Goal: Task Accomplishment & Management: Manage account settings

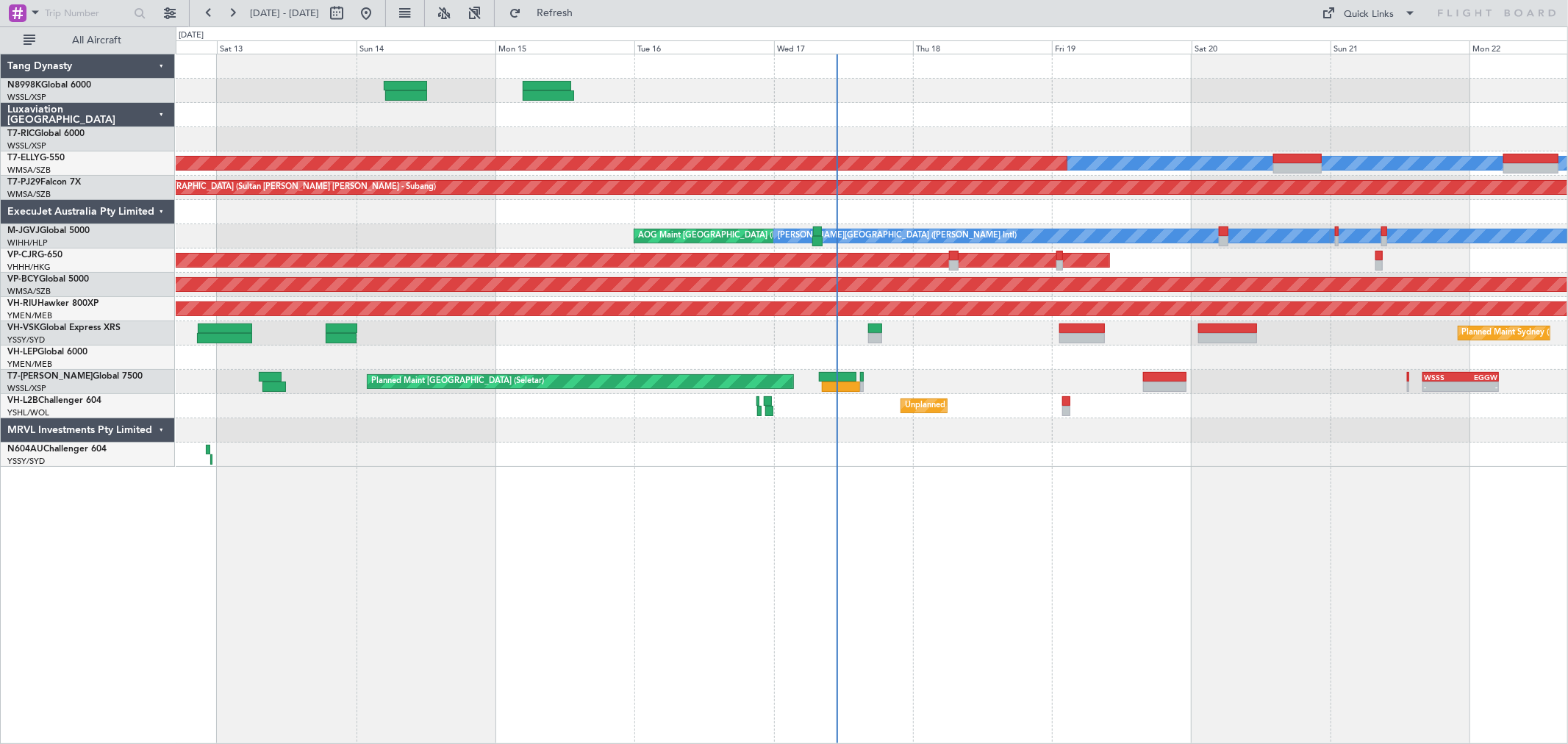
click at [890, 223] on div at bounding box center [870, 211] width 1391 height 24
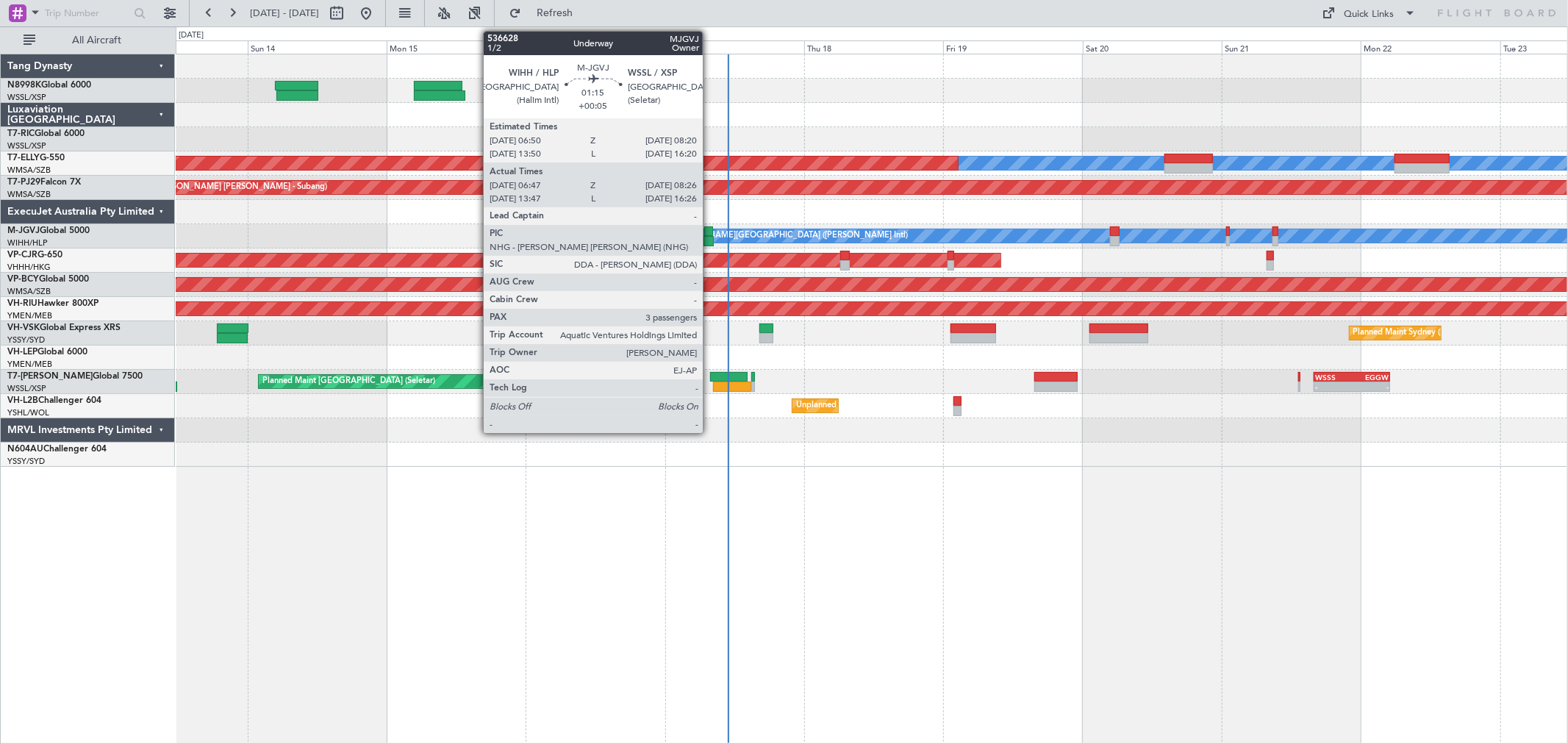
click at [710, 233] on div at bounding box center [708, 231] width 9 height 10
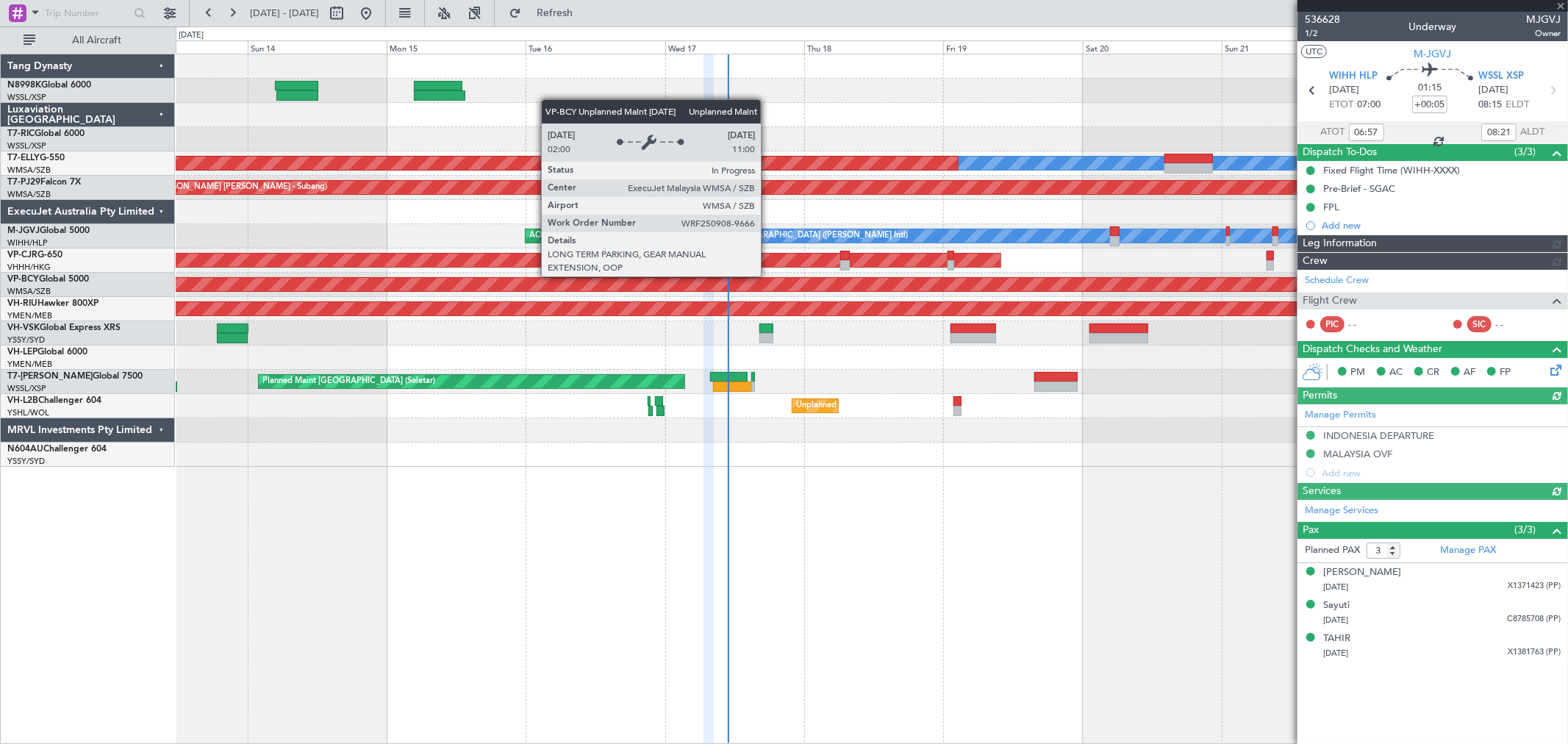
type input "[PERSON_NAME] (LEU)"
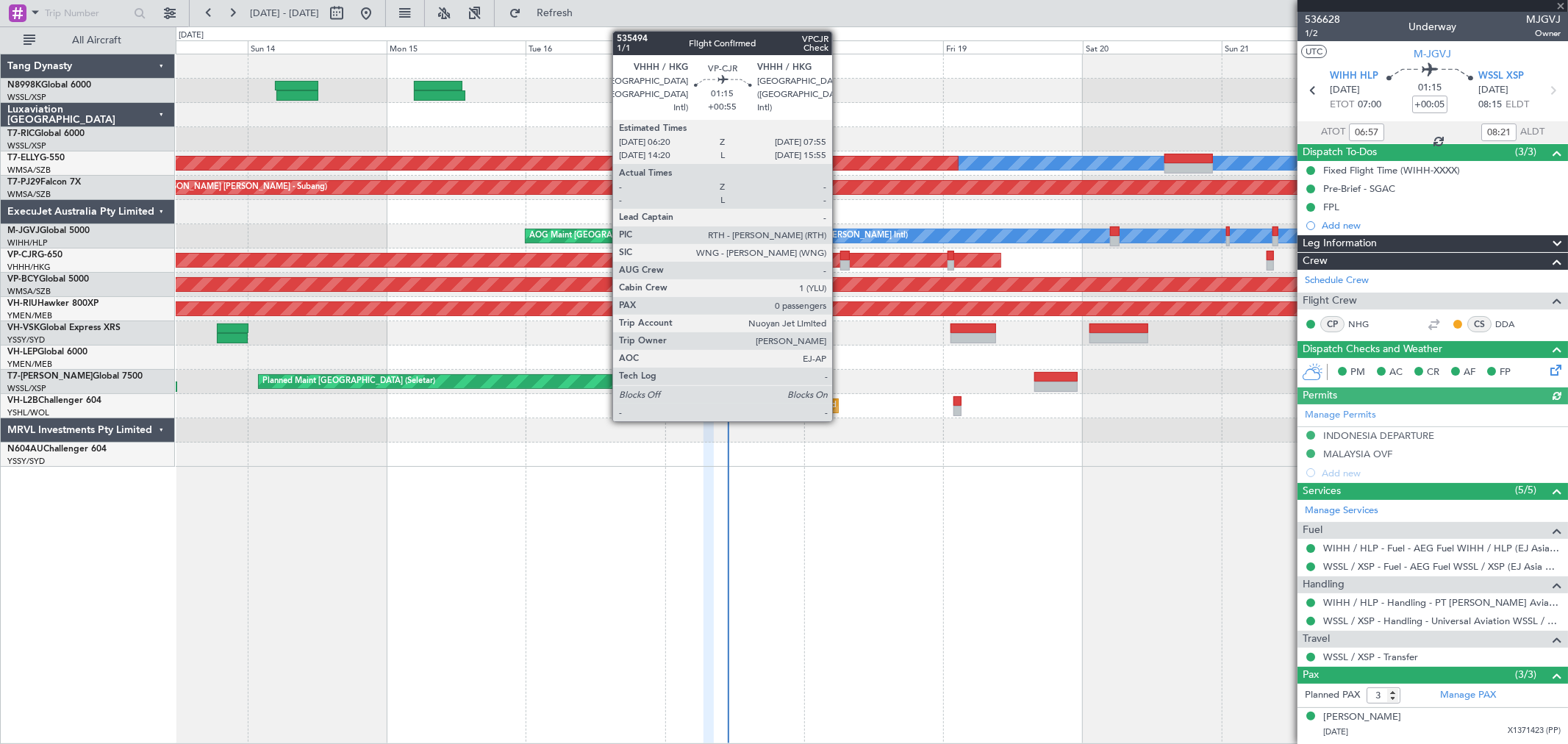
click at [840, 260] on div at bounding box center [844, 265] width 9 height 10
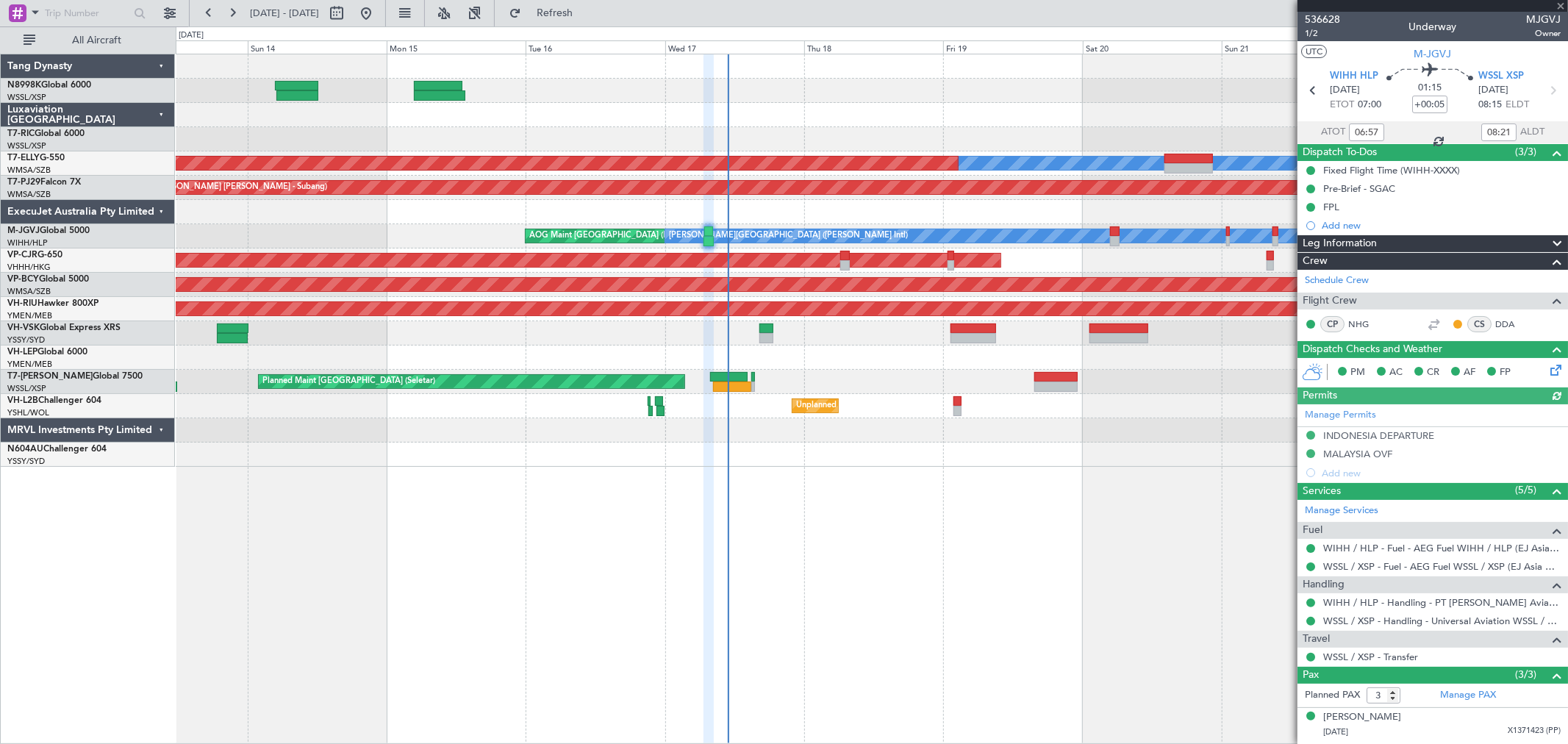
type input "+00:55"
type input "0"
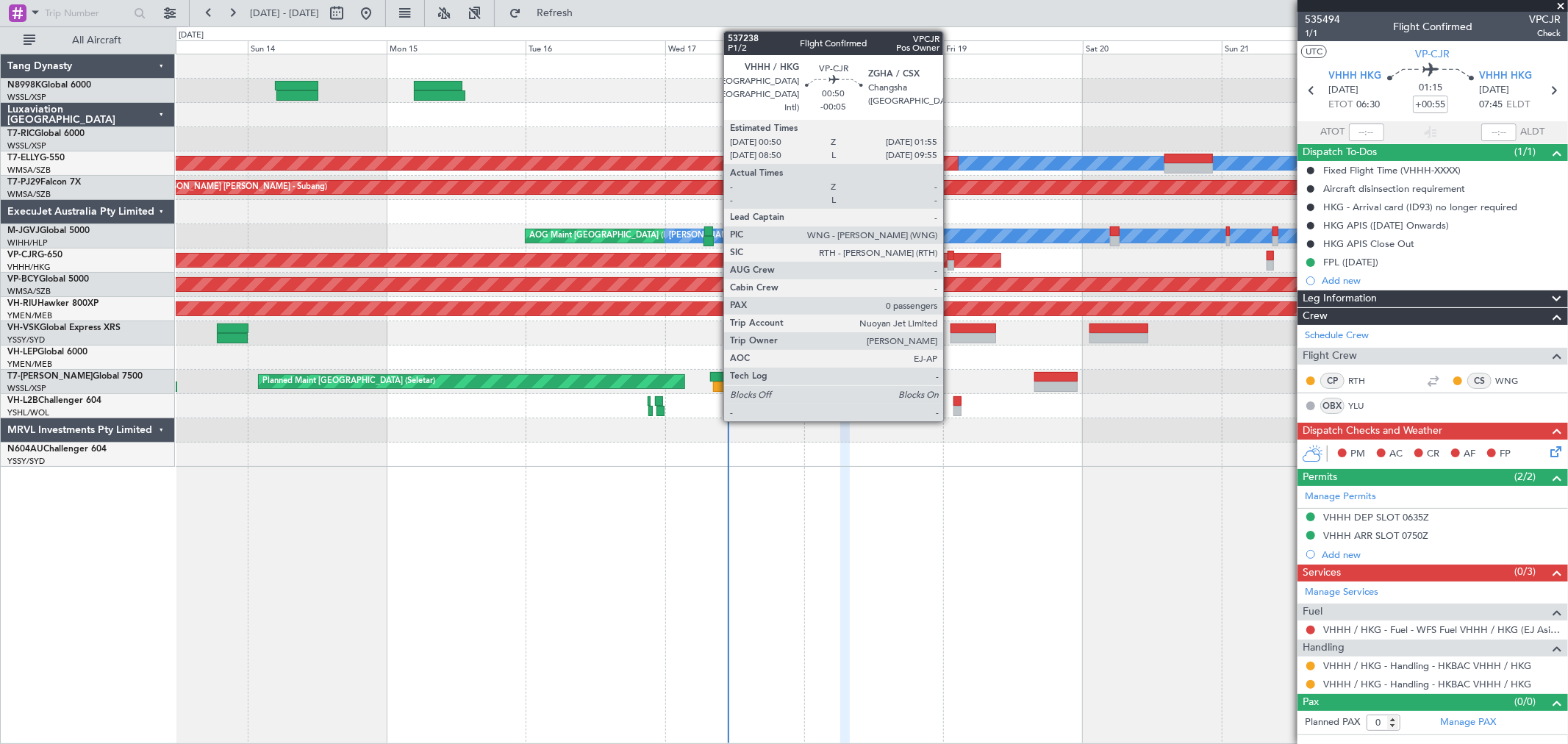
click at [950, 260] on div at bounding box center [950, 265] width 7 height 10
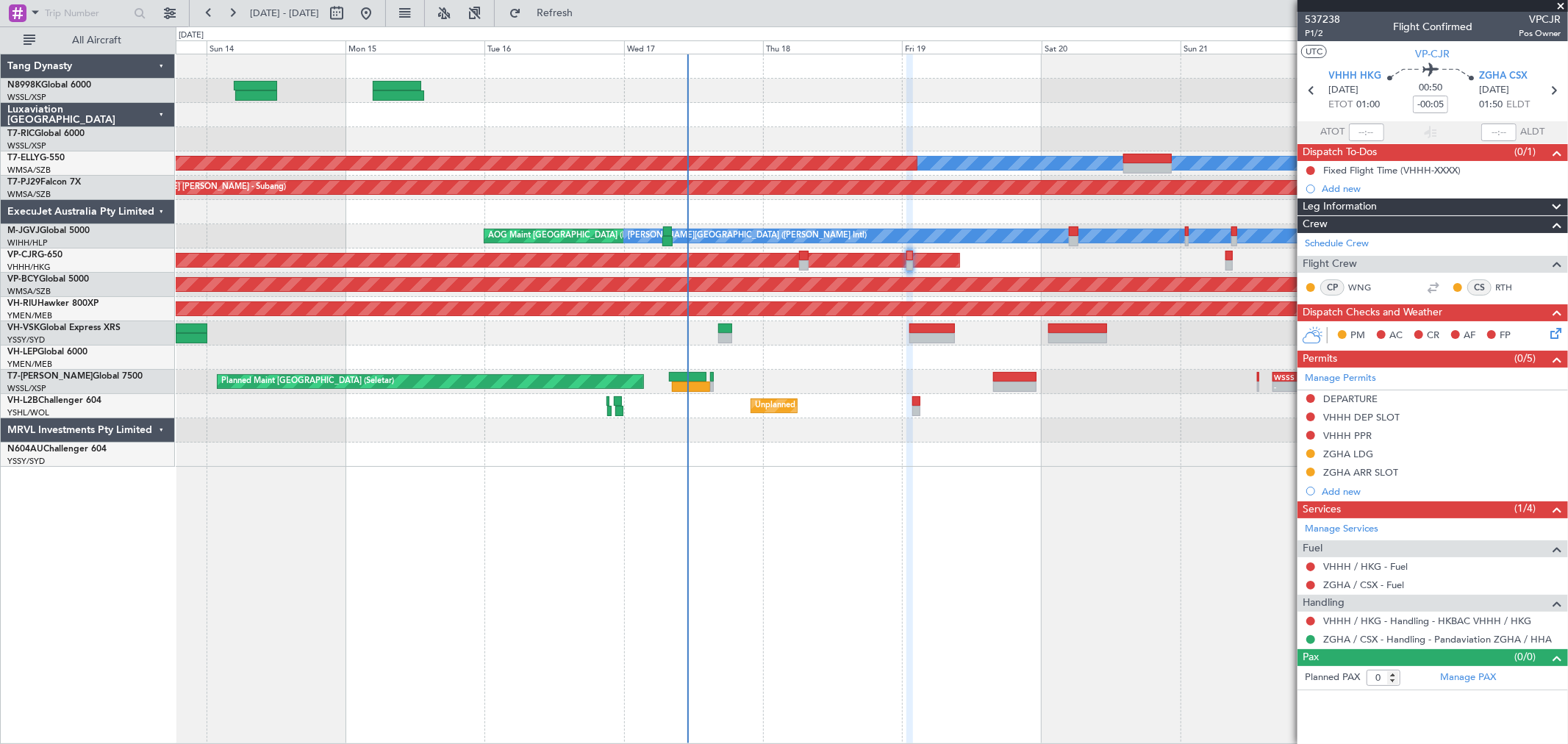
click at [841, 121] on div "Planned Maint [GEOGRAPHIC_DATA] (Seletar) [PERSON_NAME] Planned Maint [GEOGRAPH…" at bounding box center [870, 260] width 1391 height 412
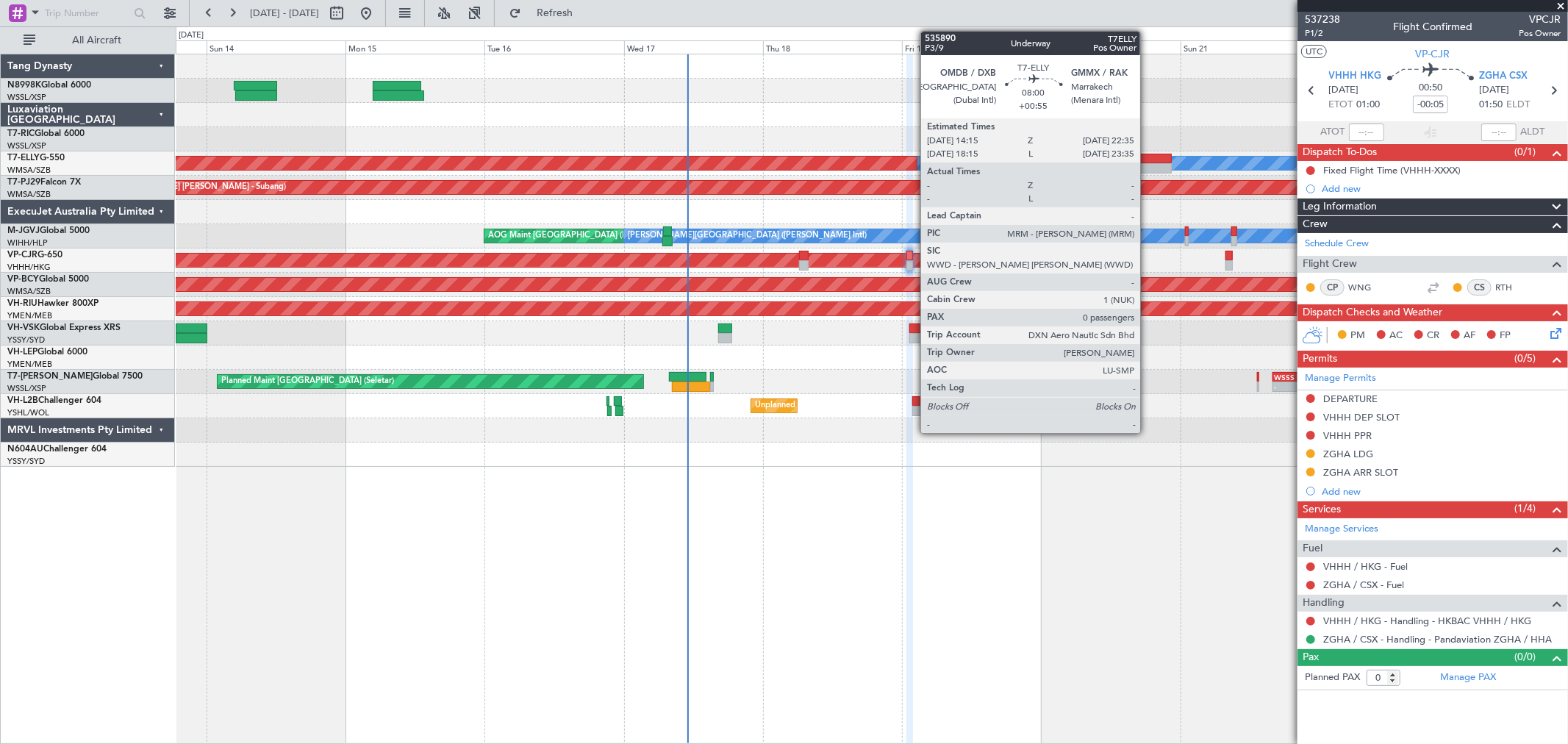
click at [1128, 155] on div at bounding box center [1147, 159] width 48 height 10
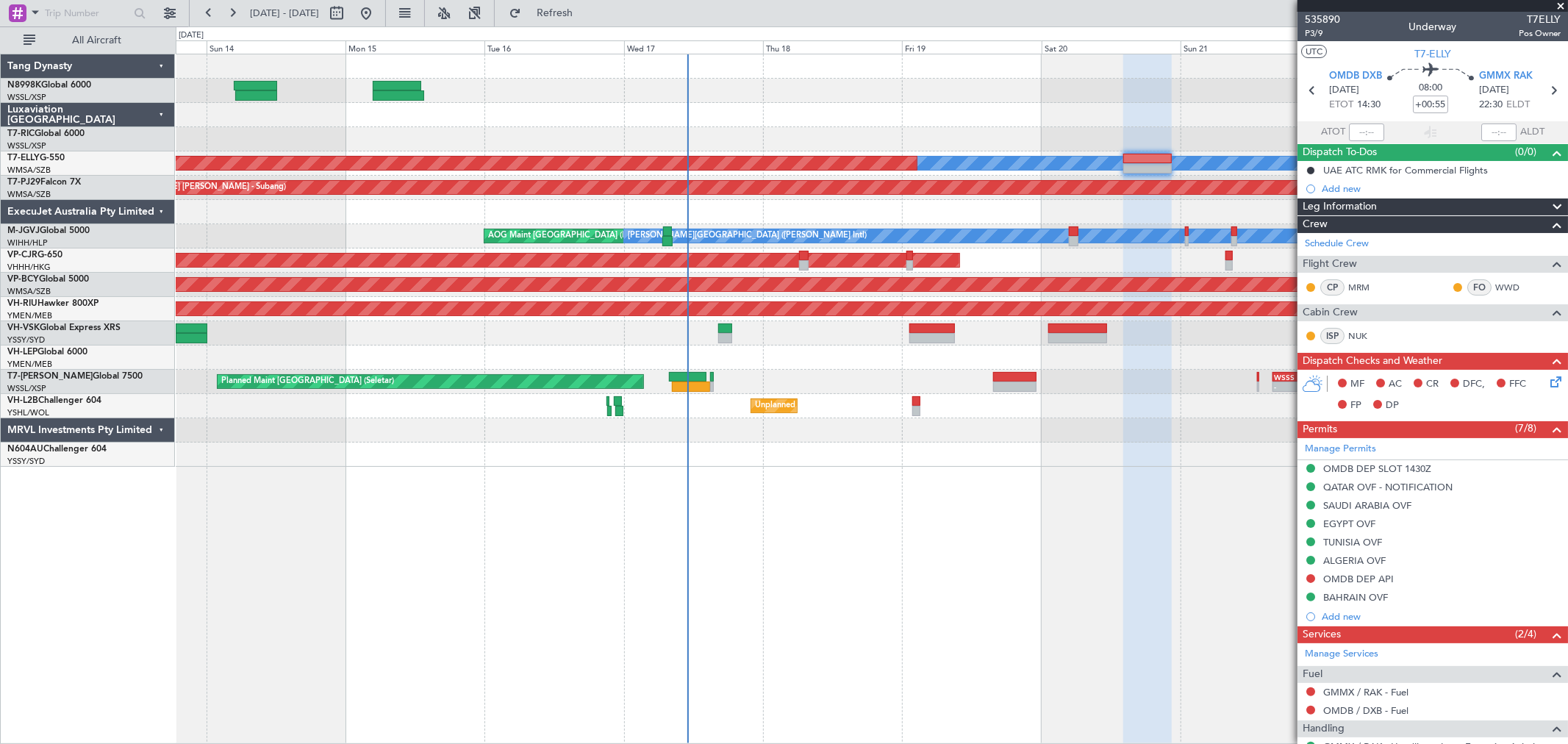
click at [833, 174] on div "Planned Maint [GEOGRAPHIC_DATA] (Seletar) [PERSON_NAME] Planned Maint [GEOGRAPH…" at bounding box center [870, 260] width 1391 height 412
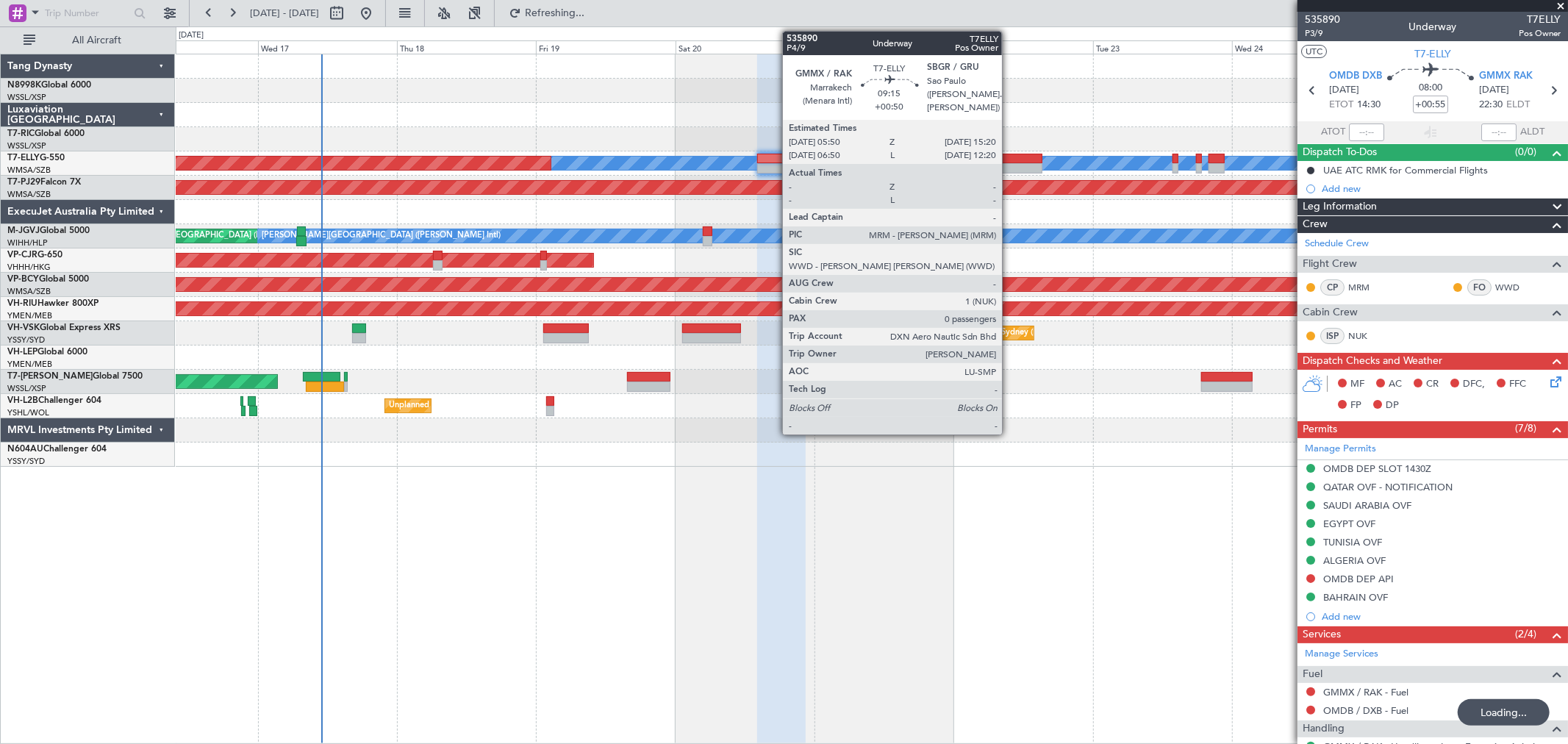
click at [1009, 164] on div at bounding box center [1014, 168] width 55 height 10
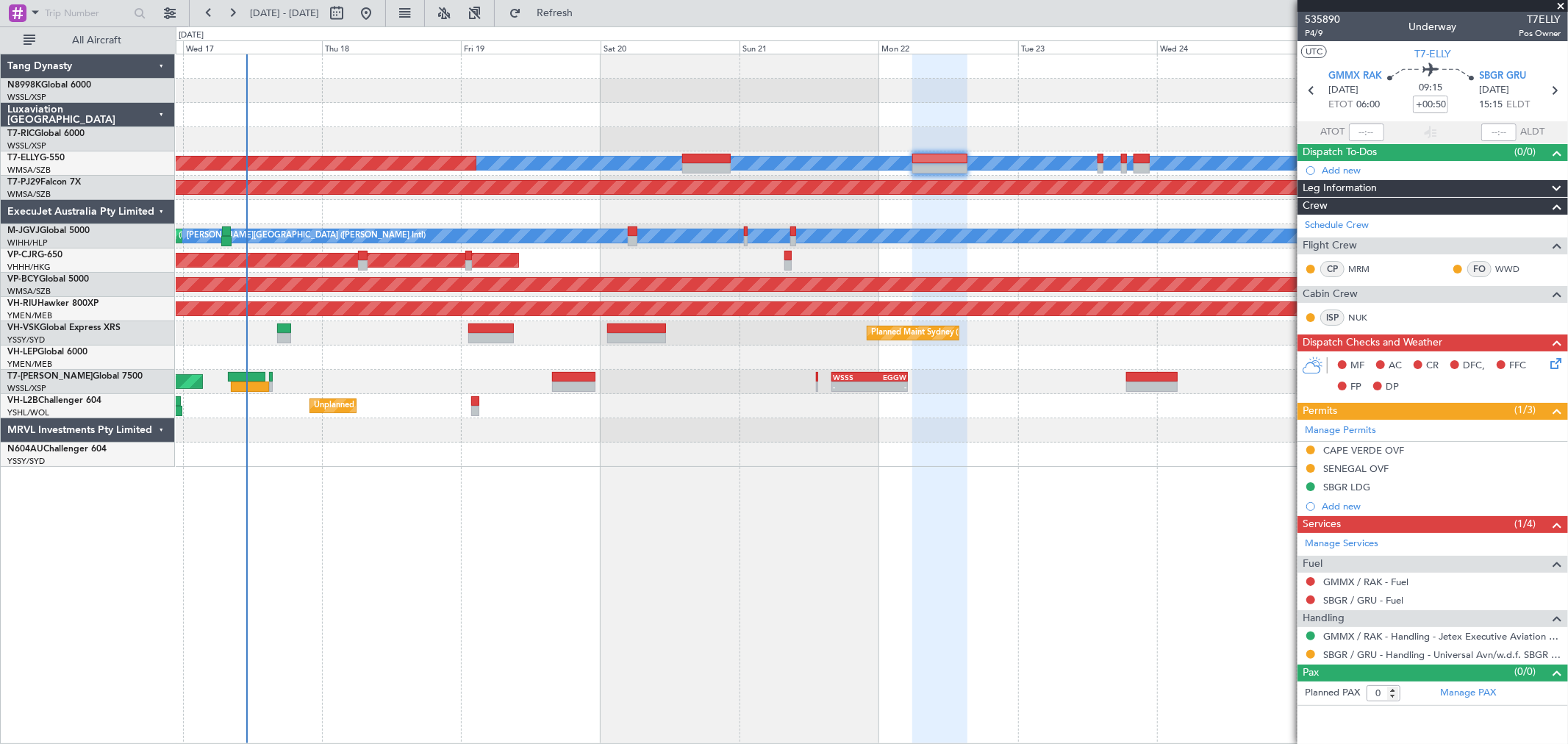
click at [1066, 125] on div "[PERSON_NAME] Planned Maint [GEOGRAPHIC_DATA] ([GEOGRAPHIC_DATA]) Planned Maint…" at bounding box center [870, 260] width 1391 height 412
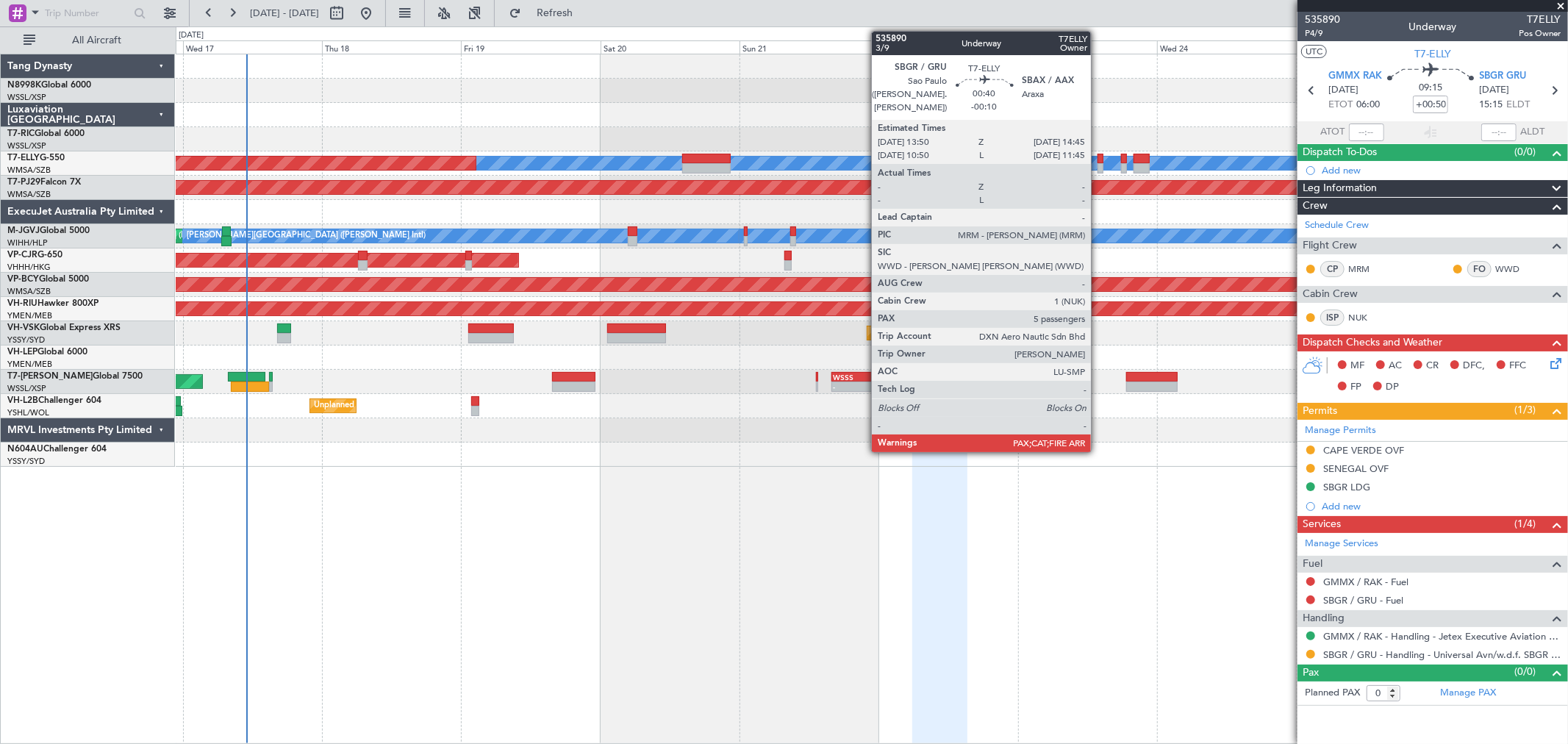
click at [1098, 166] on div at bounding box center [1100, 168] width 6 height 10
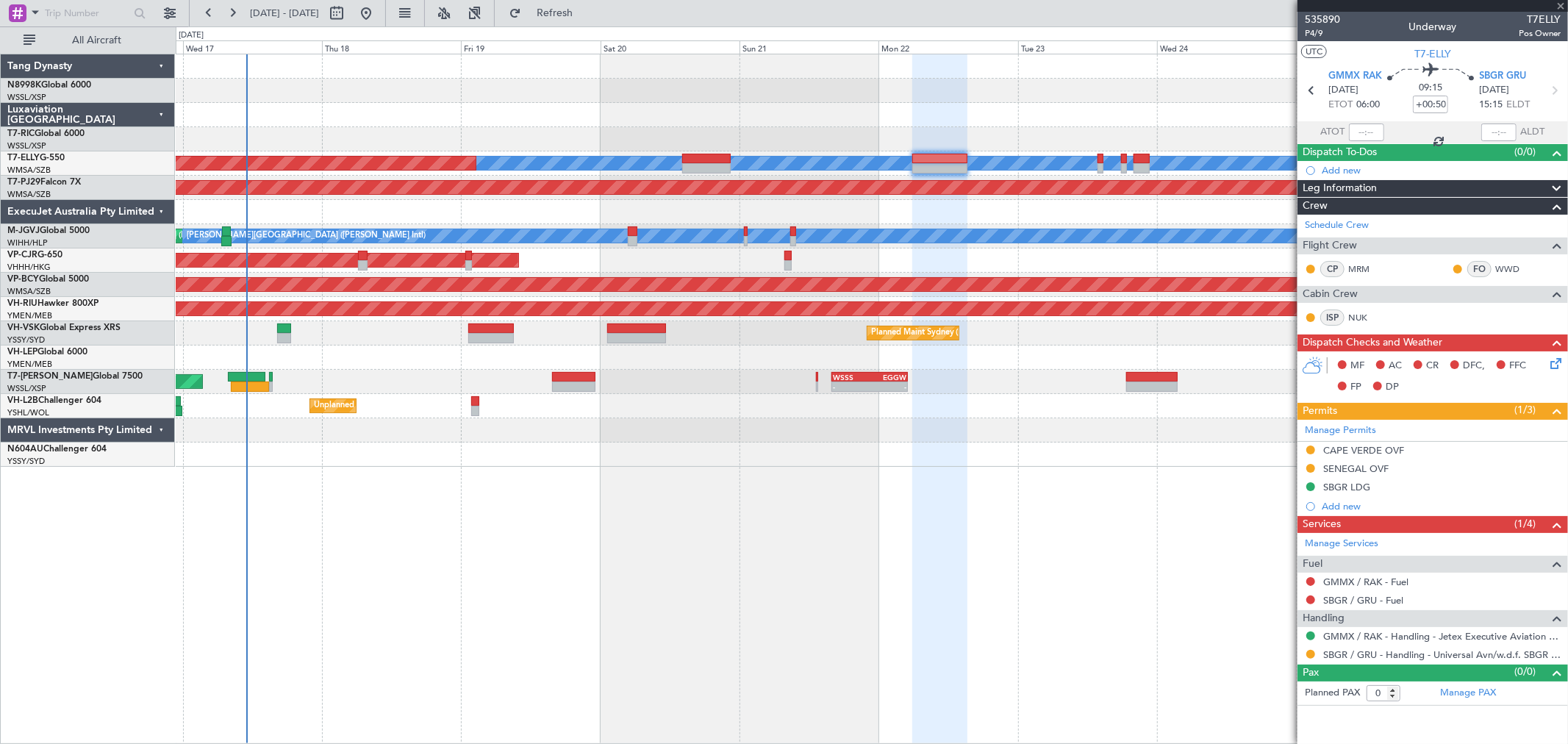
type input "-00:10"
type input "5"
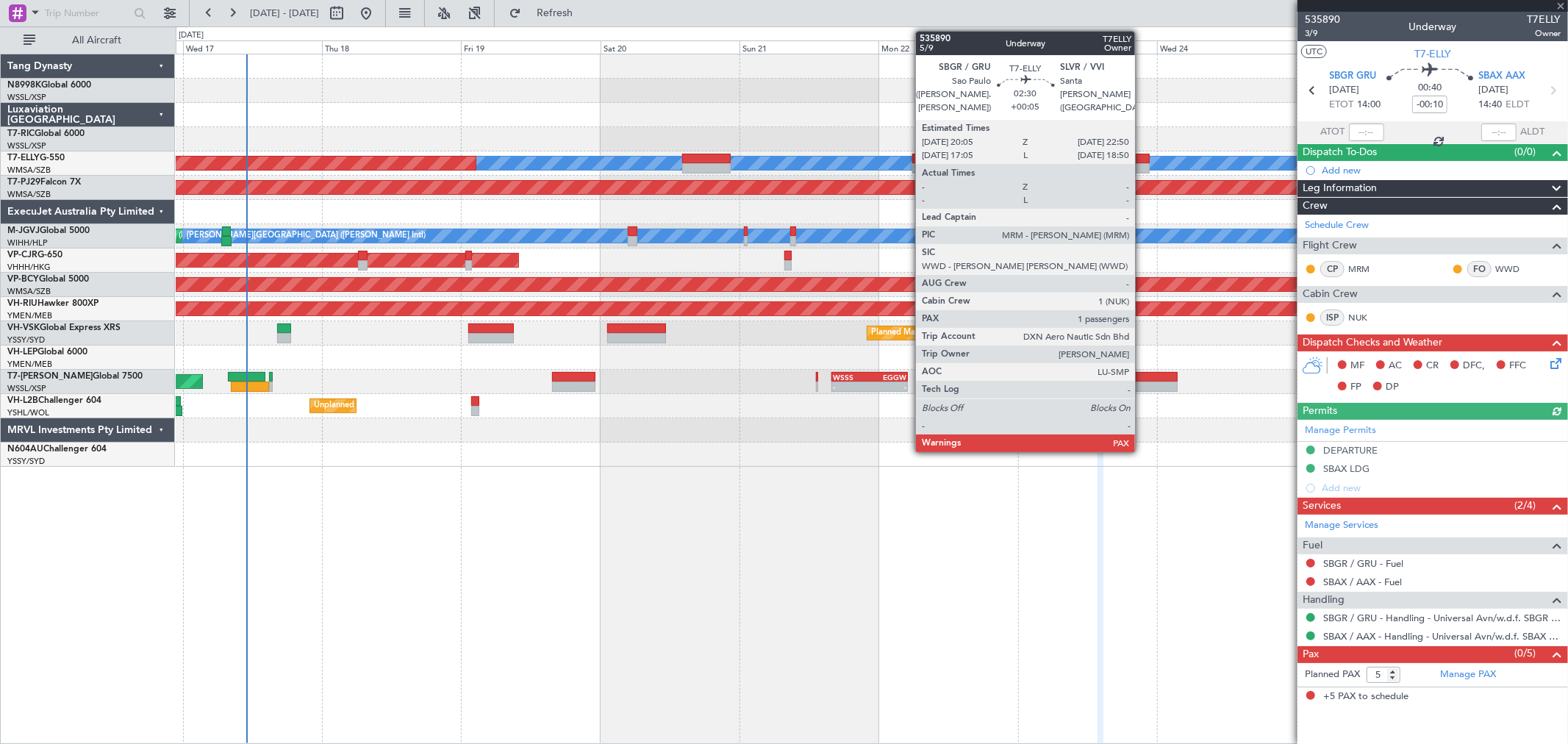
click at [1128, 155] on div at bounding box center [1141, 159] width 16 height 10
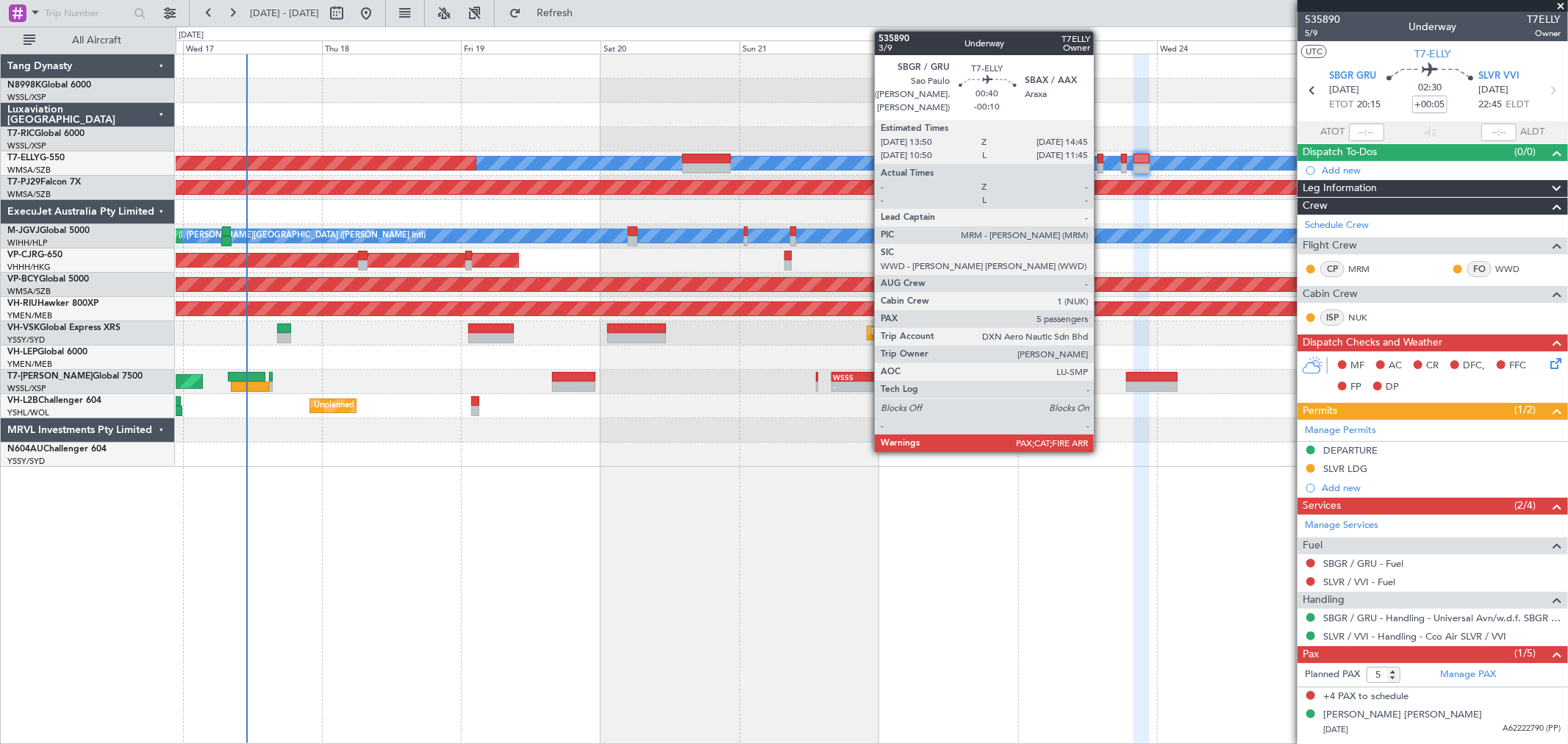
click at [1101, 159] on div at bounding box center [1100, 159] width 6 height 10
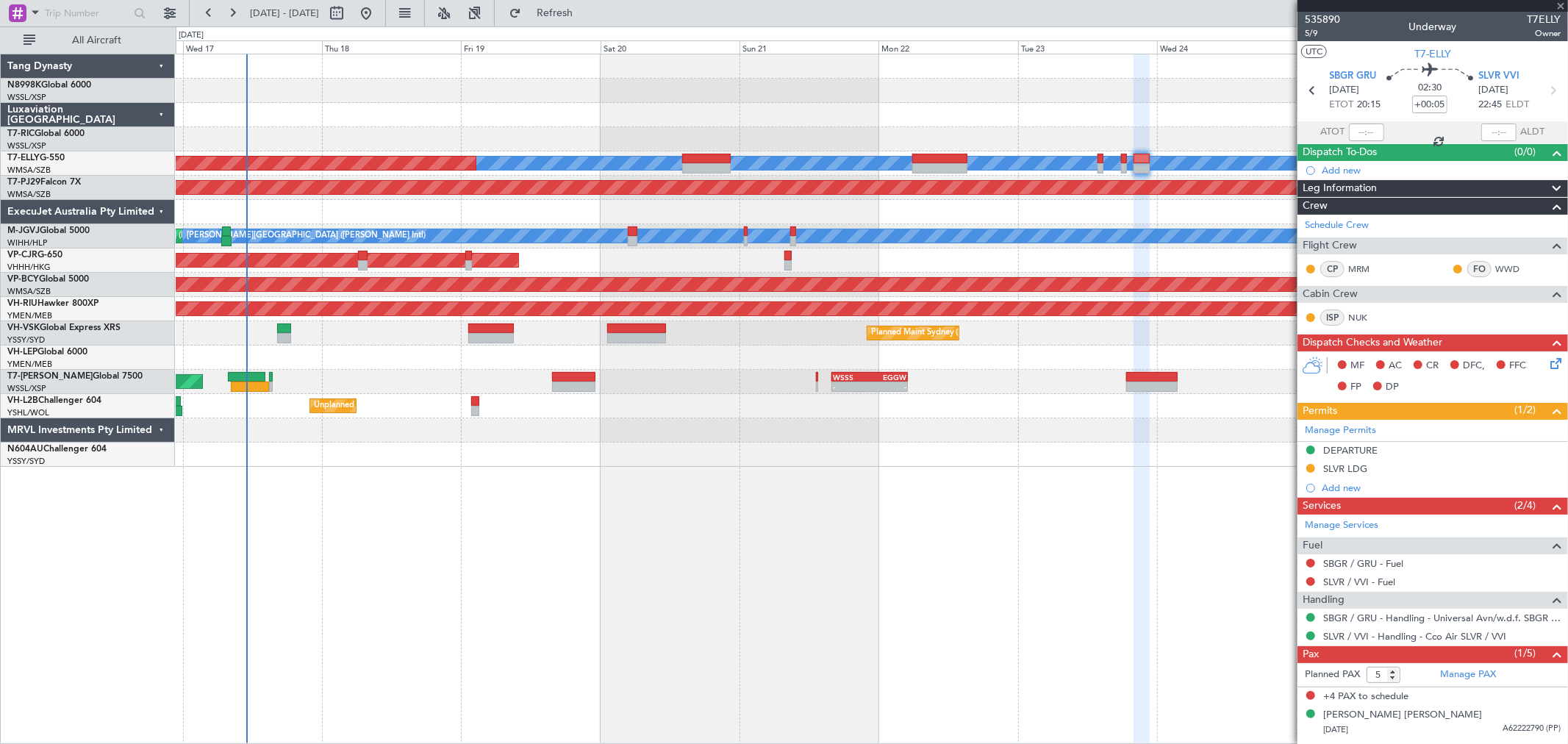
type input "-00:10"
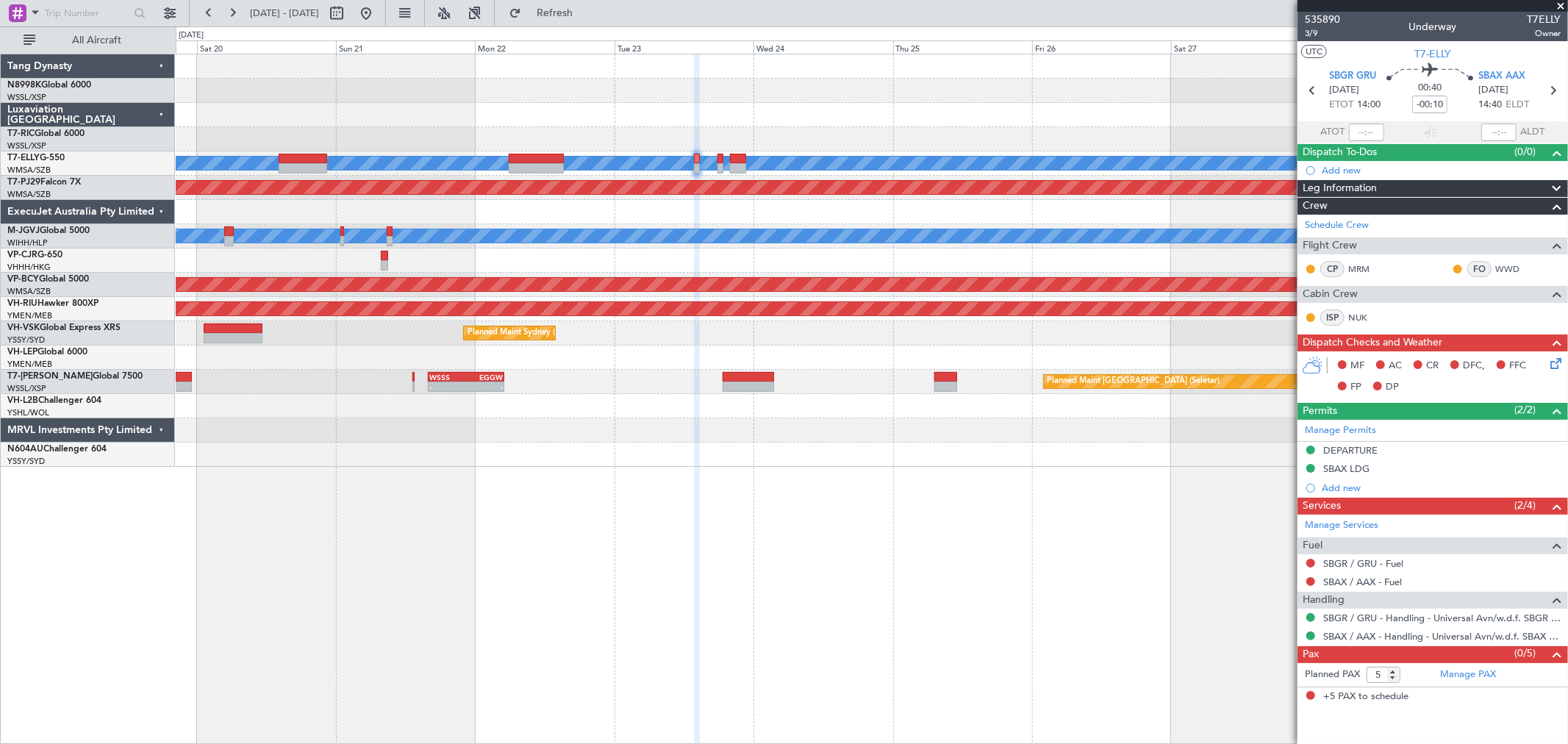
click at [619, 258] on div "[PERSON_NAME] Planned Maint [GEOGRAPHIC_DATA] ([GEOGRAPHIC_DATA]) Planned Maint…" at bounding box center [870, 260] width 1391 height 412
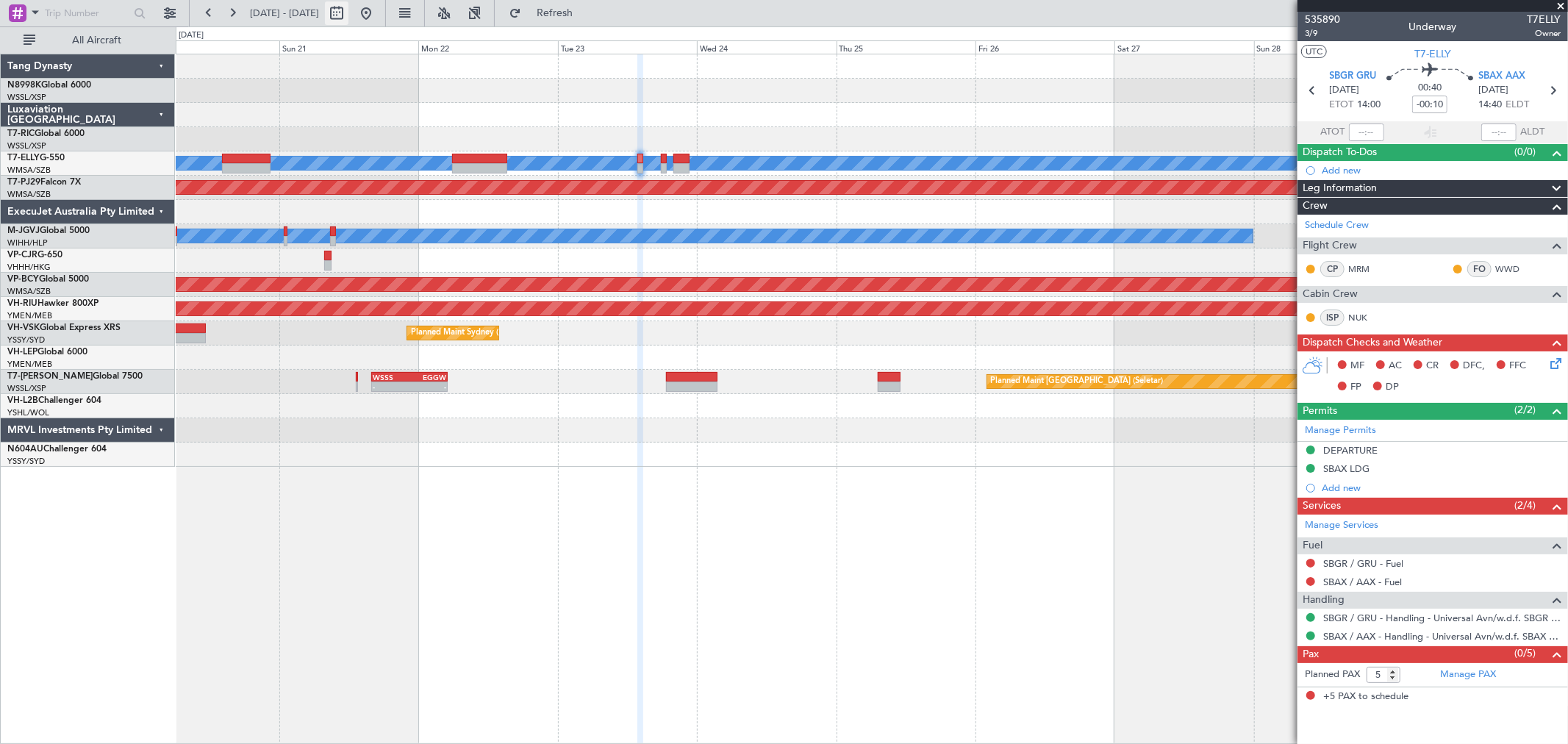
click at [348, 13] on button at bounding box center [337, 13] width 23 height 23
select select "9"
select select "2025"
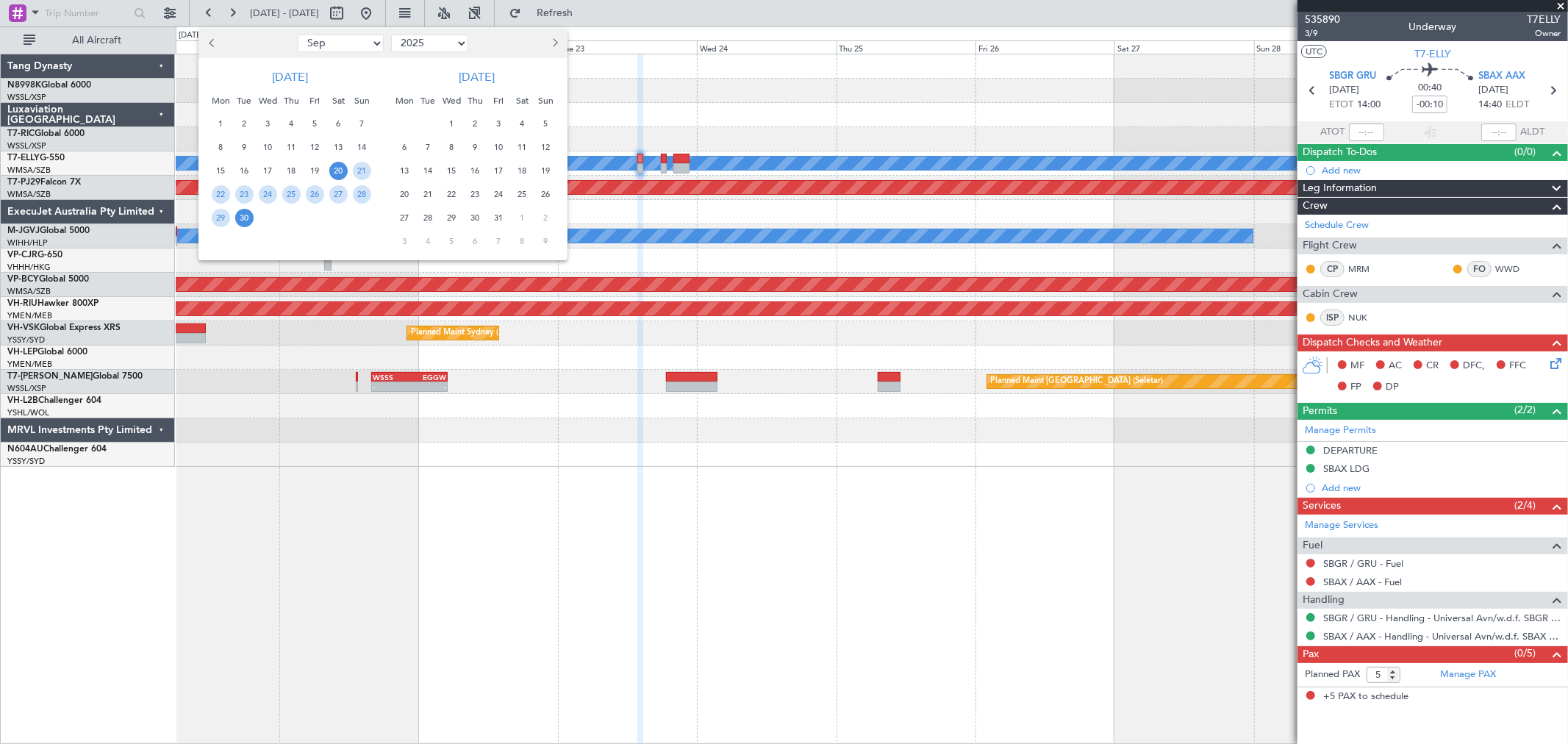
click at [523, 143] on span "11" at bounding box center [522, 147] width 18 height 18
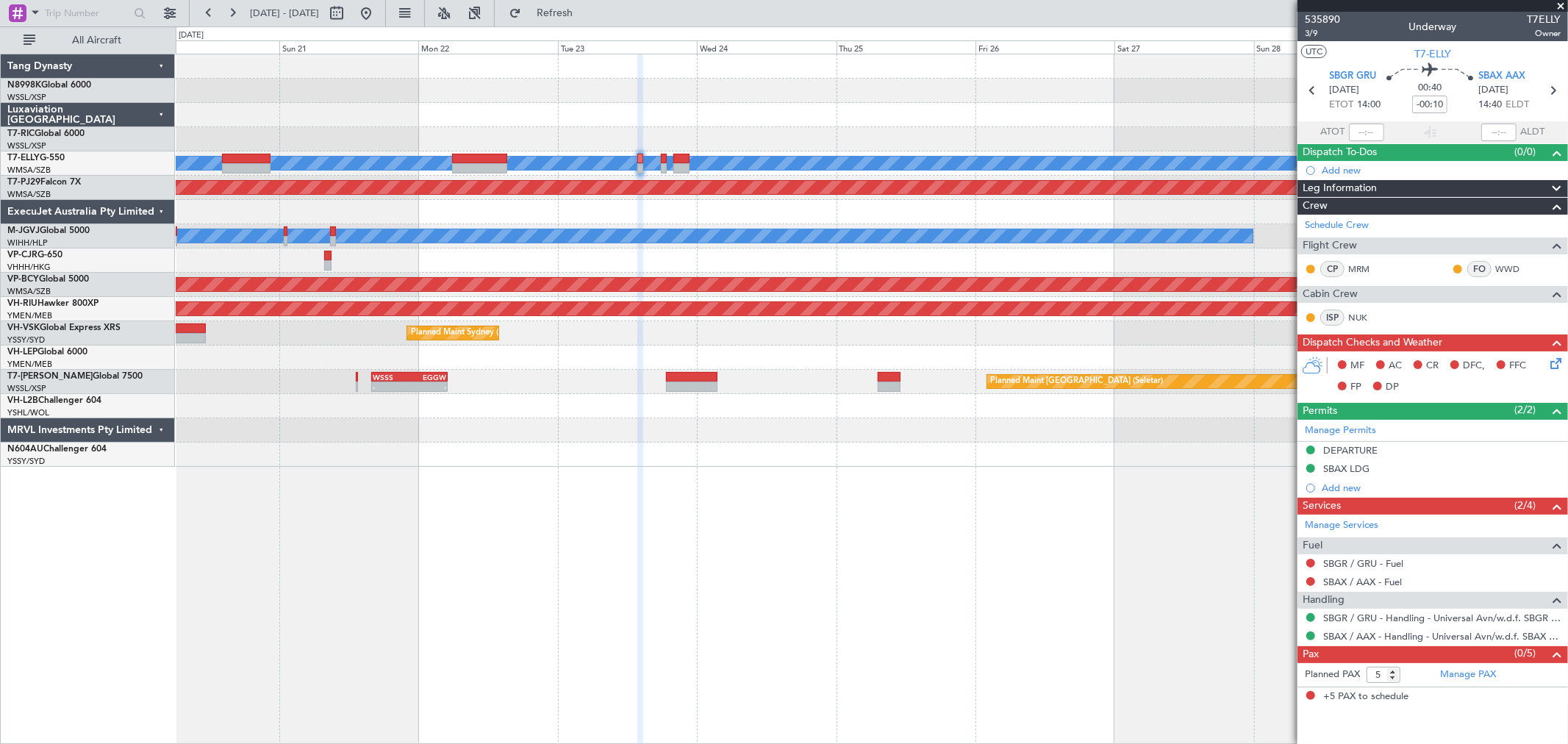
select select "10"
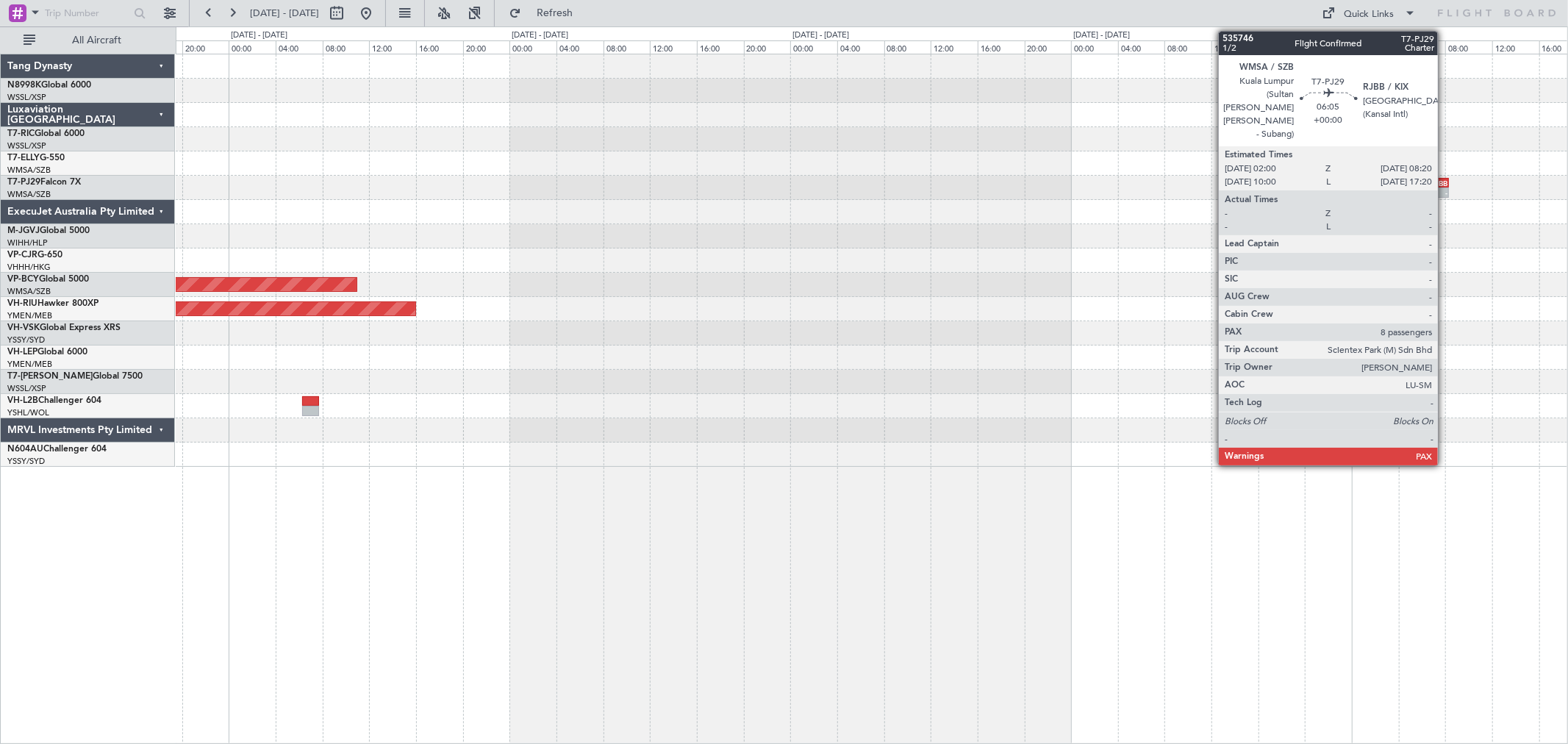
click at [1128, 180] on div "RJBB" at bounding box center [1429, 183] width 36 height 9
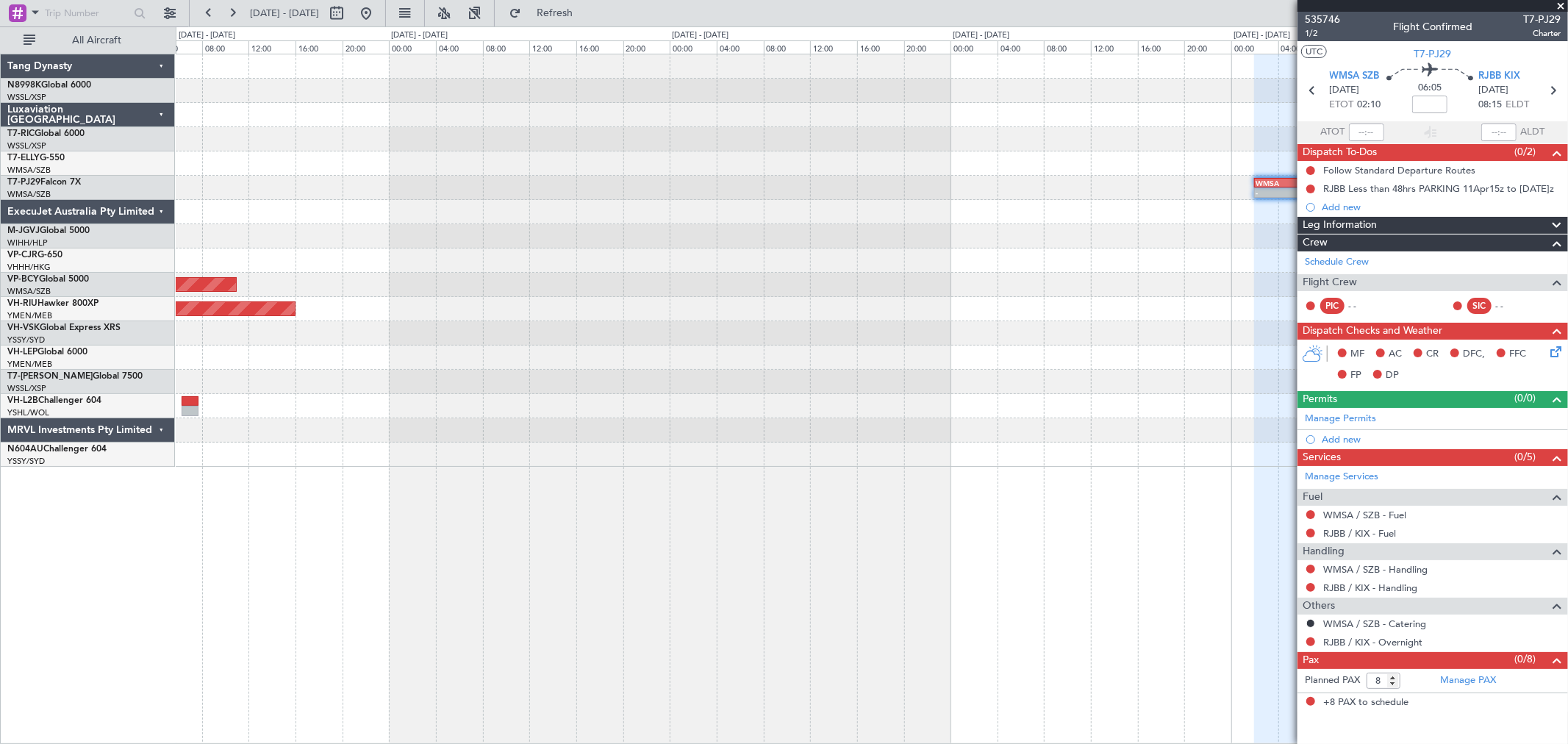
click at [1003, 285] on div "- - WMSA 02:00 Z RJBB 08:20 Z - - RJBB 05:00 Z WMSA 11:20 Z Unplanned Maint [GE…" at bounding box center [870, 260] width 1391 height 412
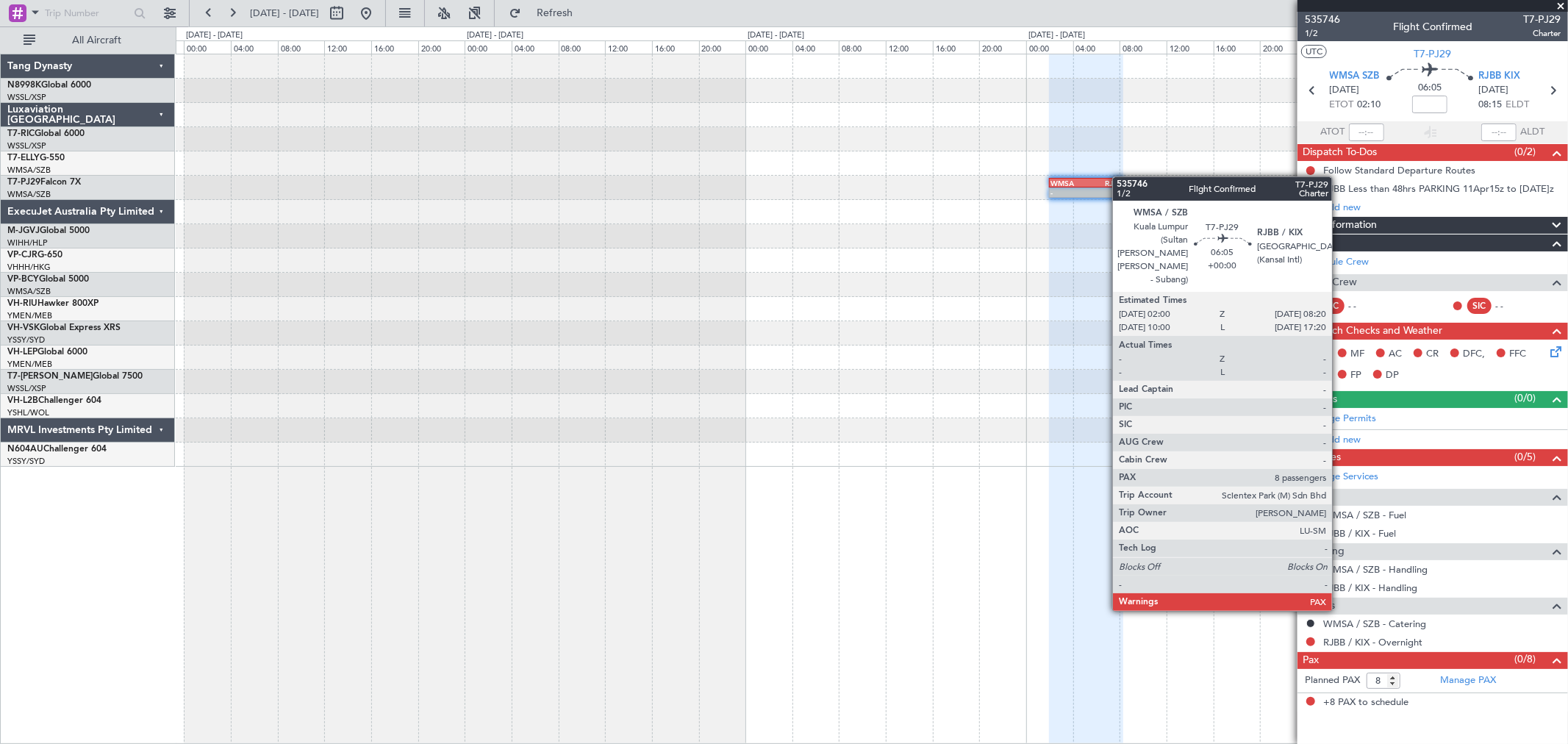
click at [1081, 185] on div "- - WMSA 02:00 Z RJBB 08:20 Z - - RJBB 05:00 Z WMSA 11:20 Z Unplanned Maint [GE…" at bounding box center [870, 260] width 1391 height 412
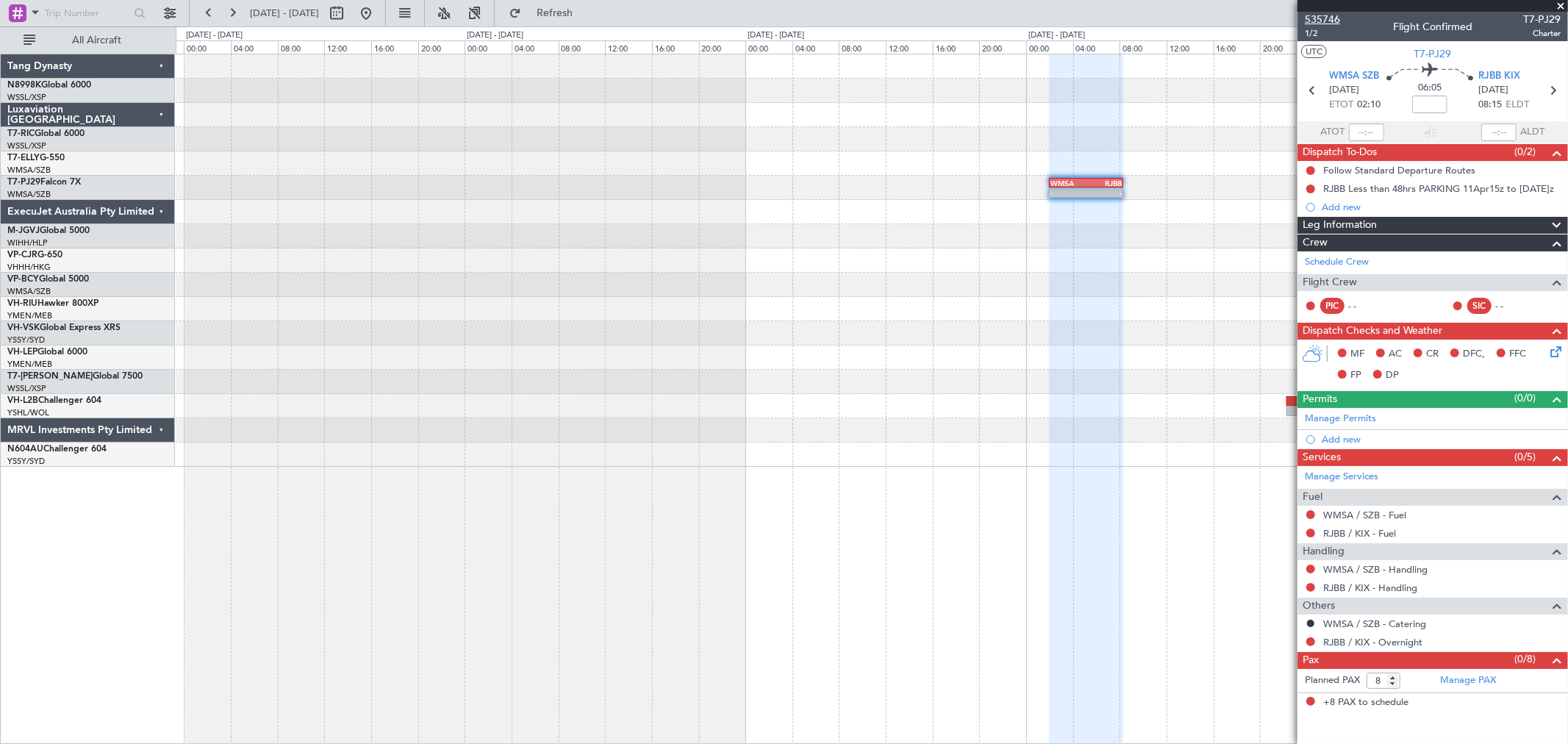
click at [1128, 22] on span "535746" at bounding box center [1322, 19] width 35 height 16
click at [165, 9] on button at bounding box center [170, 13] width 23 height 23
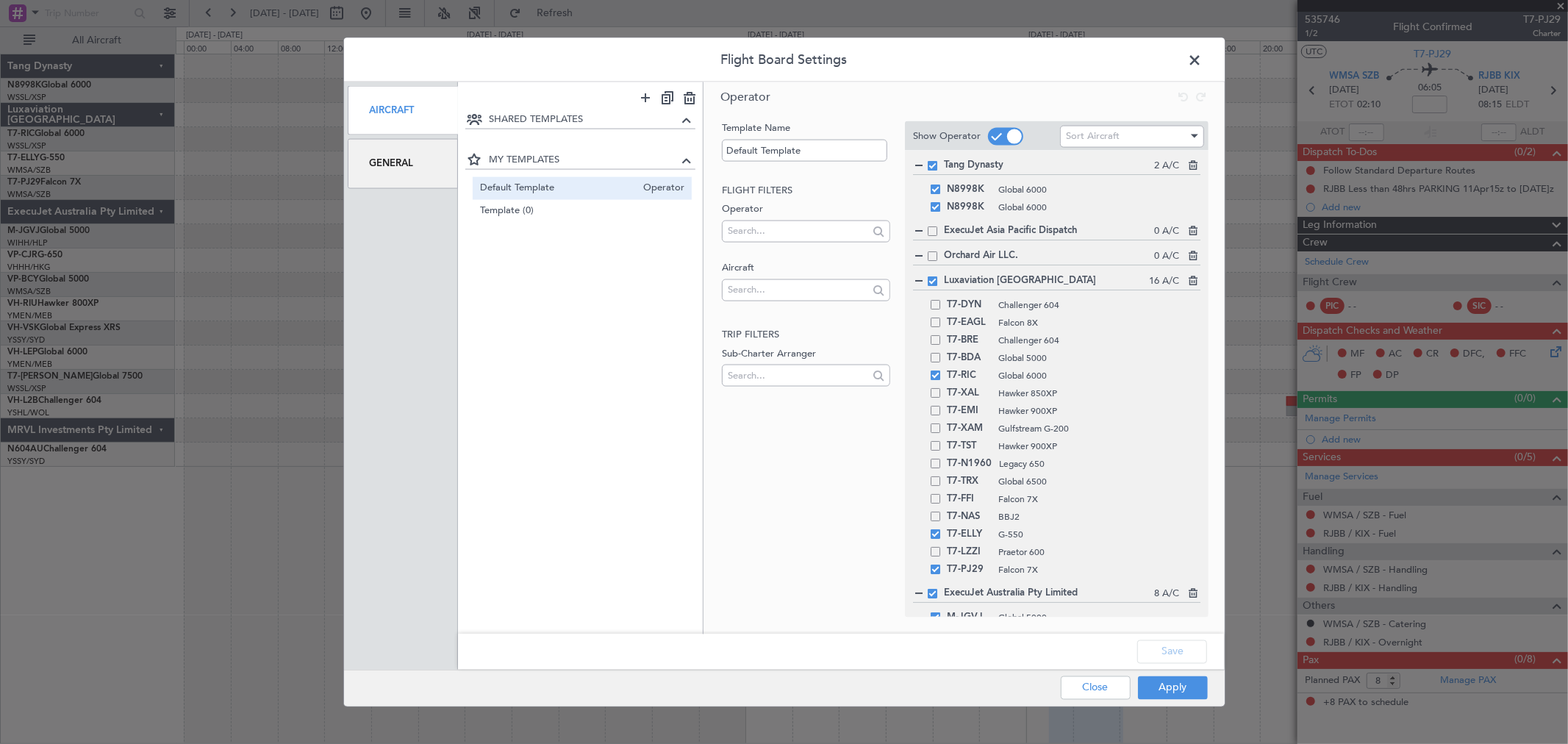
click at [1128, 56] on span at bounding box center [1202, 63] width 0 height 29
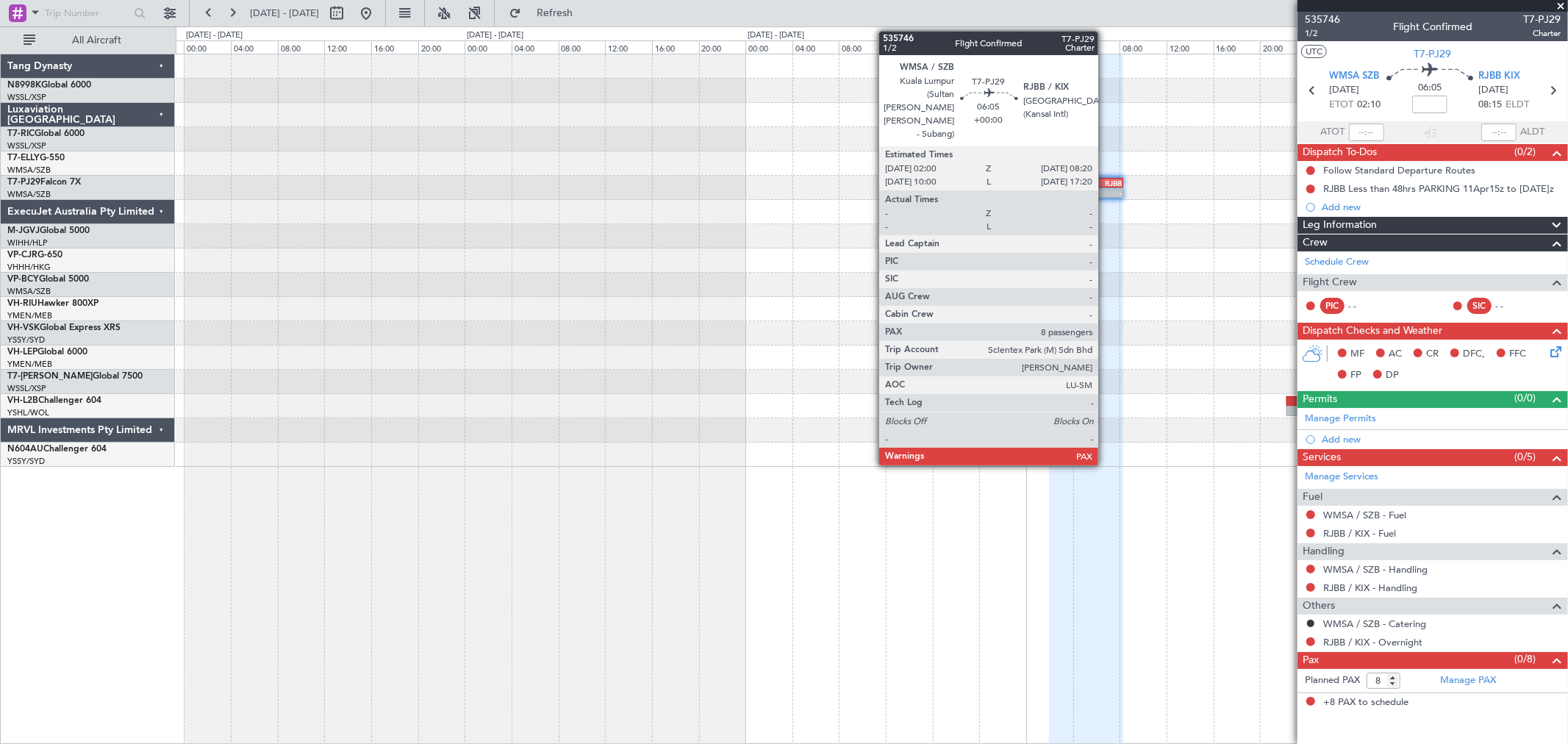
click at [1106, 190] on div "-" at bounding box center [1104, 192] width 36 height 9
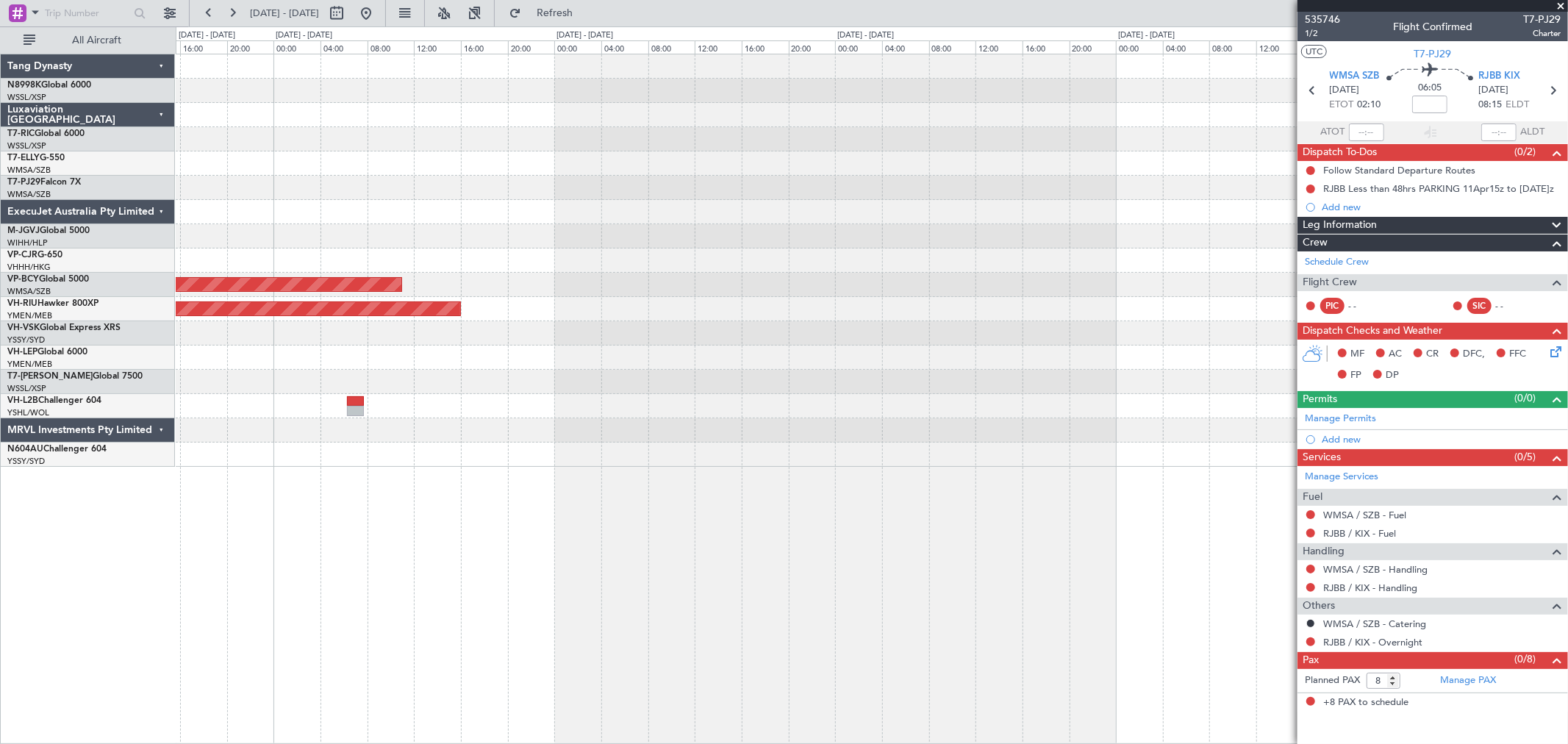
click at [1052, 166] on div at bounding box center [870, 163] width 1391 height 24
click at [614, 207] on div at bounding box center [870, 211] width 1391 height 24
click at [616, 189] on div "- - WMSA 02:00 Z RJBB 08:20 Z Planned Maint [GEOGRAPHIC_DATA] (Sultan [PERSON_N…" at bounding box center [870, 187] width 1391 height 24
click at [630, 140] on div at bounding box center [870, 139] width 1391 height 24
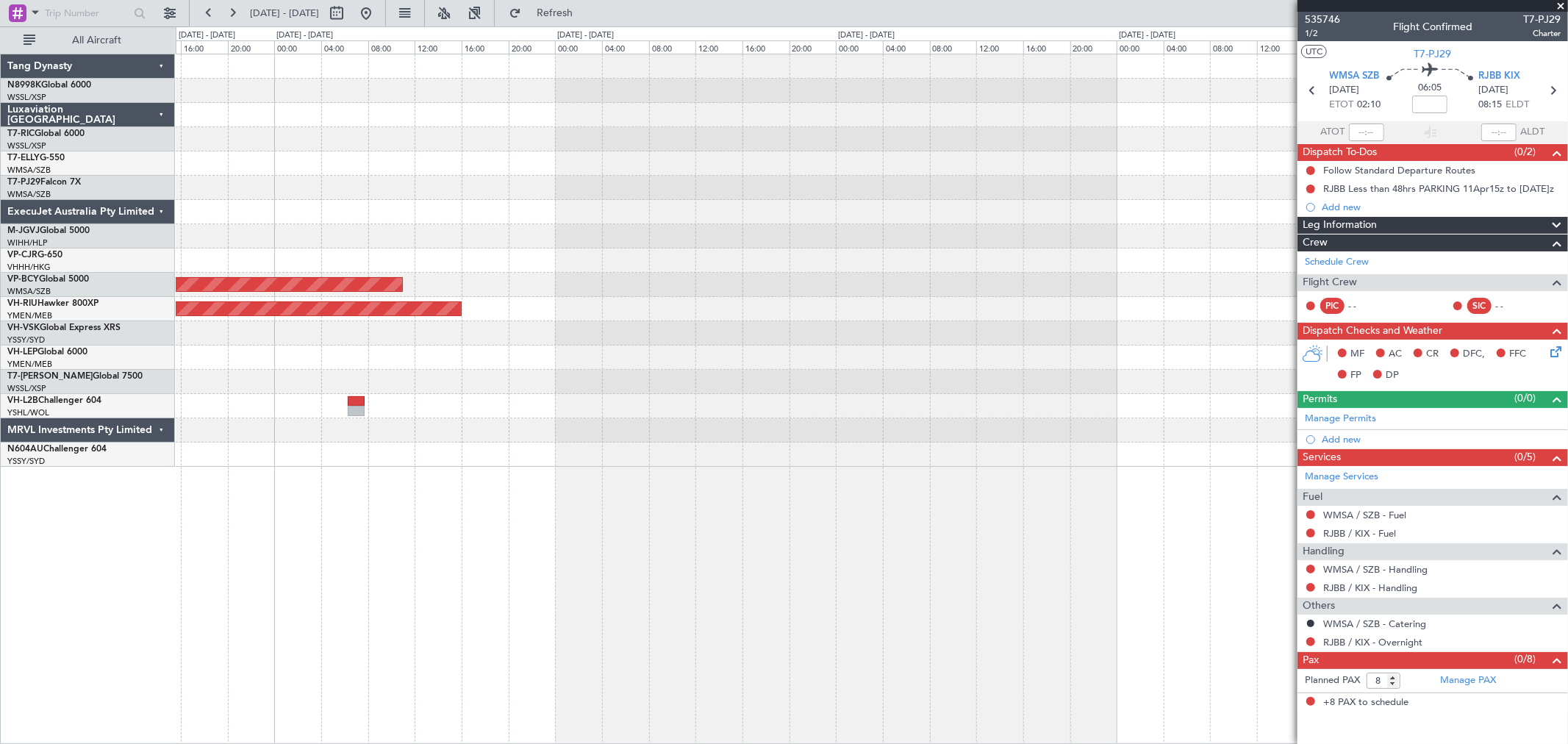
click at [1128, 3] on span at bounding box center [1561, 7] width 15 height 13
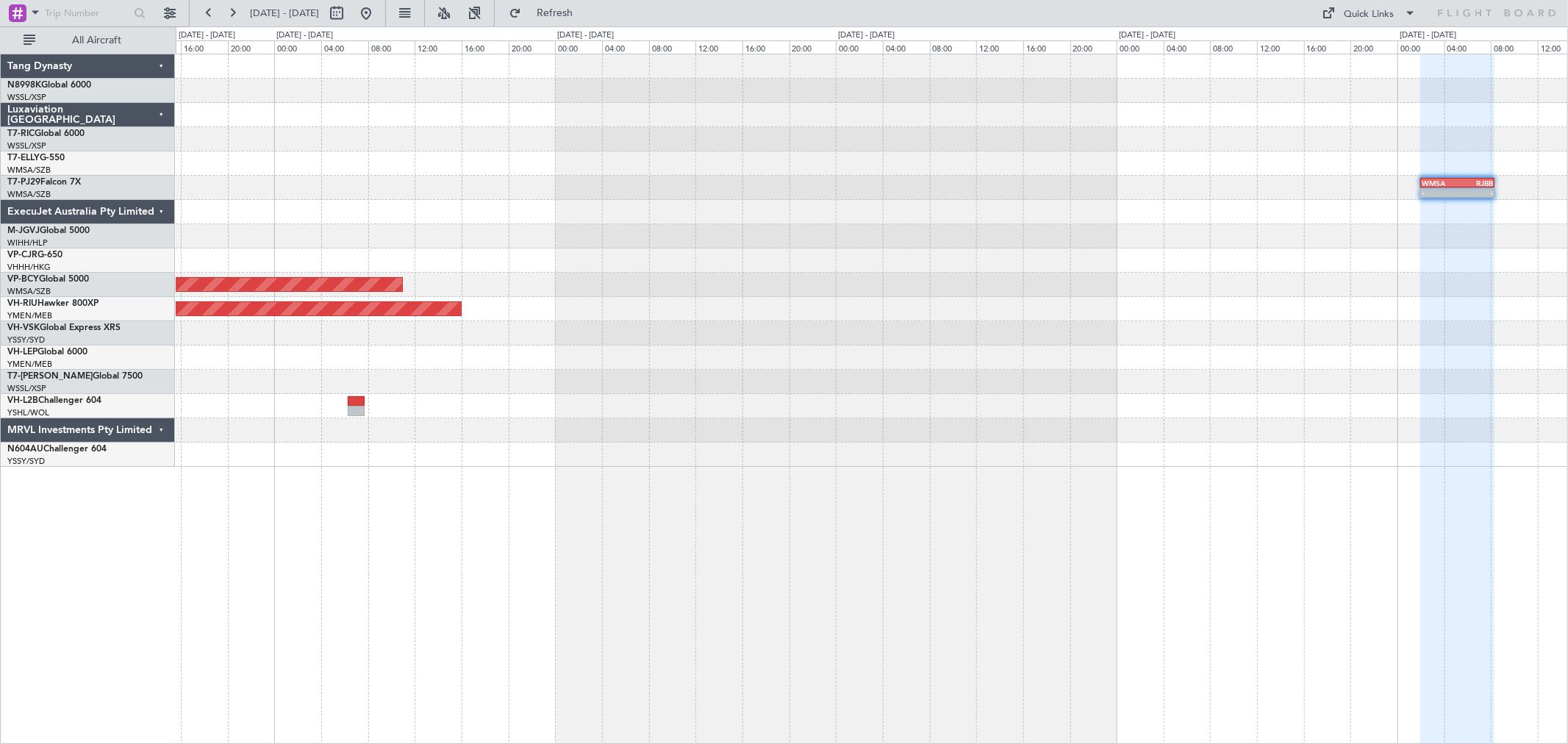
type input "0"
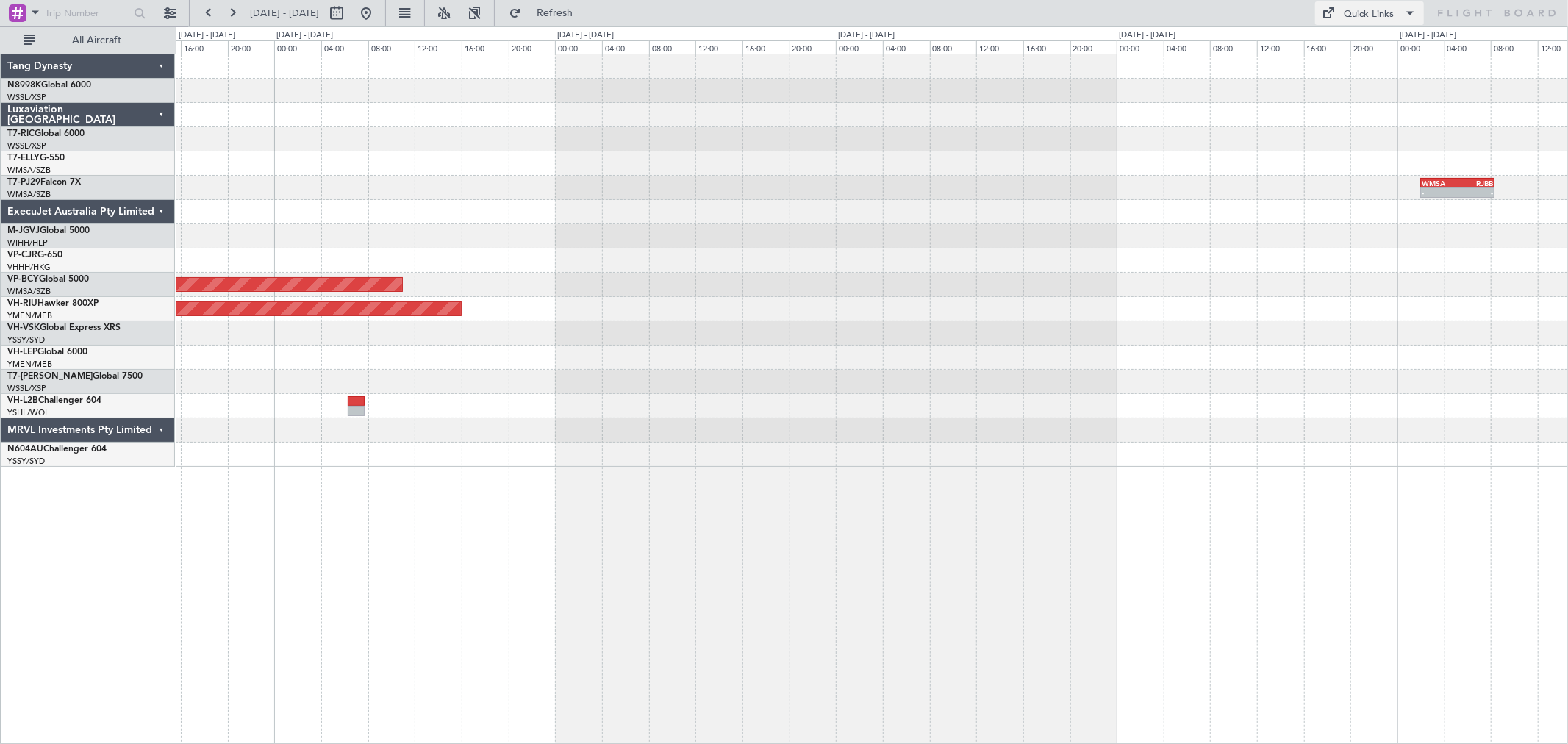
click at [1128, 15] on div "Quick Links" at bounding box center [1369, 15] width 50 height 15
click at [1128, 42] on button "Trip Builder" at bounding box center [1370, 48] width 111 height 35
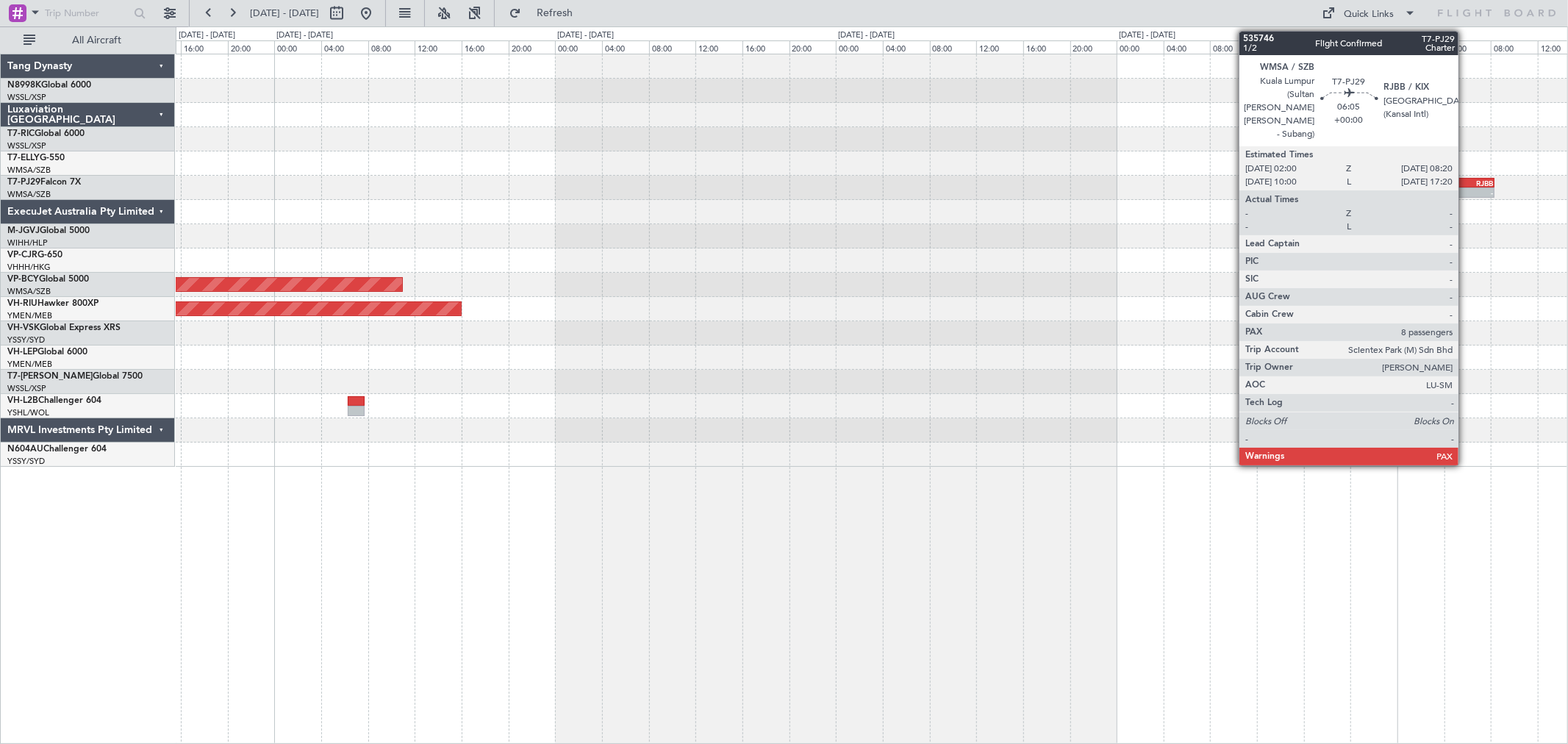
click at [1128, 181] on div "RJBB" at bounding box center [1475, 183] width 36 height 9
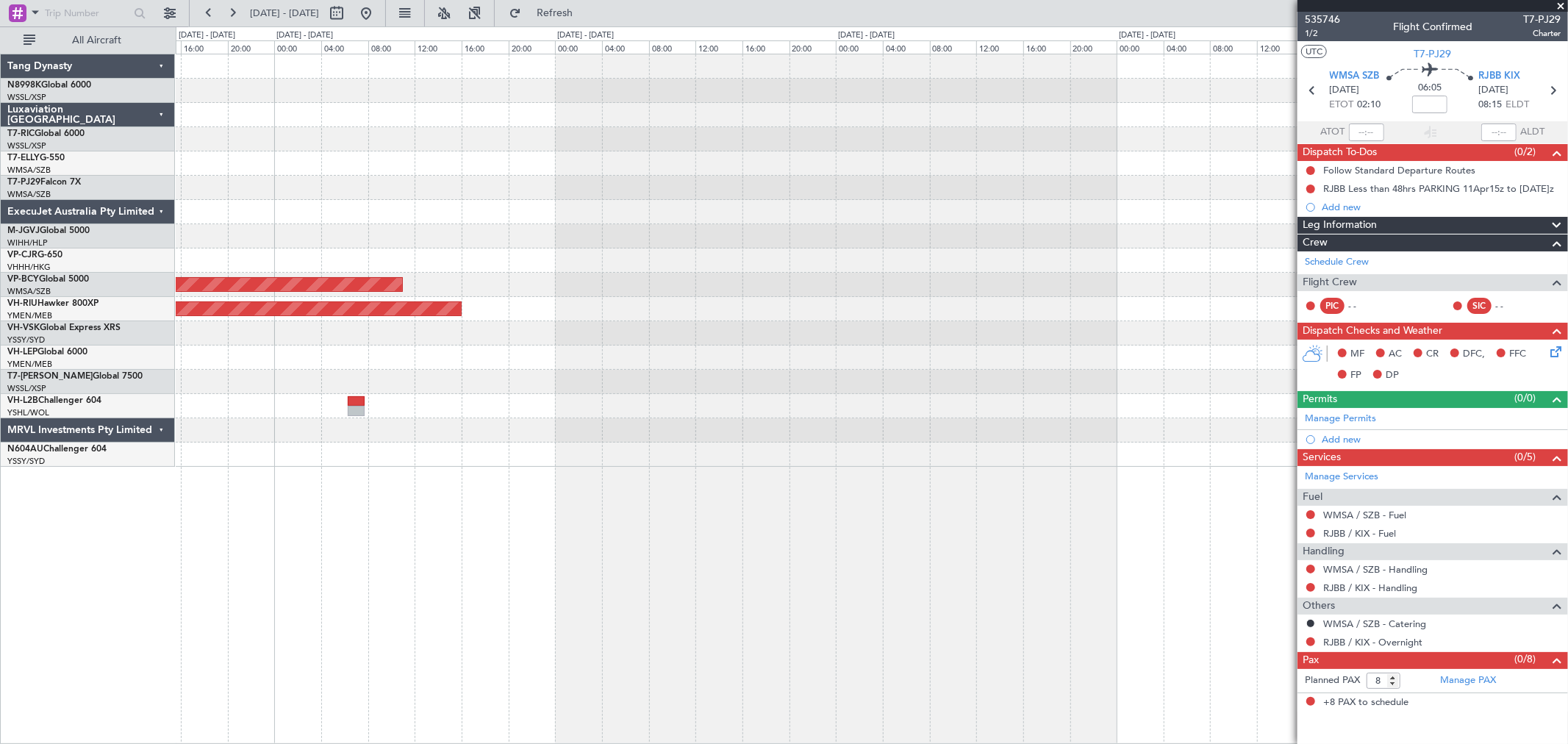
click at [712, 157] on div at bounding box center [870, 163] width 1391 height 24
click at [1128, 6] on span at bounding box center [1561, 7] width 15 height 13
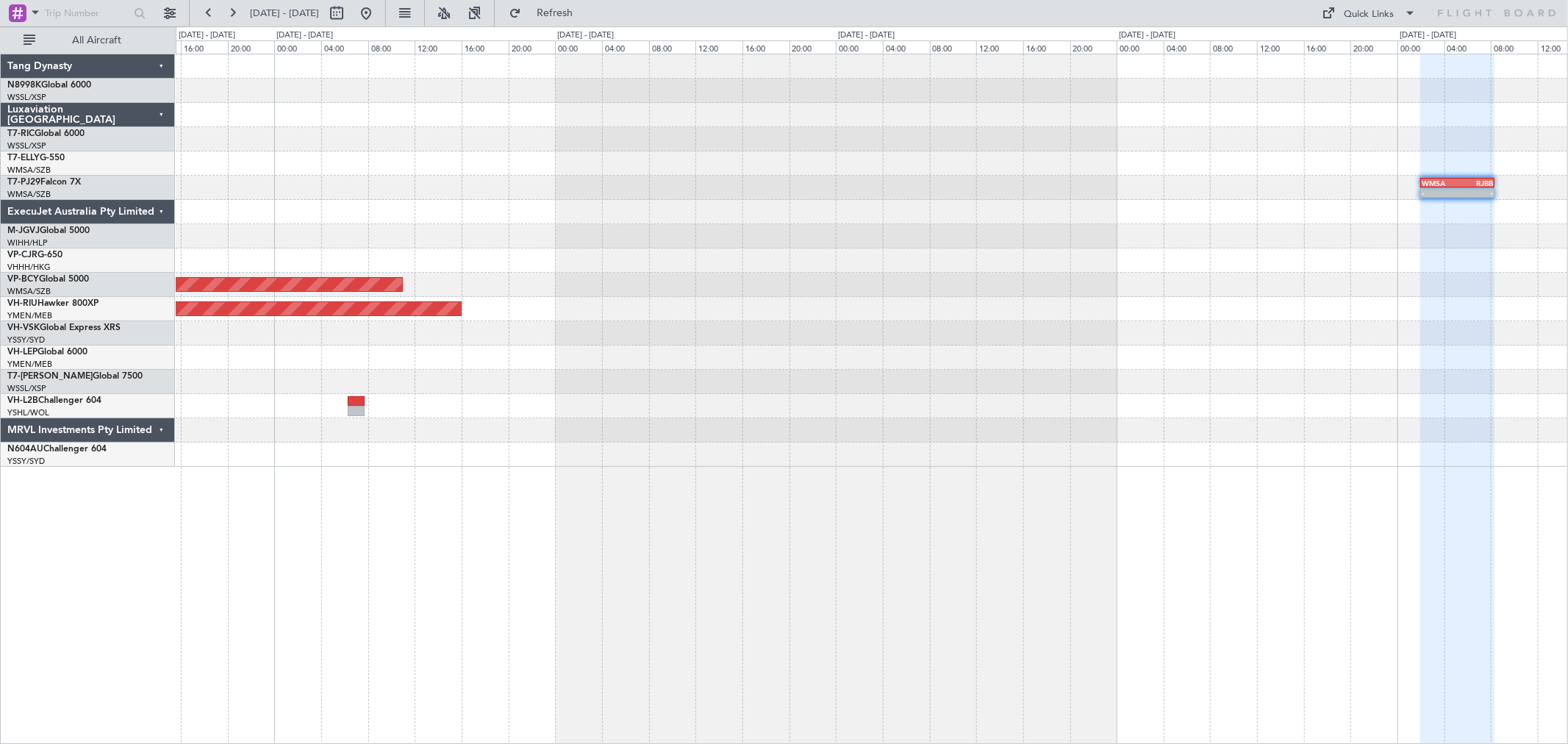
type input "0"
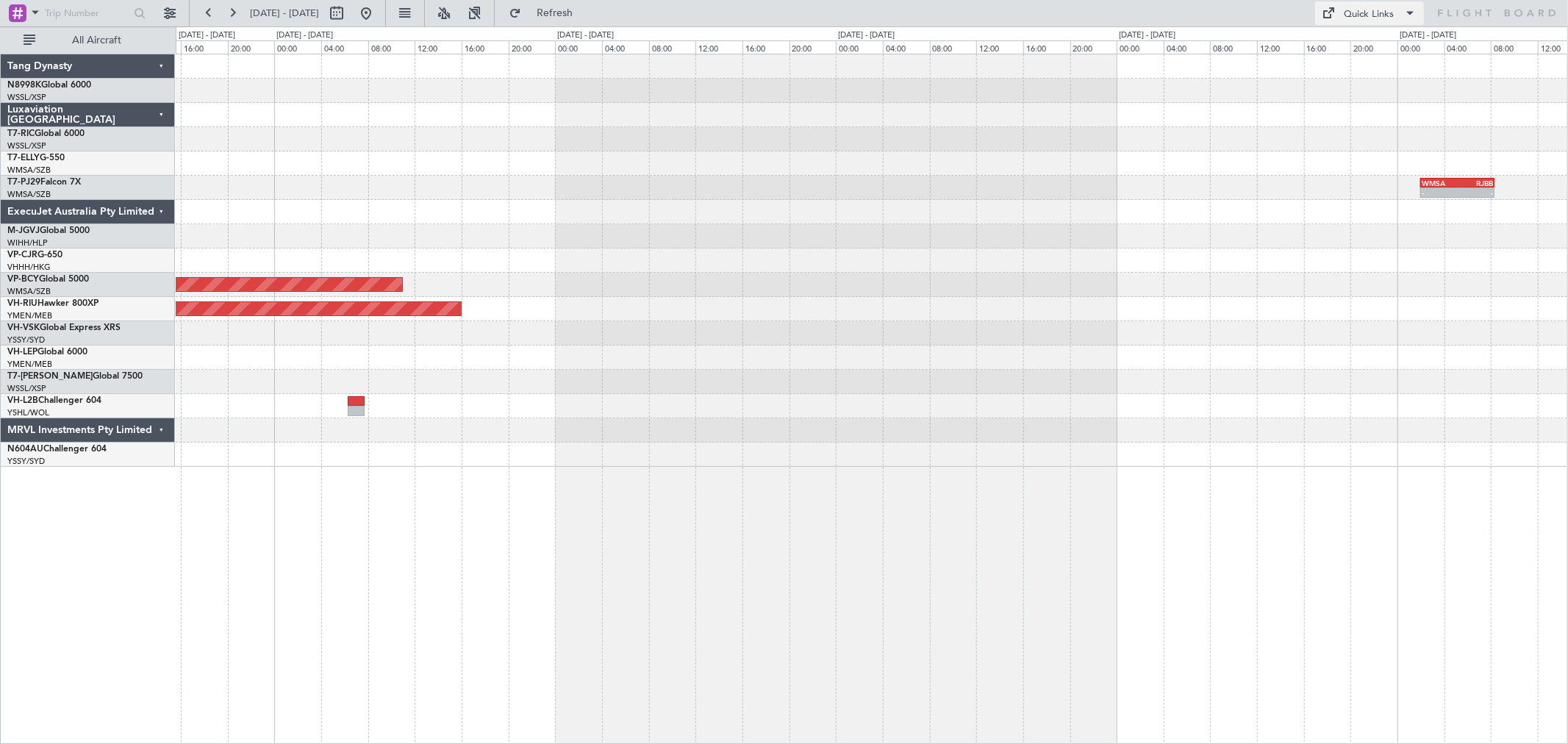
click at [1128, 11] on div "Quick Links" at bounding box center [1369, 15] width 50 height 15
click at [1128, 52] on button "Trip Builder" at bounding box center [1370, 48] width 111 height 35
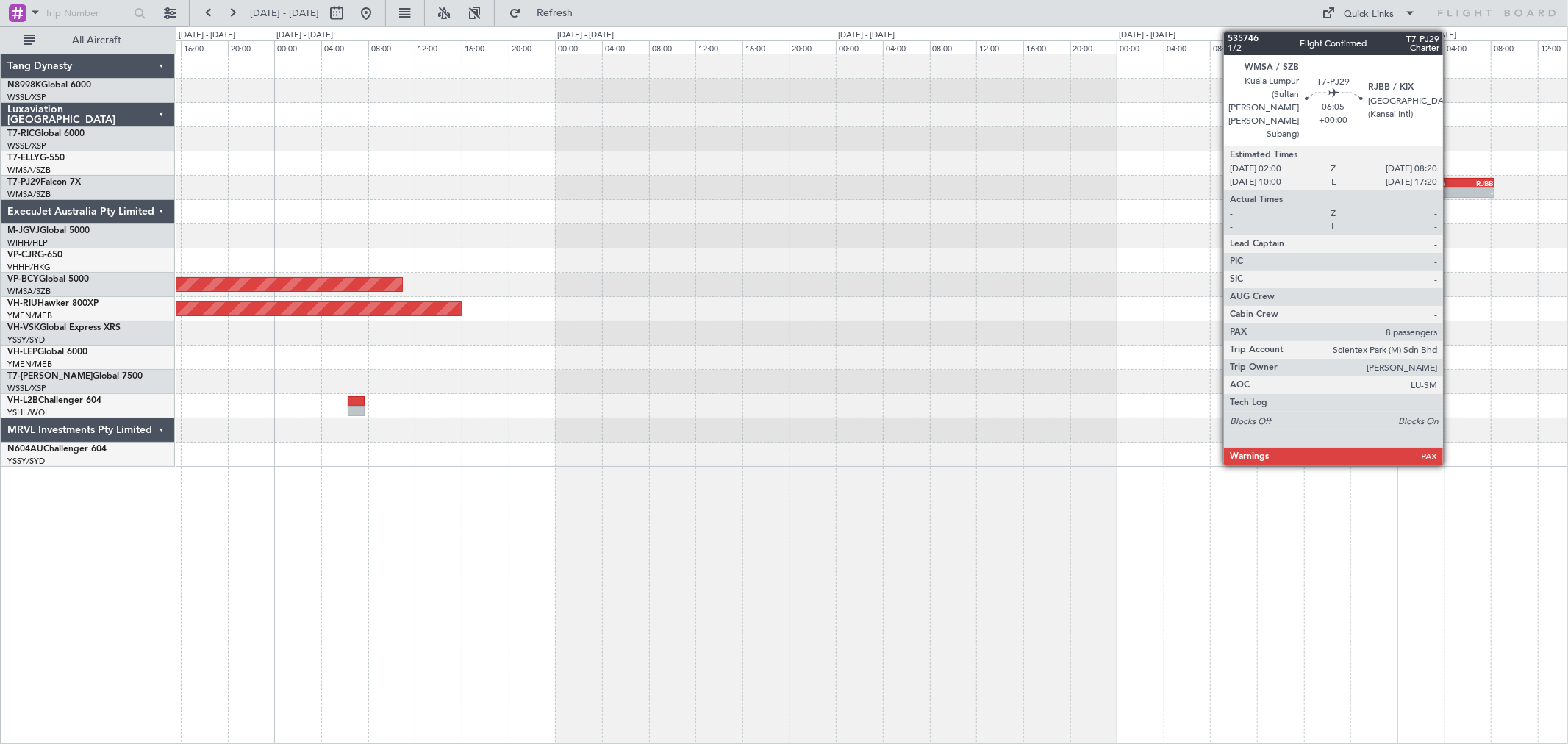
click at [1128, 187] on div "- -" at bounding box center [1457, 192] width 74 height 10
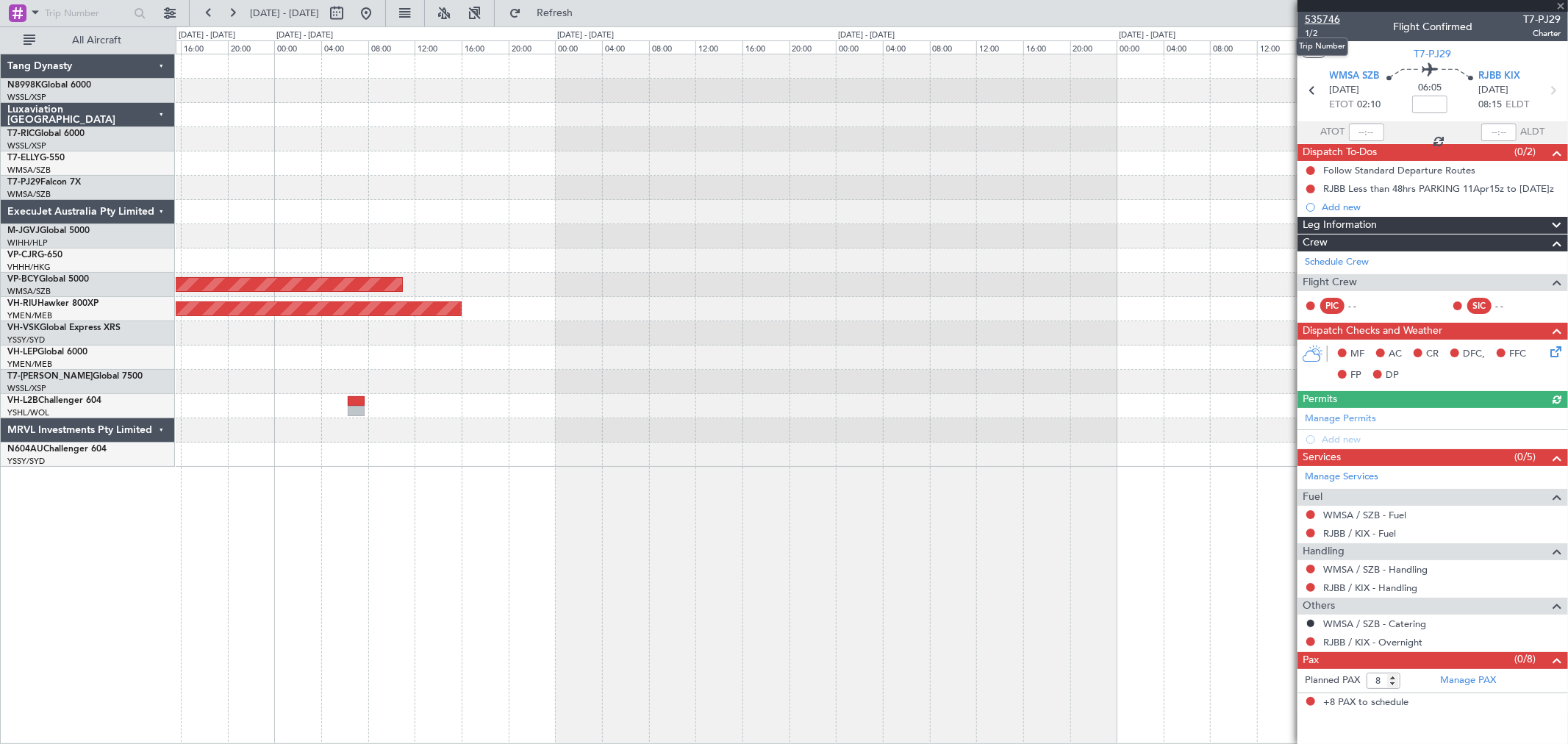
click at [1128, 12] on span "535746" at bounding box center [1322, 19] width 35 height 16
click at [981, 228] on div at bounding box center [870, 236] width 1391 height 24
click at [1128, 35] on span "1/2" at bounding box center [1322, 33] width 35 height 12
click at [1128, 7] on span at bounding box center [1561, 7] width 15 height 13
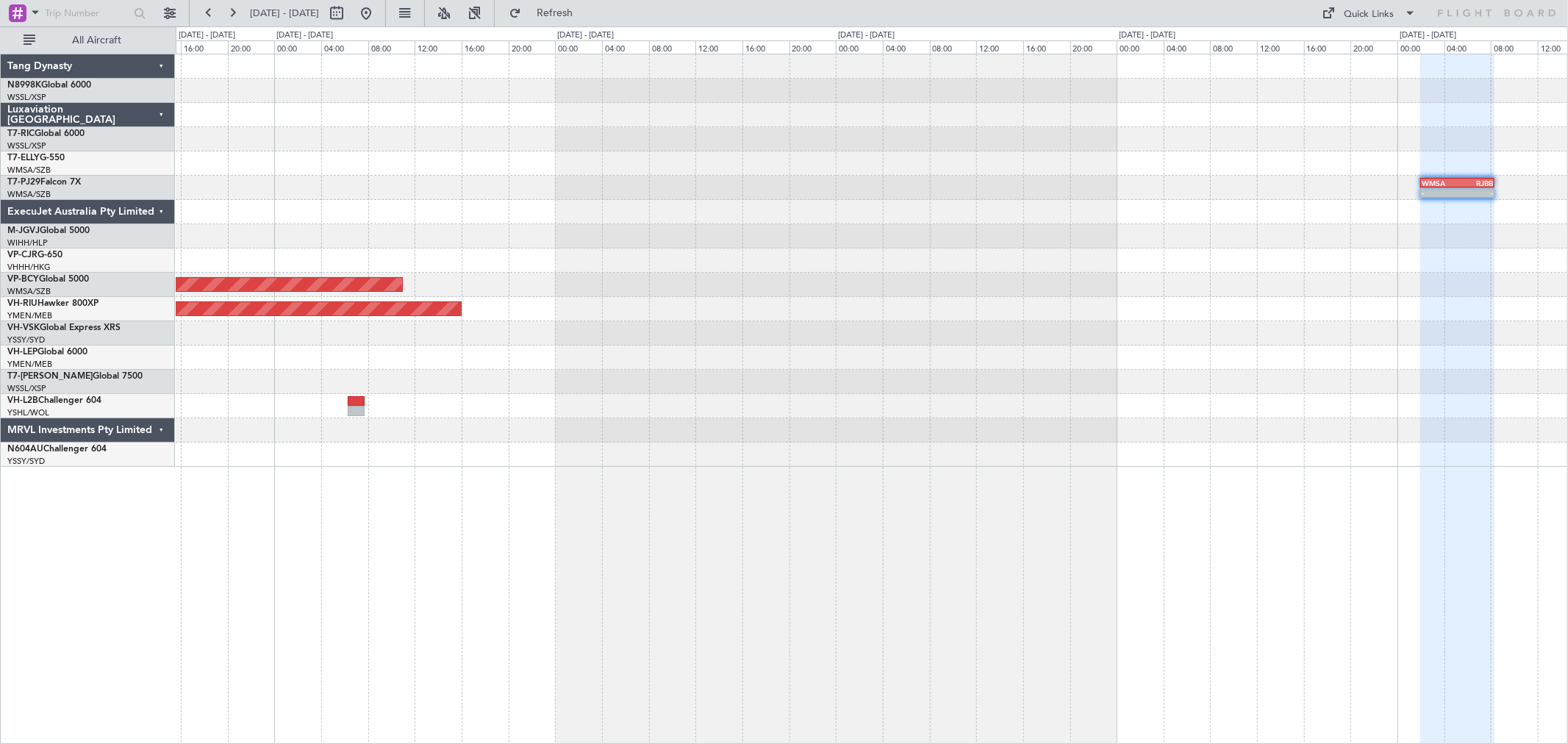
type input "0"
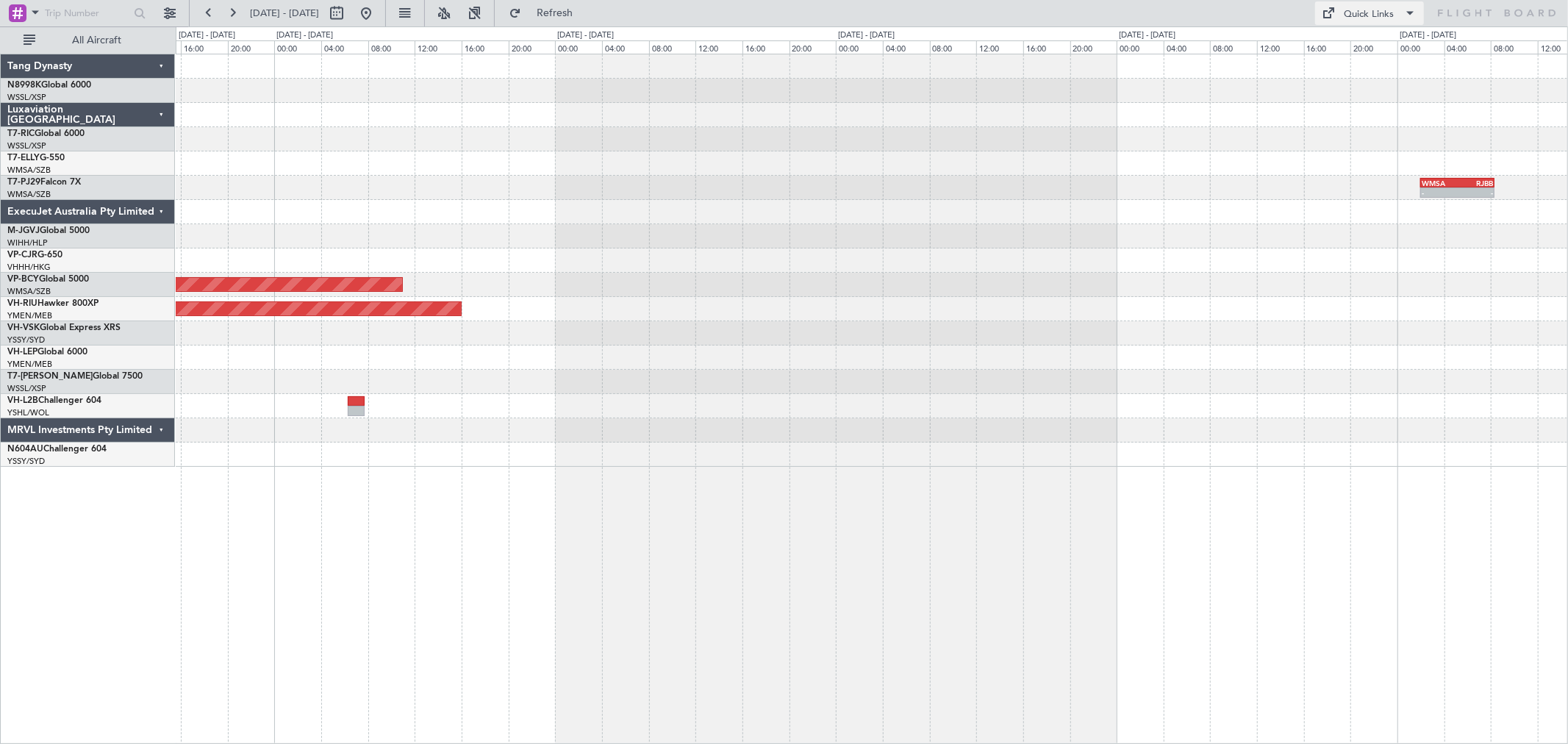
click at [1128, 22] on button "Quick Links" at bounding box center [1368, 13] width 109 height 23
click at [1128, 47] on button "Trip Builder" at bounding box center [1370, 48] width 111 height 35
click at [560, 17] on button "Refresh" at bounding box center [546, 13] width 88 height 23
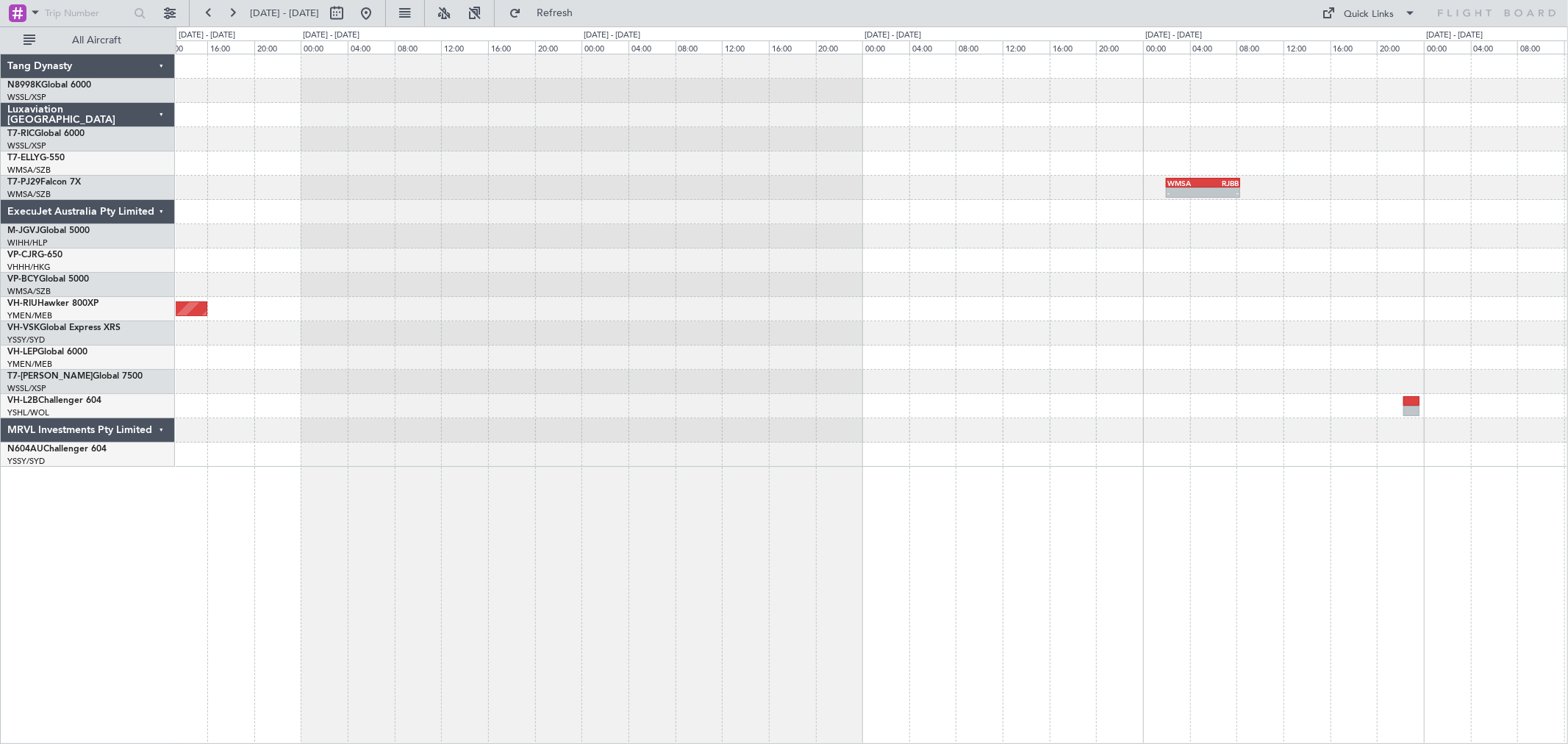
click at [1038, 207] on div "- - WMSA 02:00 Z RJBB 08:20 Z - - RJBB 05:00 Z WMSA 11:20 Z Unplanned Maint [GE…" at bounding box center [870, 260] width 1391 height 412
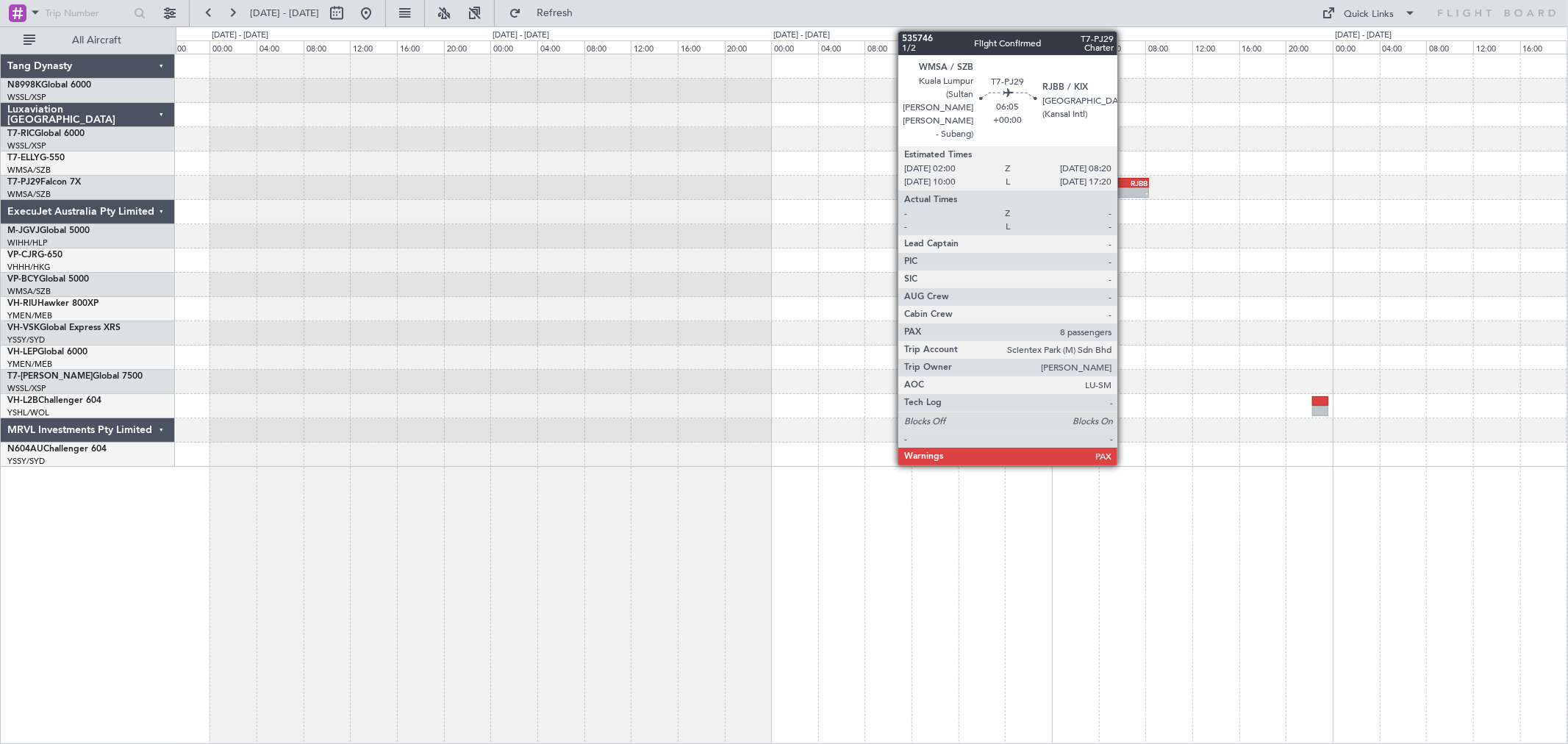
click at [1124, 182] on div "RJBB" at bounding box center [1129, 183] width 36 height 9
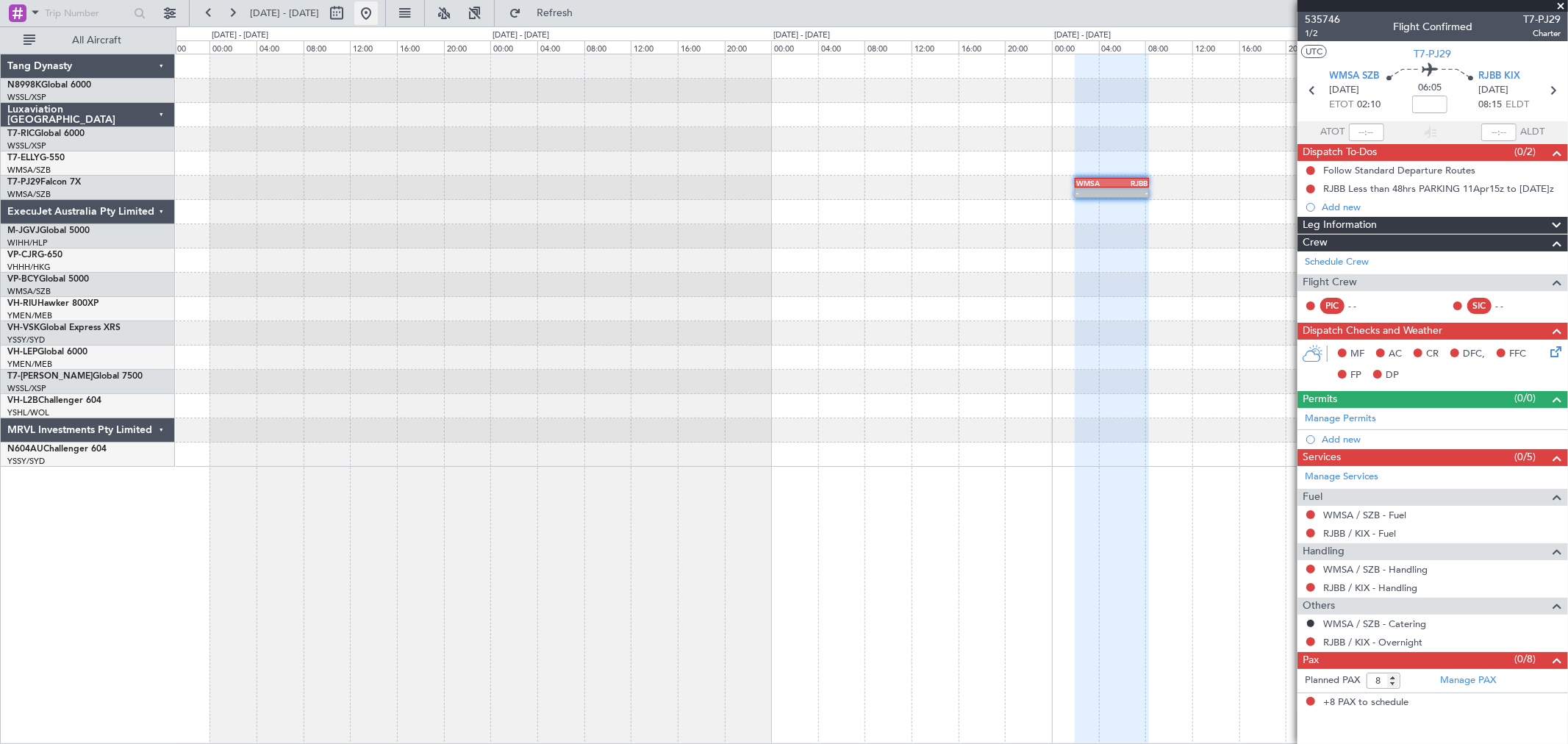
click at [377, 10] on button at bounding box center [366, 13] width 23 height 23
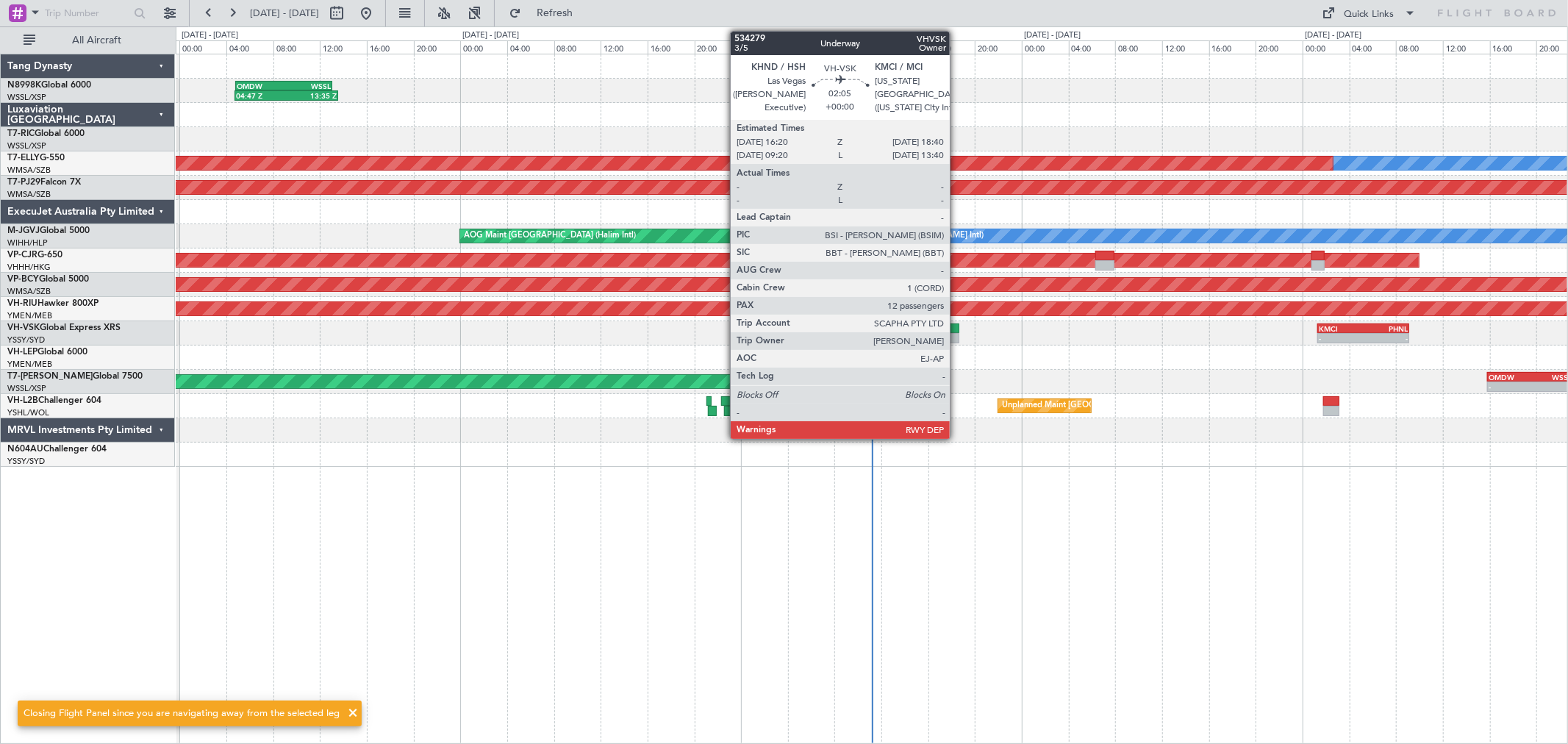
click at [957, 328] on div at bounding box center [945, 328] width 28 height 10
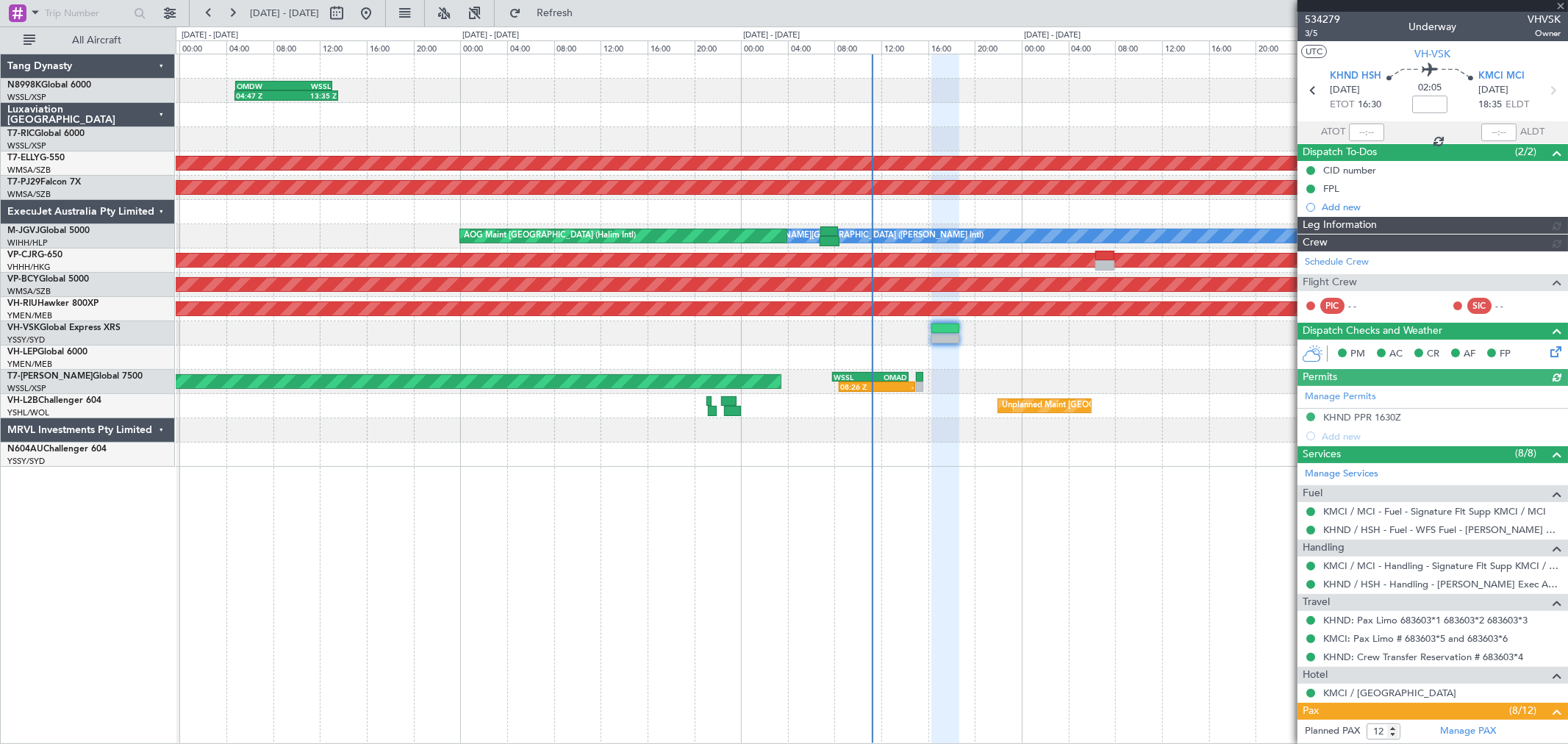
type input "[PERSON_NAME] (LEU)"
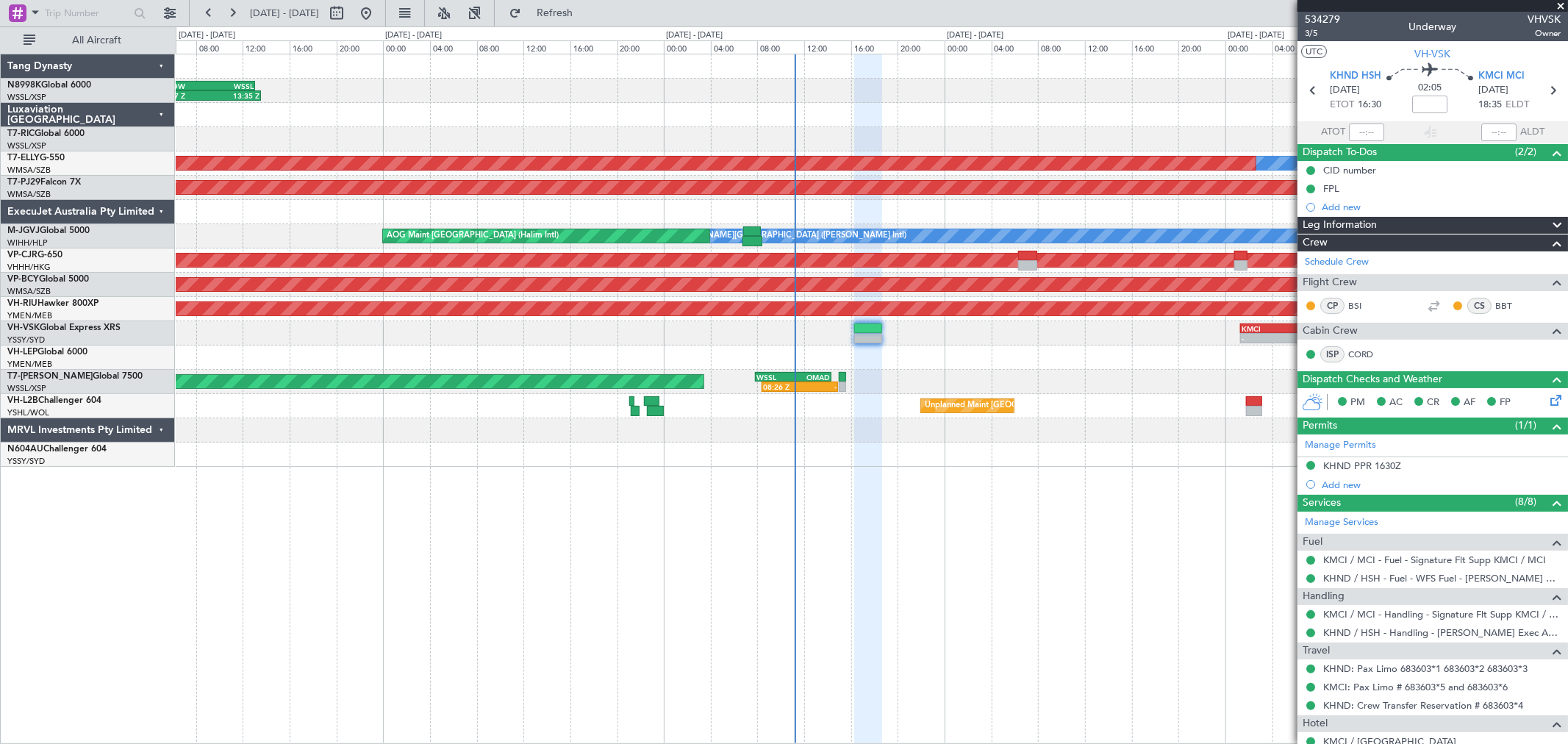
click at [1012, 401] on div "04:47 Z 13:35 Z OMDW 04:50 Z WSSL 13:05 Z WSSL 04:50 Z OMDW 12:15 Z 05:03 Z 12:…" at bounding box center [870, 260] width 1391 height 412
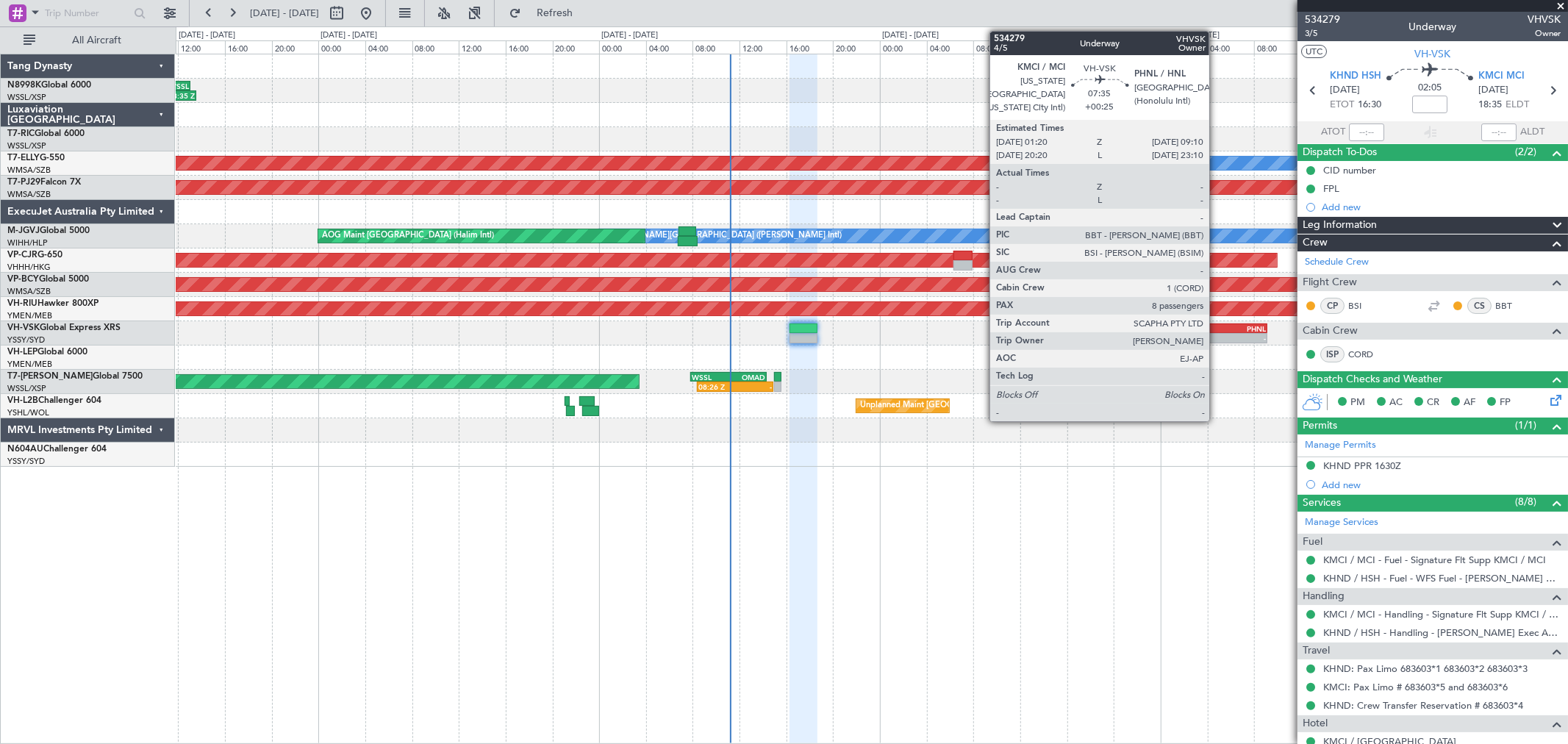
click at [1128, 339] on div "-" at bounding box center [1199, 338] width 45 height 9
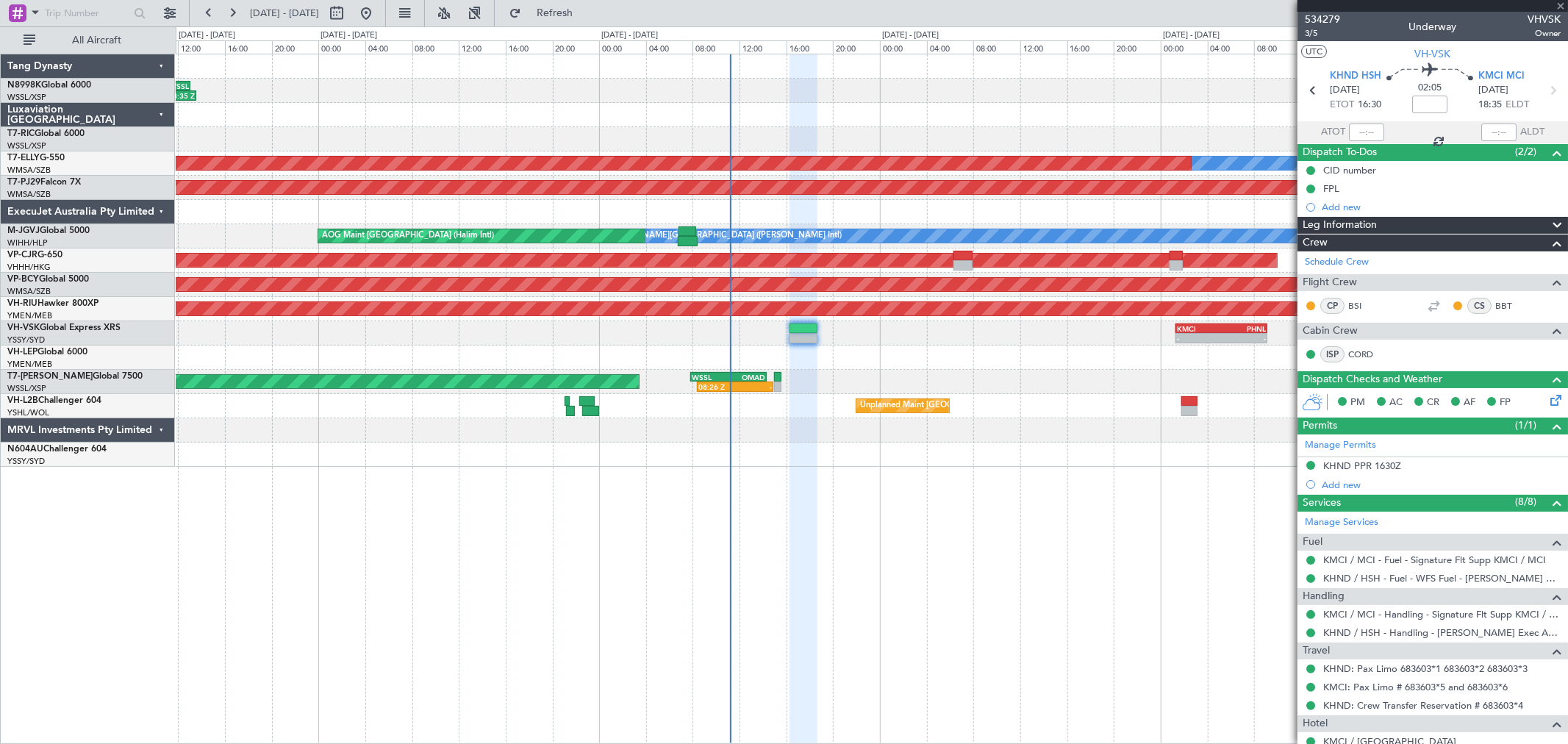
type input "+00:25"
type input "8"
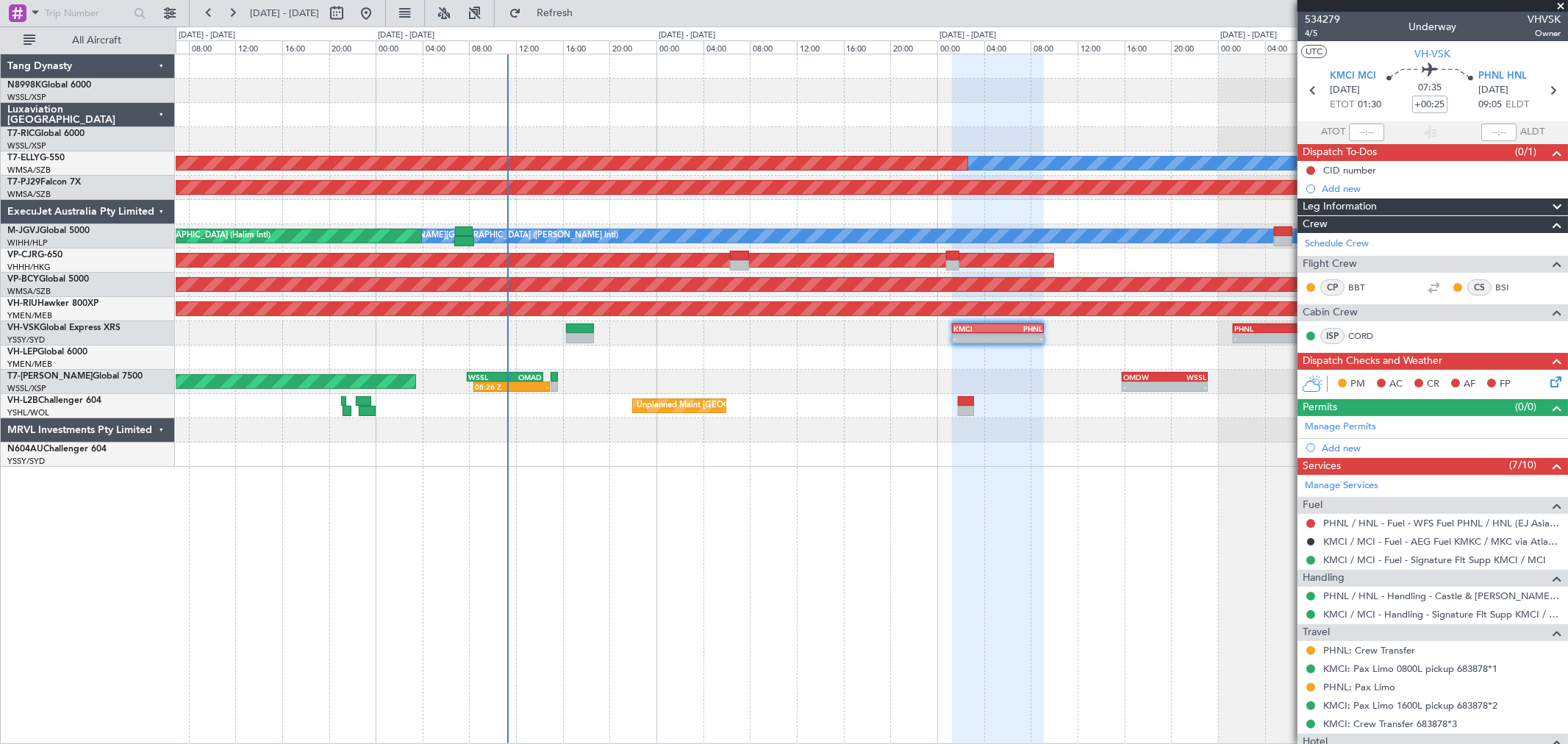
click at [757, 362] on div at bounding box center [870, 357] width 1391 height 24
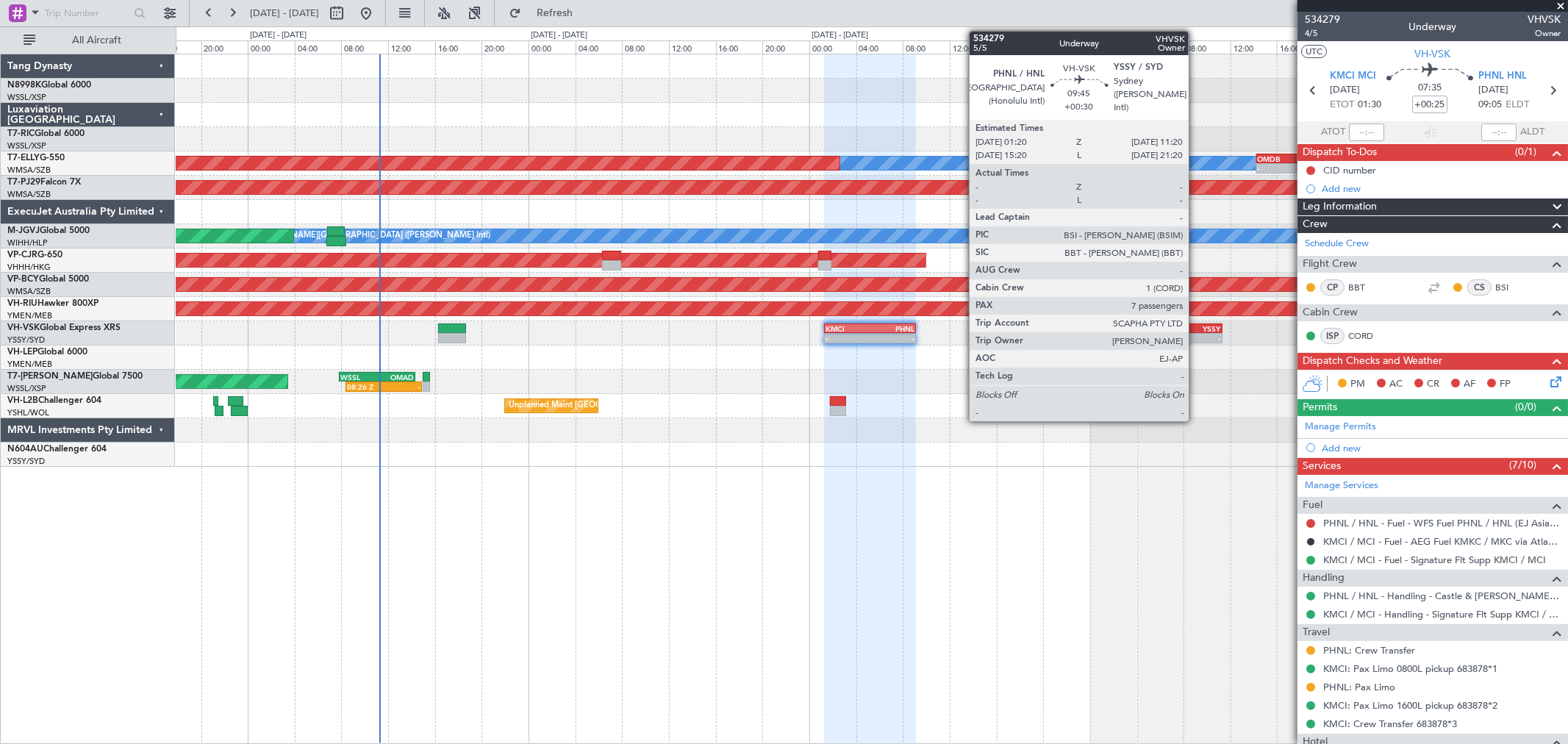
click at [1128, 325] on div "YSSY" at bounding box center [1191, 328] width 57 height 9
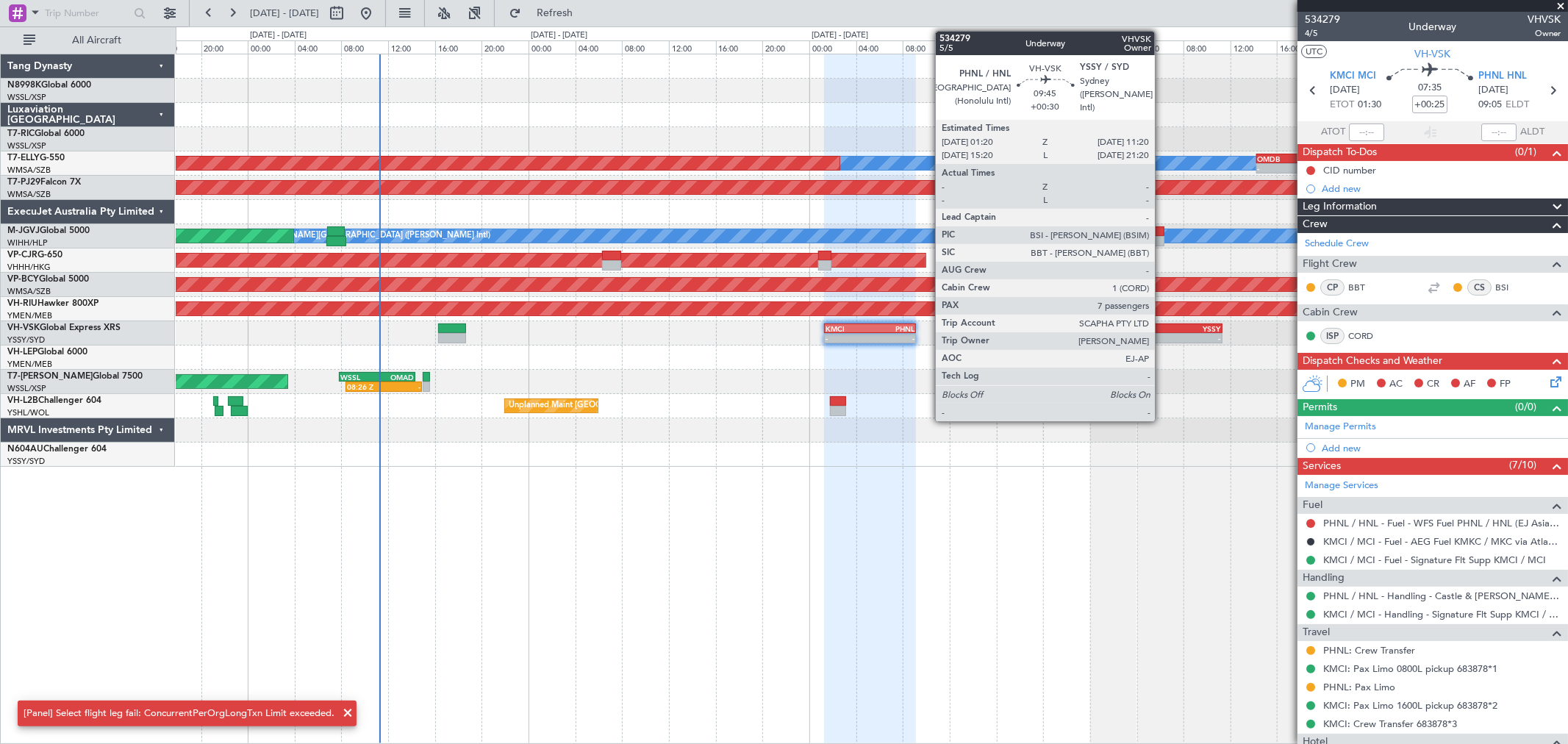
click at [1128, 328] on div "YSSY" at bounding box center [1191, 328] width 57 height 9
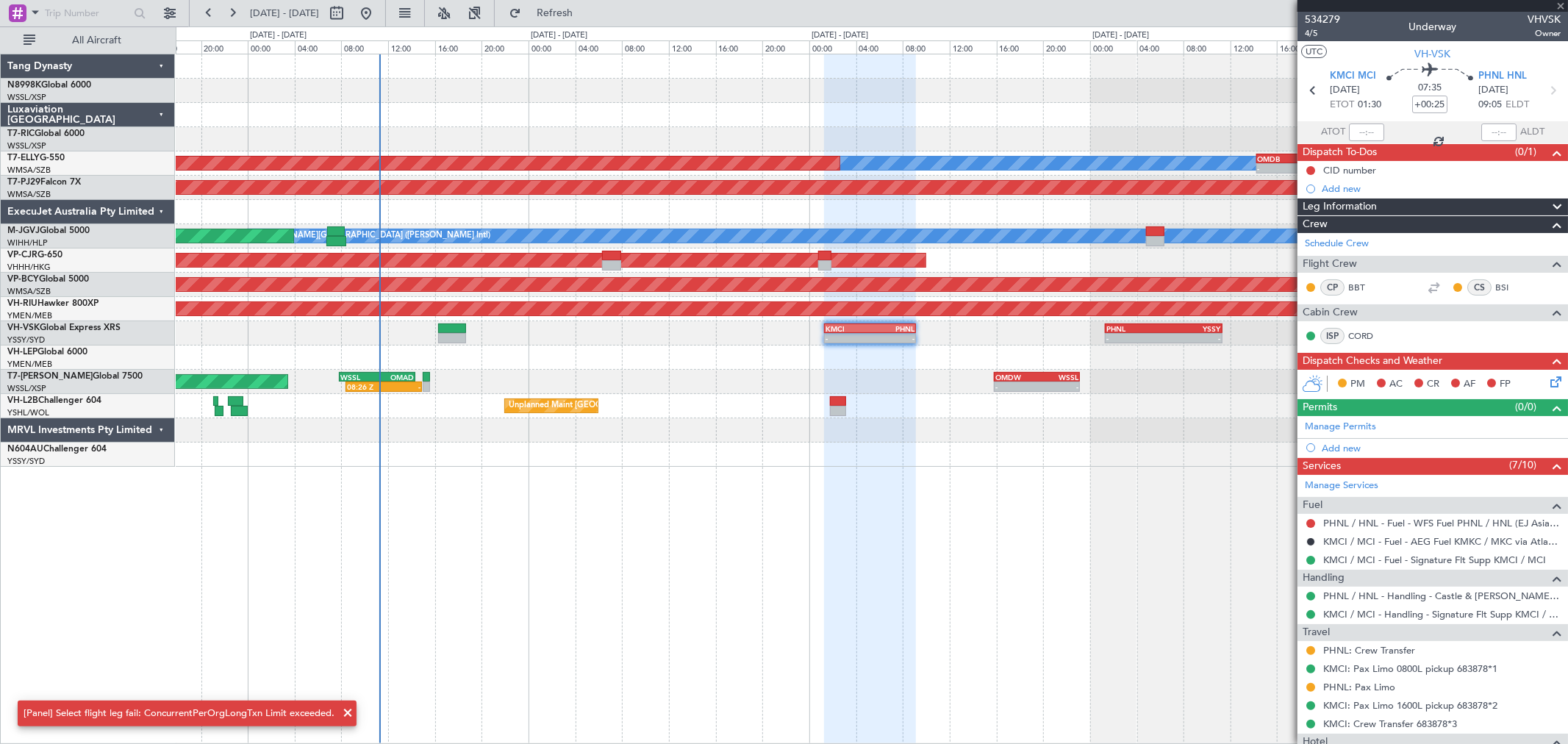
type input "+00:30"
type input "7"
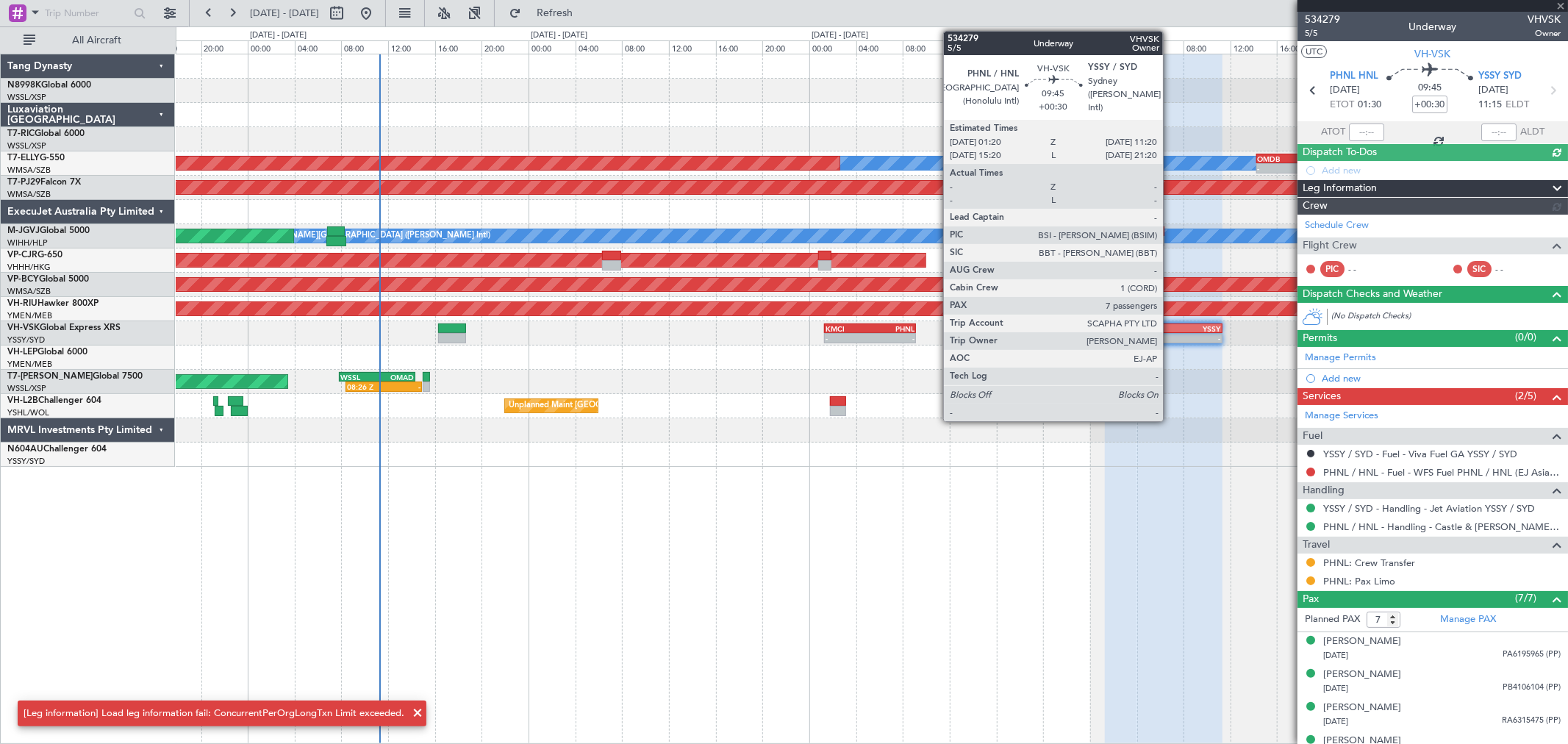
click at [1128, 333] on div "11:20 Z" at bounding box center [1191, 337] width 57 height 9
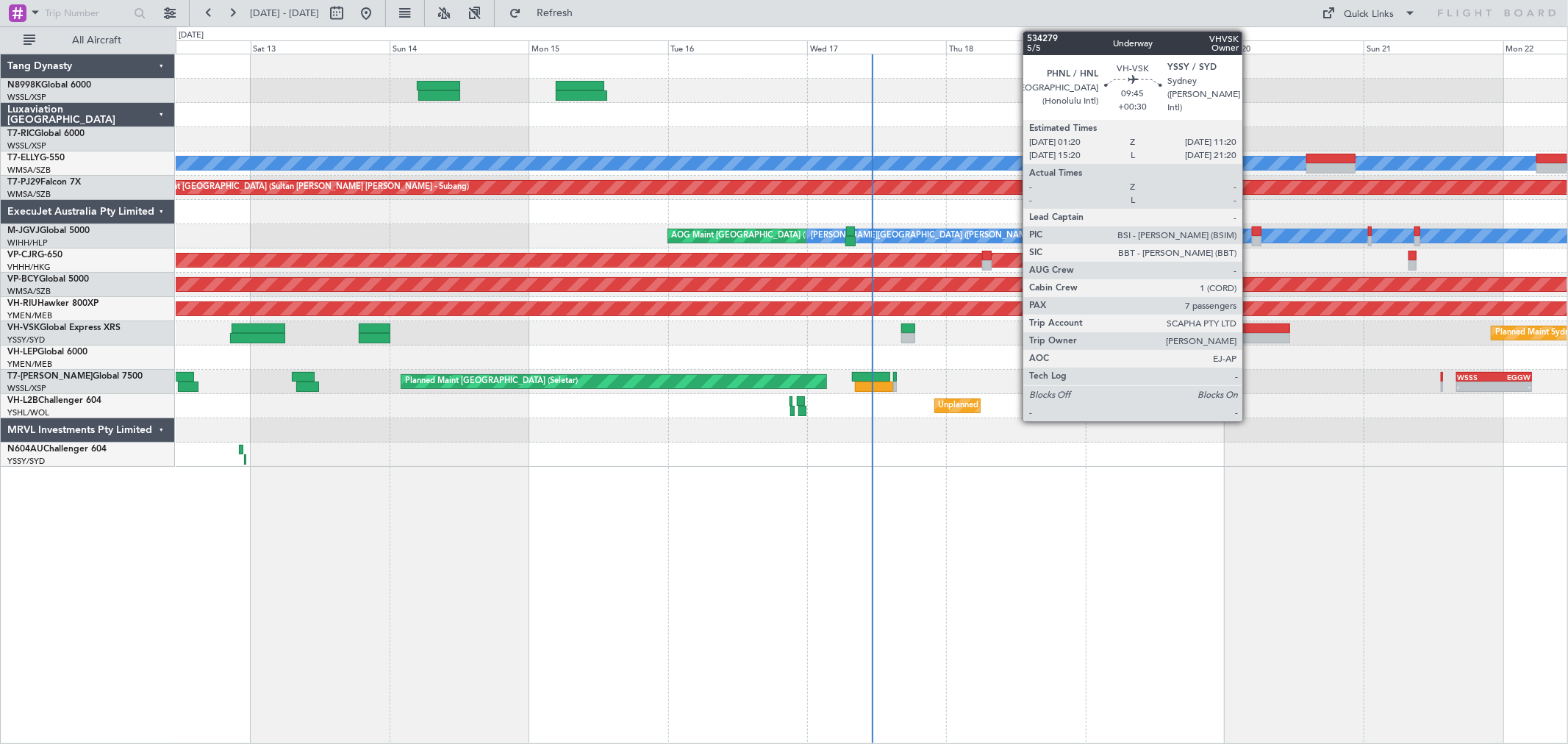
click at [1250, 336] on div at bounding box center [1261, 338] width 58 height 10
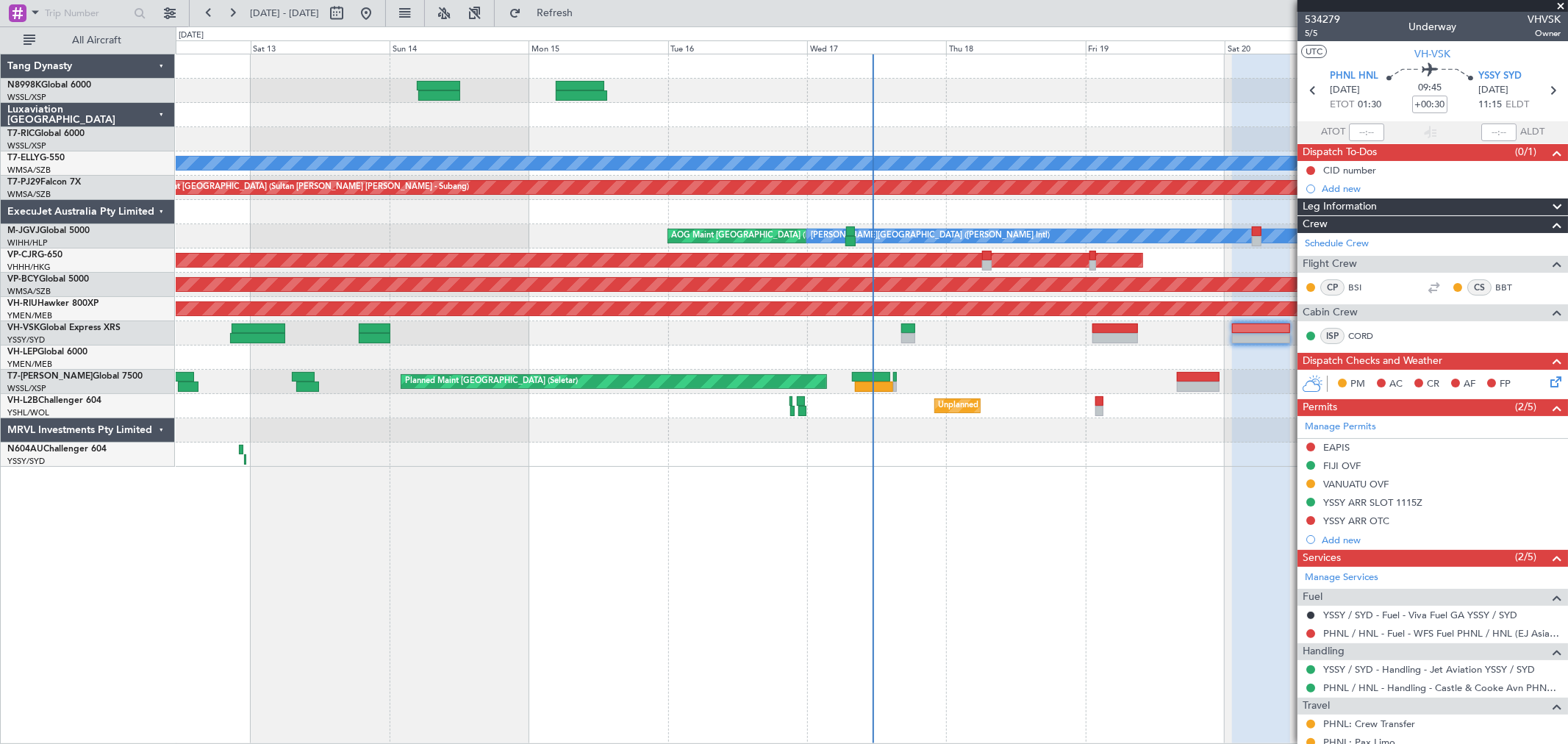
click at [522, 396] on div "Planned Maint Singapore (Seletar) Planned Maint Dubai (Dubai Intl) MEL Planned …" at bounding box center [870, 260] width 1391 height 412
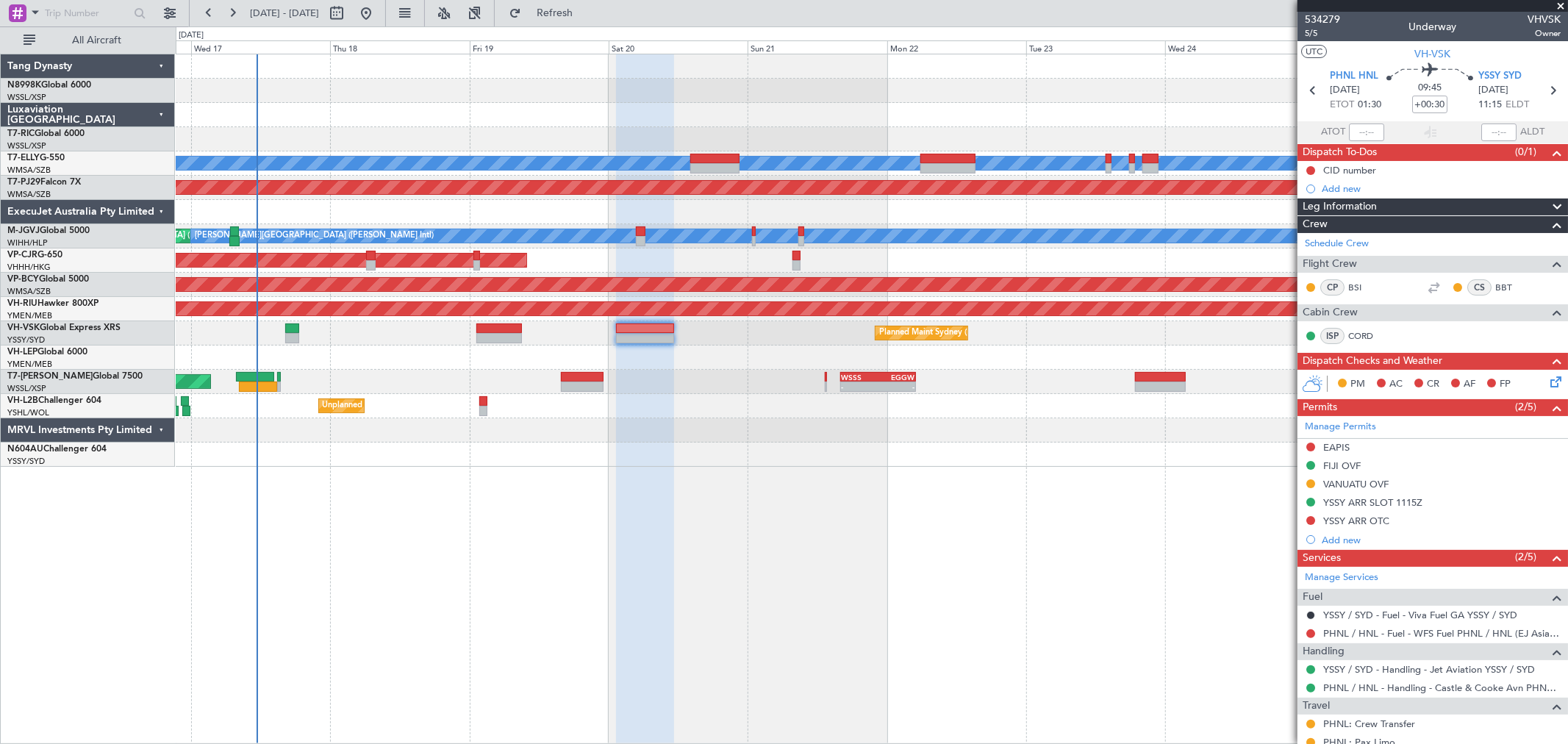
click at [244, 397] on div "Planned Maint Dubai (Dubai Intl) MEL Planned Maint Kuala Lumpur (Sultan Abdul A…" at bounding box center [870, 260] width 1391 height 412
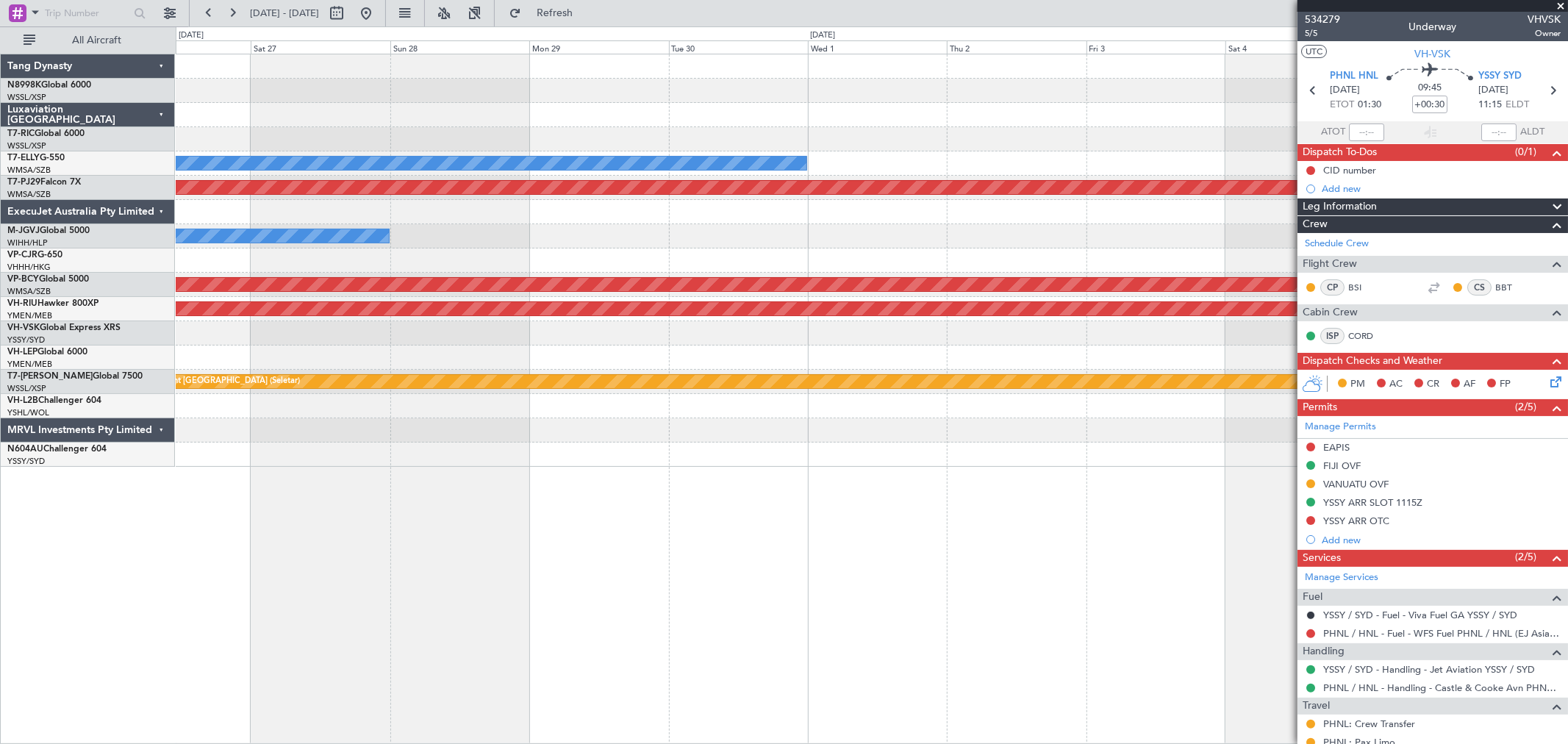
click at [461, 351] on div "MEL Planned Maint Kuala Lumpur (Sultan Abdul Aziz Shah - Subang) MEL Jakarta (H…" at bounding box center [870, 260] width 1391 height 412
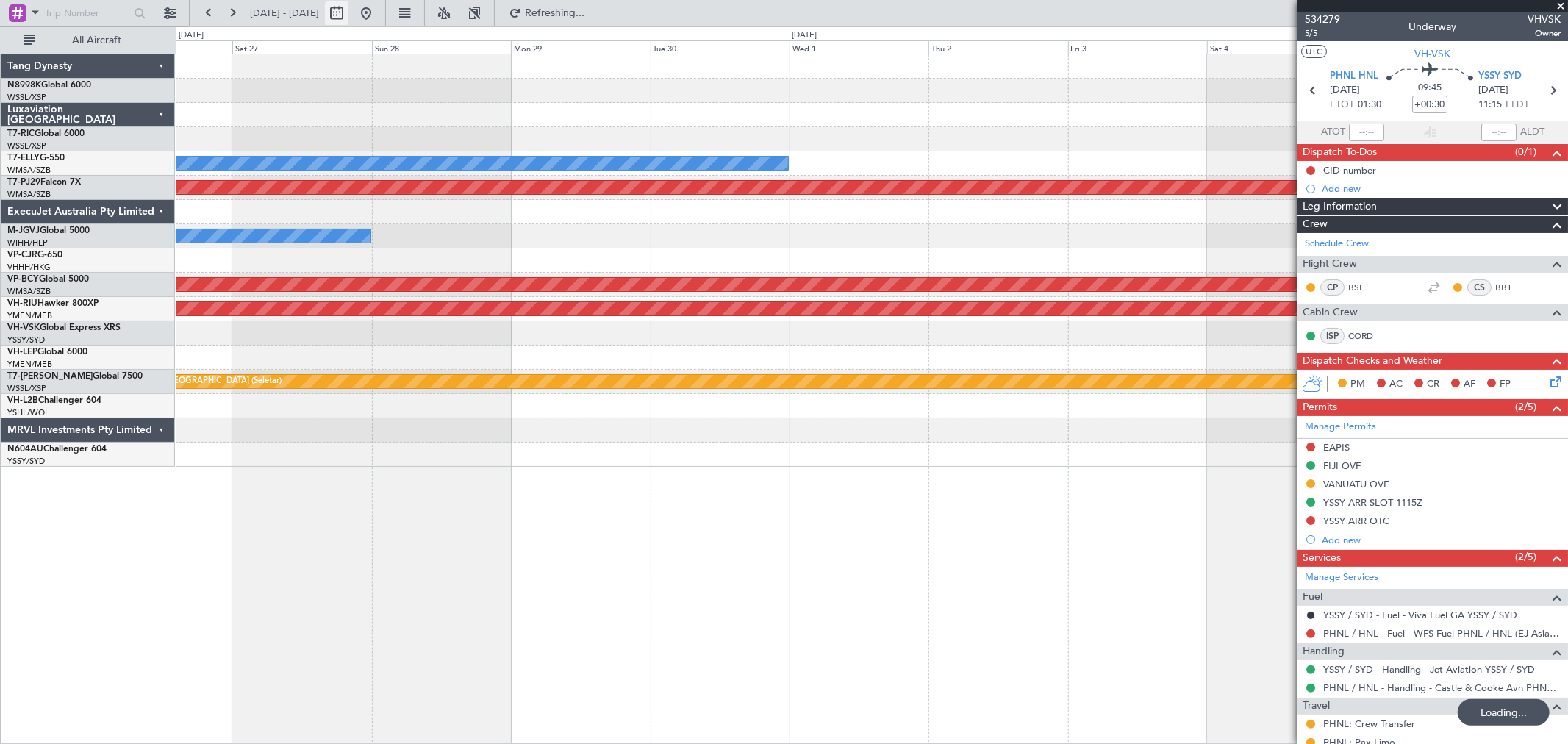
click at [348, 12] on button at bounding box center [337, 13] width 23 height 23
select select "9"
select select "2025"
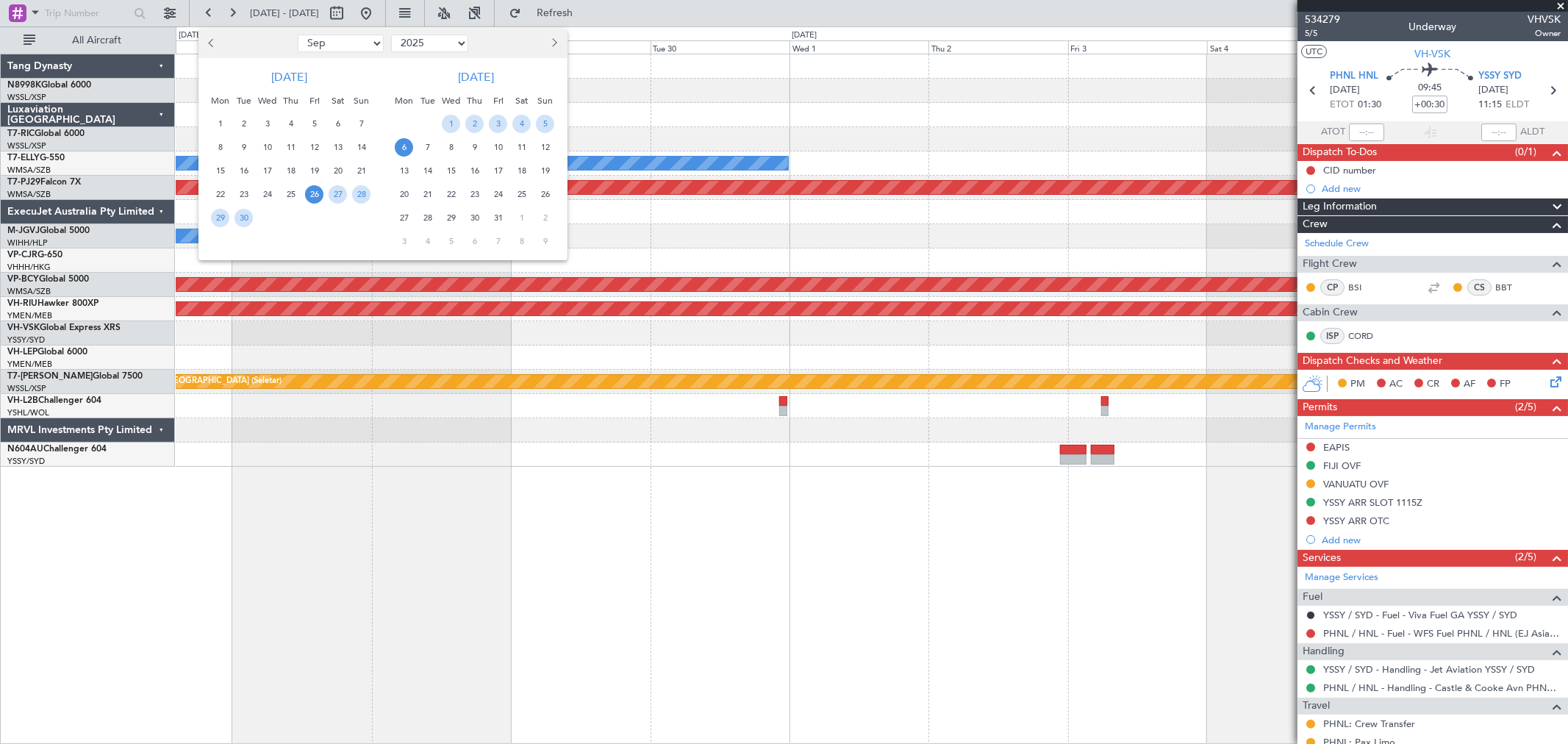
click at [552, 38] on span "Next month" at bounding box center [552, 42] width 9 height 9
click at [293, 150] on span "9" at bounding box center [291, 147] width 18 height 18
click at [523, 217] on span "29" at bounding box center [521, 218] width 18 height 18
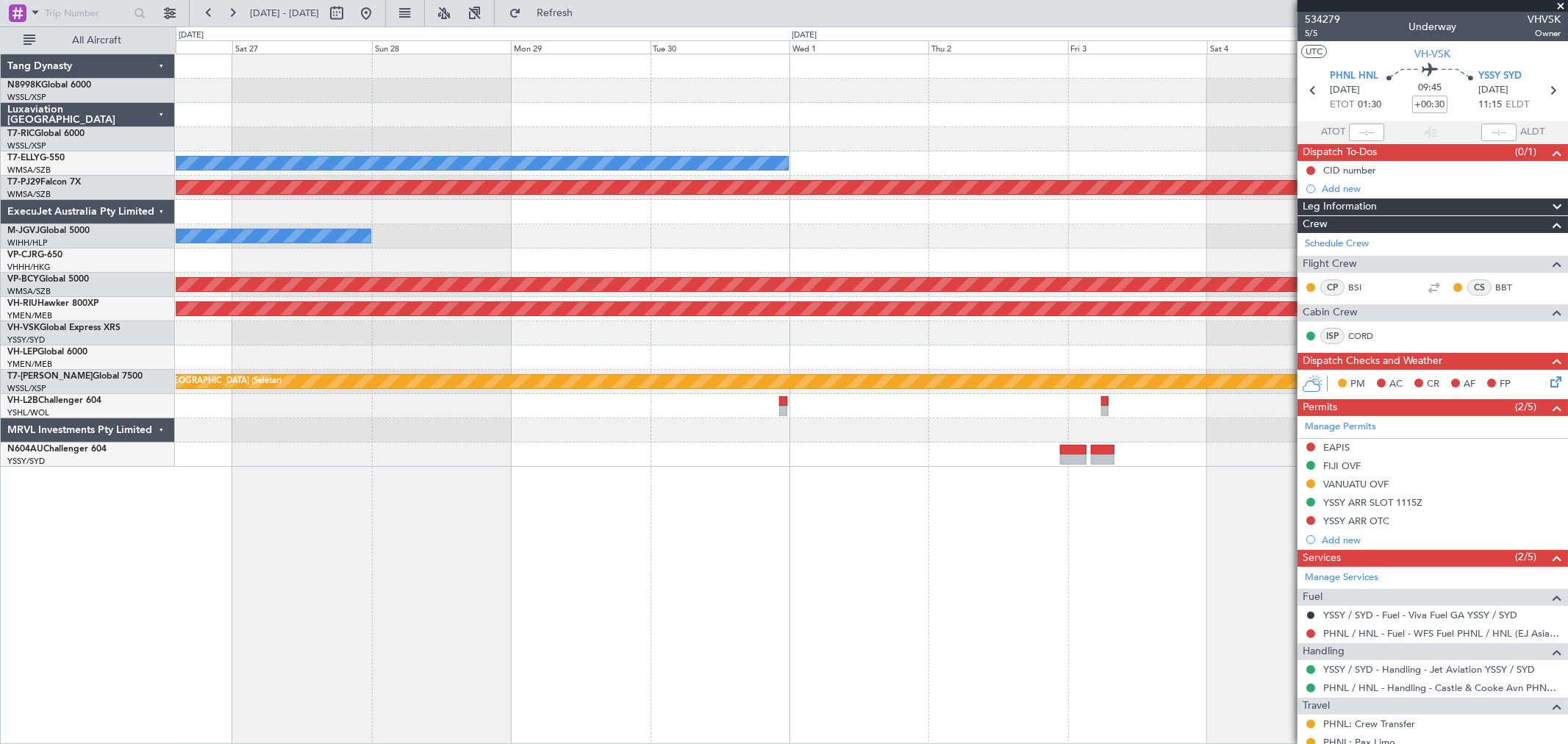
select select "11"
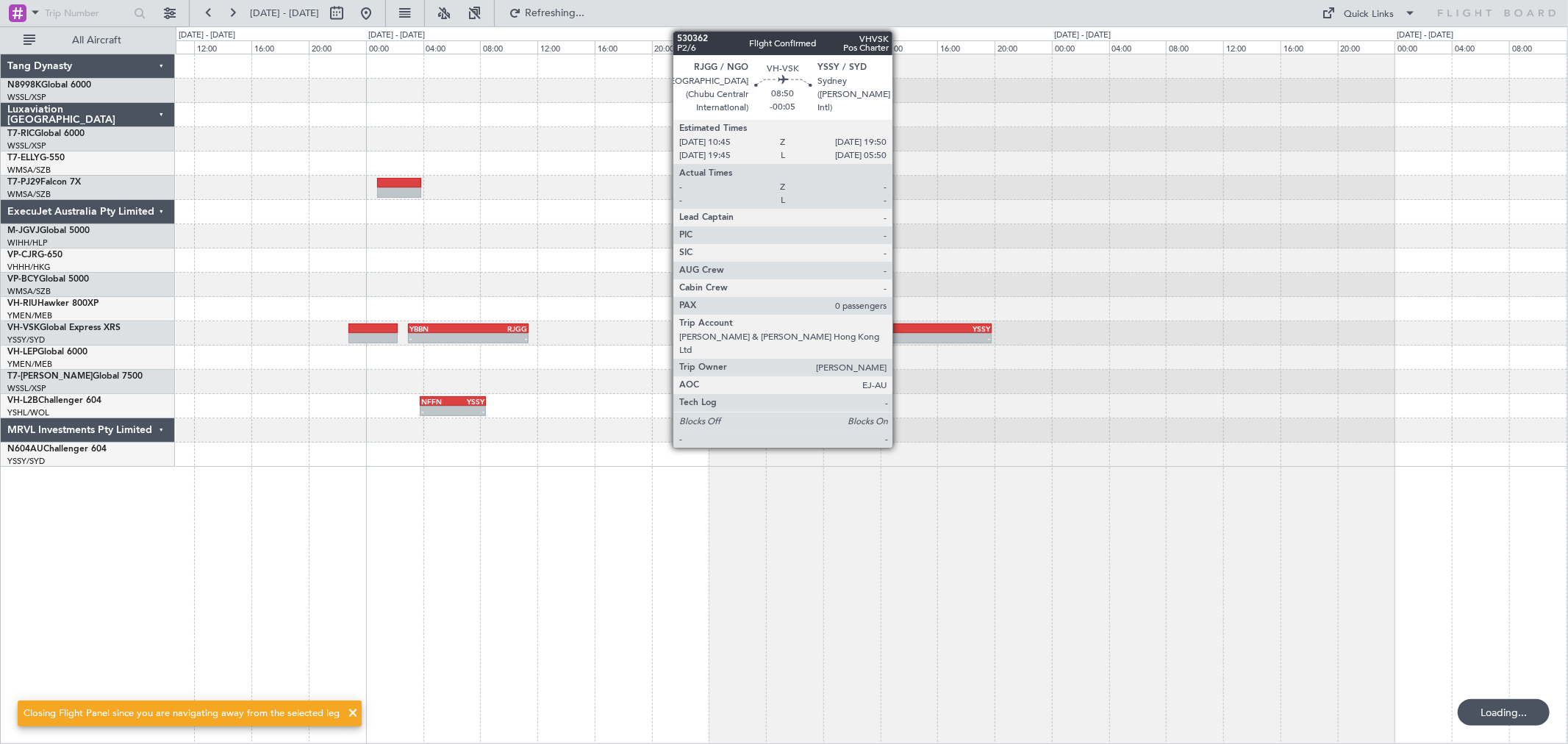
click at [900, 336] on div "-" at bounding box center [895, 338] width 64 height 9
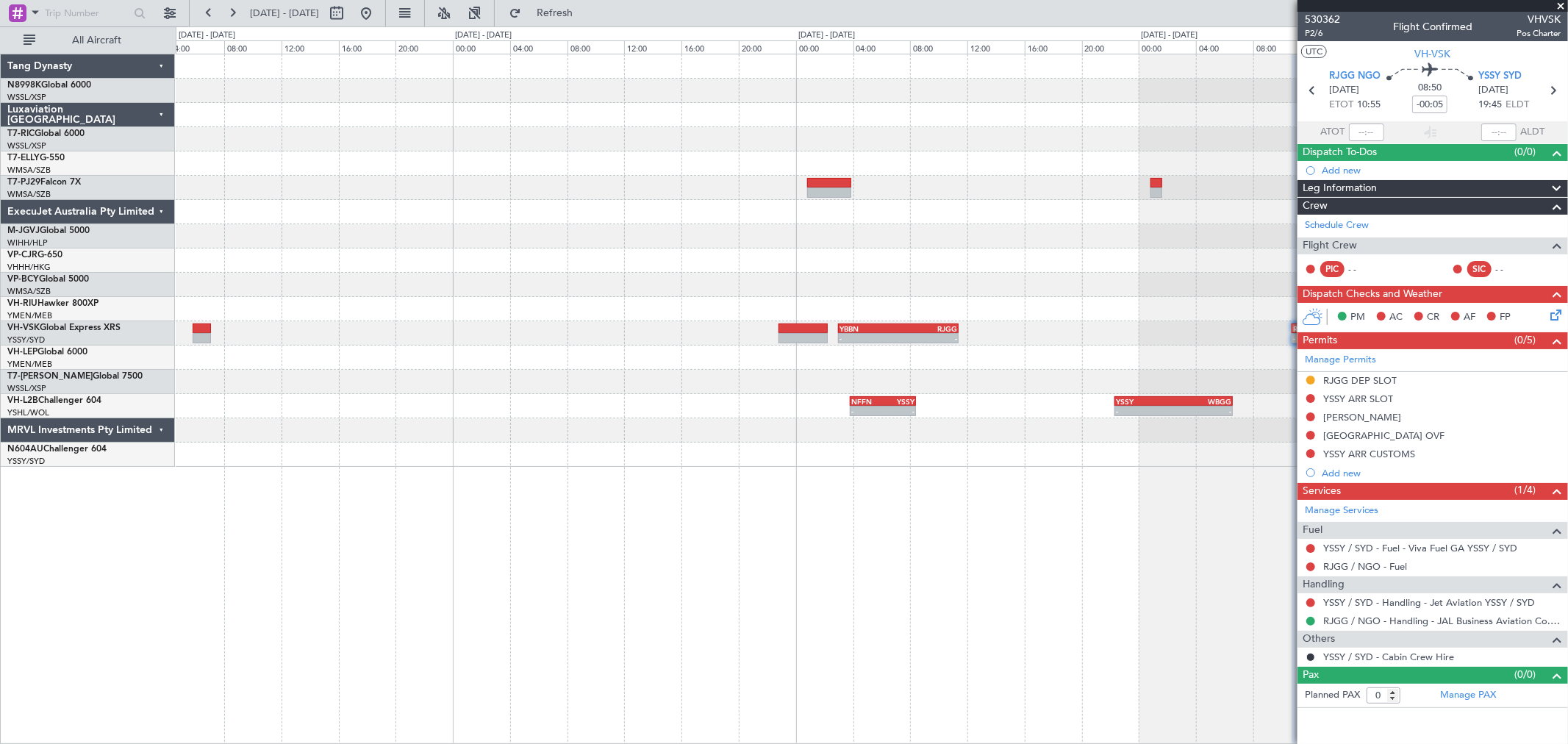
click at [764, 319] on div "- - YBBN 03:00 Z RJGG 11:25 Z - - RJGG 10:45 Z YSSY 19:50 Z - - NFFN 03:50 Z YS…" at bounding box center [870, 260] width 1391 height 412
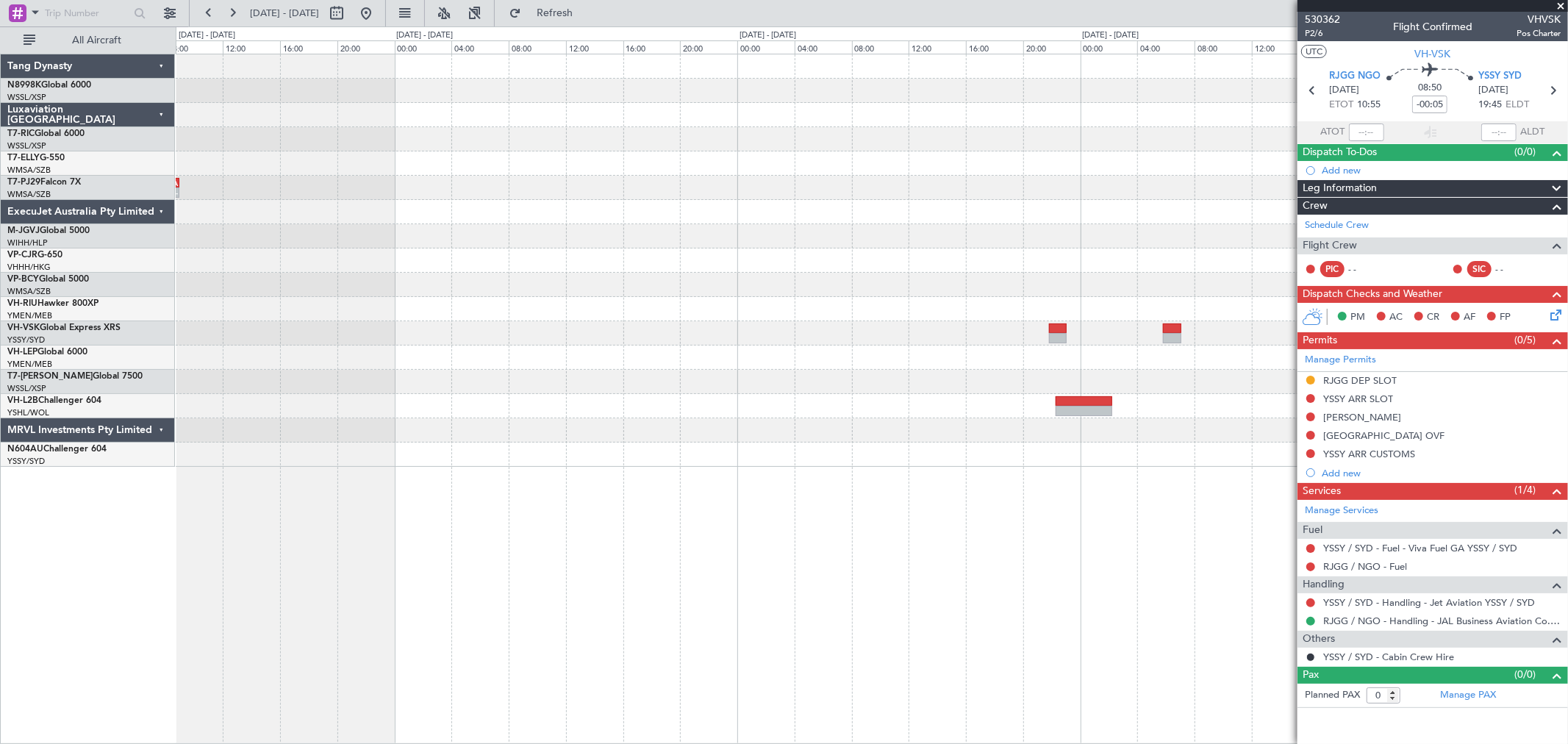
click at [1026, 282] on div "WAPP 04:50 Z WMSA 09:00 Z - - - - YBBN 03:00 Z RJGG 11:25 Z - - NFFN 03:50 Z YS…" at bounding box center [870, 260] width 1391 height 412
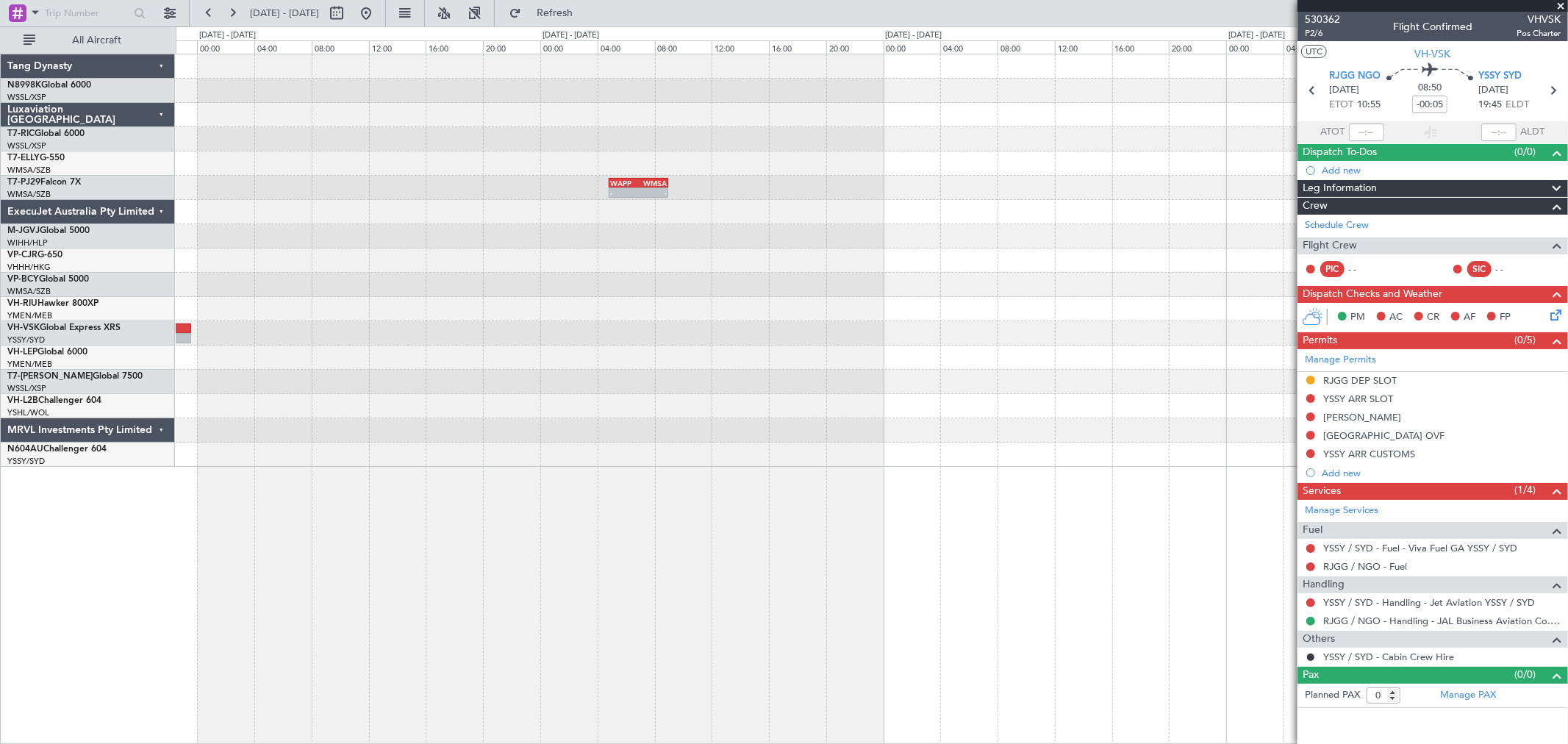
click at [1017, 267] on div "WAPP 04:50 Z WMSA 09:00 Z - - RJGG 10:50 Z YBBN 19:15 Z - -" at bounding box center [870, 260] width 1391 height 412
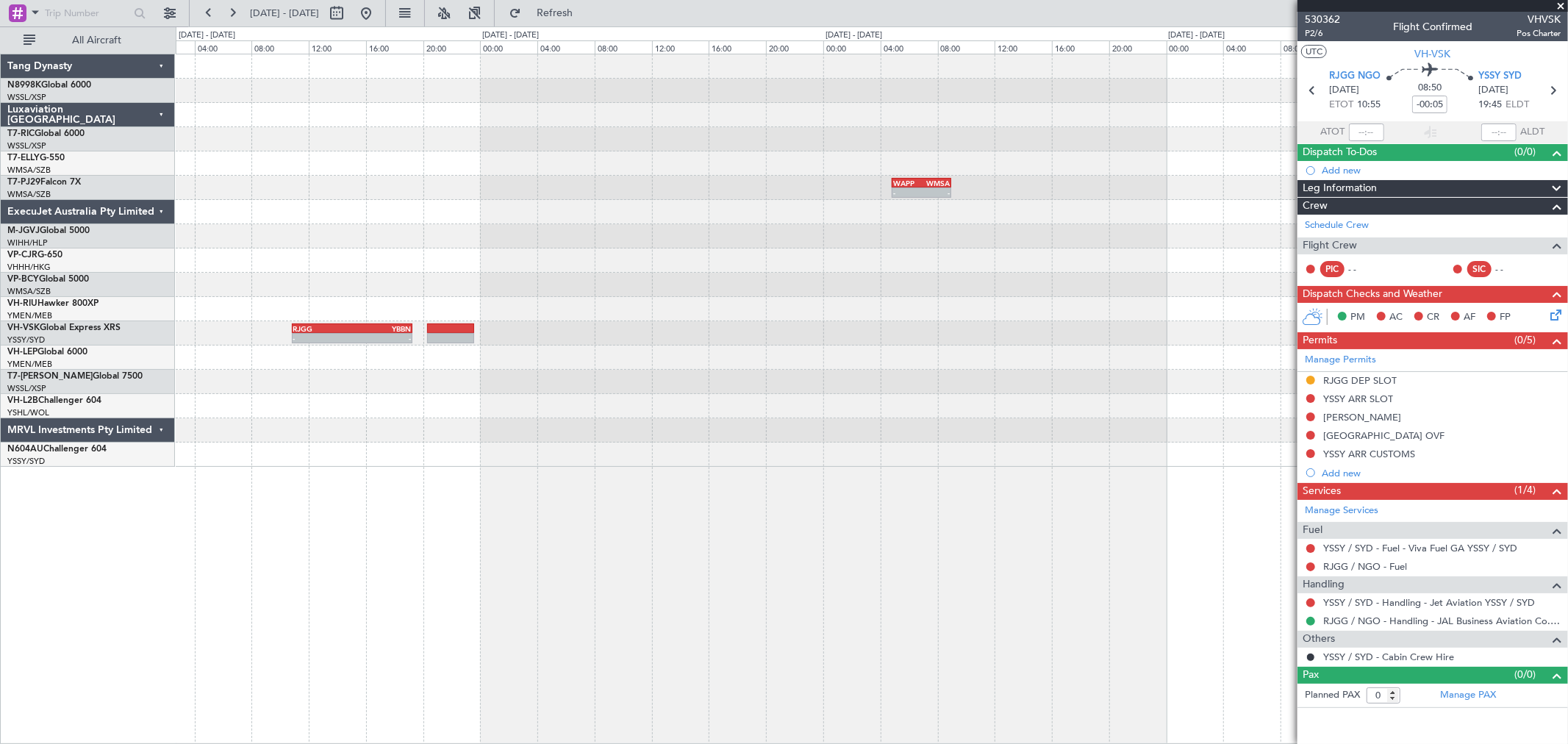
click at [1204, 275] on div "- - WAPP 04:50 Z WMSA 09:00 Z RJGG 10:50 Z YBBN 19:15 Z - - YSSY 22:50 Z RJGG 0…" at bounding box center [870, 260] width 1391 height 412
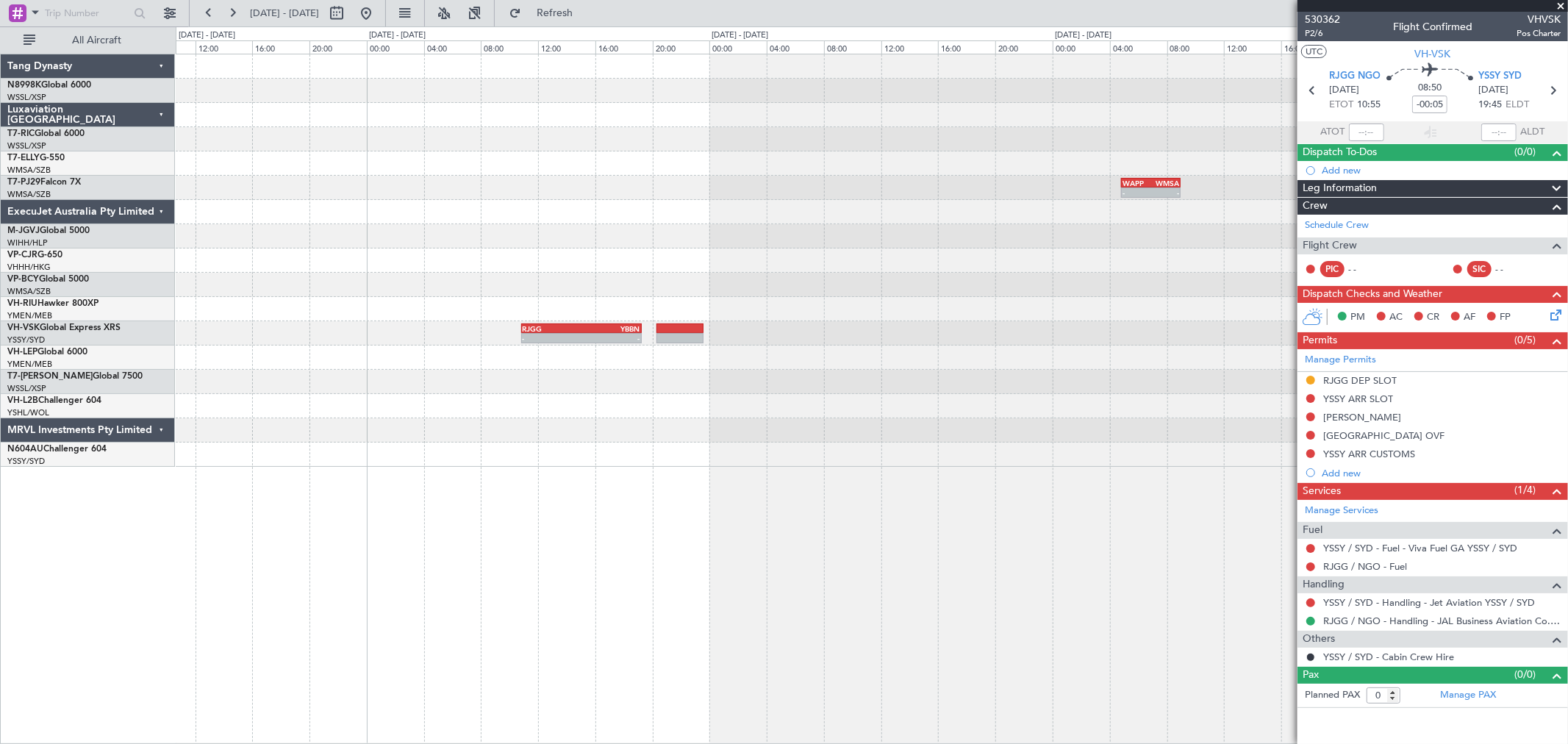
click at [812, 267] on div "- - WAPP 04:50 Z WMSA 09:00 Z RJGG 10:50 Z YBBN 19:15 Z - - YSSY 22:50 Z RJGG 0…" at bounding box center [870, 260] width 1391 height 412
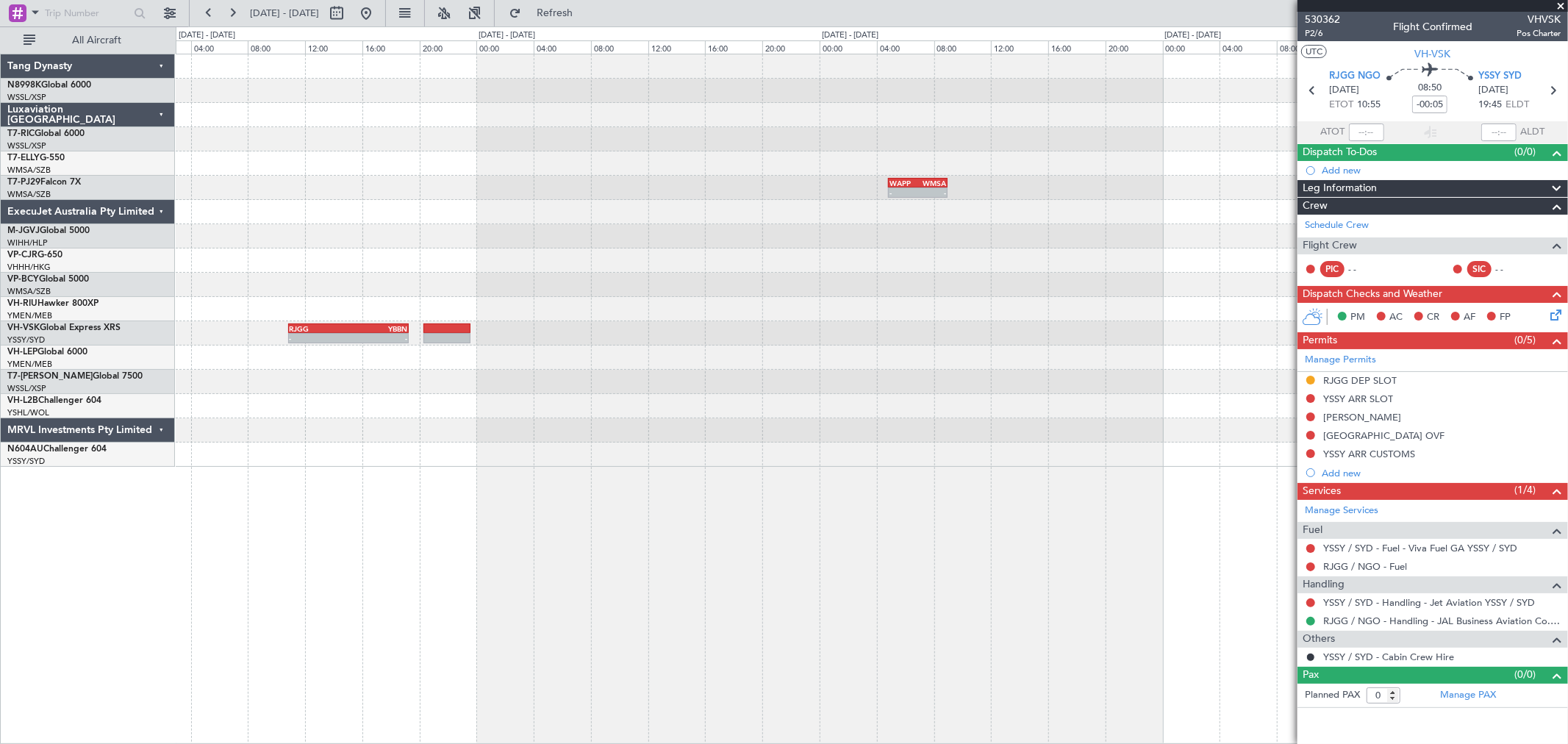
click at [953, 307] on div "- - WAPP 04:50 Z WMSA 09:00 Z RJGG 10:50 Z YBBN 19:15 Z - - YSSY 22:50 Z RJGG 0…" at bounding box center [870, 260] width 1391 height 412
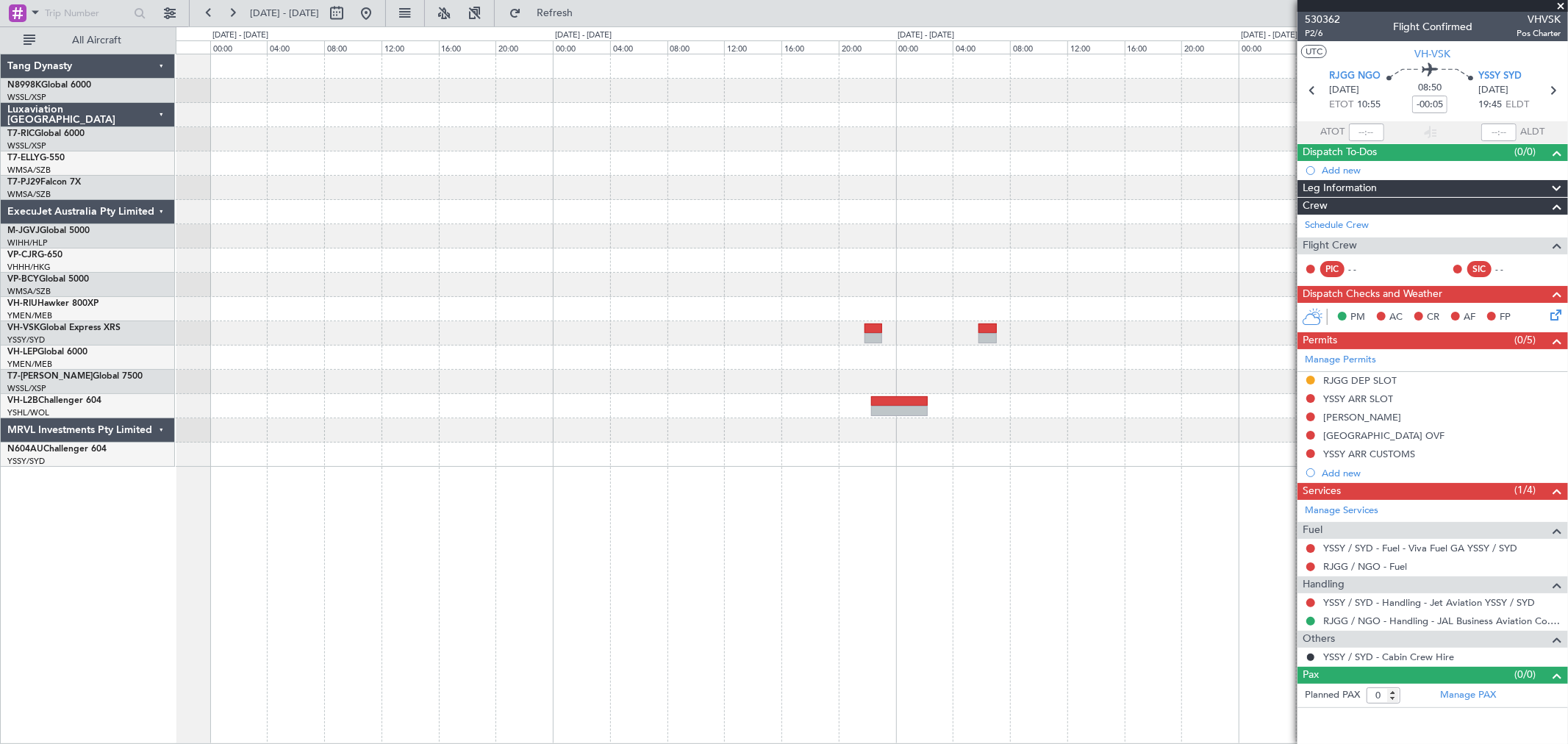
click at [607, 270] on div at bounding box center [870, 260] width 1391 height 24
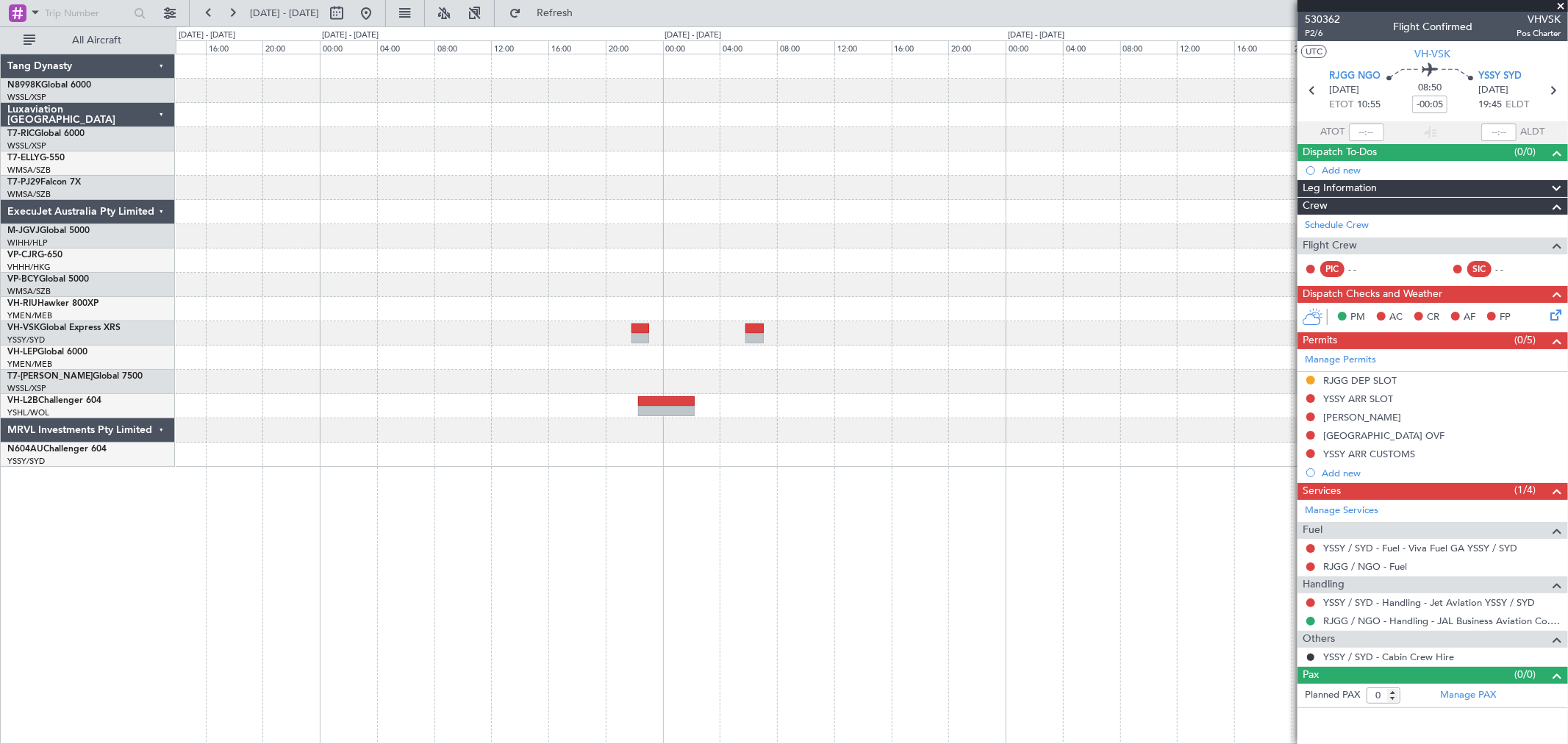
click at [806, 241] on div at bounding box center [870, 236] width 1391 height 24
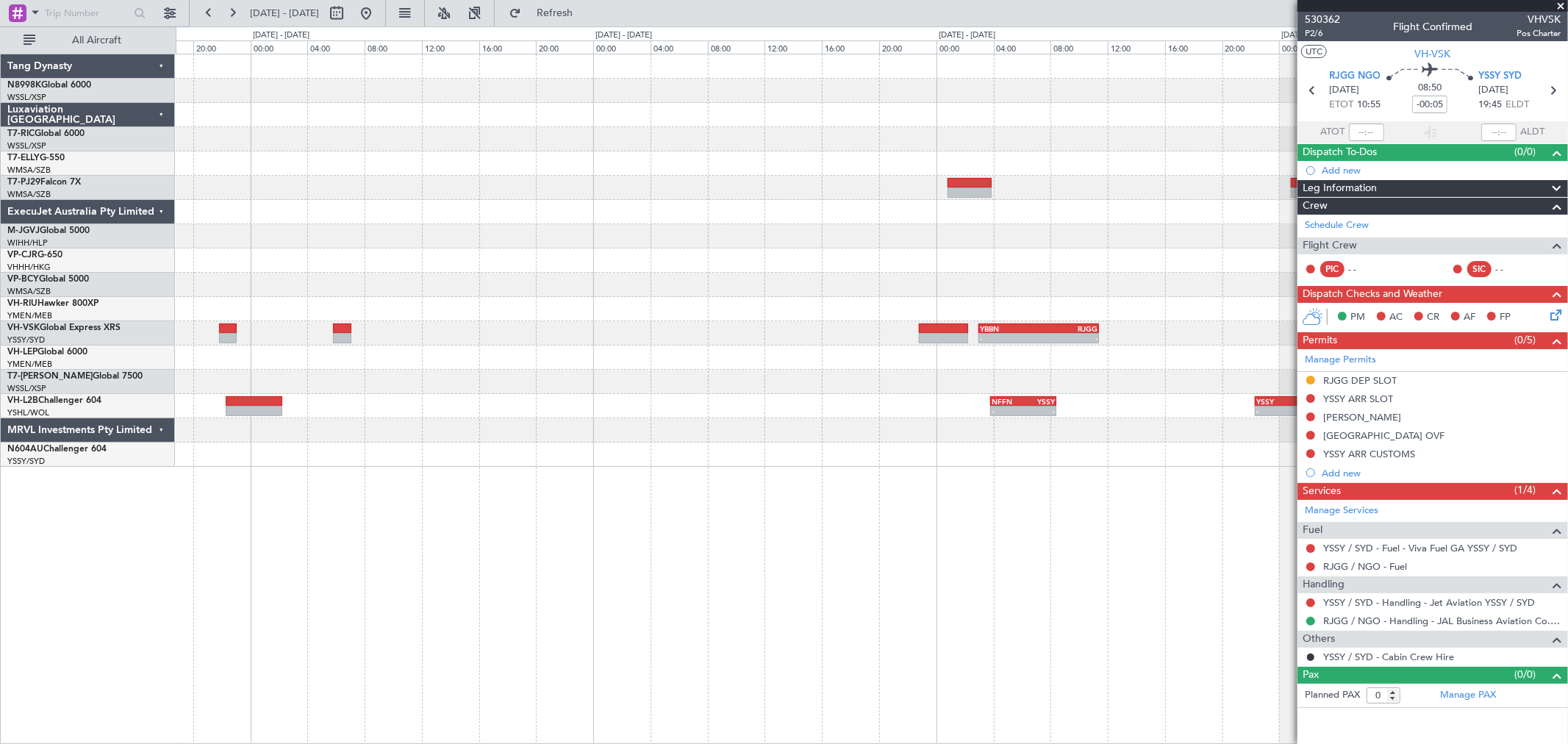
click at [607, 228] on div at bounding box center [870, 236] width 1391 height 24
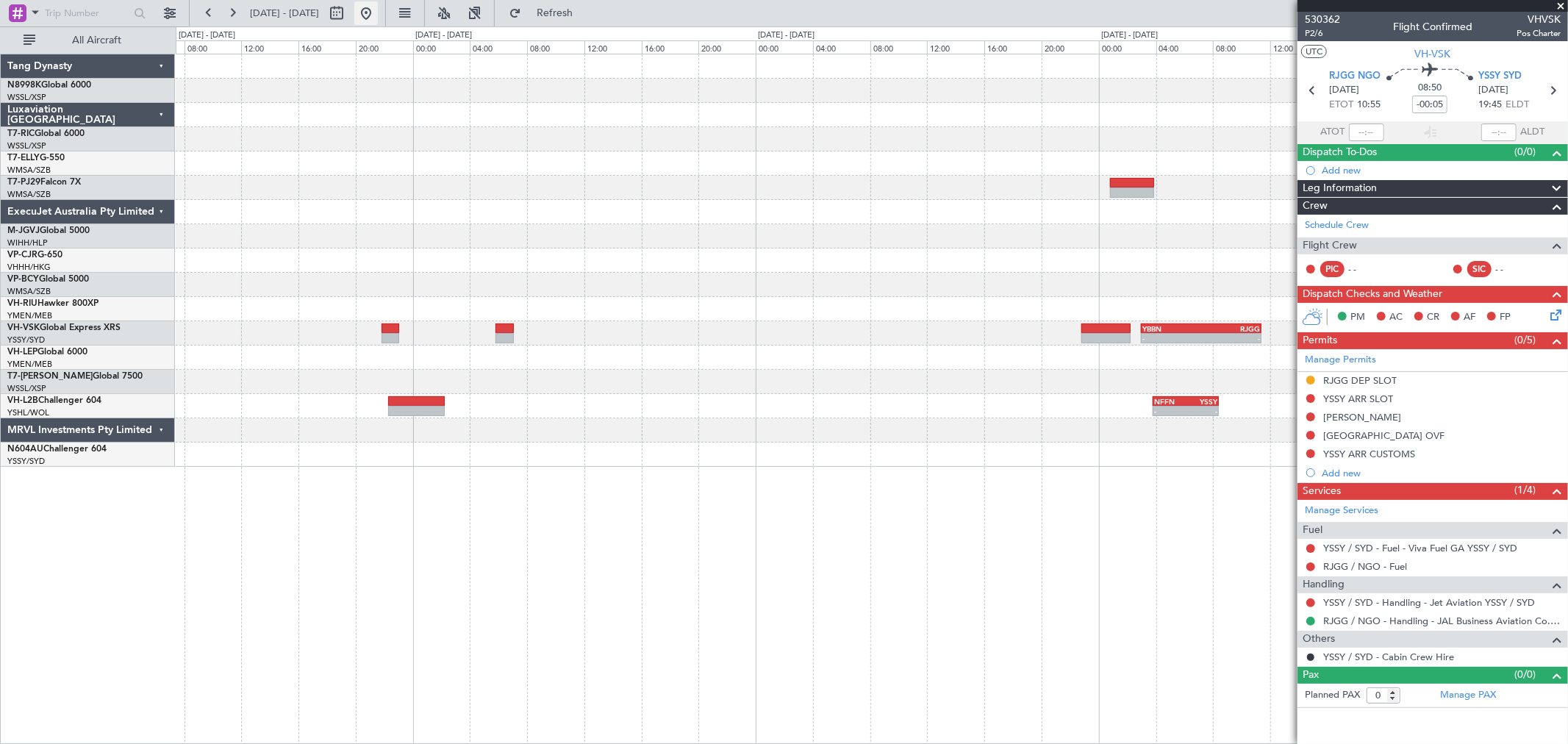
click at [377, 17] on button at bounding box center [366, 13] width 23 height 23
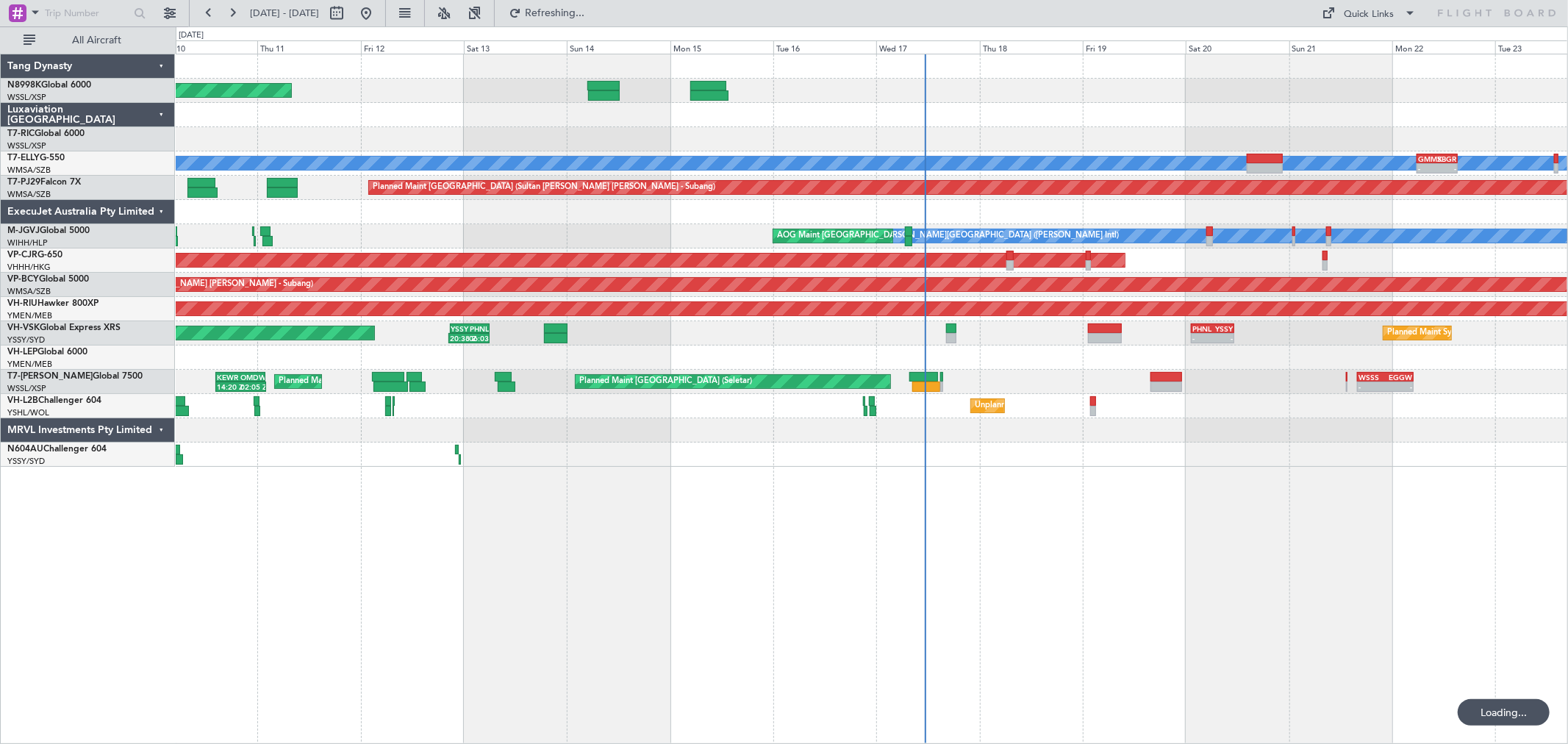
click at [1142, 141] on div "Planned Maint Singapore (Seletar) Planned Maint Dubai (Dubai Intl) MEL - - GMMX…" at bounding box center [870, 260] width 1391 height 412
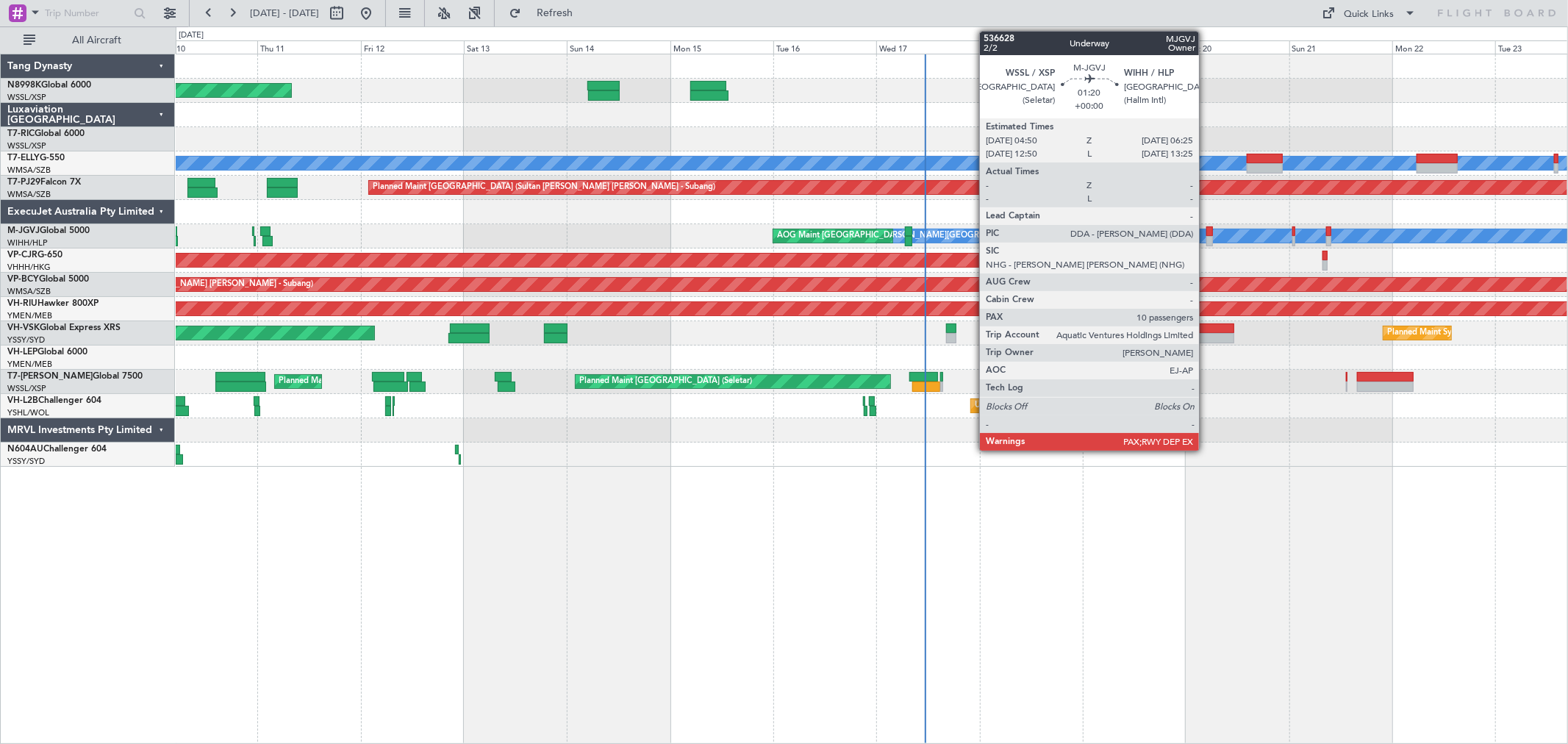
click at [1206, 231] on div at bounding box center [1210, 231] width 7 height 10
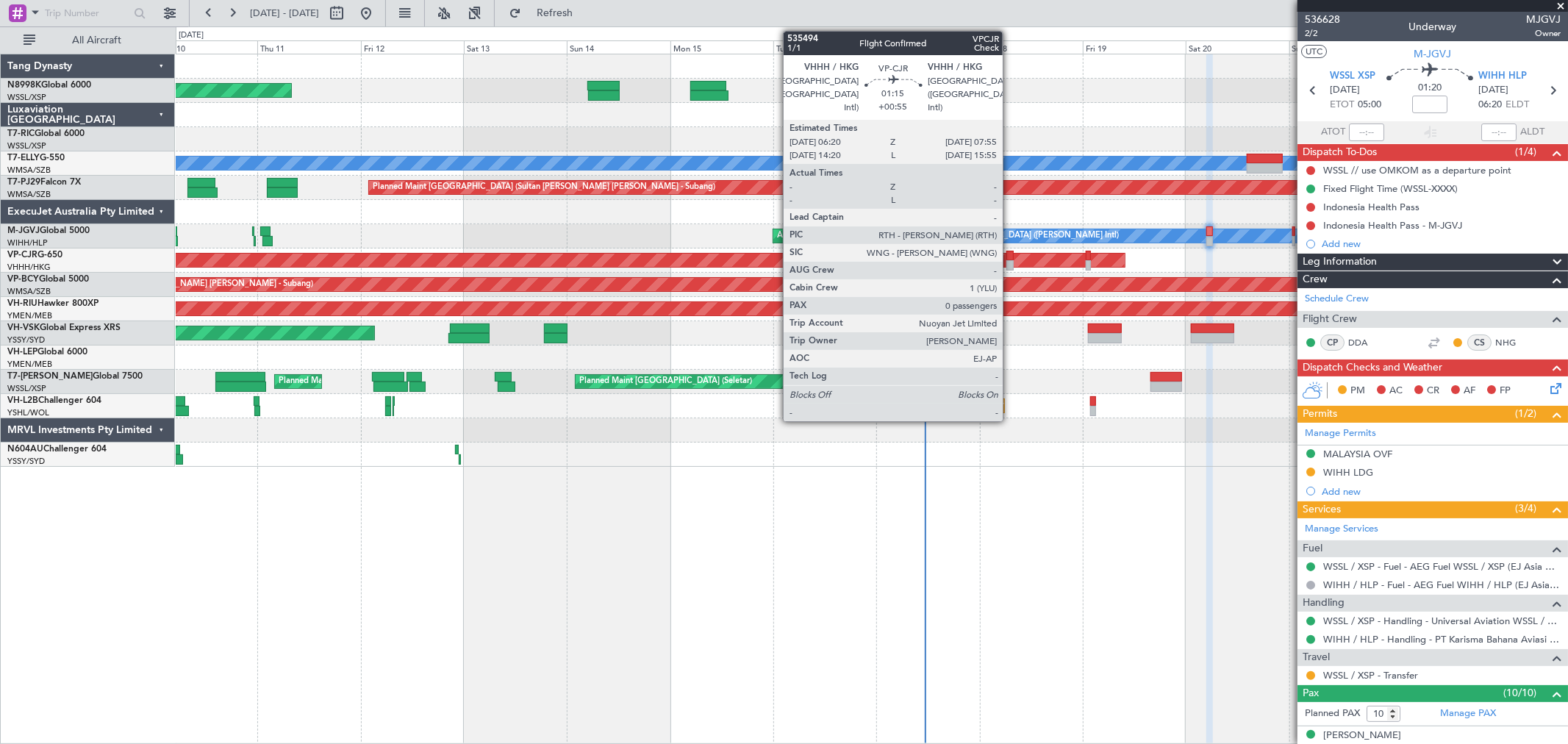
click at [1010, 254] on div at bounding box center [1009, 255] width 7 height 10
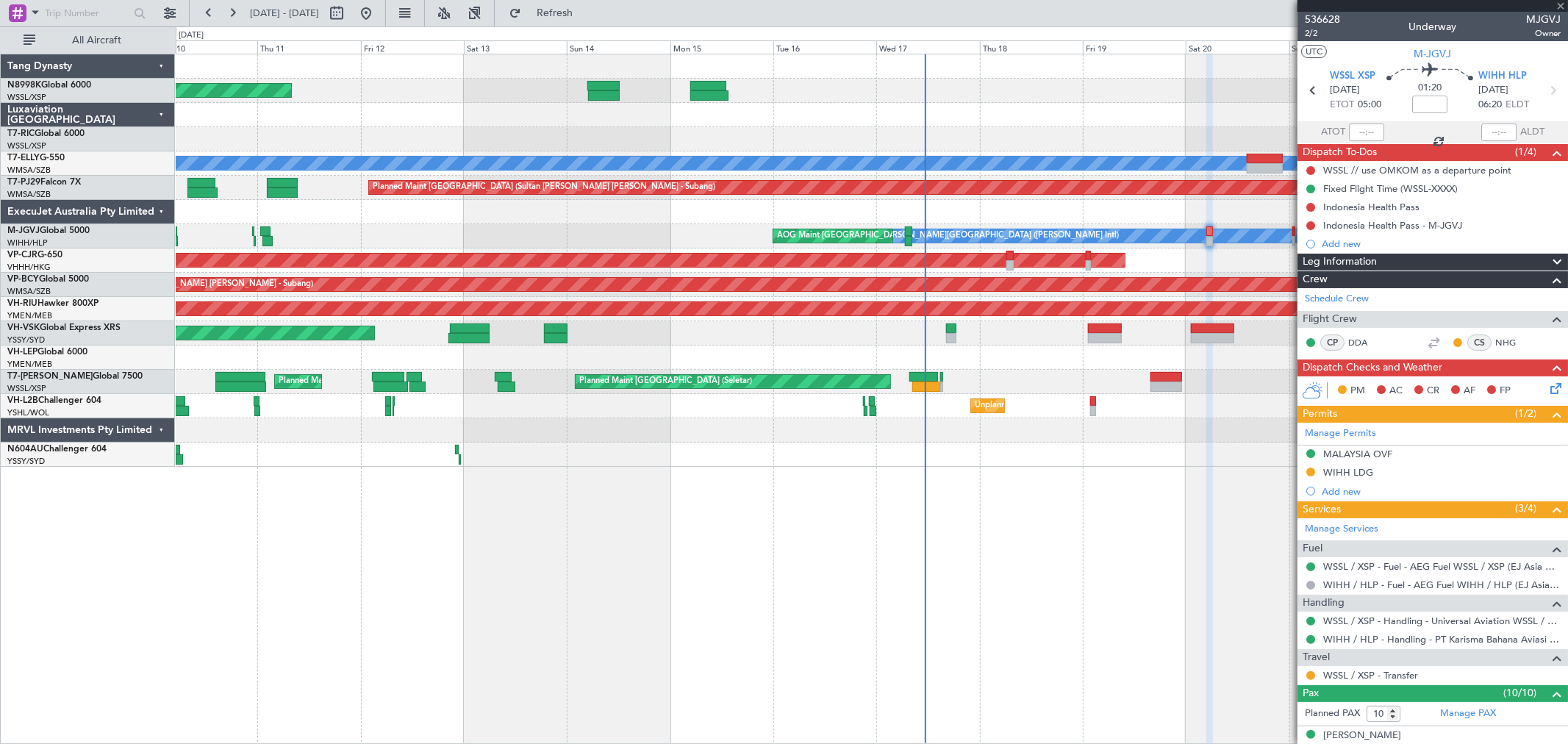
type input "+00:55"
type input "0"
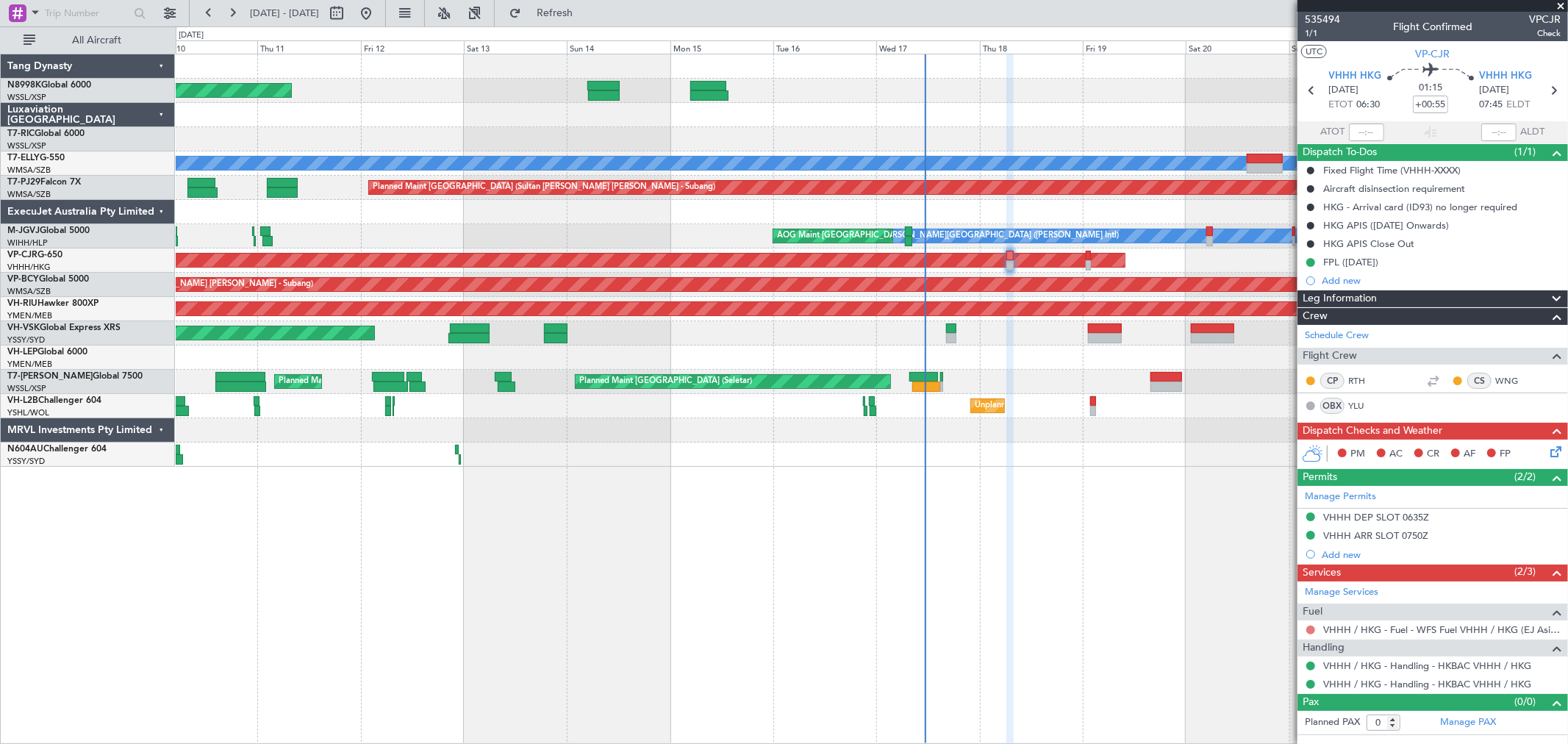
click at [1310, 629] on button at bounding box center [1310, 629] width 9 height 9
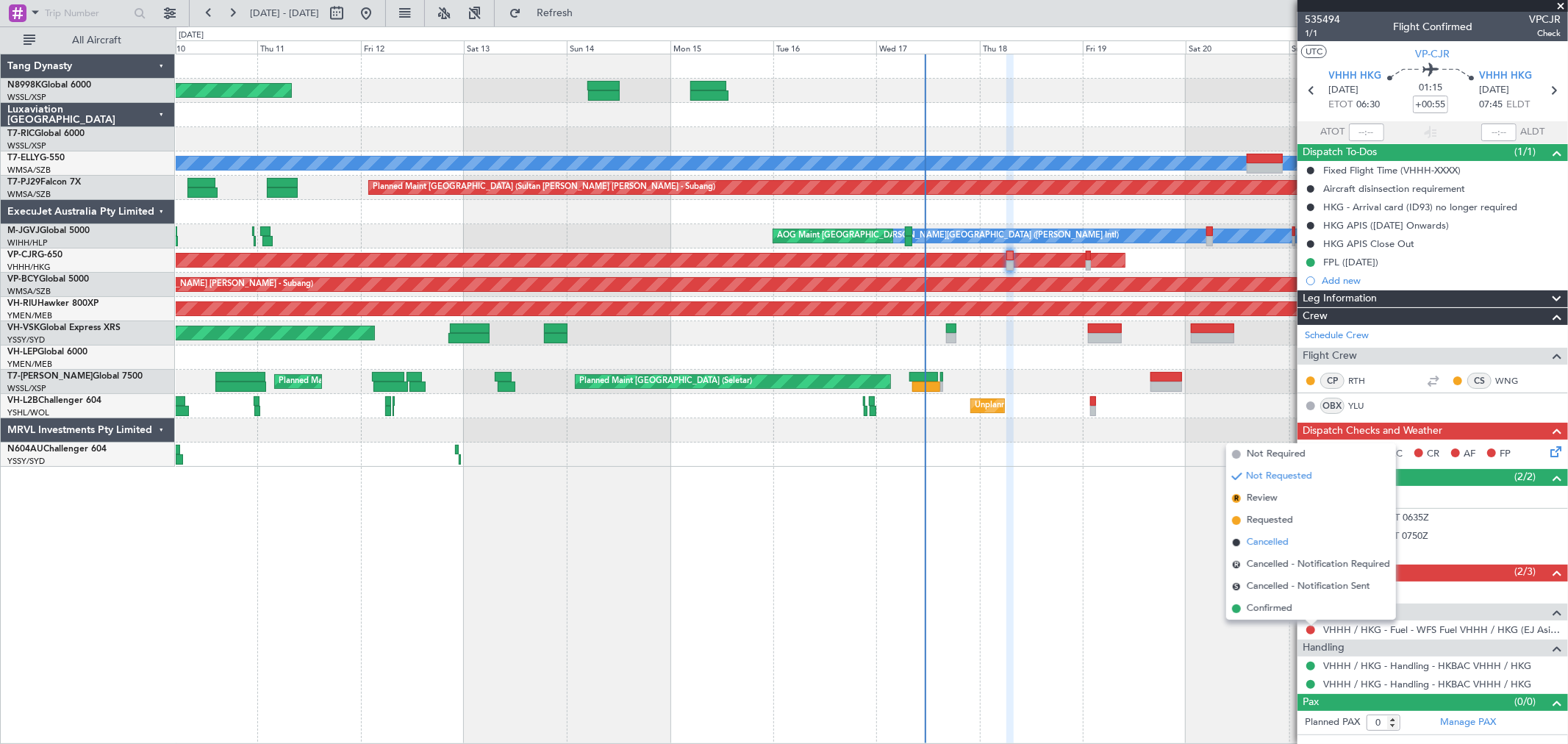
click at [1284, 541] on span "Cancelled" at bounding box center [1267, 543] width 42 height 15
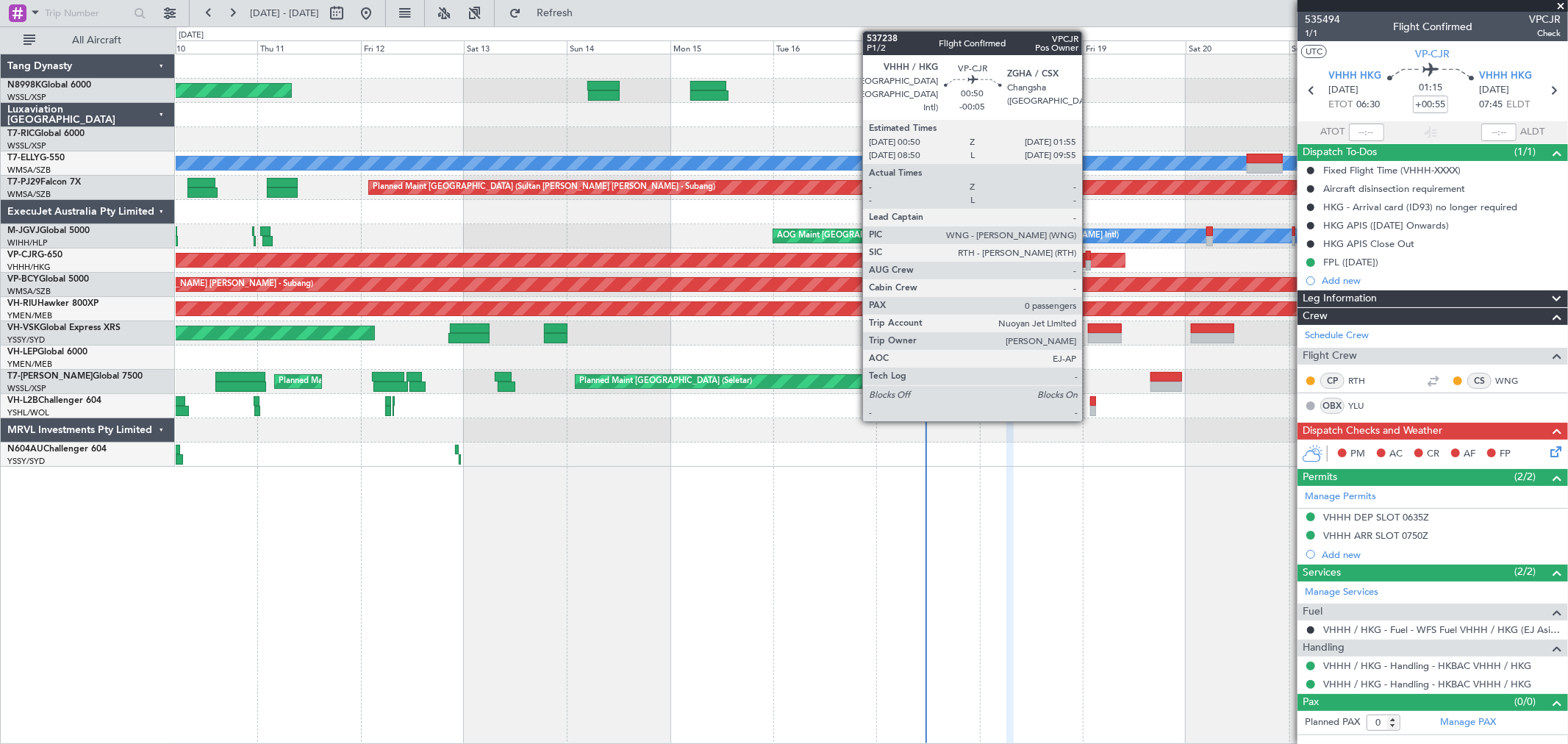
click at [1089, 264] on div at bounding box center [1088, 265] width 5 height 10
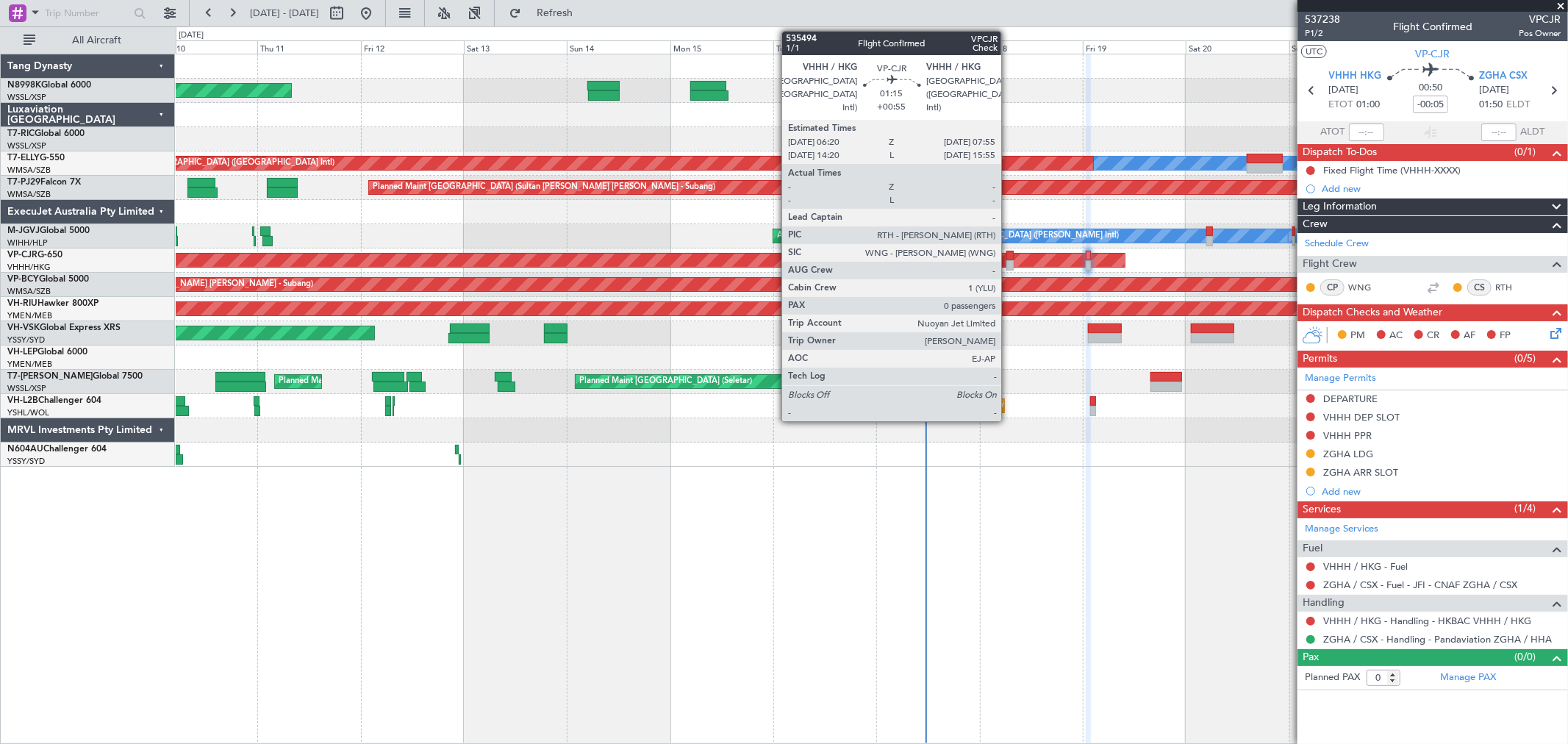
click at [1008, 251] on div at bounding box center [1009, 255] width 7 height 10
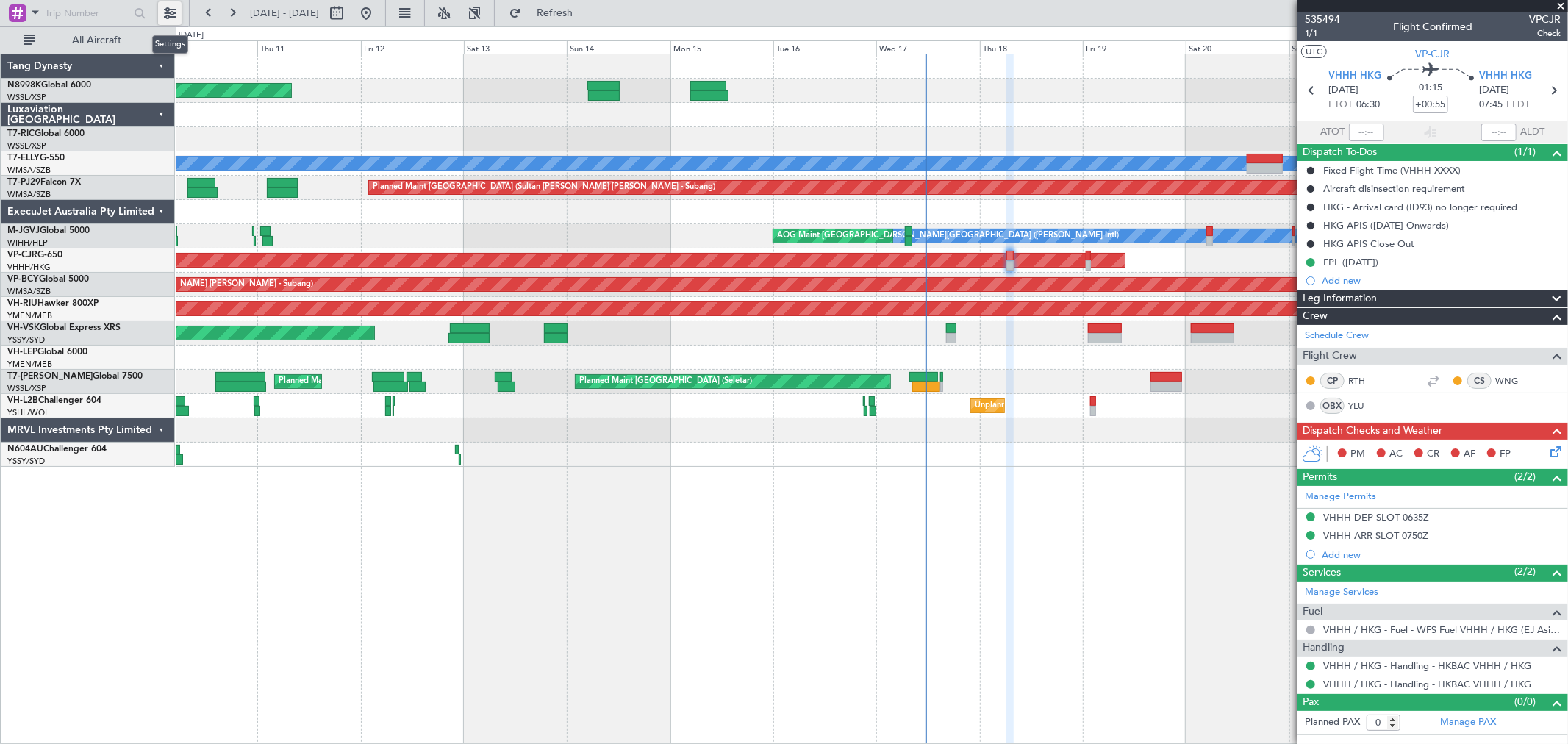
click at [172, 7] on button at bounding box center [170, 13] width 23 height 23
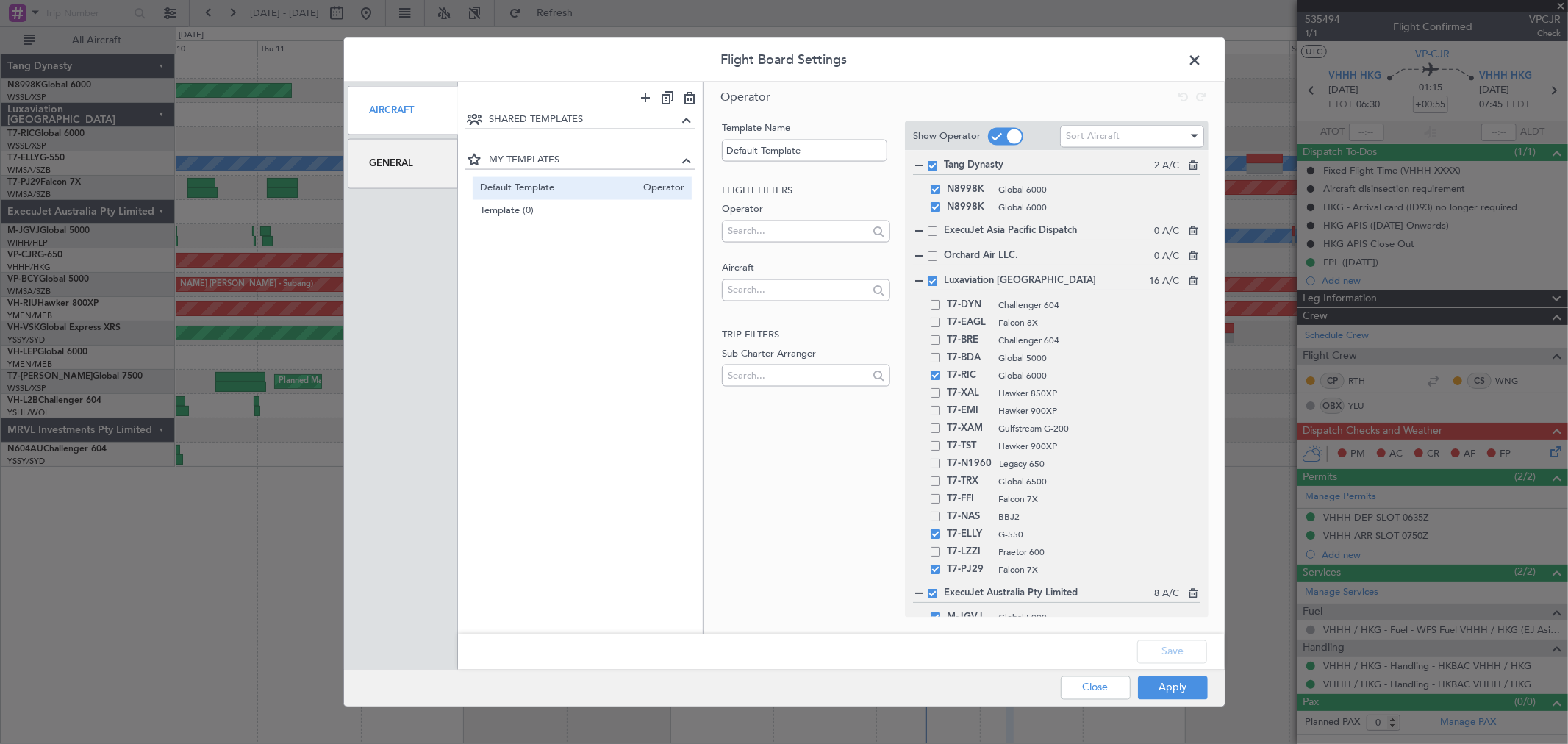
click at [762, 459] on div "Template Name Default Template Flight filters Operator Aircraft Trip filters Su…" at bounding box center [805, 354] width 171 height 466
click at [1202, 57] on span at bounding box center [1202, 63] width 0 height 29
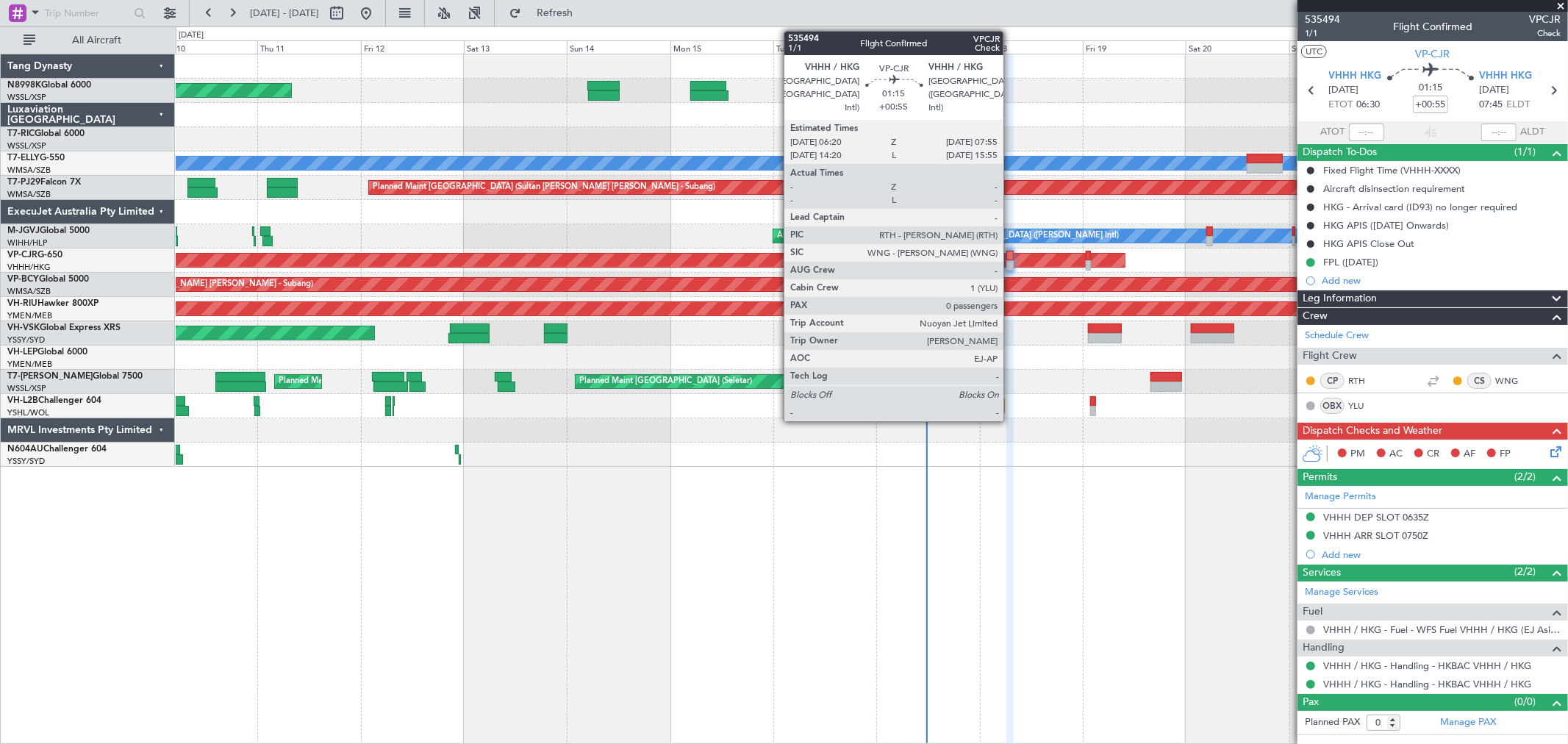
click at [1010, 261] on div at bounding box center [1009, 265] width 7 height 10
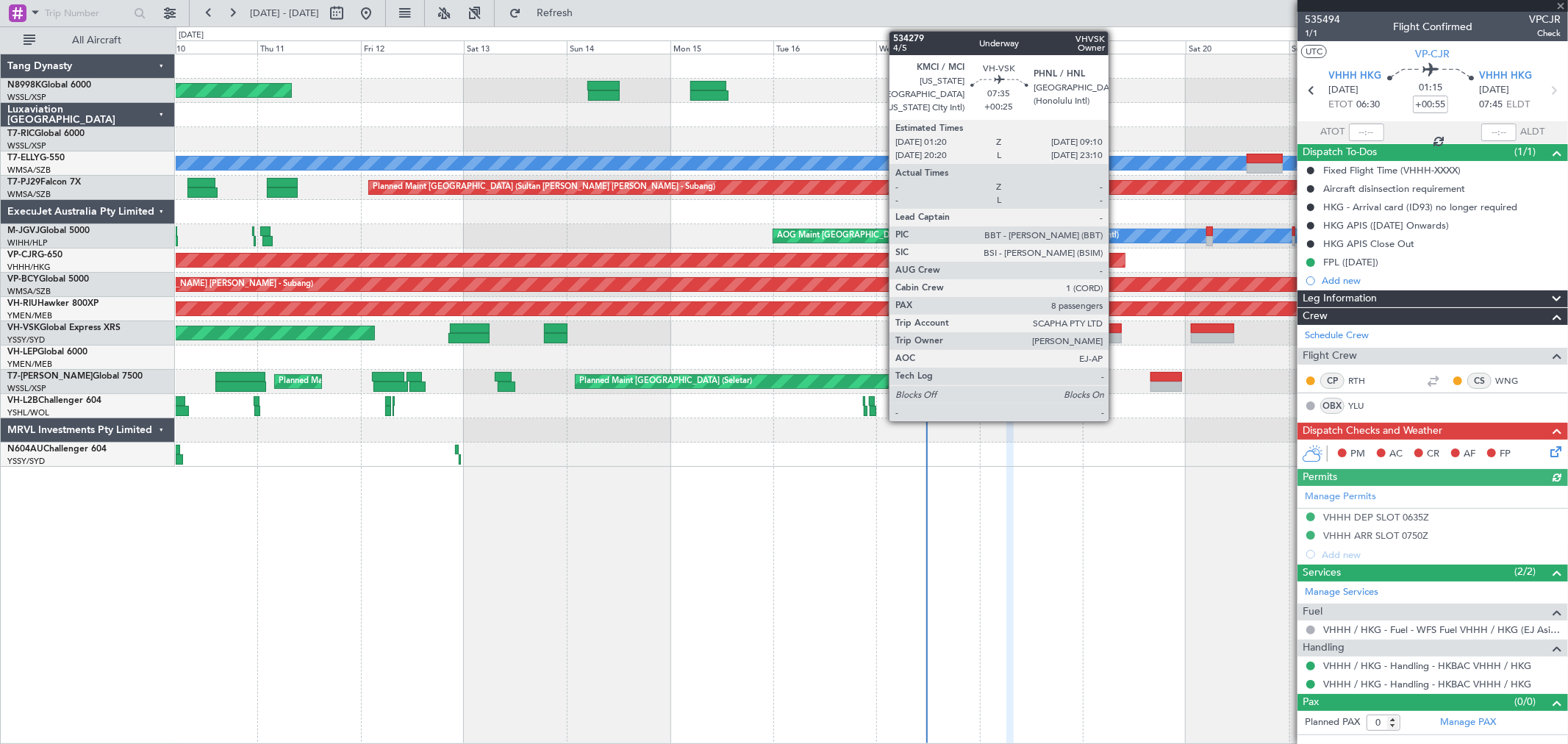
click at [1116, 328] on div at bounding box center [1104, 328] width 34 height 10
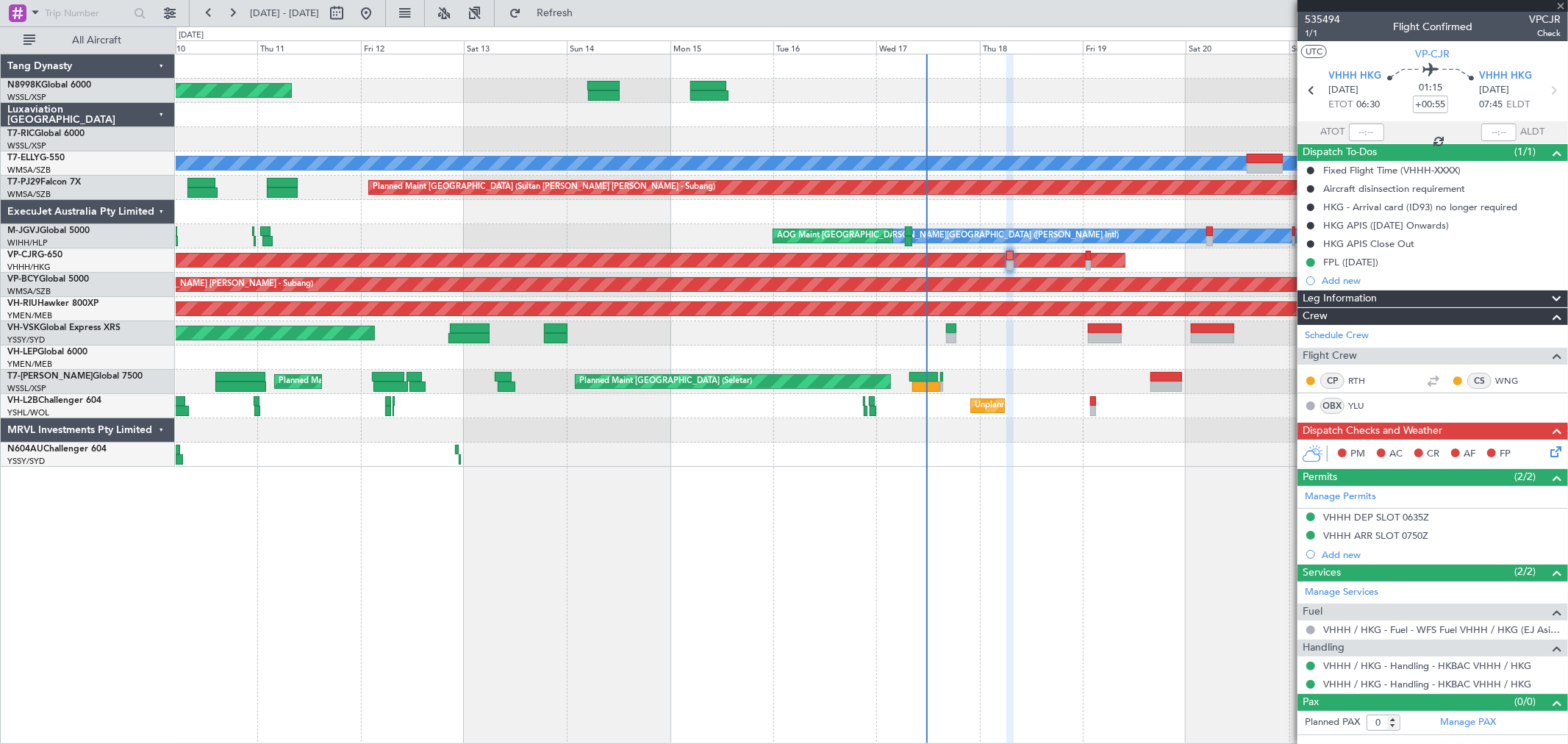
type input "+00:25"
type input "8"
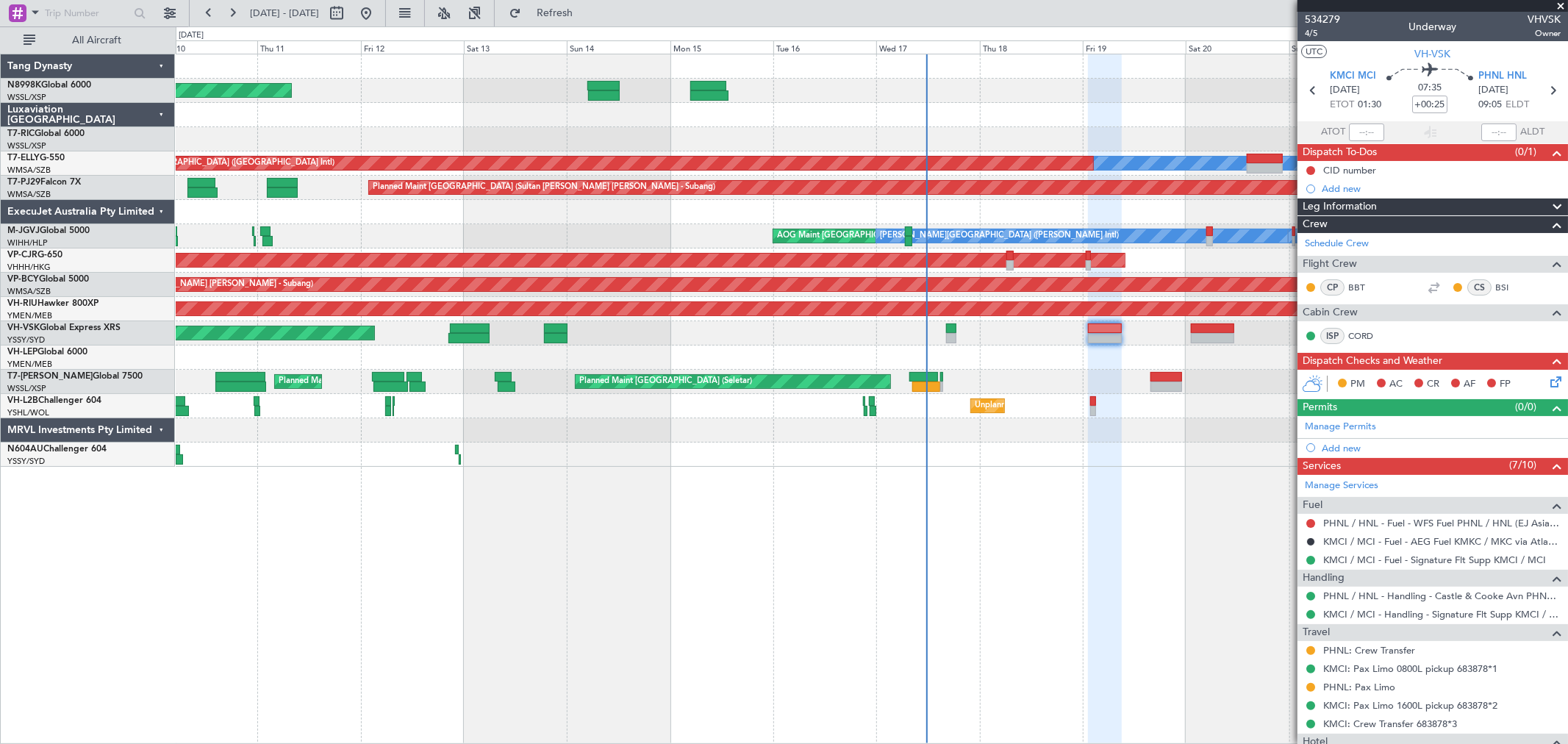
click at [985, 387] on div "Planned Maint Singapore (Seletar) Planned Maint Dubai (Al Maktoum Intl) Planned…" at bounding box center [870, 382] width 1391 height 24
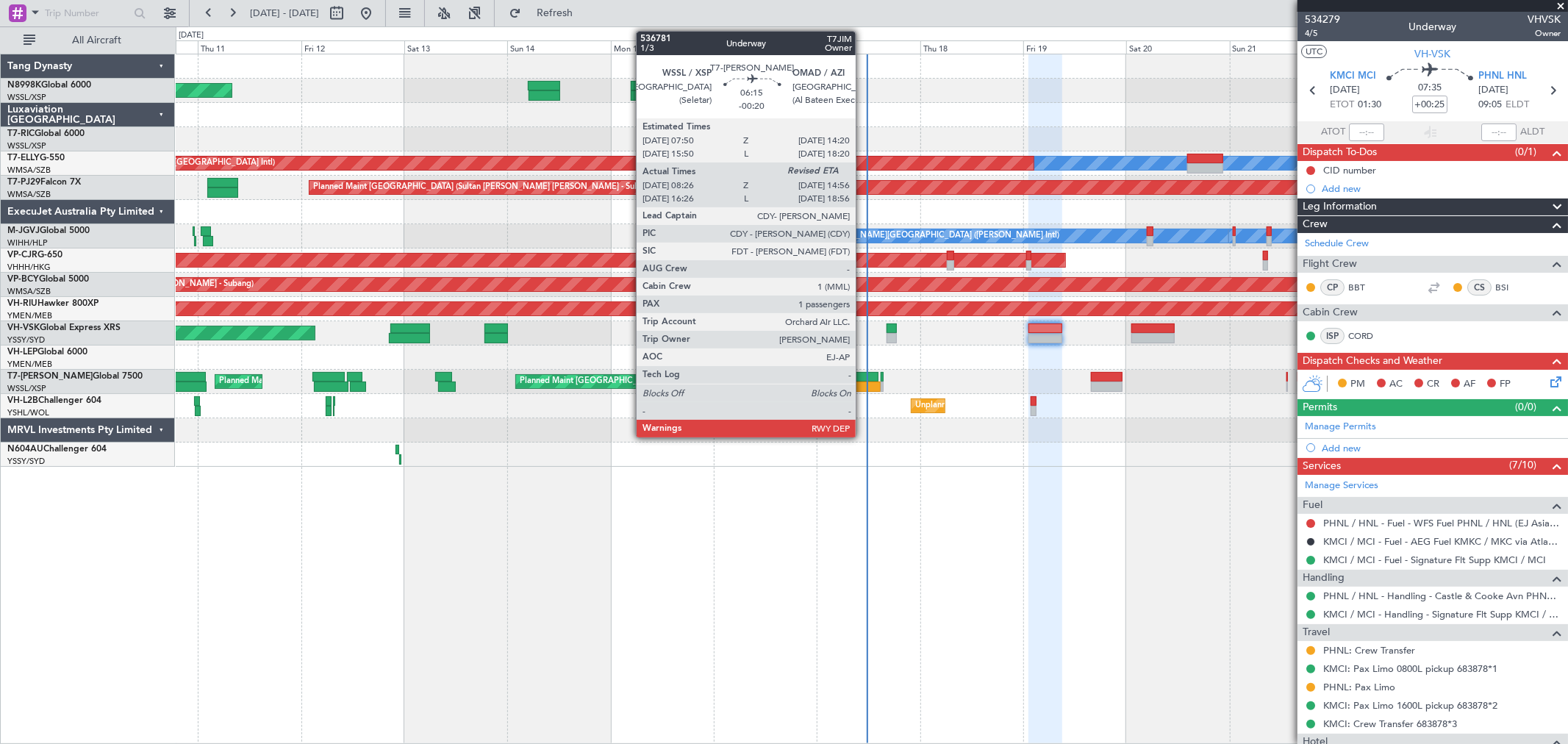
click at [863, 378] on div at bounding box center [864, 377] width 28 height 10
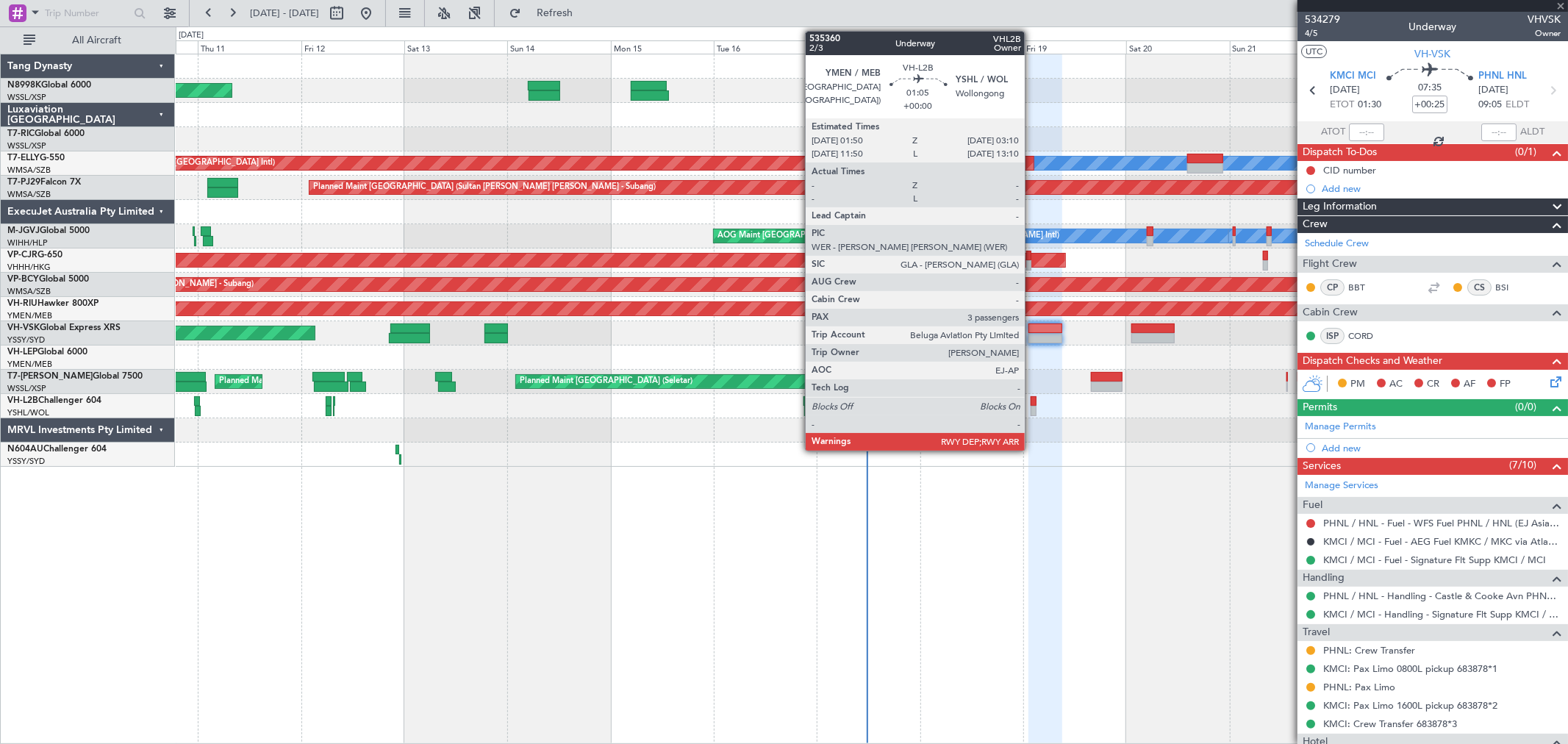
click at [1032, 401] on div at bounding box center [1033, 401] width 6 height 10
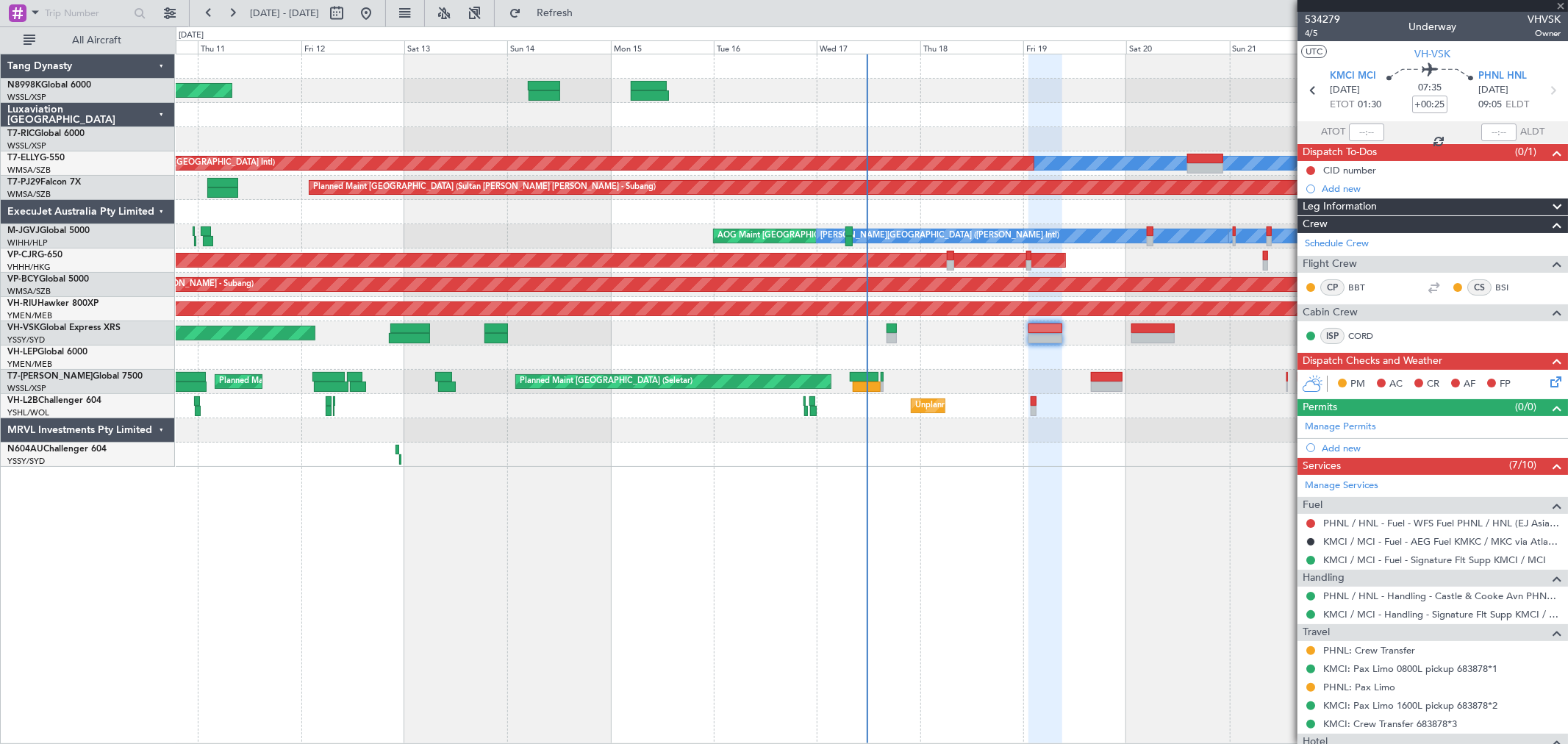
type input "3"
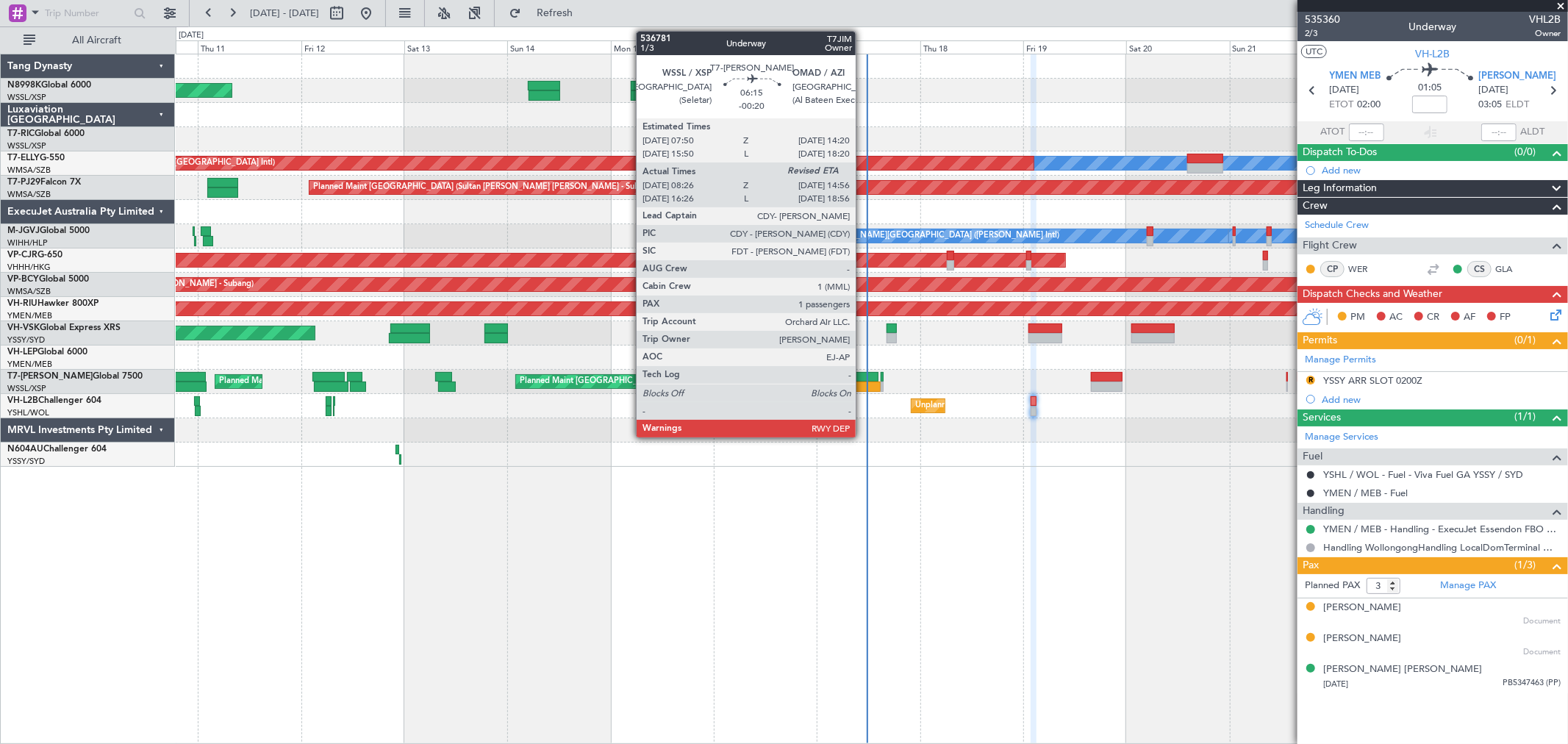
click at [863, 377] on div at bounding box center [864, 377] width 28 height 10
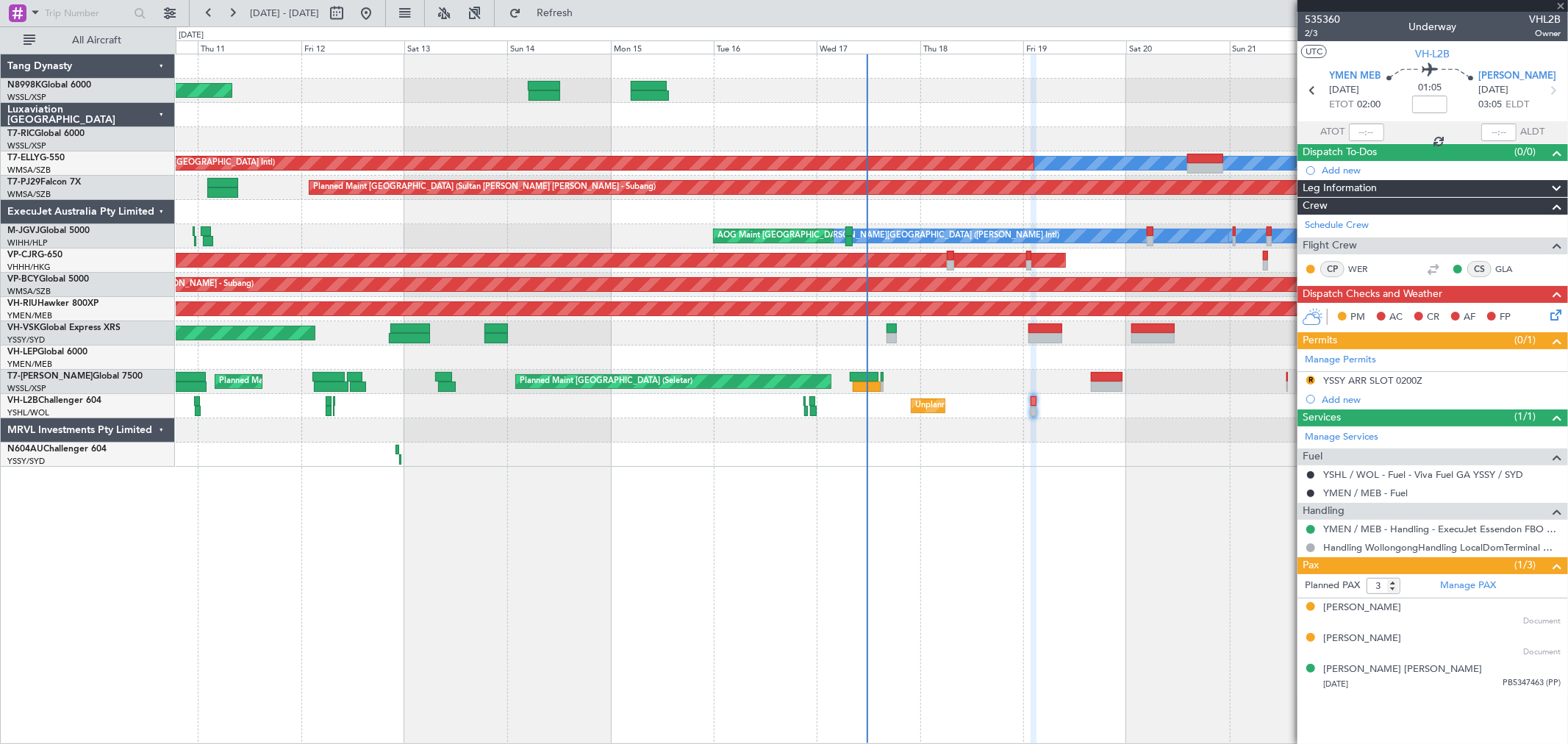
type input "-00:20"
type input "08:36"
type input "1"
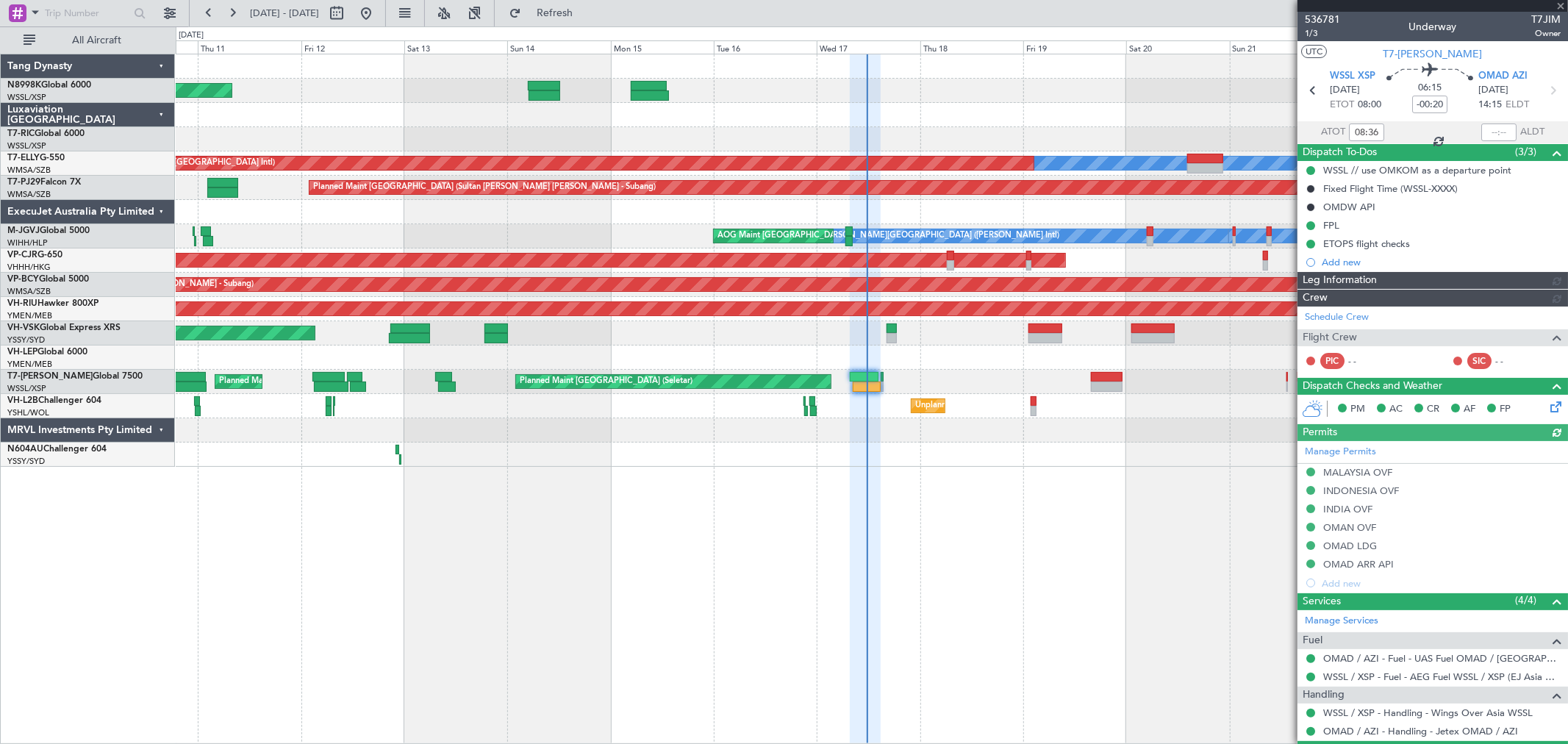
type input "[PERSON_NAME] (LEU)"
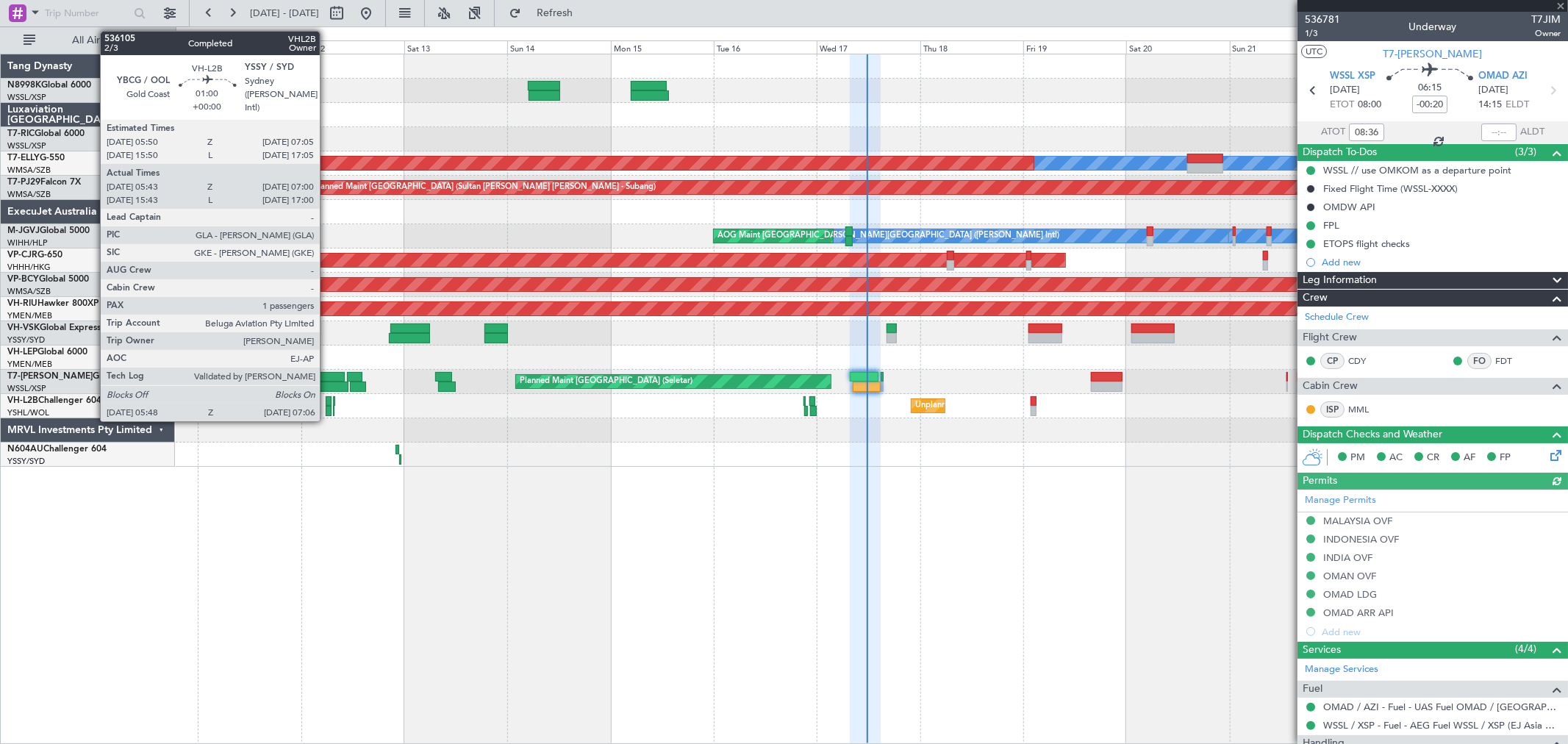
click at [327, 408] on div at bounding box center [328, 411] width 6 height 10
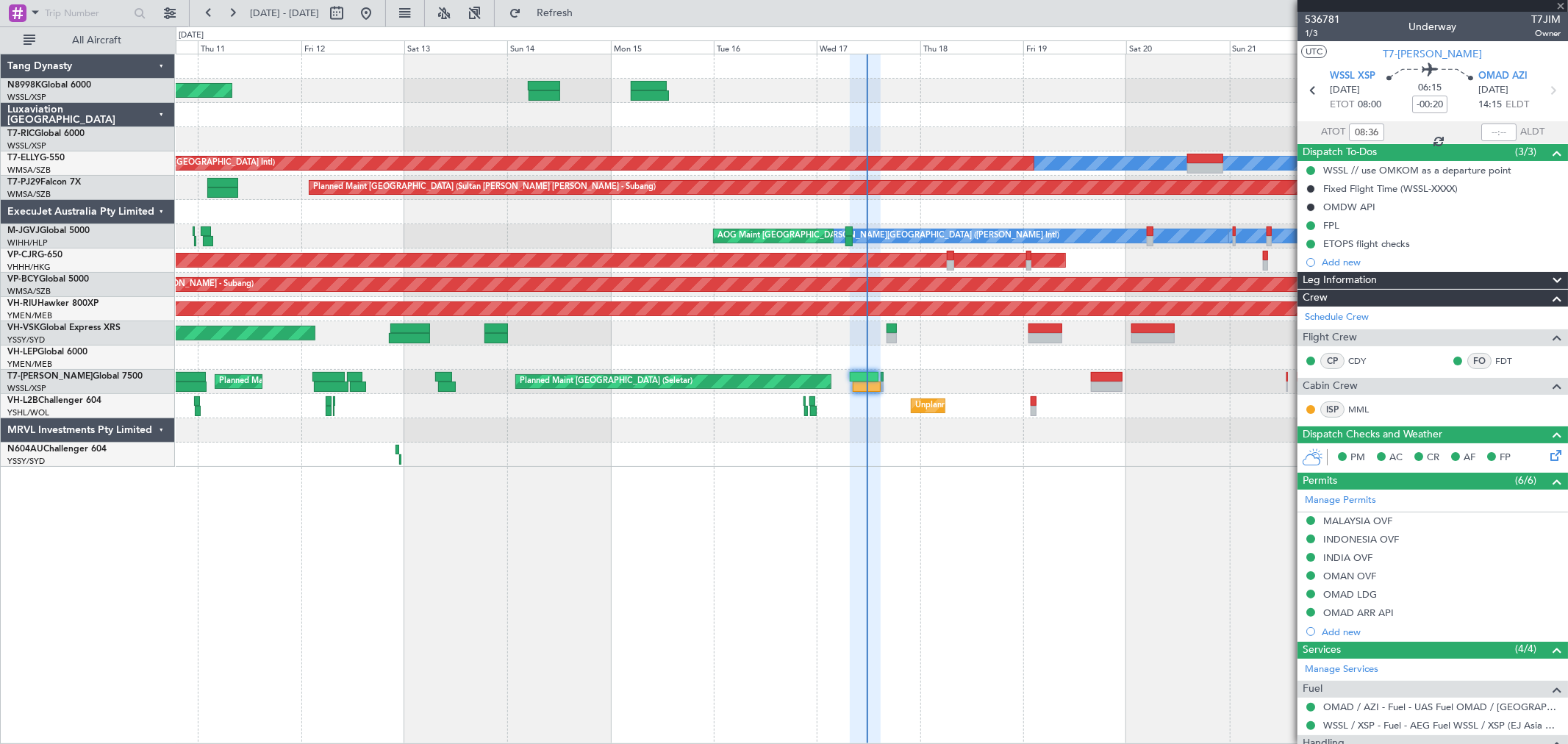
type input "05:53"
type input "06:55"
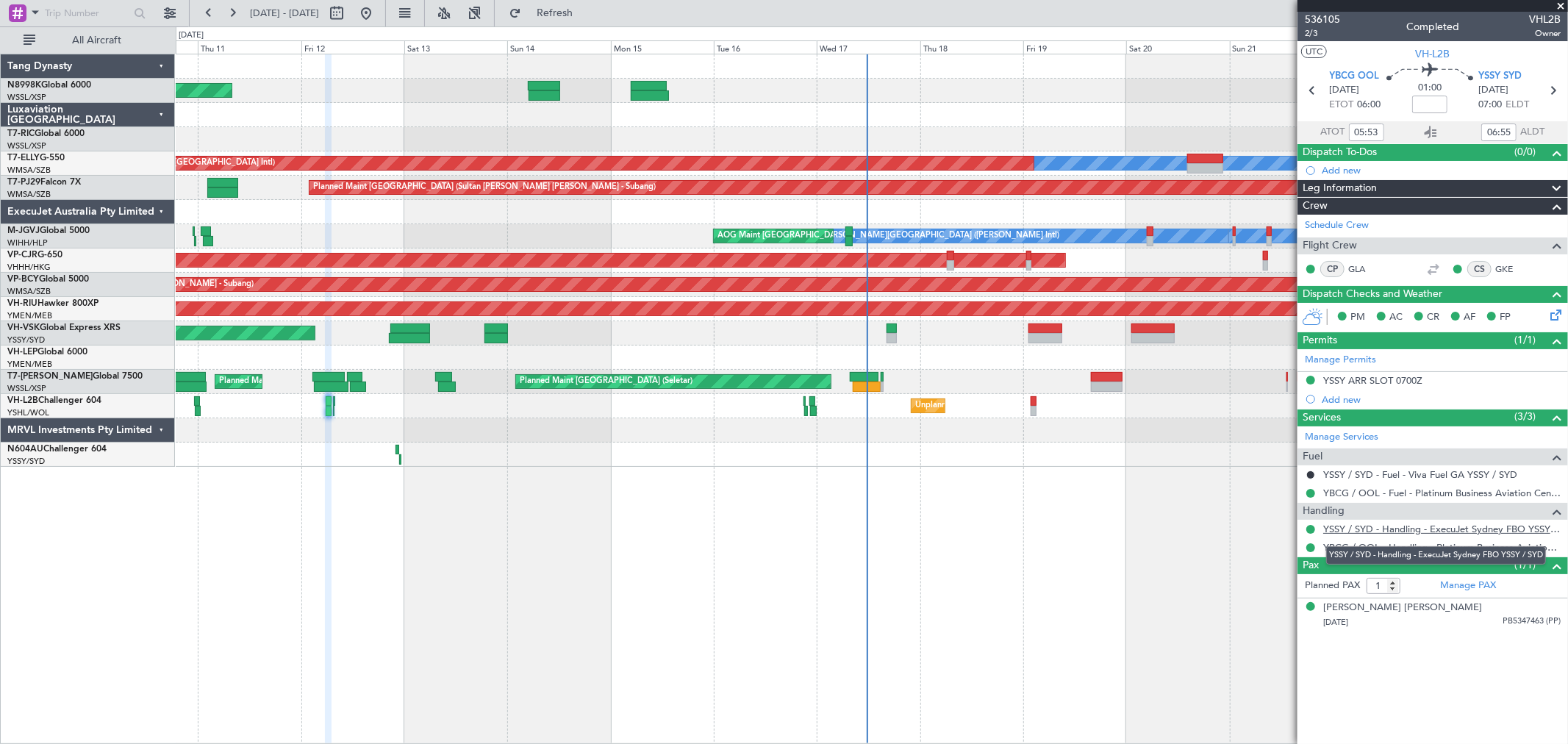
click at [1426, 526] on link "YSSY / SYD - Handling - ExecuJet Sydney FBO YSSY / SYD" at bounding box center [1442, 529] width 238 height 12
click at [838, 409] on div "Unplanned Maint [GEOGRAPHIC_DATA] ([GEOGRAPHIC_DATA])" at bounding box center [870, 406] width 1391 height 24
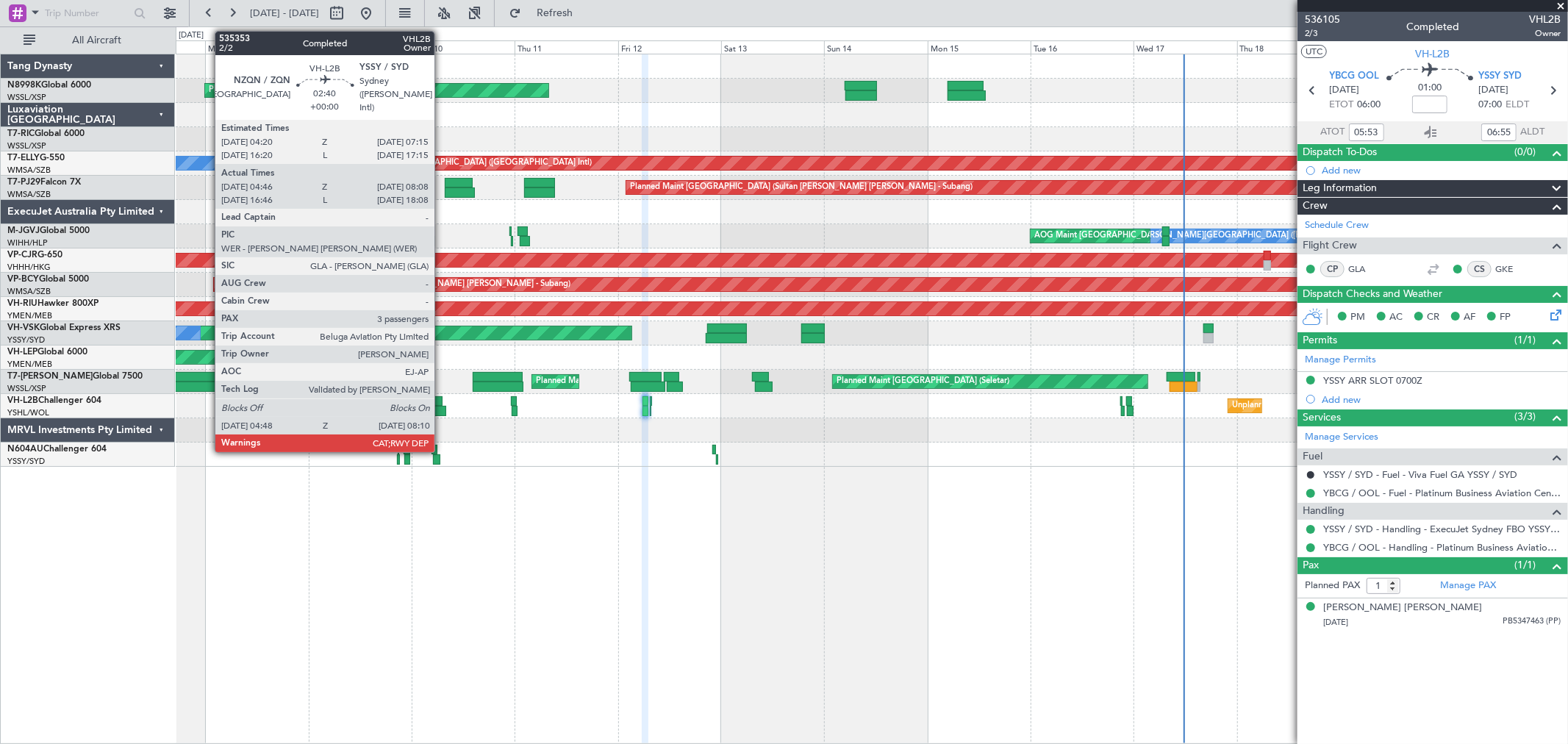
click at [441, 408] on div at bounding box center [439, 411] width 15 height 10
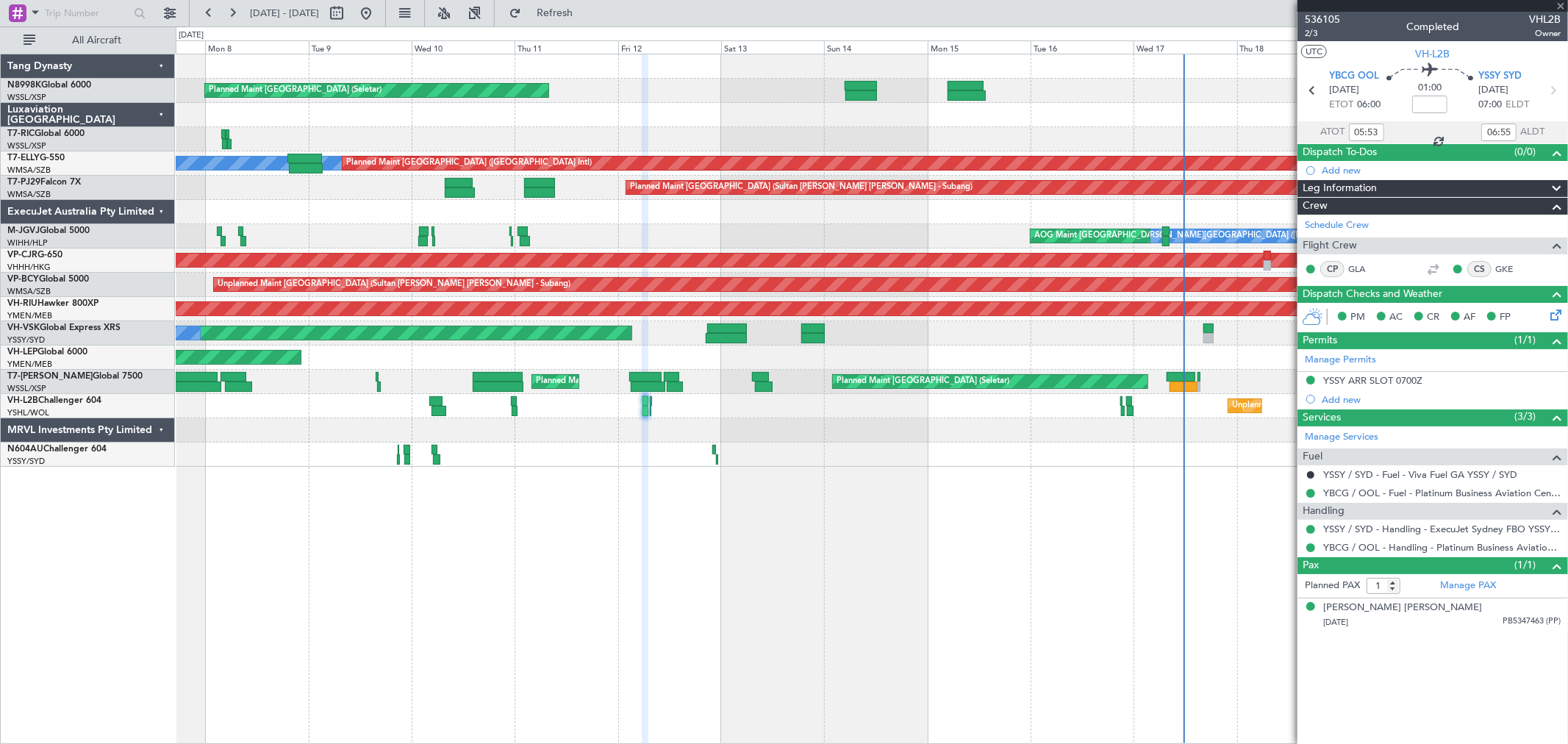
type input "04:56"
type input "08:03"
type input "3"
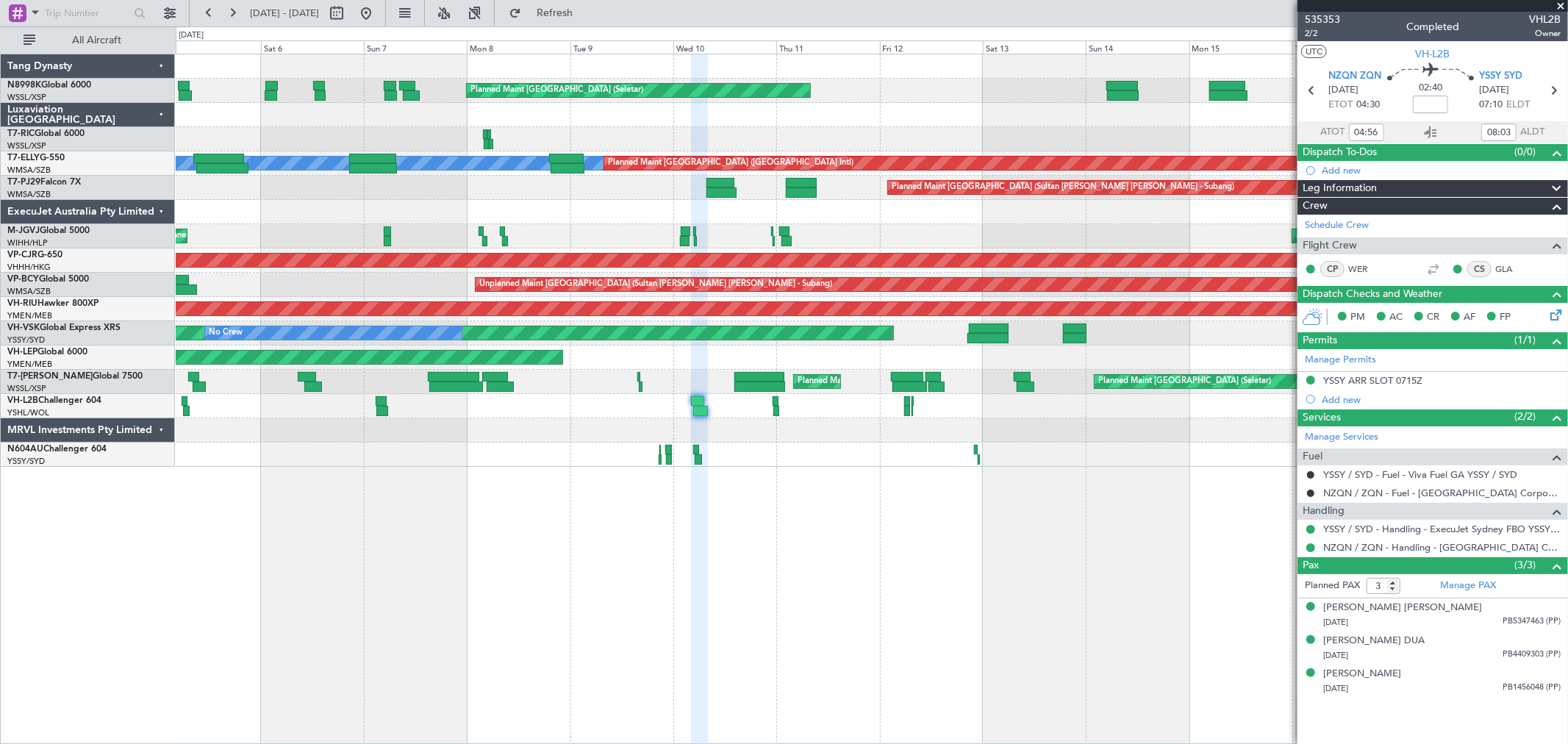
click at [936, 426] on div at bounding box center [870, 430] width 1391 height 24
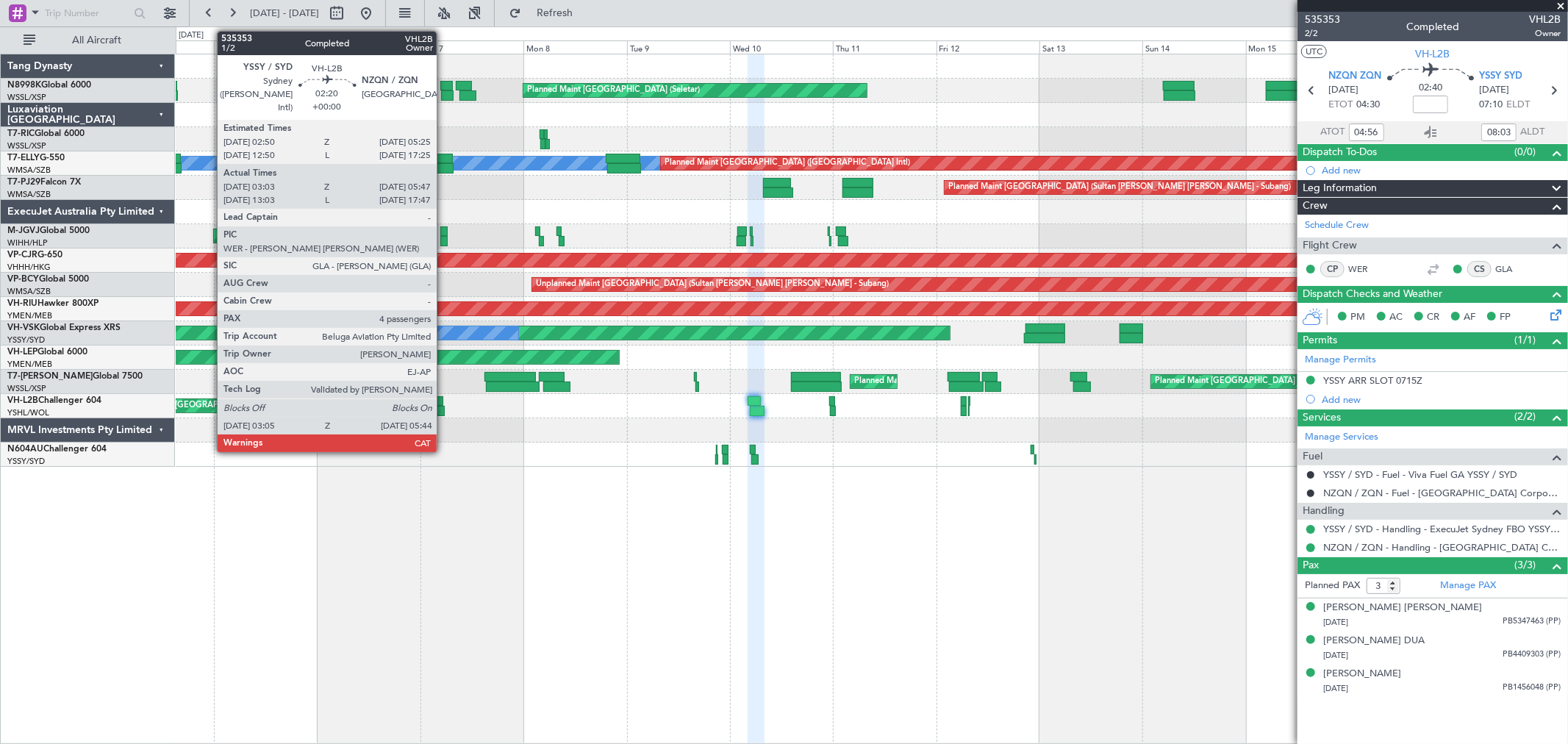
click at [440, 411] on div at bounding box center [439, 411] width 12 height 10
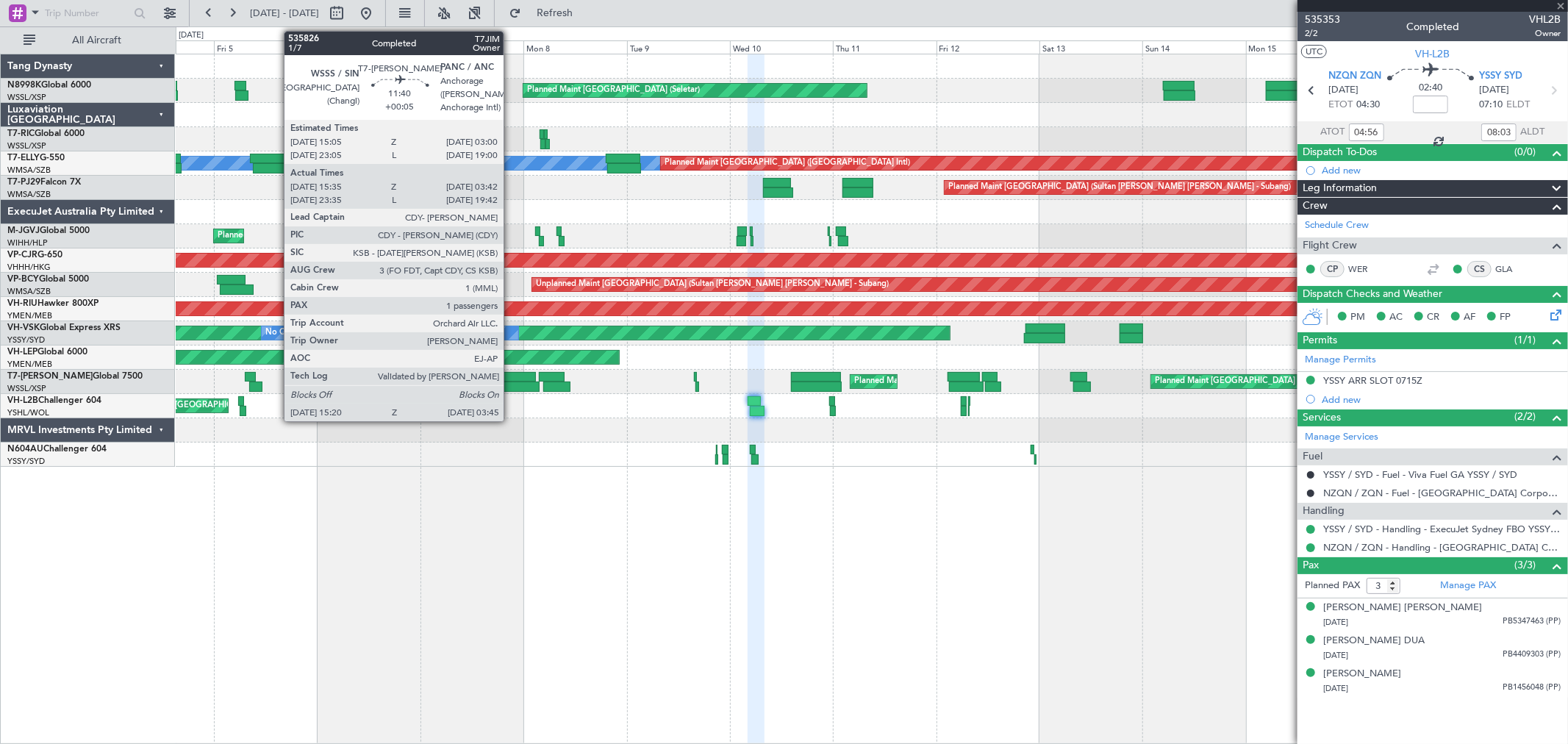
type input "03:13"
type input "05:42"
type input "4"
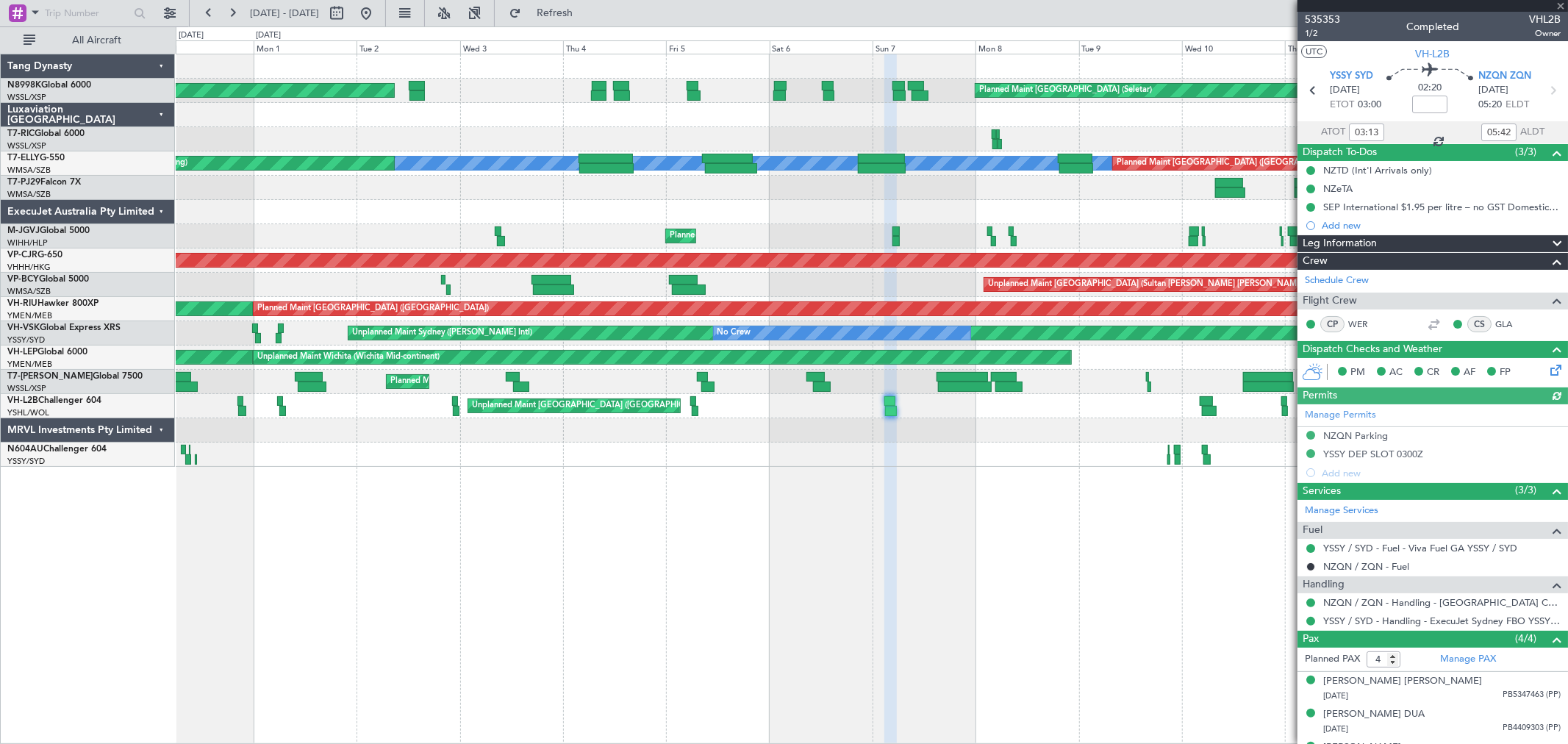
click at [873, 341] on div "Unplanned Maint Sydney (Kingsford Smith Intl) No Crew" at bounding box center [870, 333] width 1391 height 24
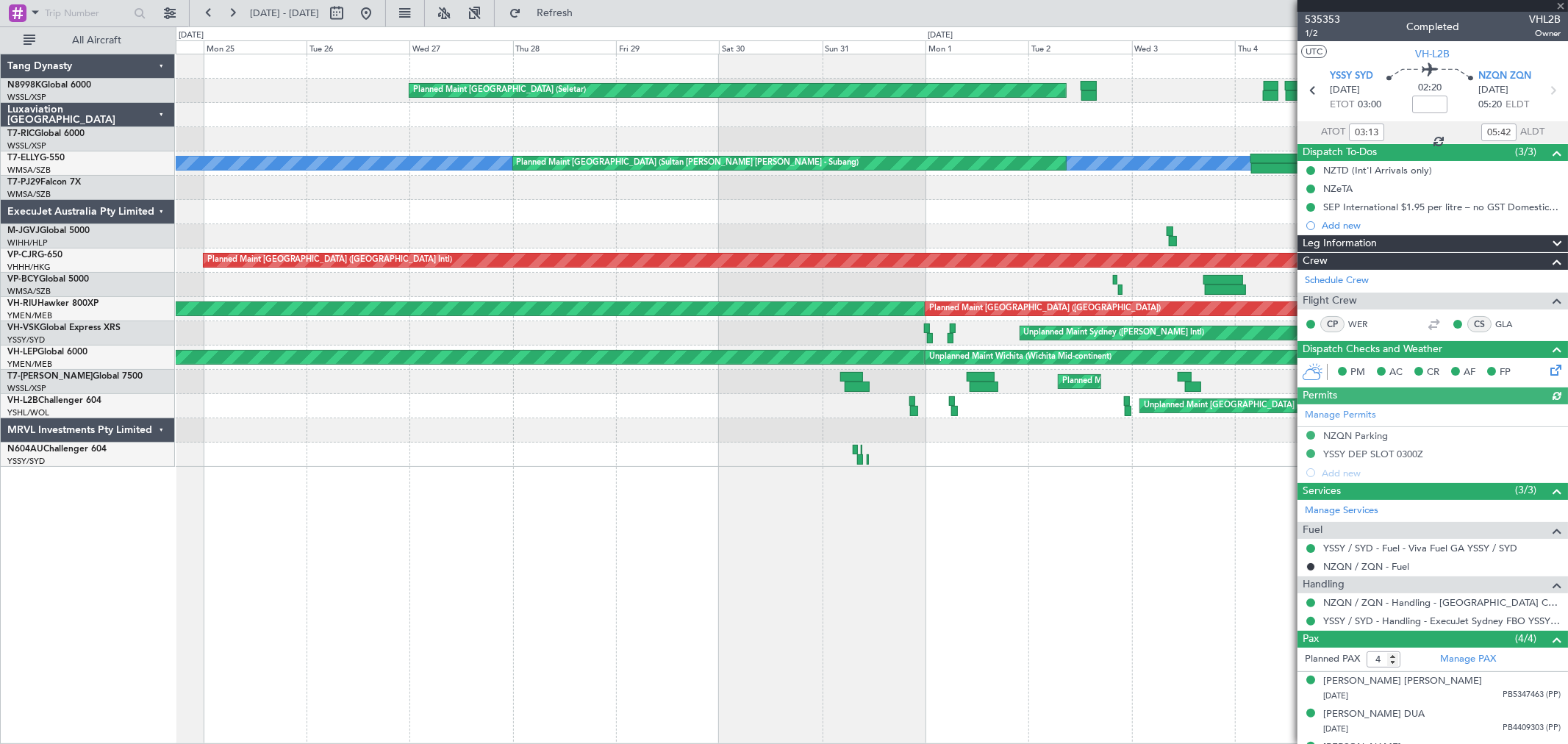
click at [1037, 413] on div "Unplanned Maint [GEOGRAPHIC_DATA] ([GEOGRAPHIC_DATA])" at bounding box center [870, 406] width 1391 height 24
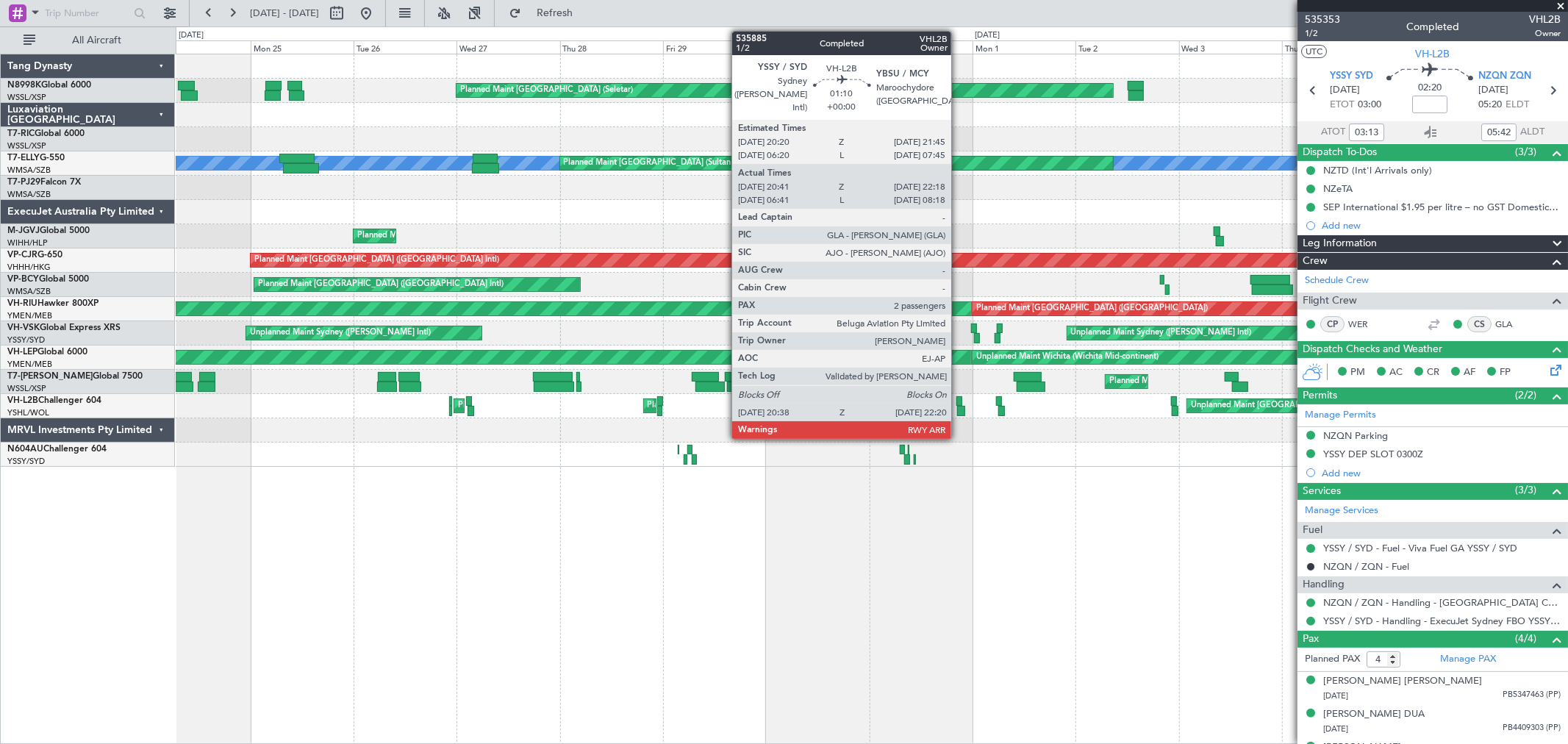
click at [959, 408] on div at bounding box center [960, 411] width 7 height 10
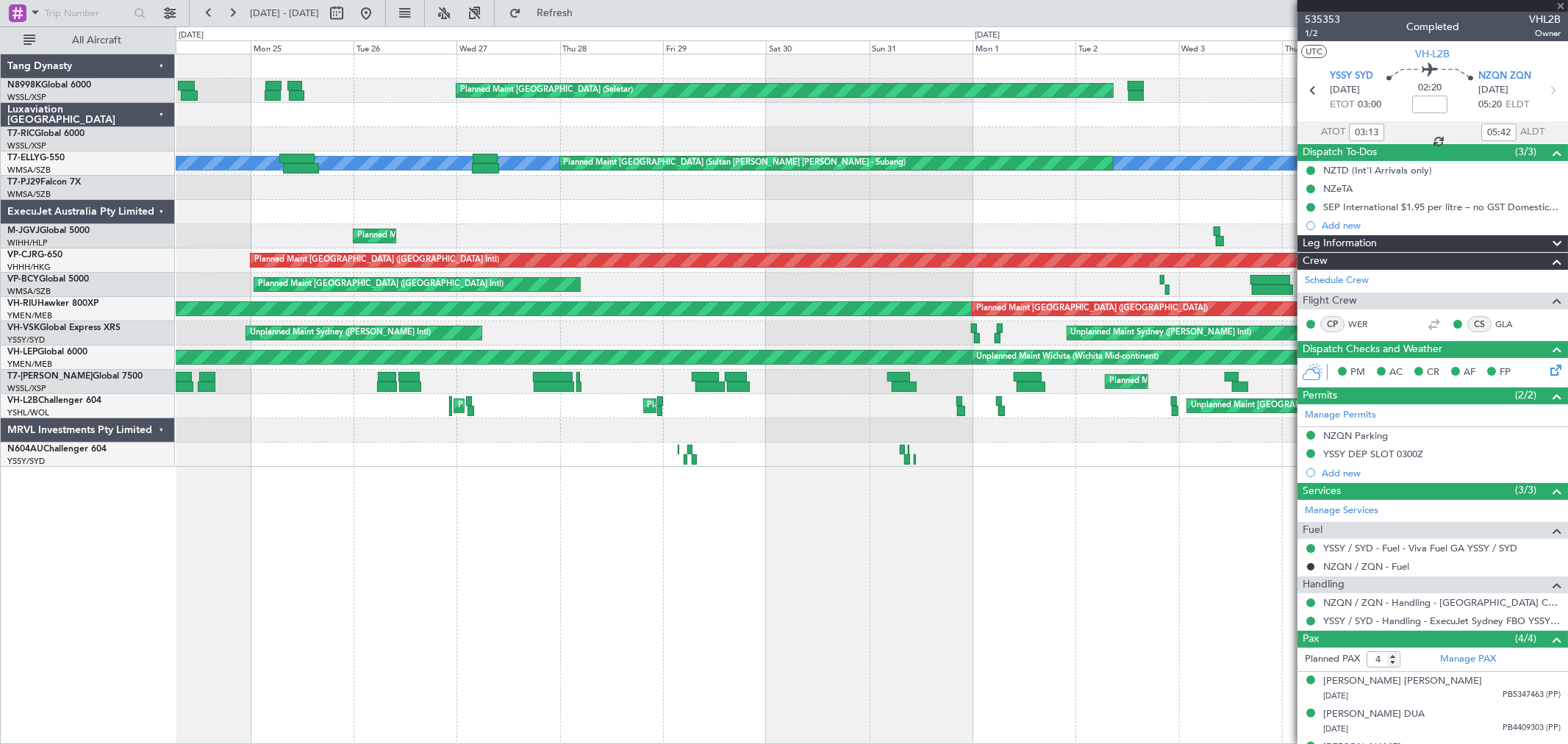
type input "20:51"
type input "22:13"
type input "2"
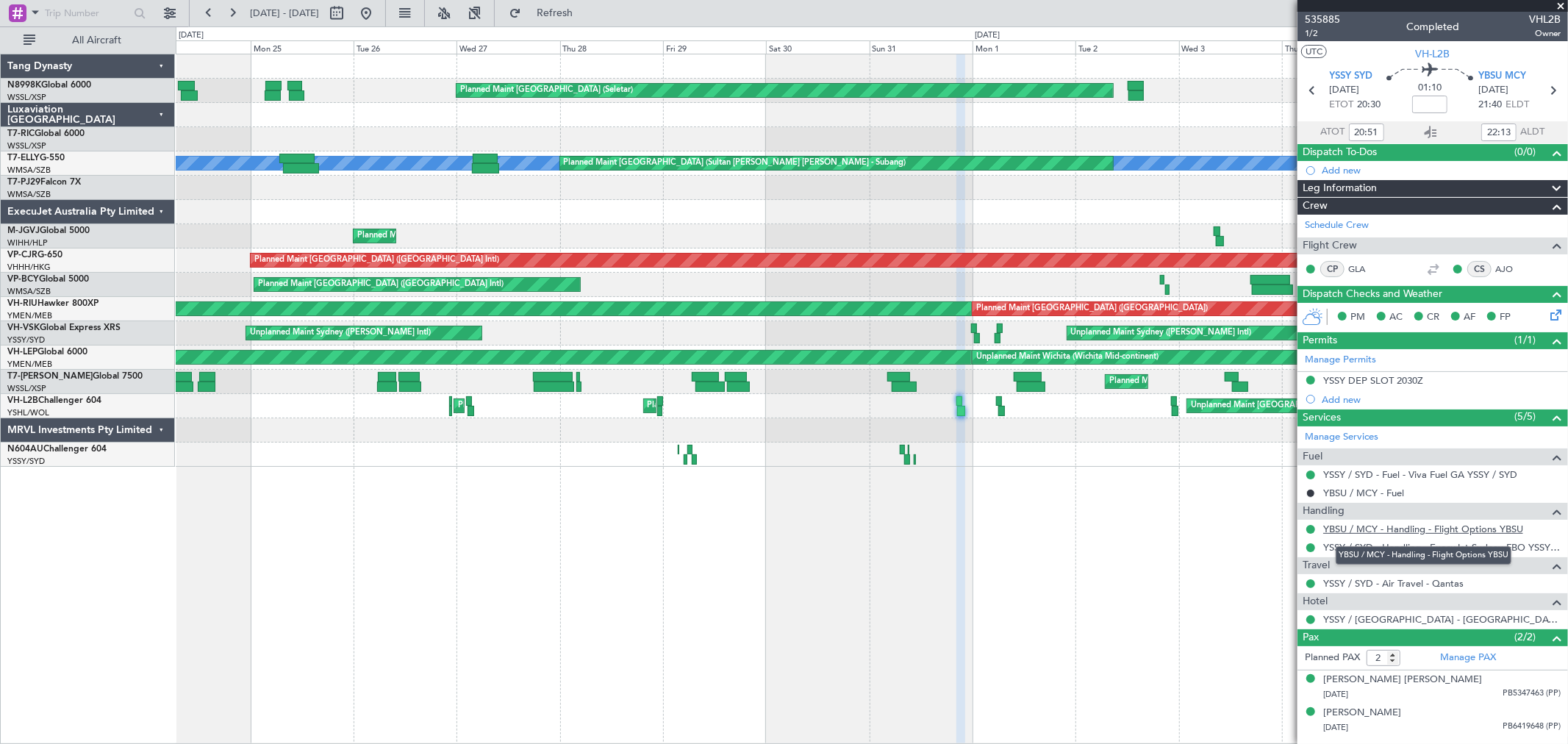
click at [1364, 528] on link "YBSU / MCY - Handling - Flight Options YBSU" at bounding box center [1423, 529] width 200 height 12
click at [1497, 268] on link "AJO" at bounding box center [1511, 269] width 33 height 13
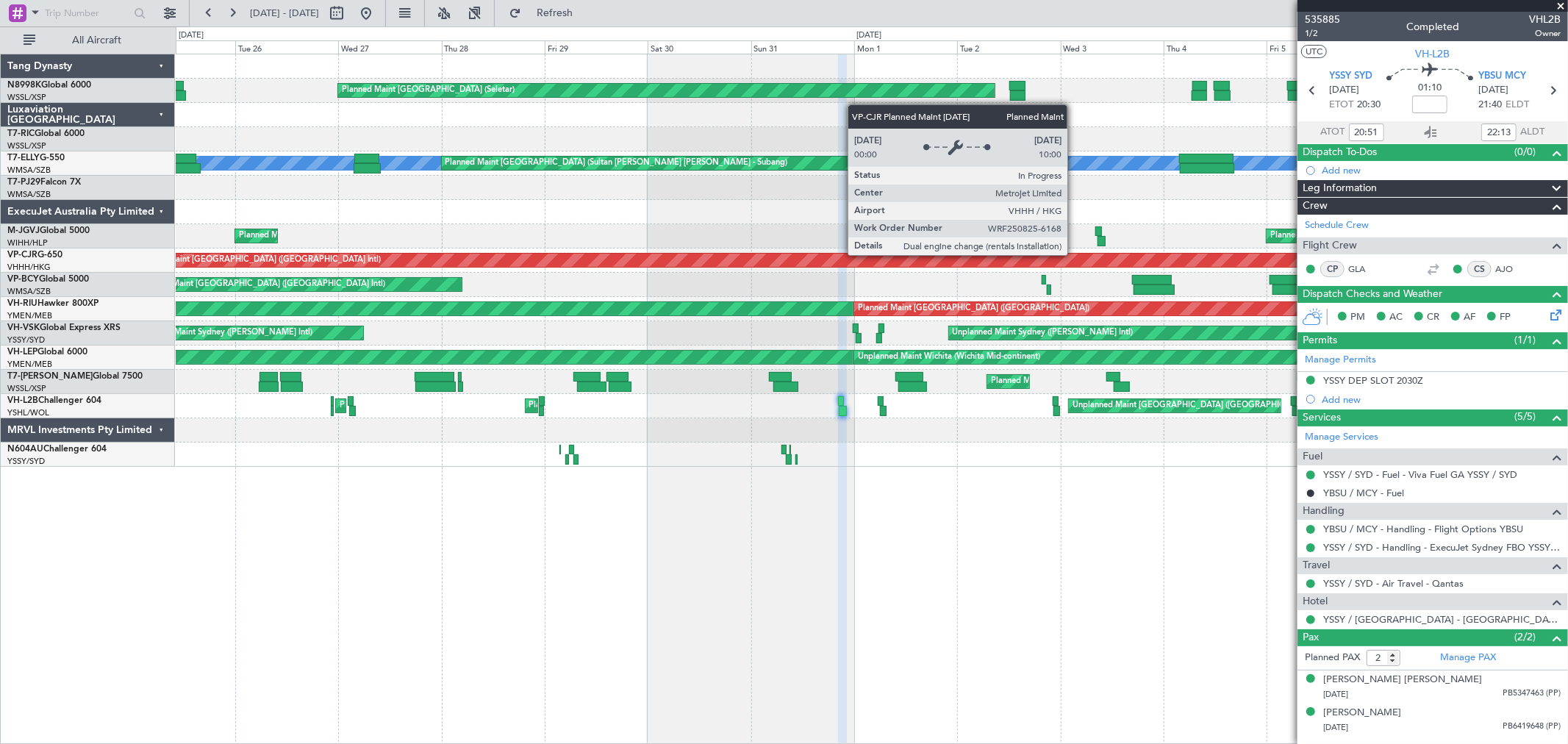
click at [735, 272] on div "Planned Maint Singapore (Seletar) Planned Maint Singapore (Seletar) MEL Planned…" at bounding box center [870, 260] width 1391 height 412
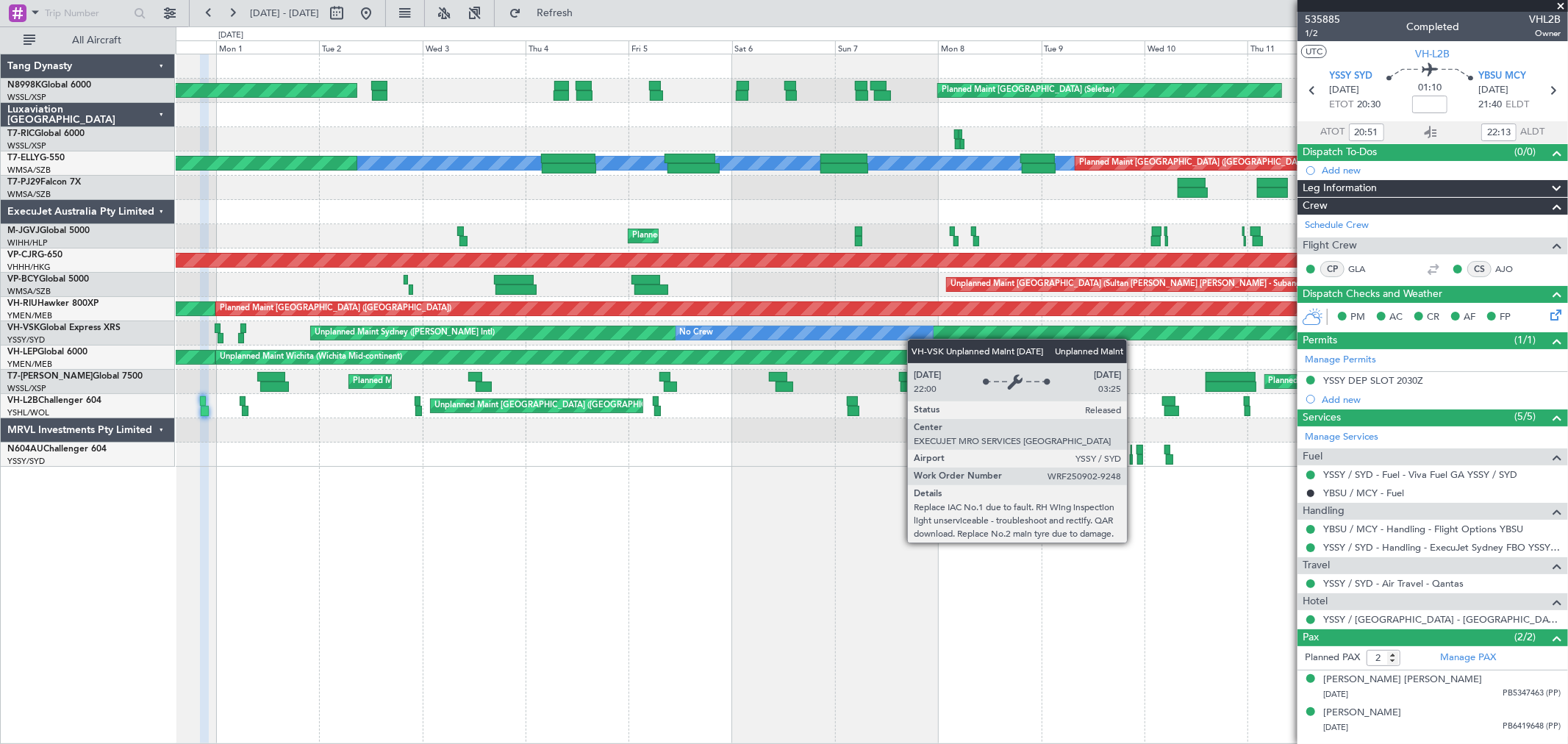
click at [540, 334] on div "Unplanned Maint Sydney ([PERSON_NAME] Intl)" at bounding box center [837, 333] width 1055 height 15
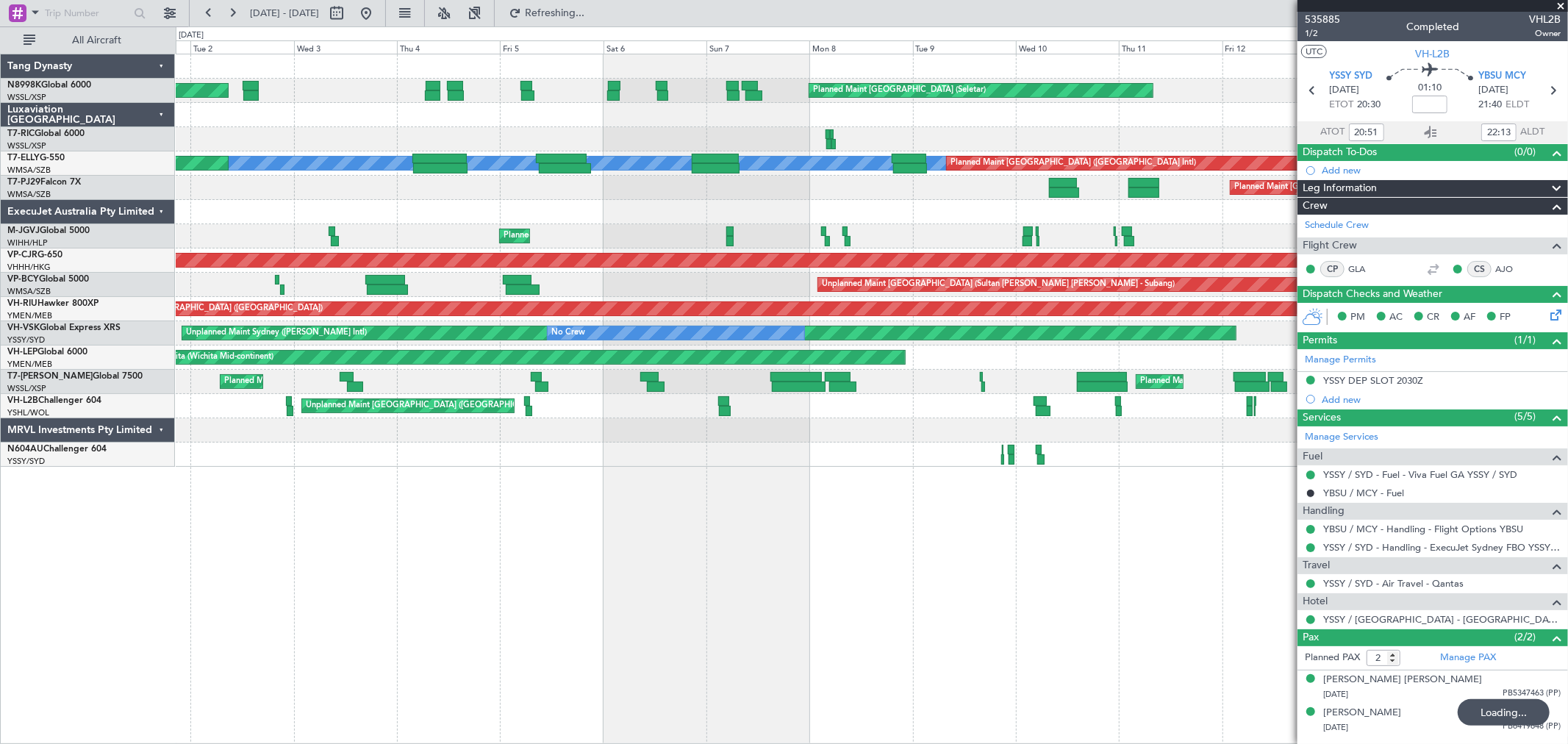
click at [772, 378] on div "Planned Maint Singapore (Seletar) Planned Maint Singapore (Seletar) MEL Planned…" at bounding box center [870, 260] width 1391 height 412
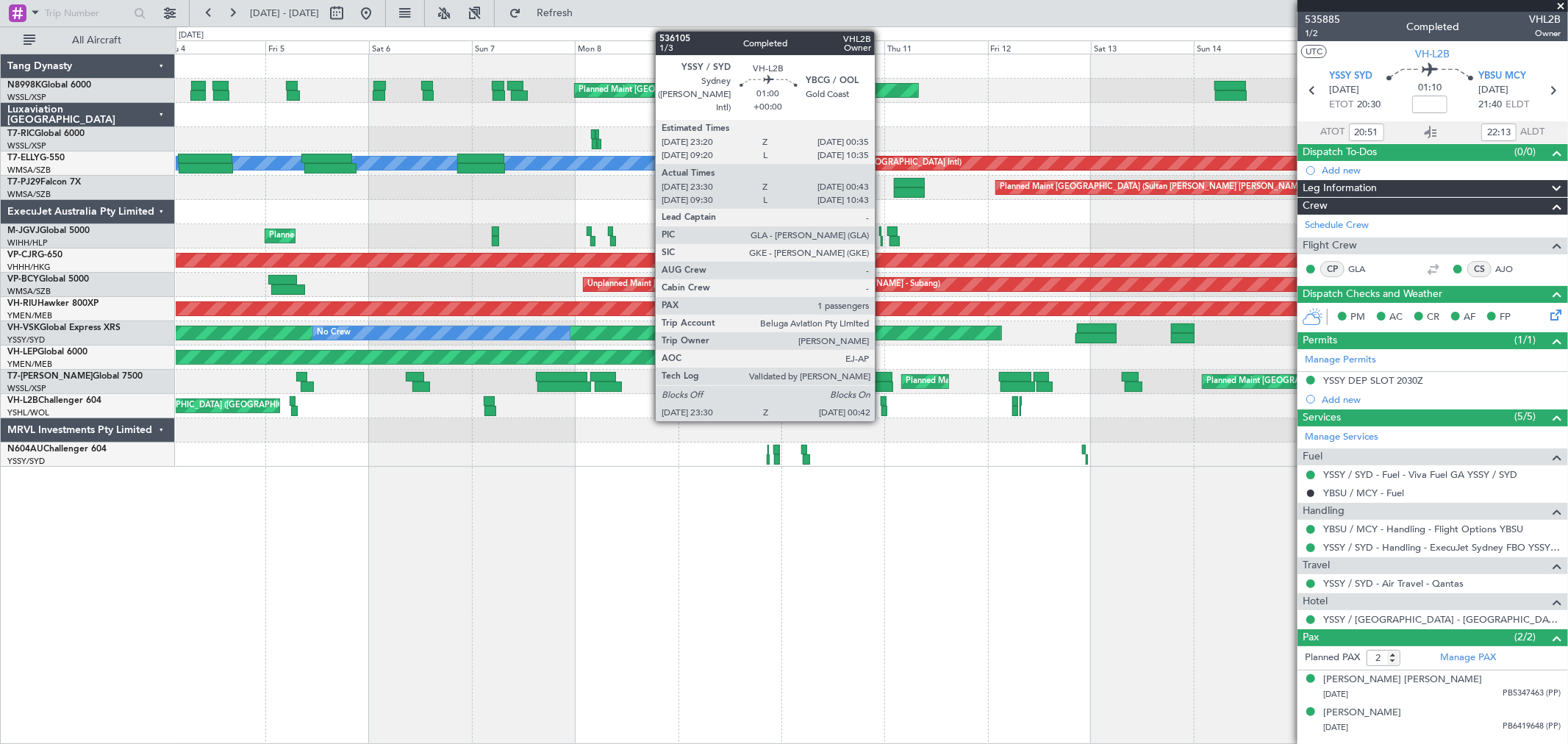
click at [882, 401] on div at bounding box center [883, 401] width 6 height 10
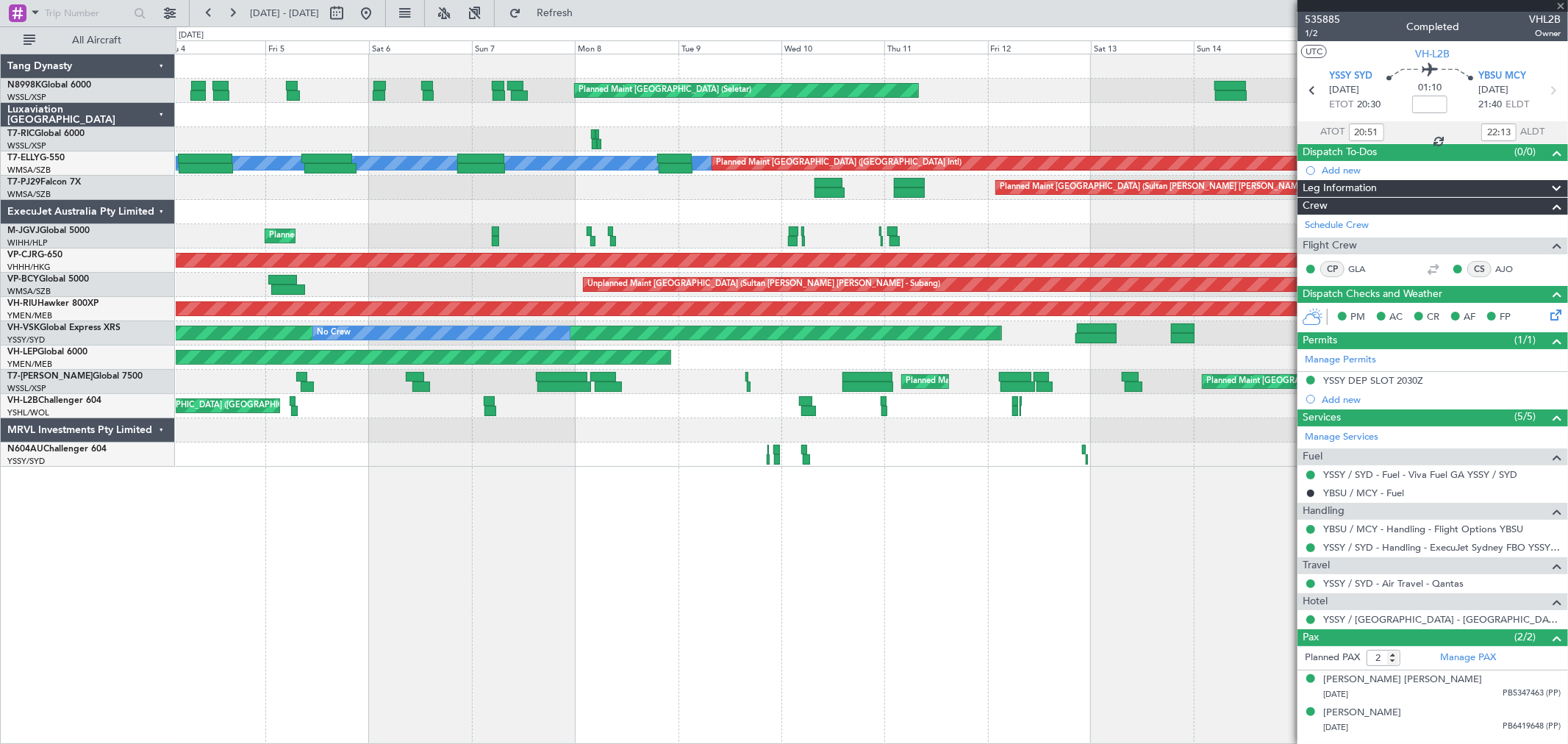
type input "23:40"
type input "00:38"
type input "1"
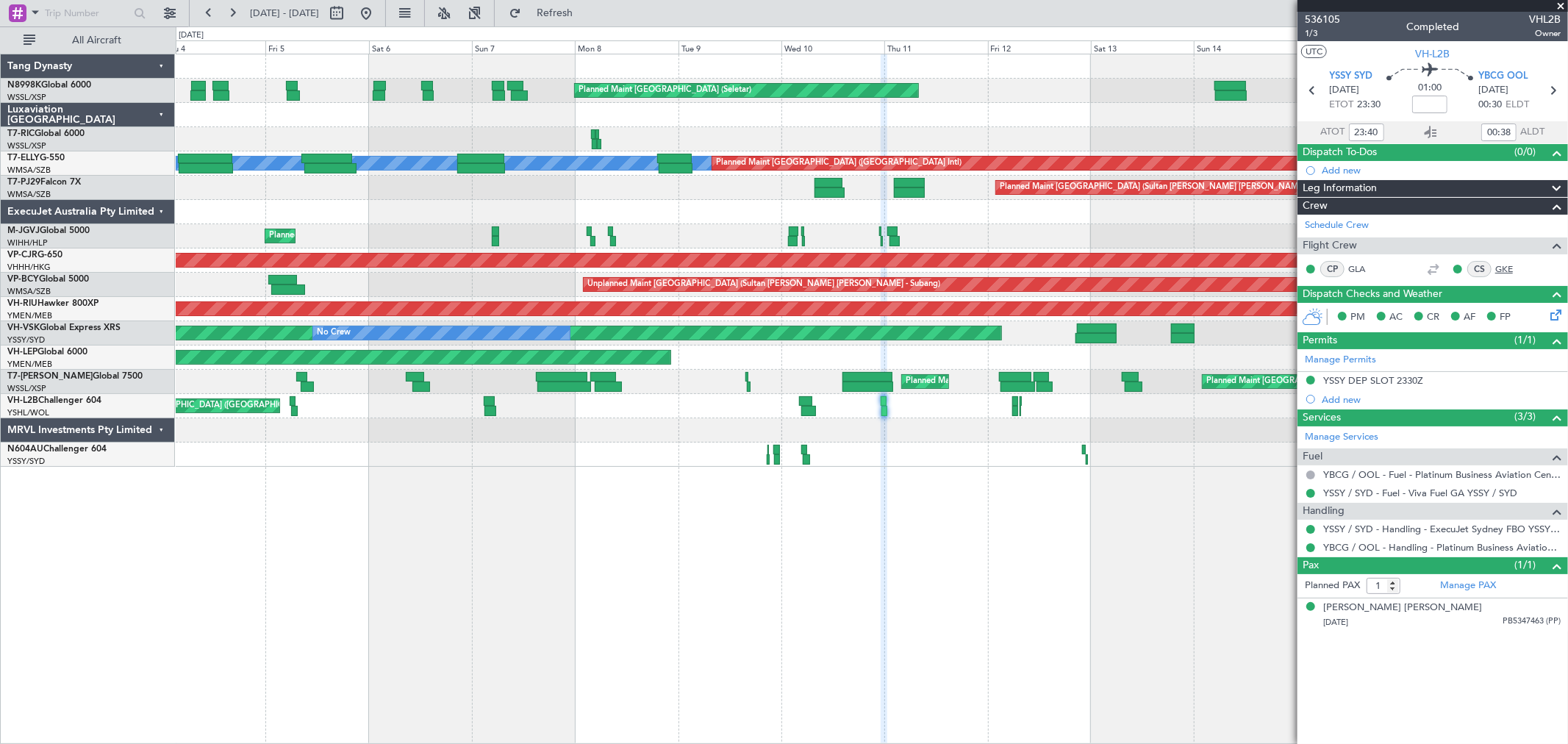
click at [1498, 265] on link "GKE" at bounding box center [1511, 269] width 33 height 13
click at [1508, 265] on link "GKE" at bounding box center [1511, 269] width 33 height 13
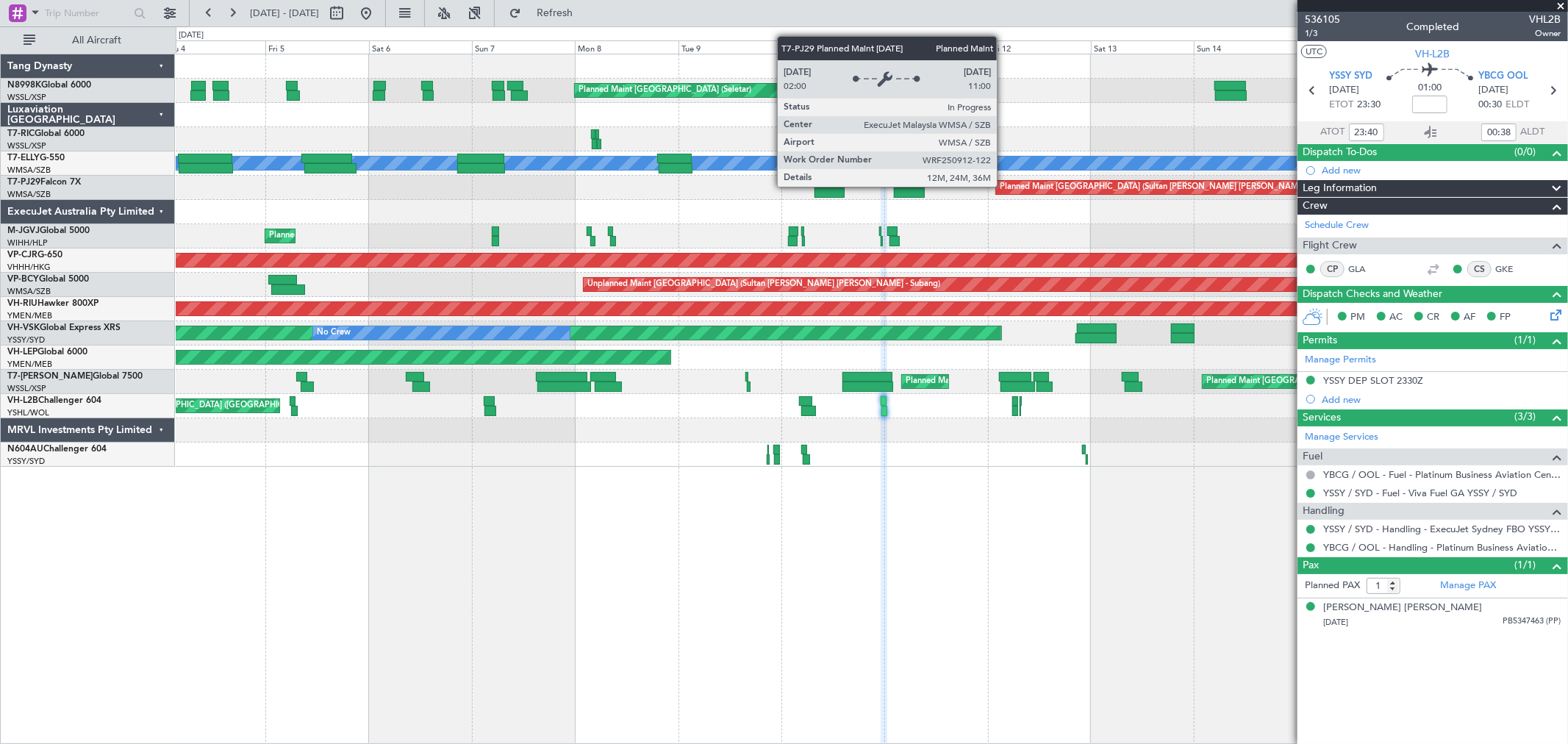
click at [56, 257] on div "Planned Maint Singapore (Seletar) Planned Maint Singapore (Seletar) Planned Mai…" at bounding box center [784, 385] width 1568 height 717
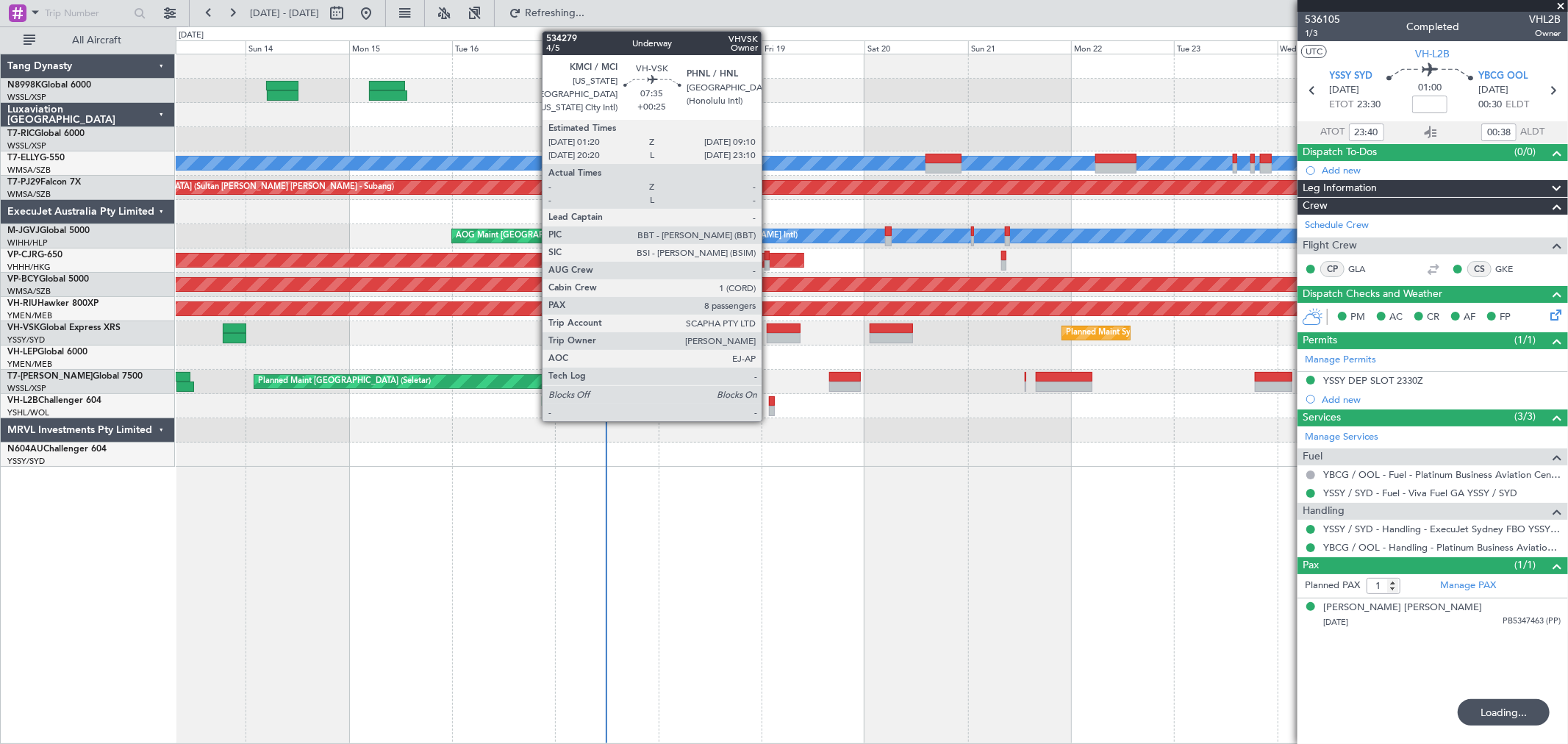
click at [779, 332] on div "Planned Maint Sydney (Kingsford Smith Intl) Unplanned Maint Sydney (Kingsford S…" at bounding box center [870, 333] width 1391 height 24
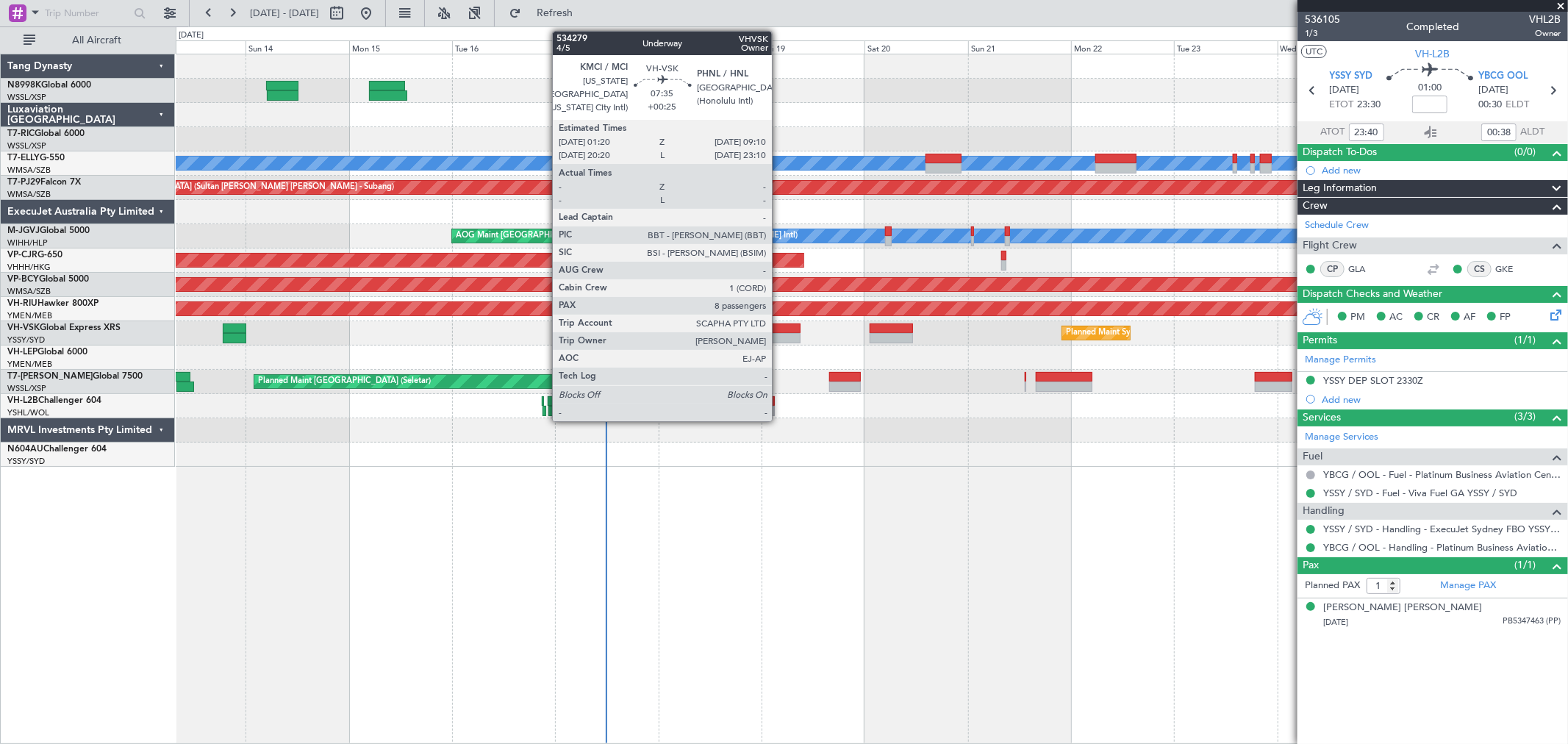
click at [779, 323] on div at bounding box center [783, 328] width 34 height 10
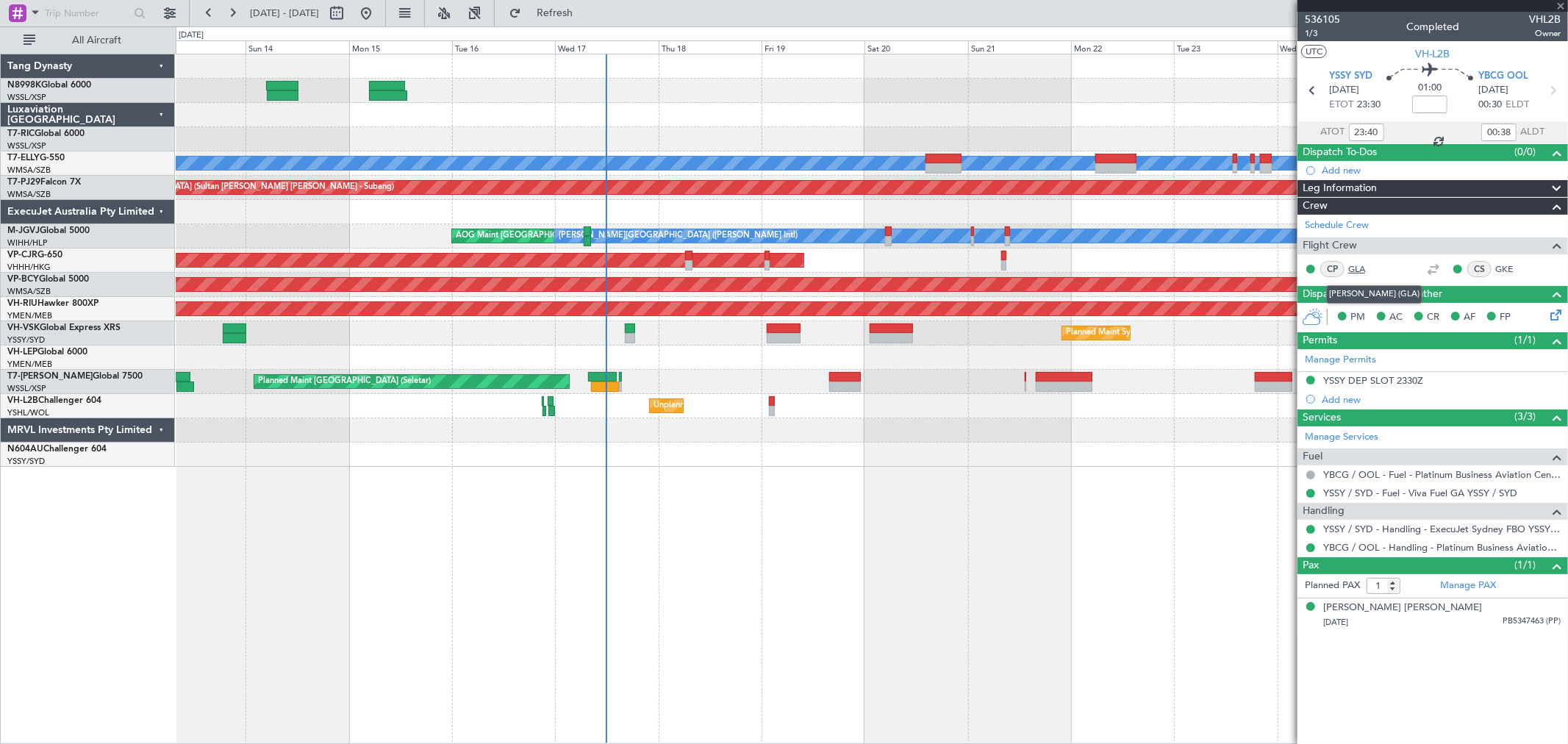
type input "+00:25"
type input "8"
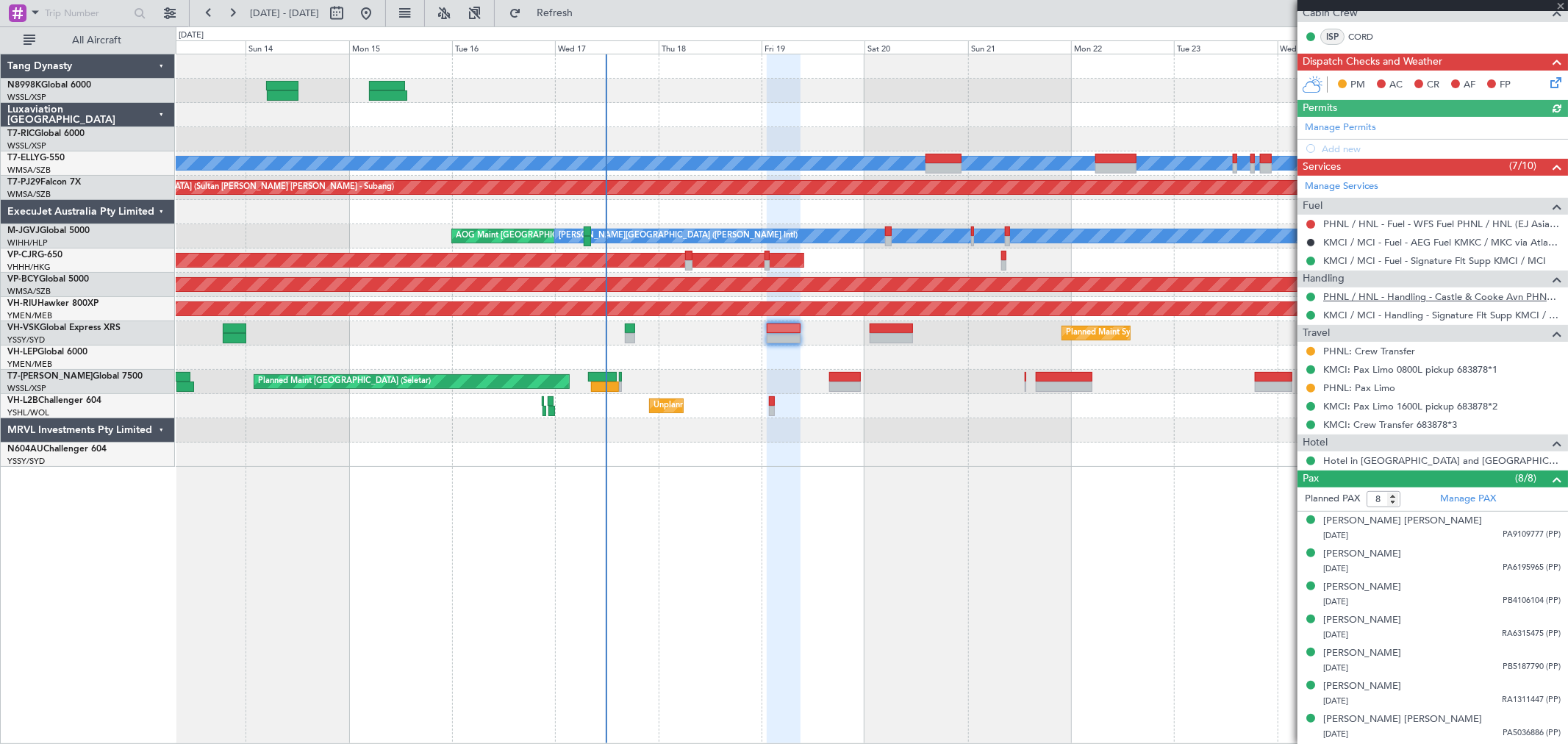
scroll to position [326, 0]
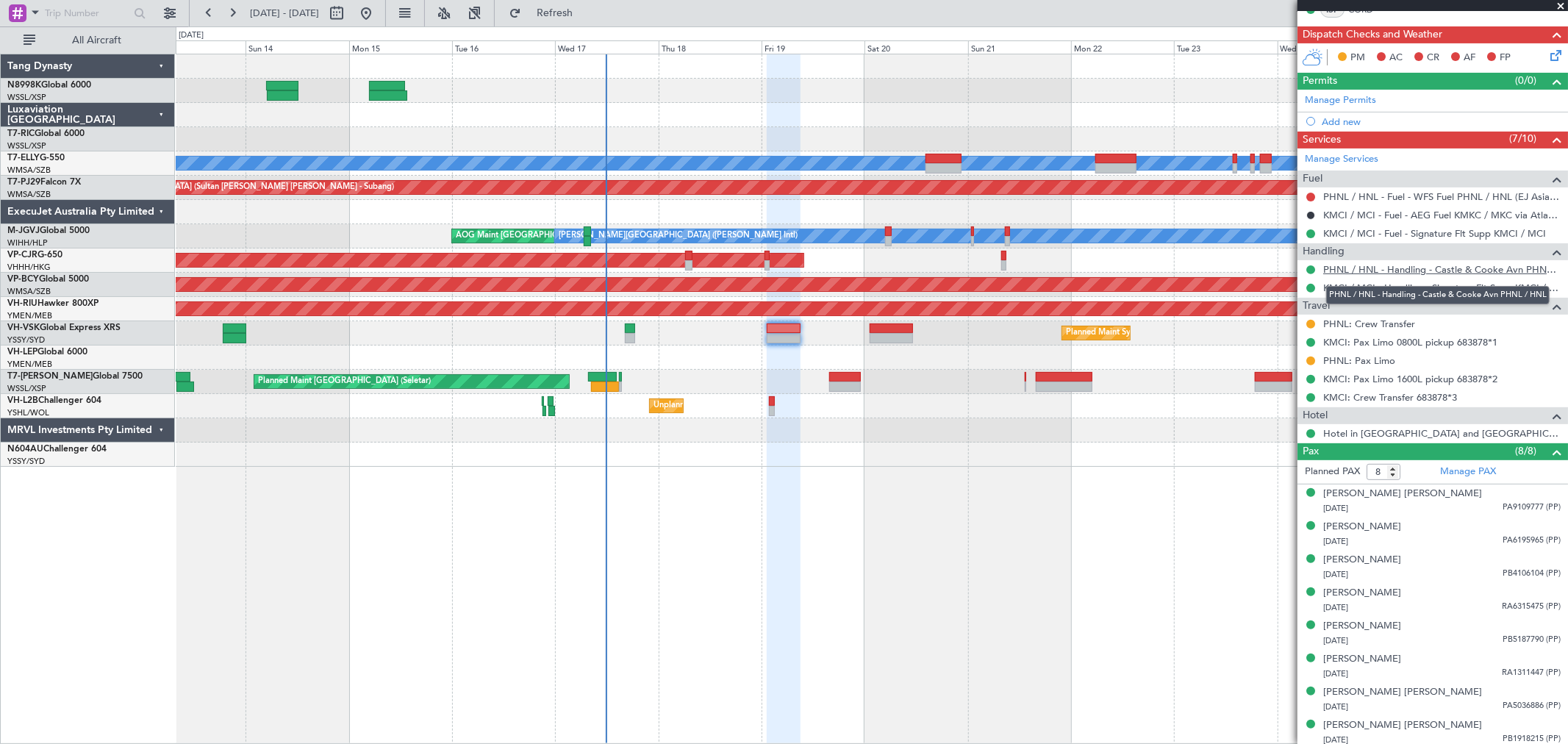
click at [1378, 269] on link "PHNL / HNL - Handling - Castle & [PERSON_NAME] Avn PHNL / HNL" at bounding box center [1442, 269] width 238 height 12
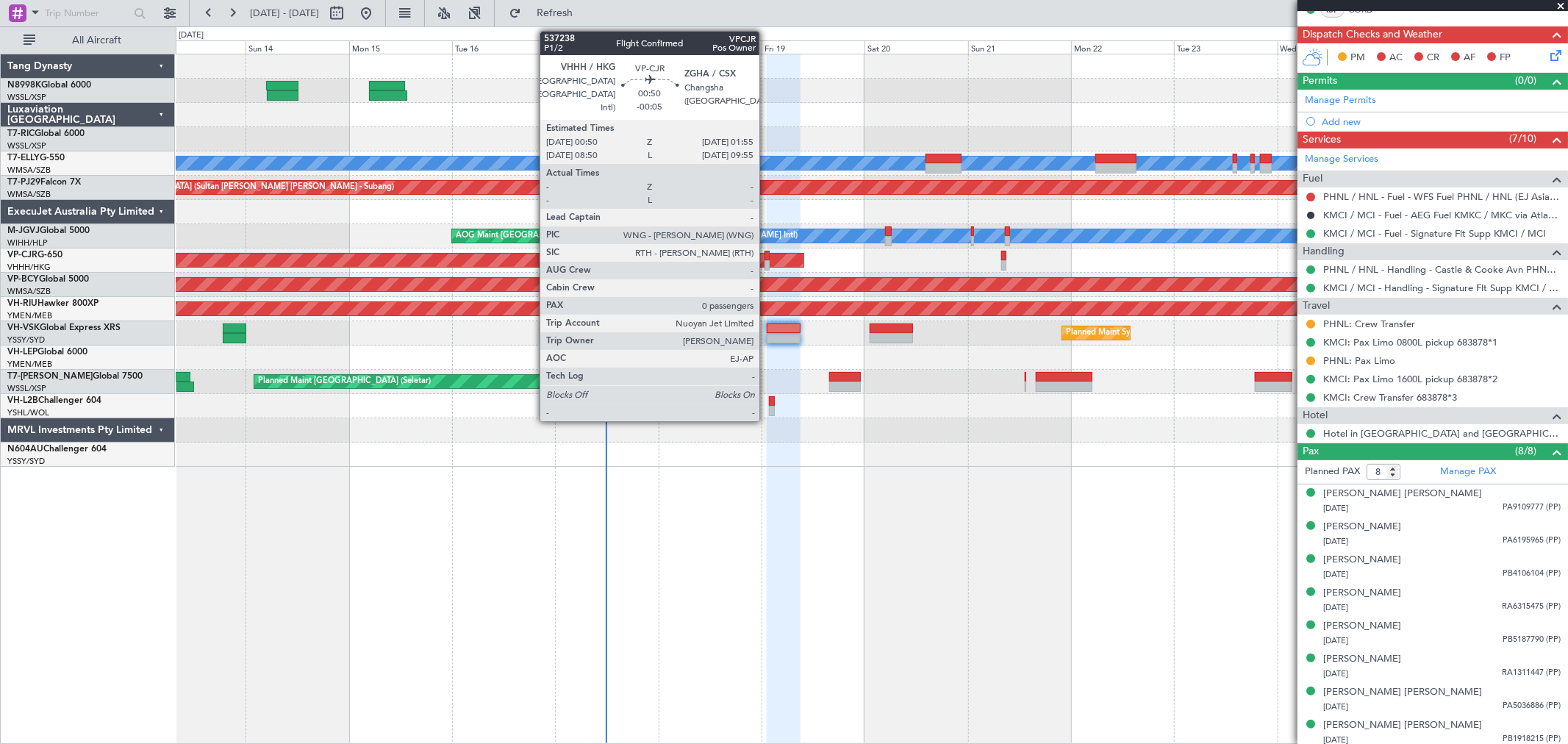
click at [767, 262] on div at bounding box center [767, 265] width 5 height 10
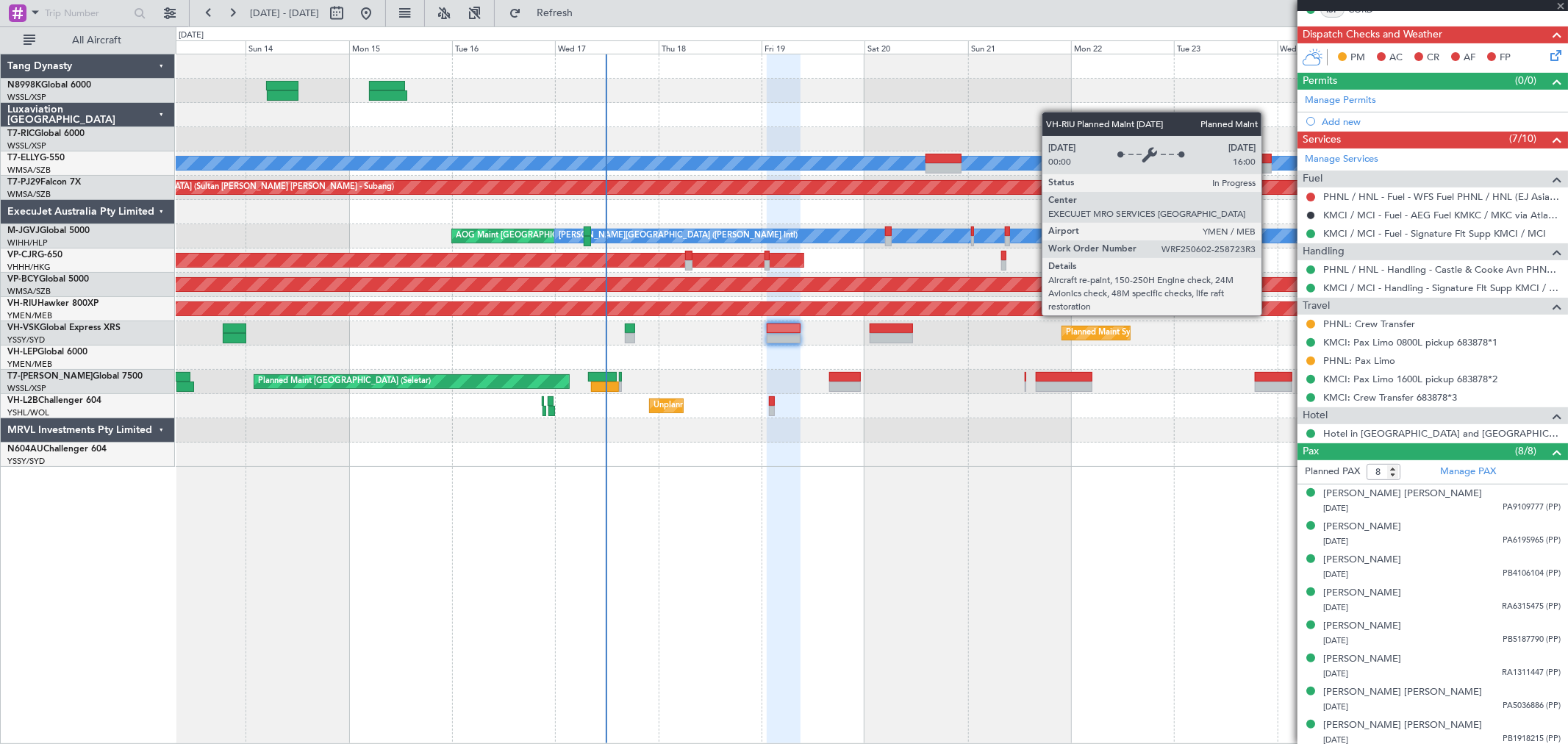
type input "-00:05"
type input "0"
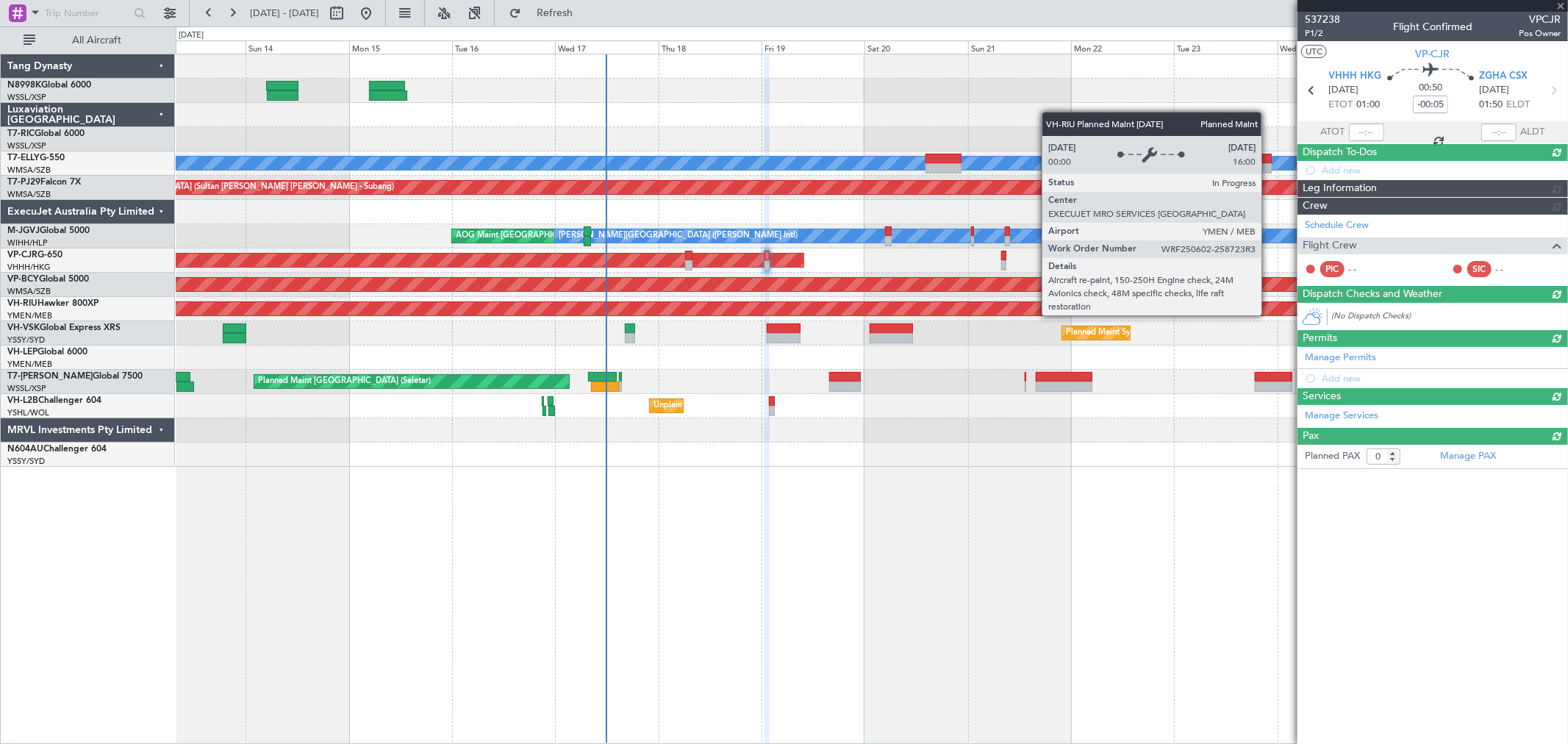
scroll to position [0, 0]
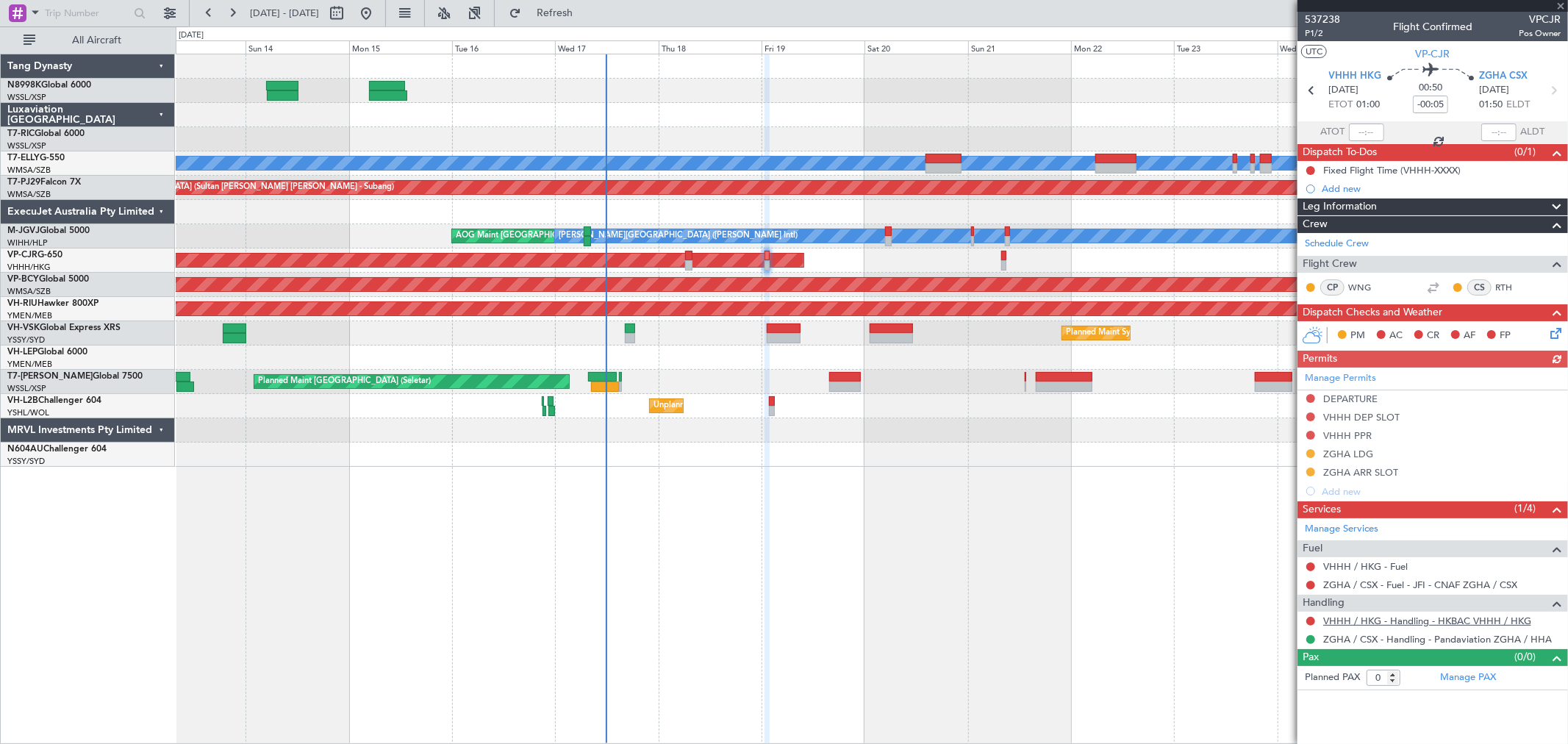
click at [1423, 621] on link "VHHH / HKG - Handling - HKBAC VHHH / HKG" at bounding box center [1427, 620] width 208 height 12
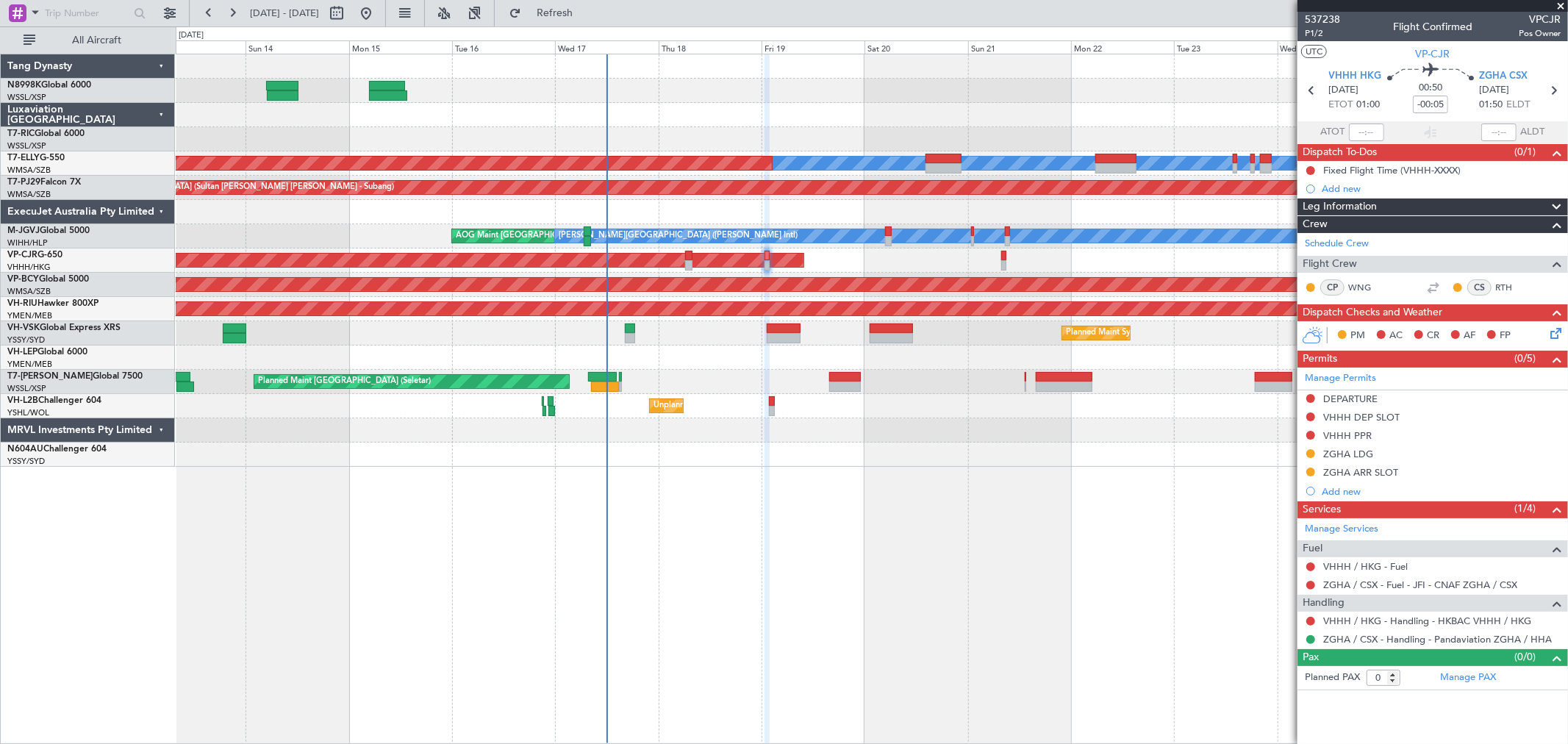
click at [905, 377] on div "Planned Maint Singapore (Seletar) Planned Maint Singapore (Seletar) Planned Mai…" at bounding box center [870, 382] width 1391 height 24
click at [814, 94] on div "Planned Maint [GEOGRAPHIC_DATA] (Seletar)" at bounding box center [870, 91] width 1391 height 24
click at [870, 126] on div "Planned Maint Singapore (Seletar) MEL Planned Maint Dubai (Dubai Intl) Planned …" at bounding box center [870, 260] width 1391 height 412
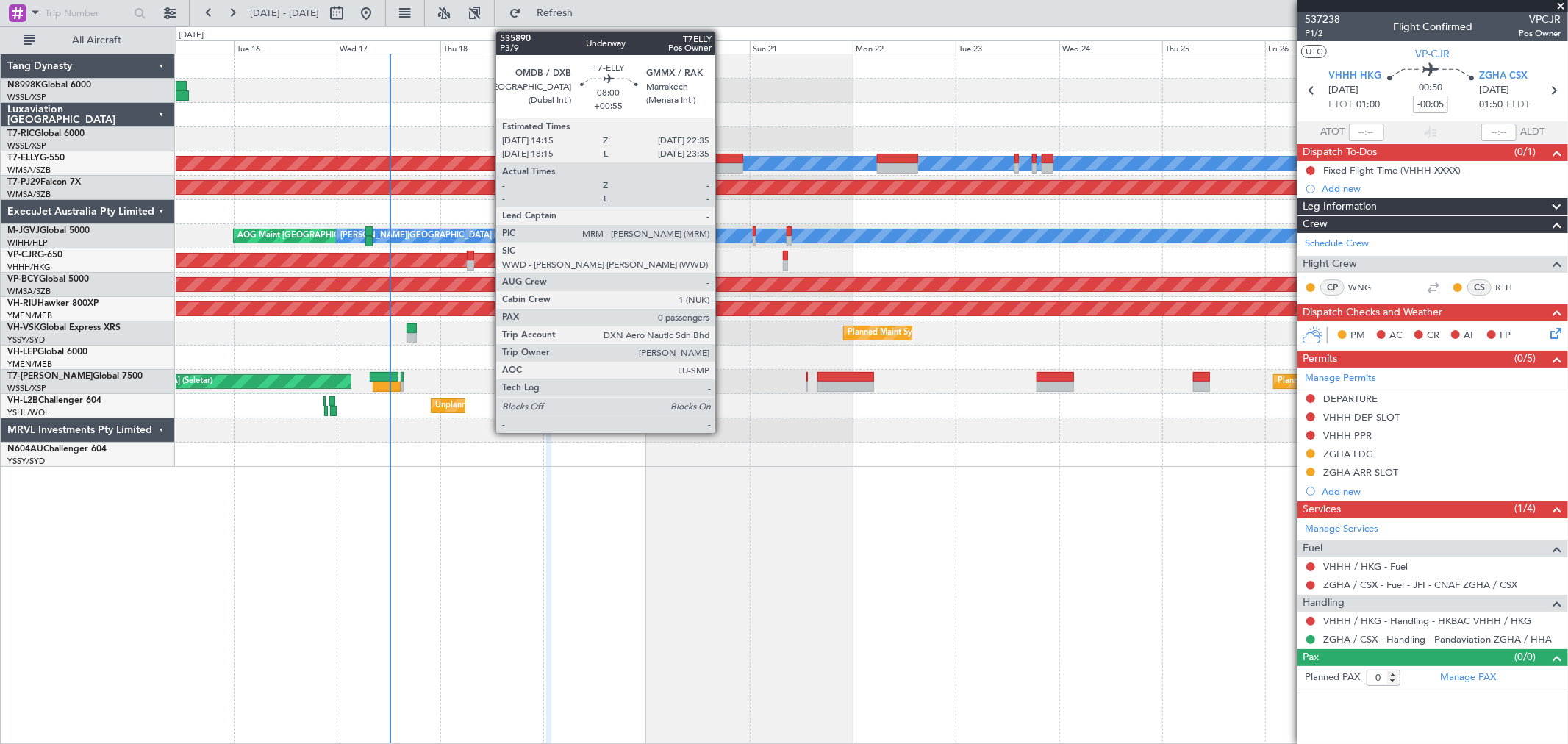
click at [723, 157] on div at bounding box center [724, 159] width 36 height 10
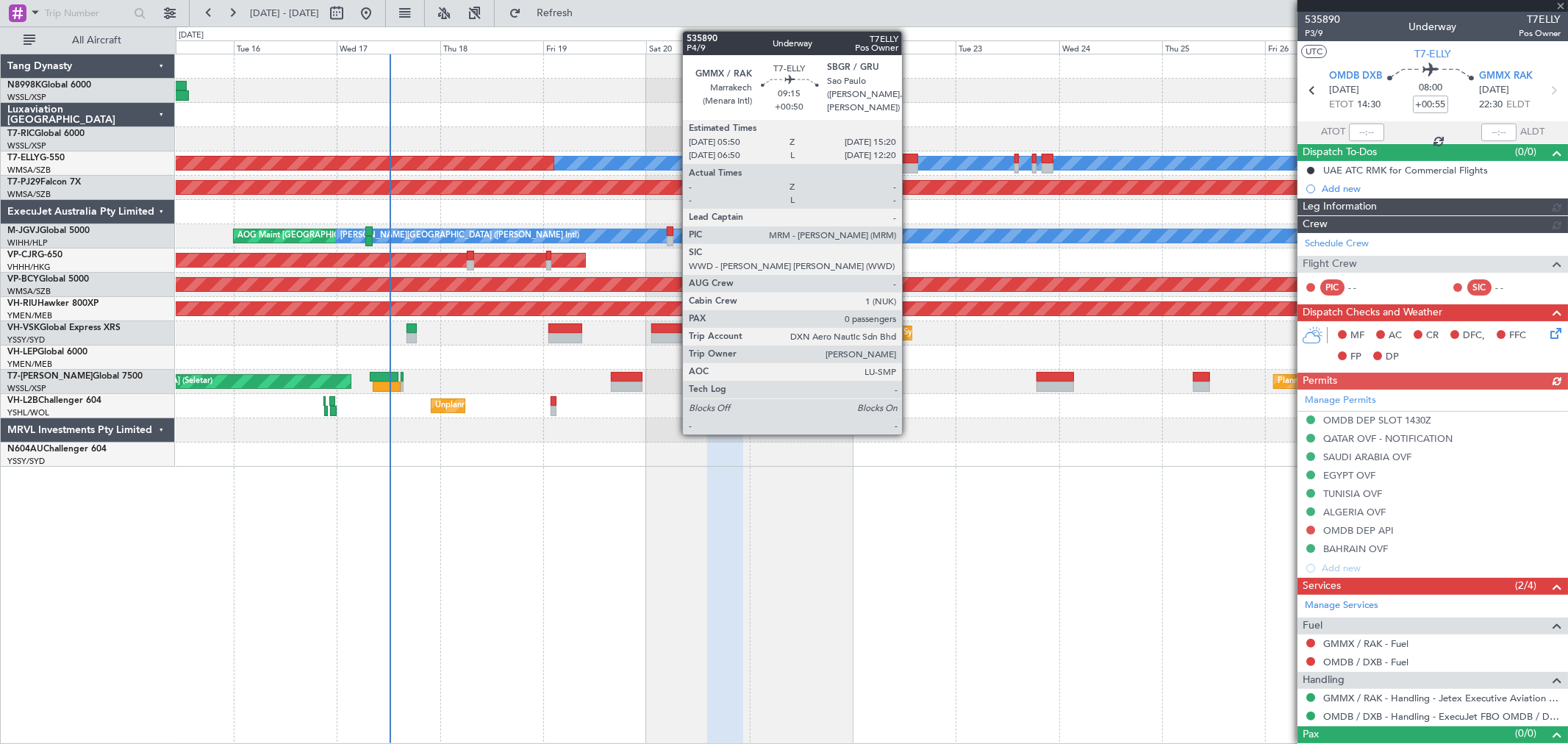
click at [909, 167] on div at bounding box center [898, 168] width 42 height 10
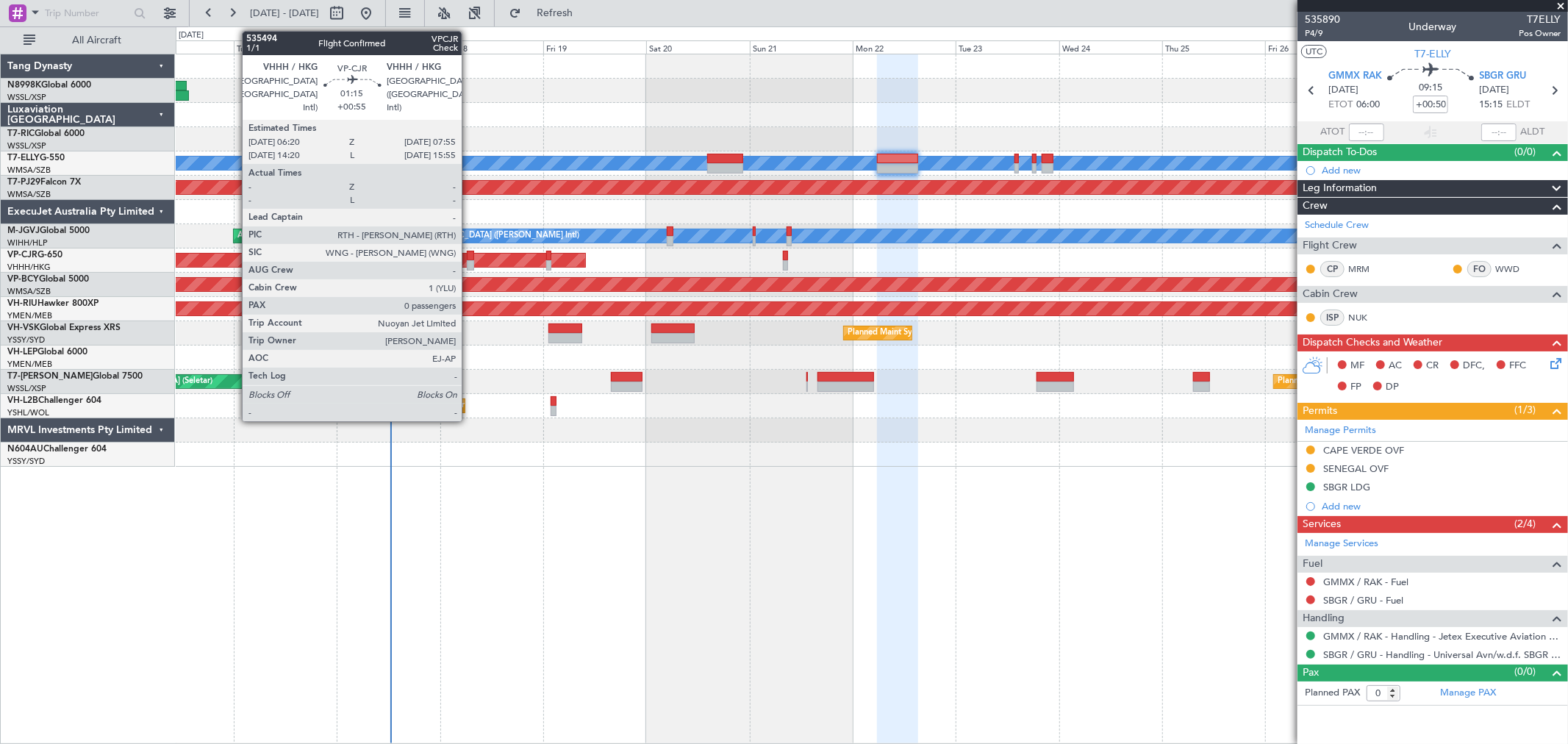
click at [469, 261] on div at bounding box center [470, 265] width 7 height 10
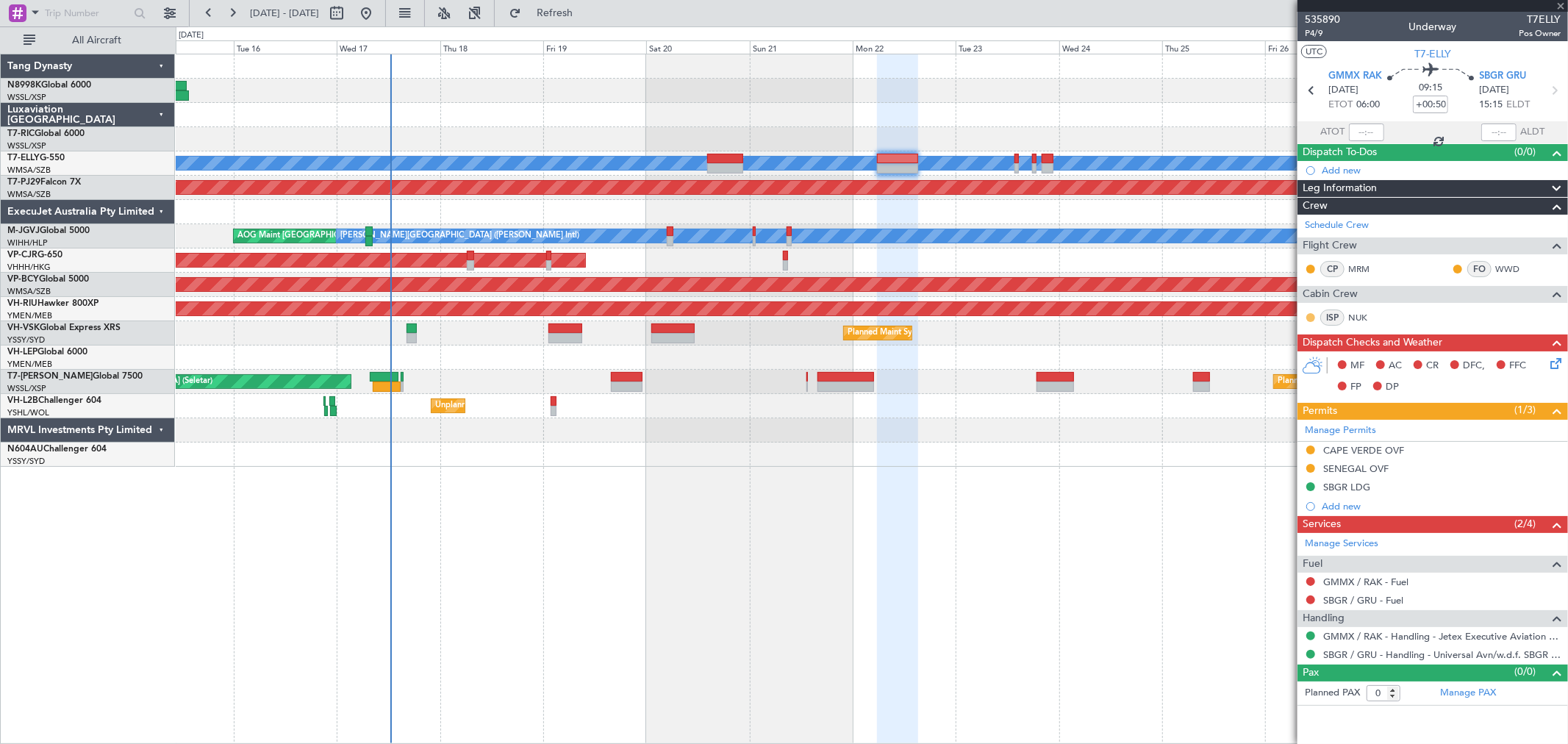
type input "+00:55"
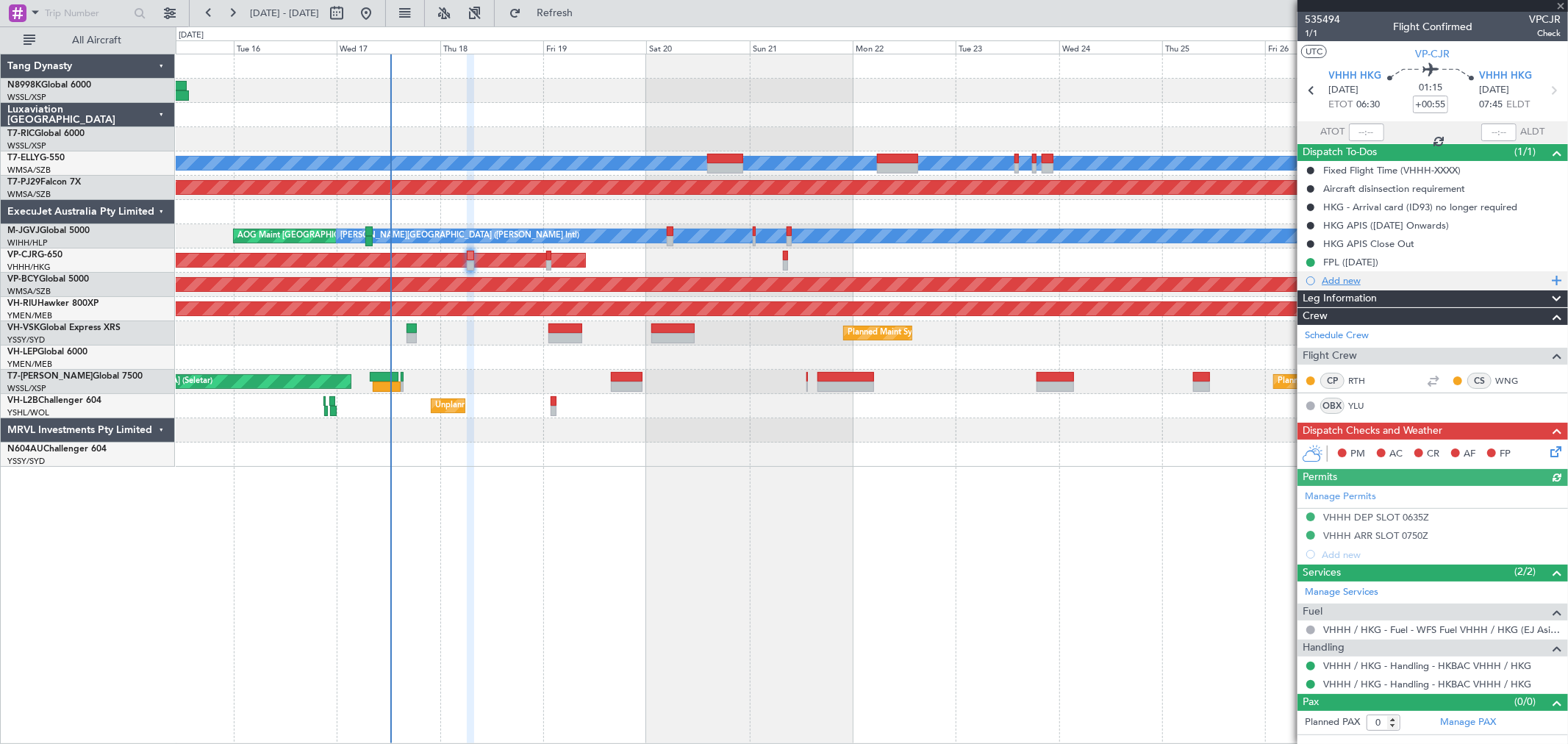
click at [1344, 277] on div "Add new" at bounding box center [1433, 280] width 225 height 12
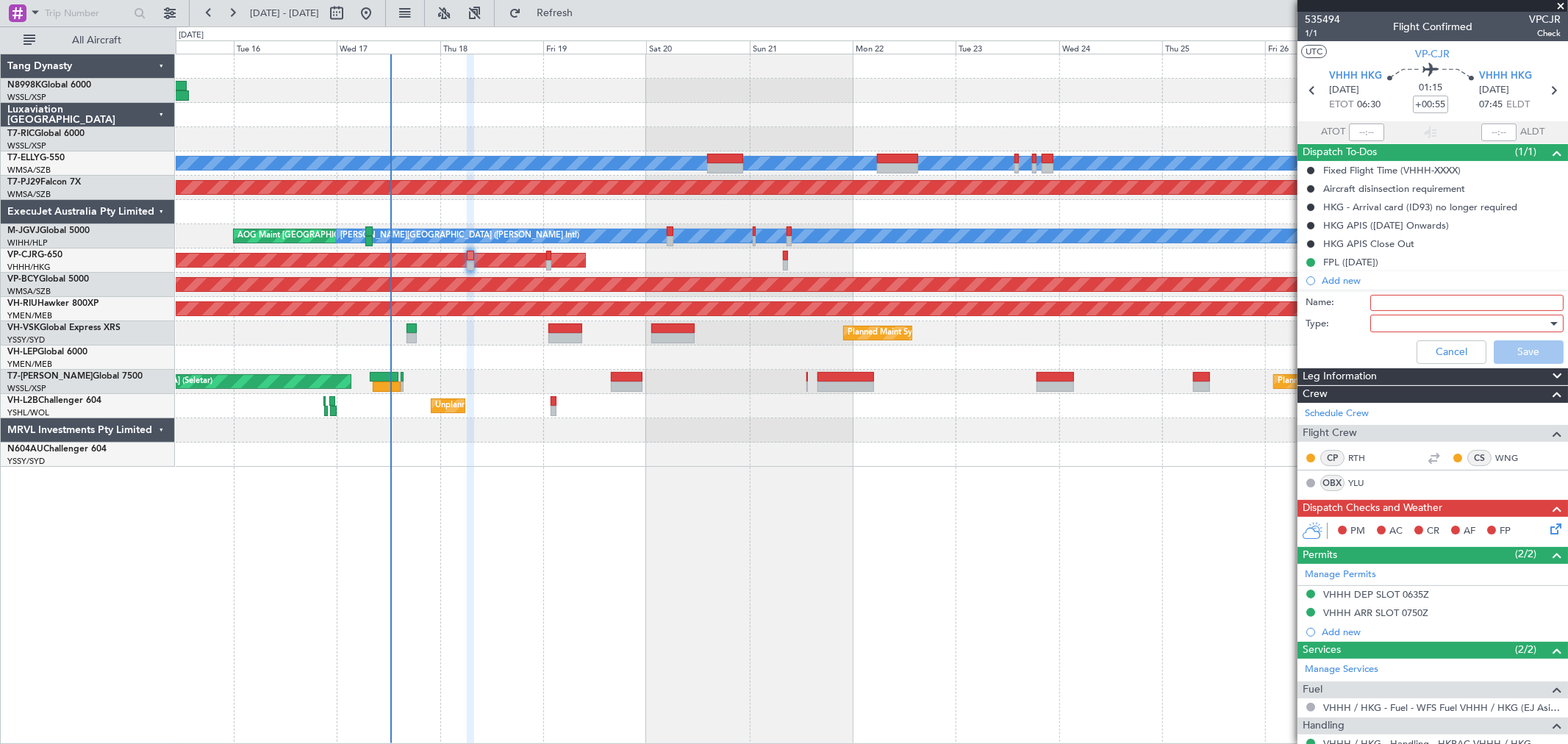
click at [1391, 304] on input "Name:" at bounding box center [1467, 302] width 193 height 16
type input "FPL"
click at [1391, 324] on div at bounding box center [1462, 323] width 171 height 22
click at [1384, 346] on span "Generic" at bounding box center [1459, 353] width 171 height 22
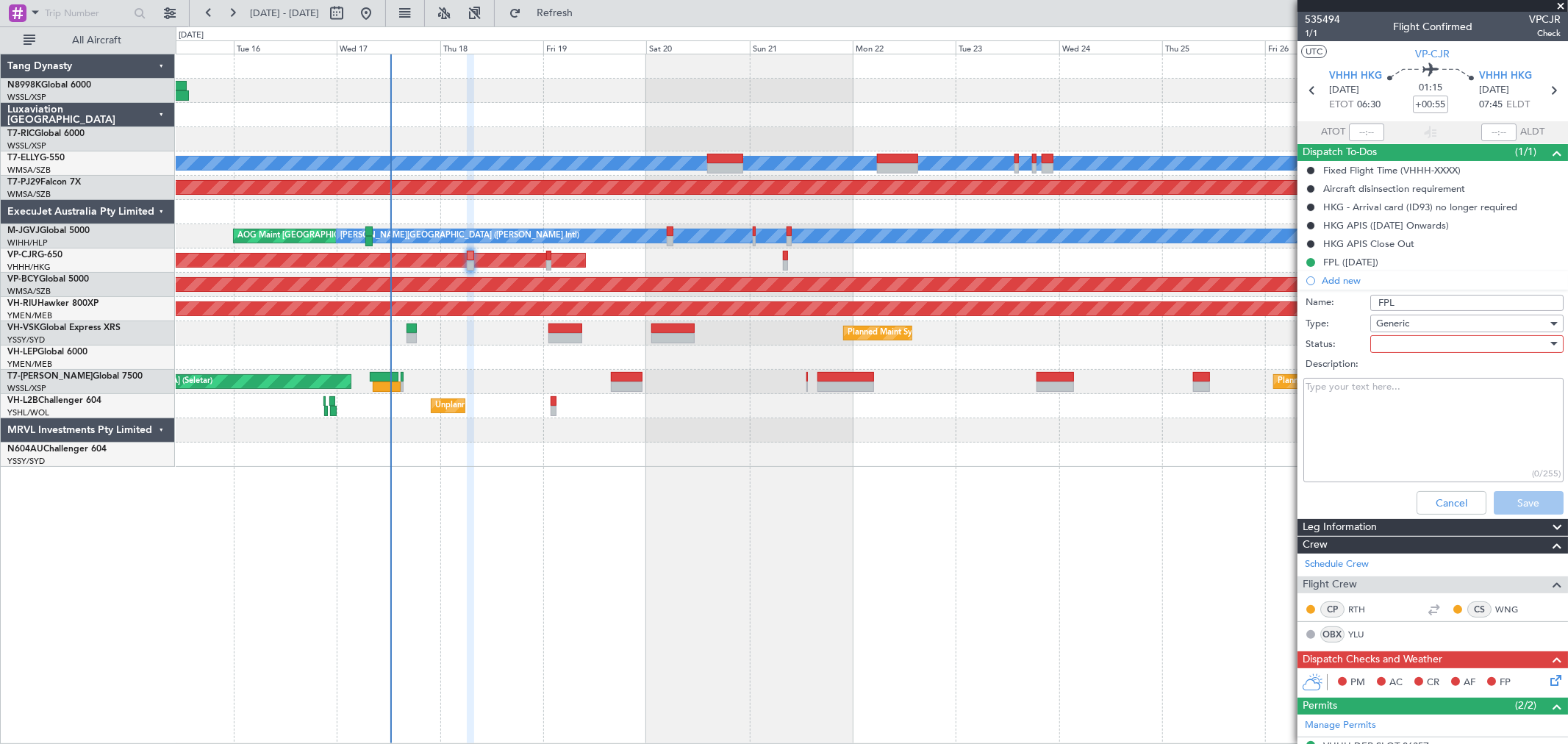
click at [1395, 342] on div at bounding box center [1462, 343] width 171 height 22
click at [1389, 366] on span "Not Started" at bounding box center [1459, 373] width 171 height 22
drag, startPoint x: 1365, startPoint y: 397, endPoint x: 1378, endPoint y: 388, distance: 15.8
click at [1363, 402] on textarea "Description:" at bounding box center [1432, 430] width 260 height 105
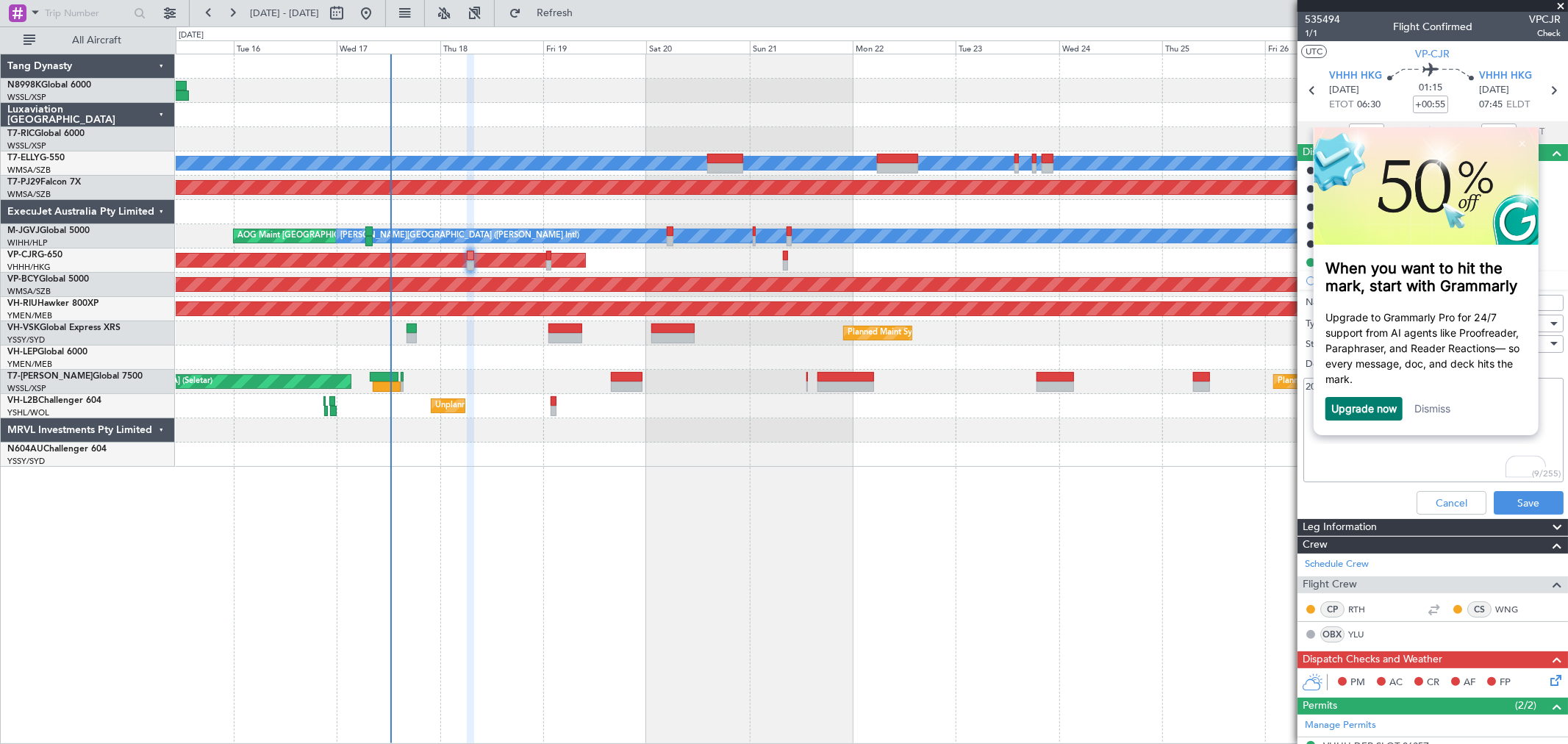
click at [1433, 471] on textarea "20000LBS" at bounding box center [1432, 430] width 260 height 105
type textarea "20000LBS"
click at [1499, 505] on button "Save" at bounding box center [1528, 503] width 70 height 23
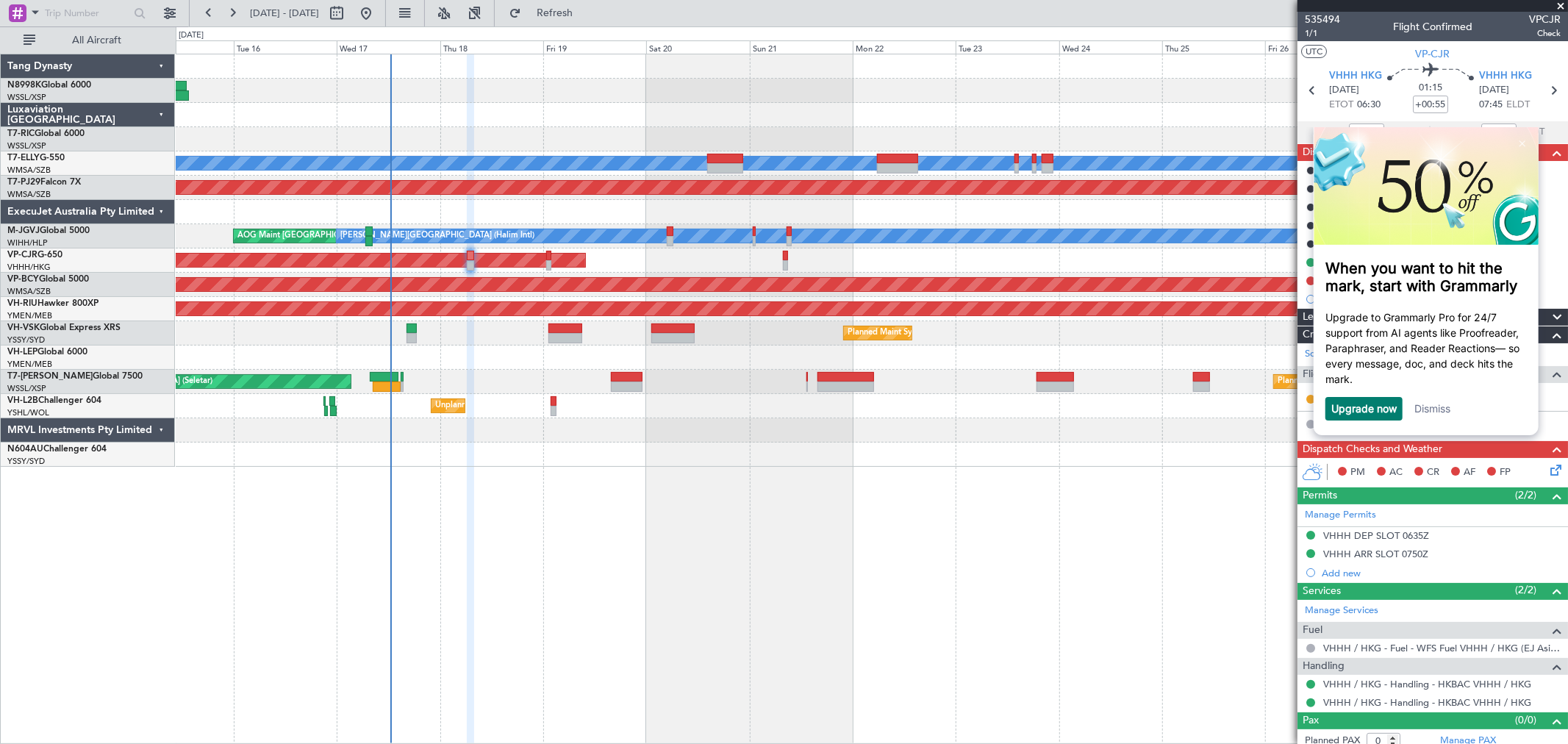
click at [1186, 463] on div at bounding box center [870, 454] width 1391 height 24
click at [1432, 410] on link "Dismiss" at bounding box center [1431, 407] width 36 height 12
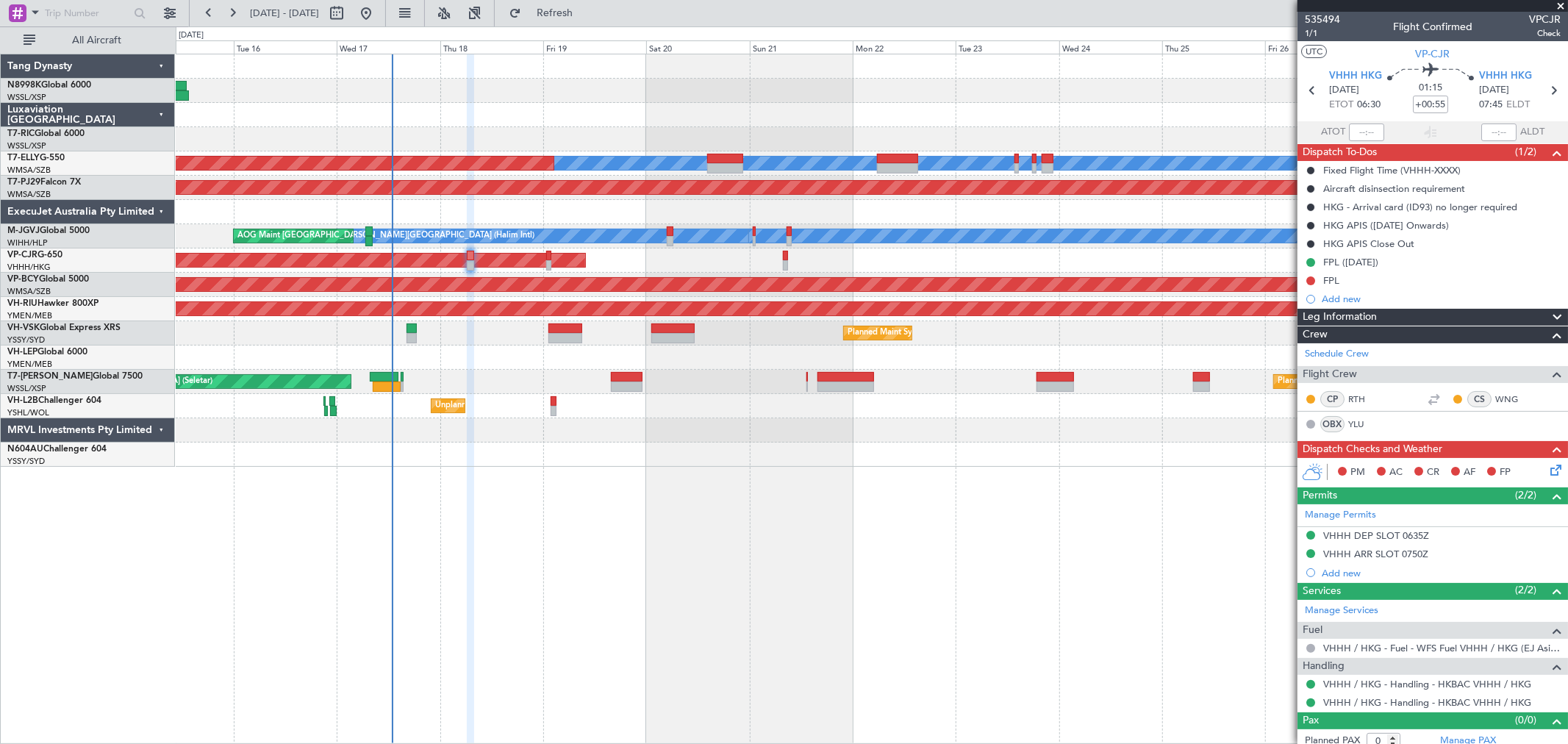
click at [1074, 97] on div at bounding box center [870, 91] width 1391 height 24
click at [905, 153] on div "MEL Planned Maint [GEOGRAPHIC_DATA] ([GEOGRAPHIC_DATA])" at bounding box center [870, 163] width 1391 height 24
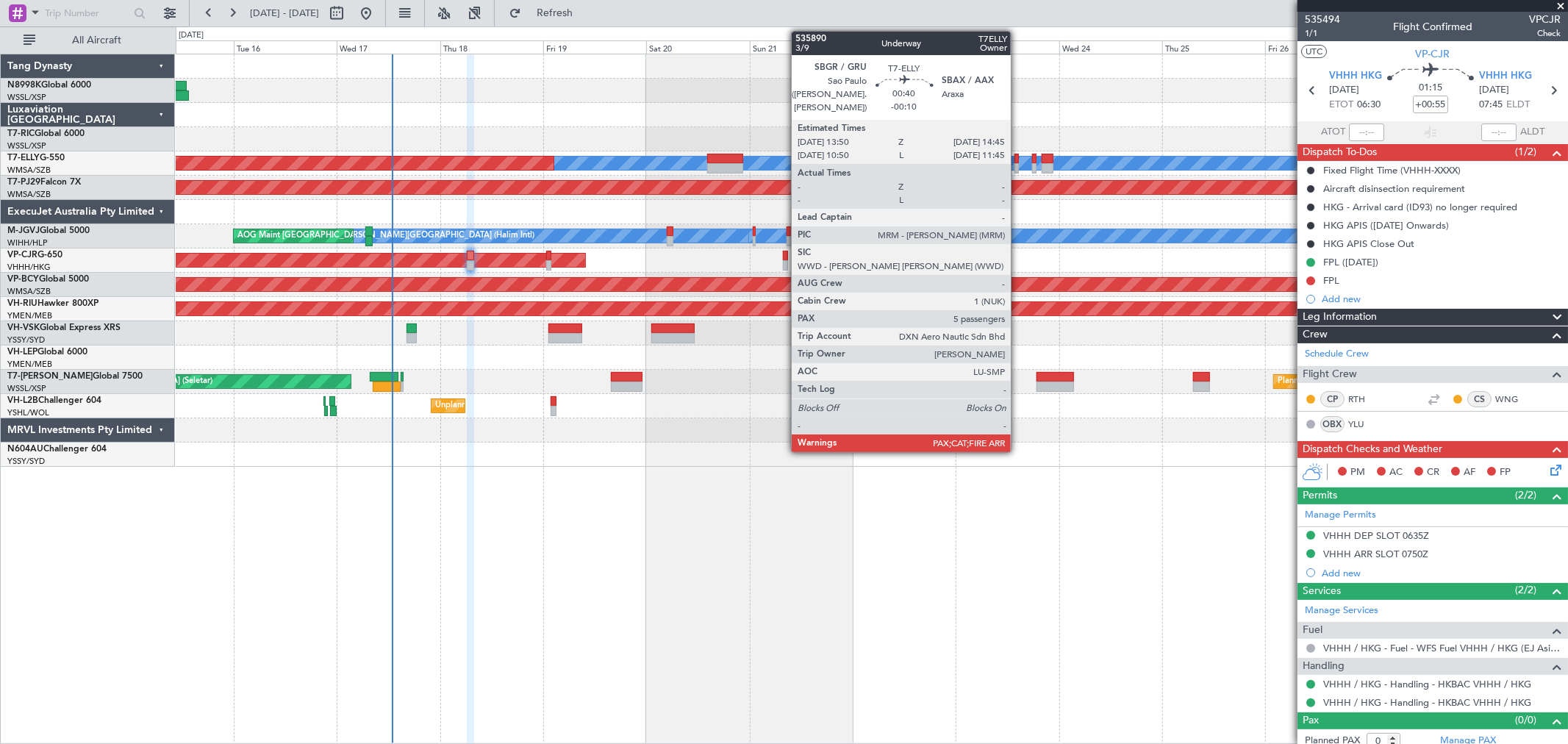
click at [1018, 155] on div at bounding box center [1016, 159] width 4 height 10
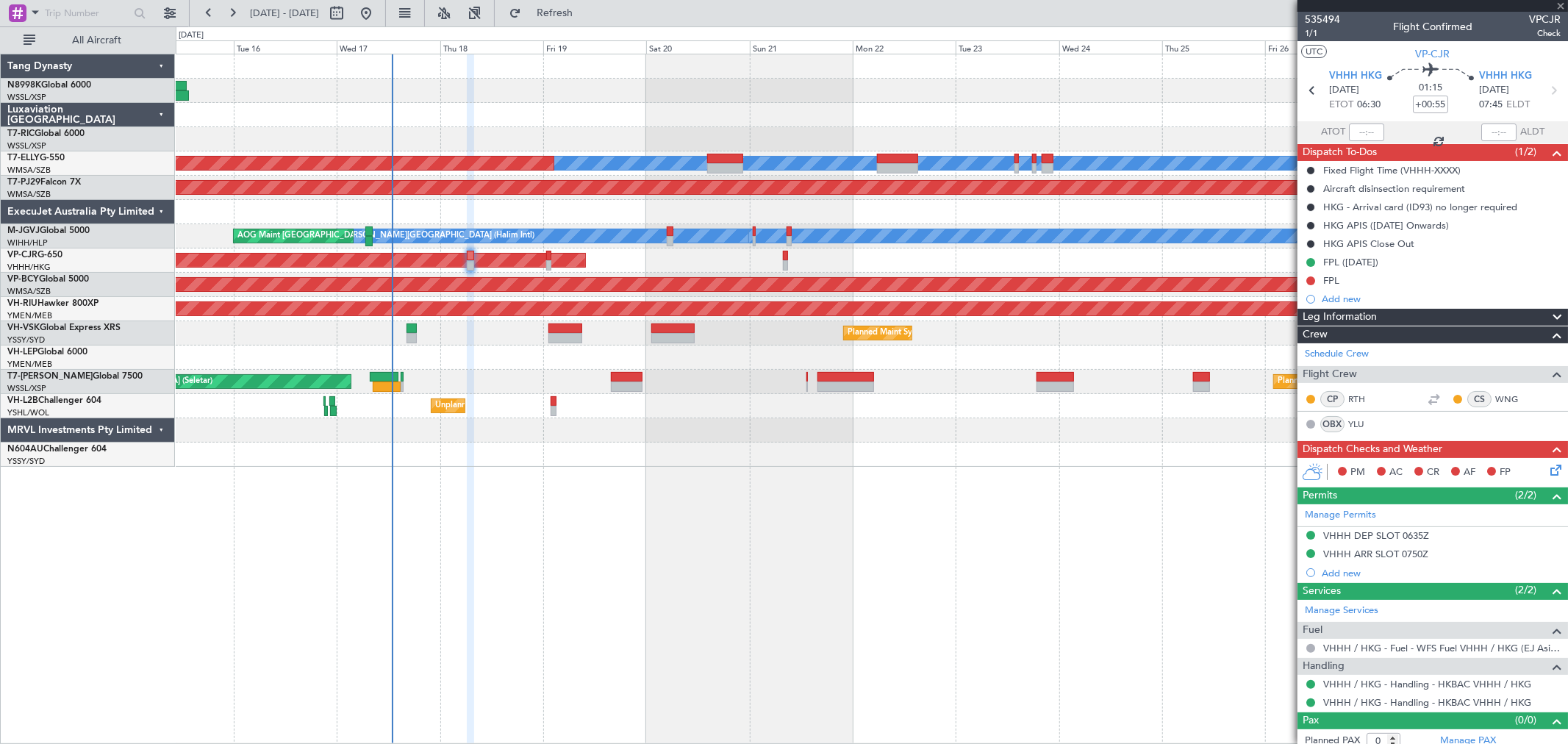
type input "-00:10"
type input "5"
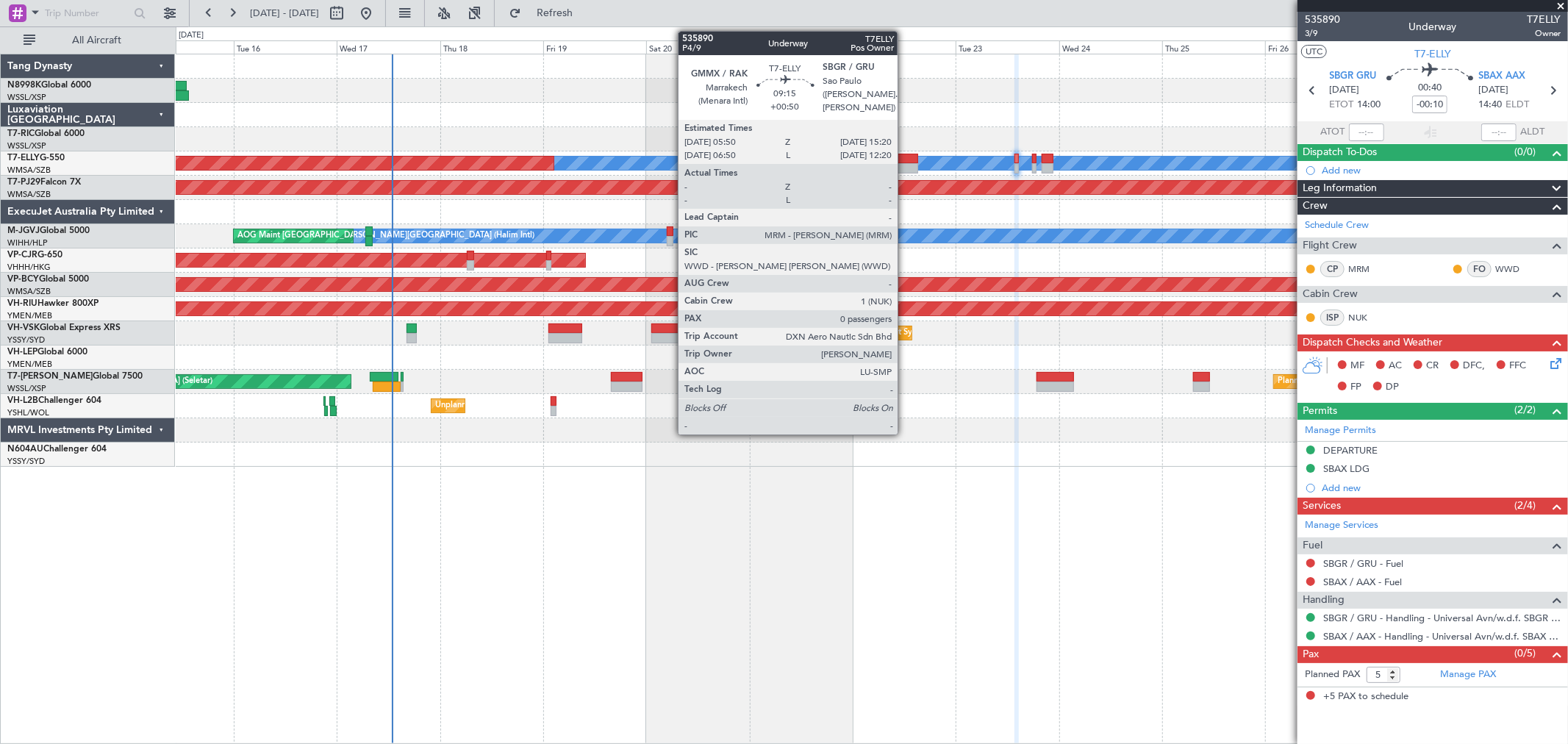
click at [905, 164] on div at bounding box center [898, 168] width 42 height 10
type input "+00:50"
type input "0"
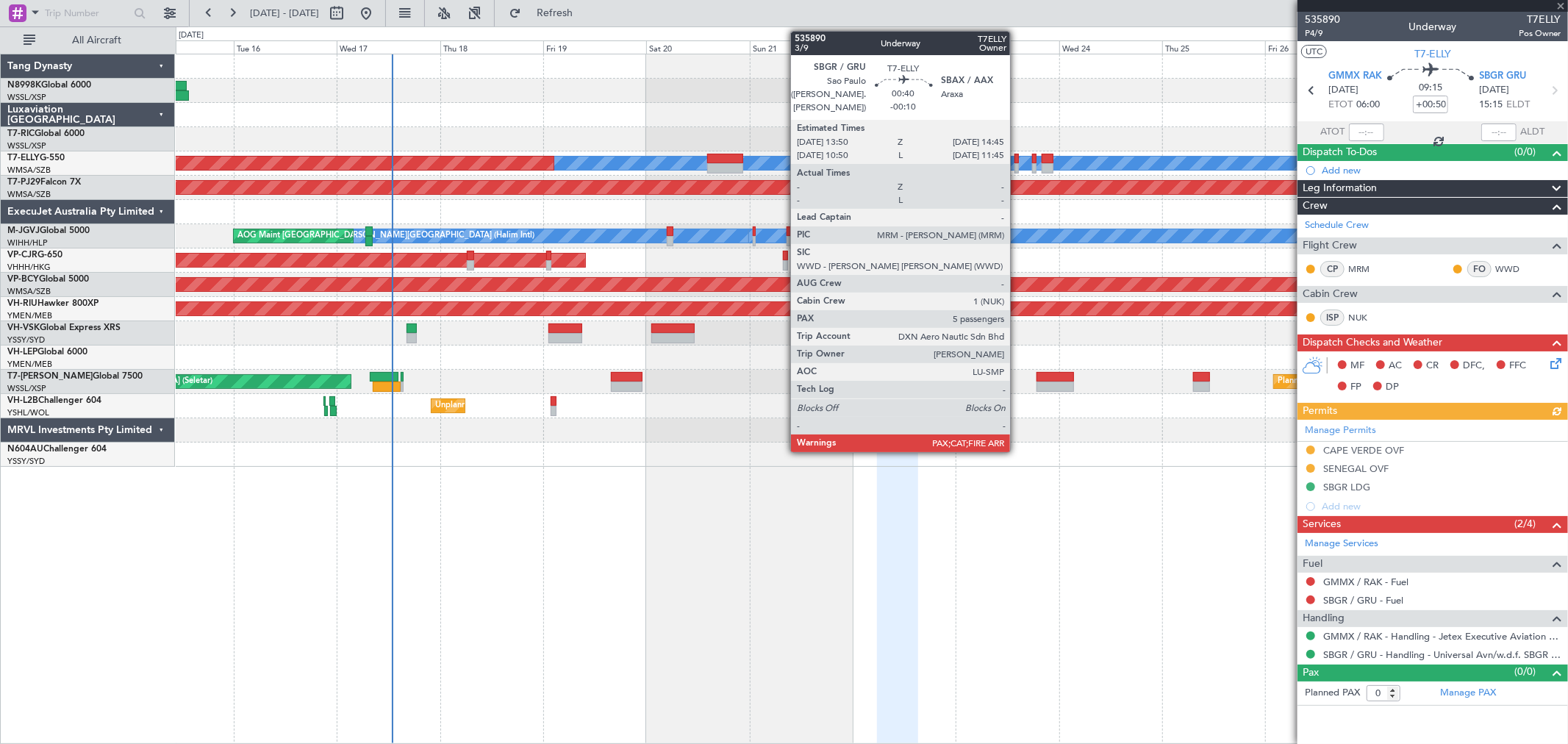
click at [1017, 156] on div at bounding box center [1016, 159] width 4 height 10
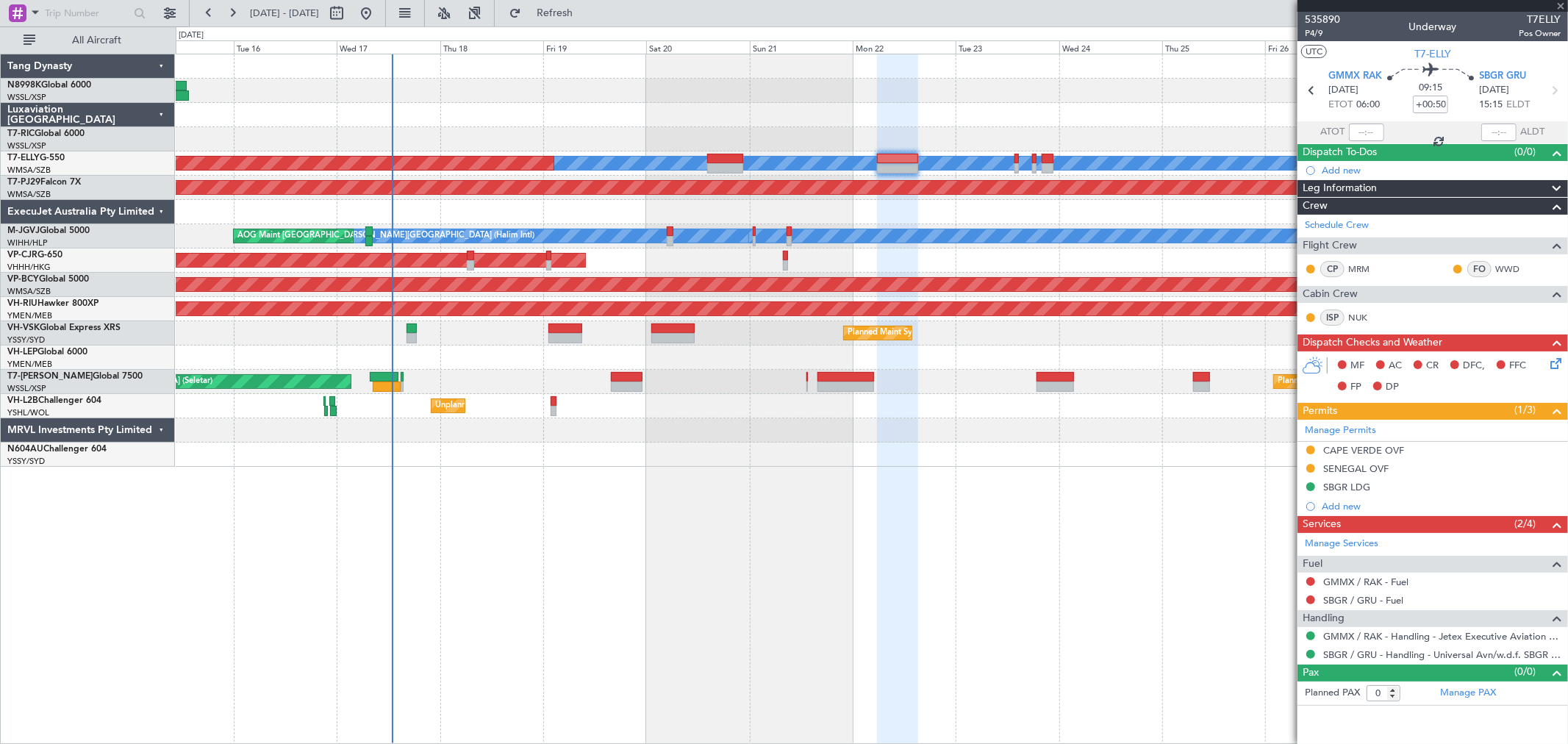
type input "-00:10"
type input "5"
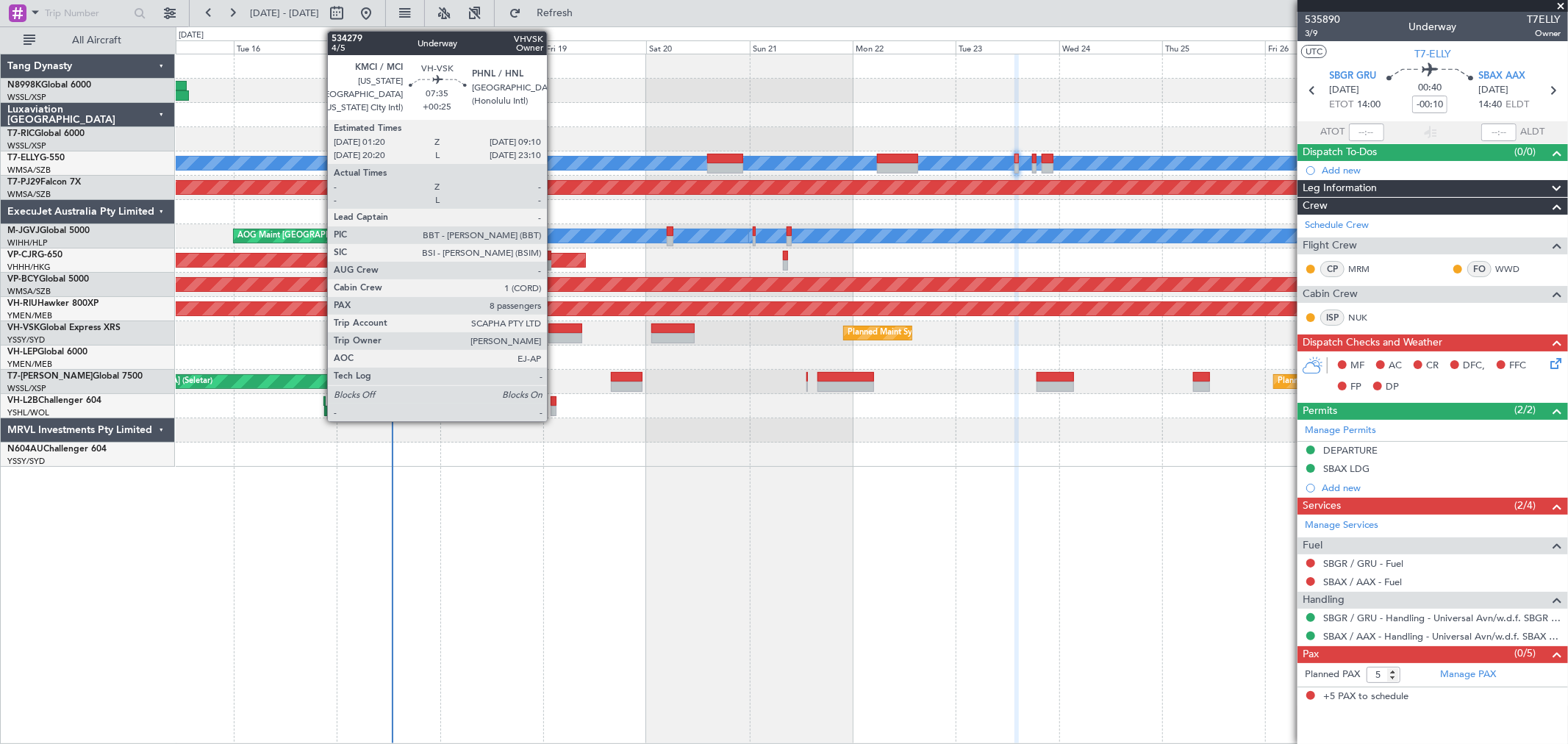
click at [563, 328] on div at bounding box center [565, 328] width 34 height 10
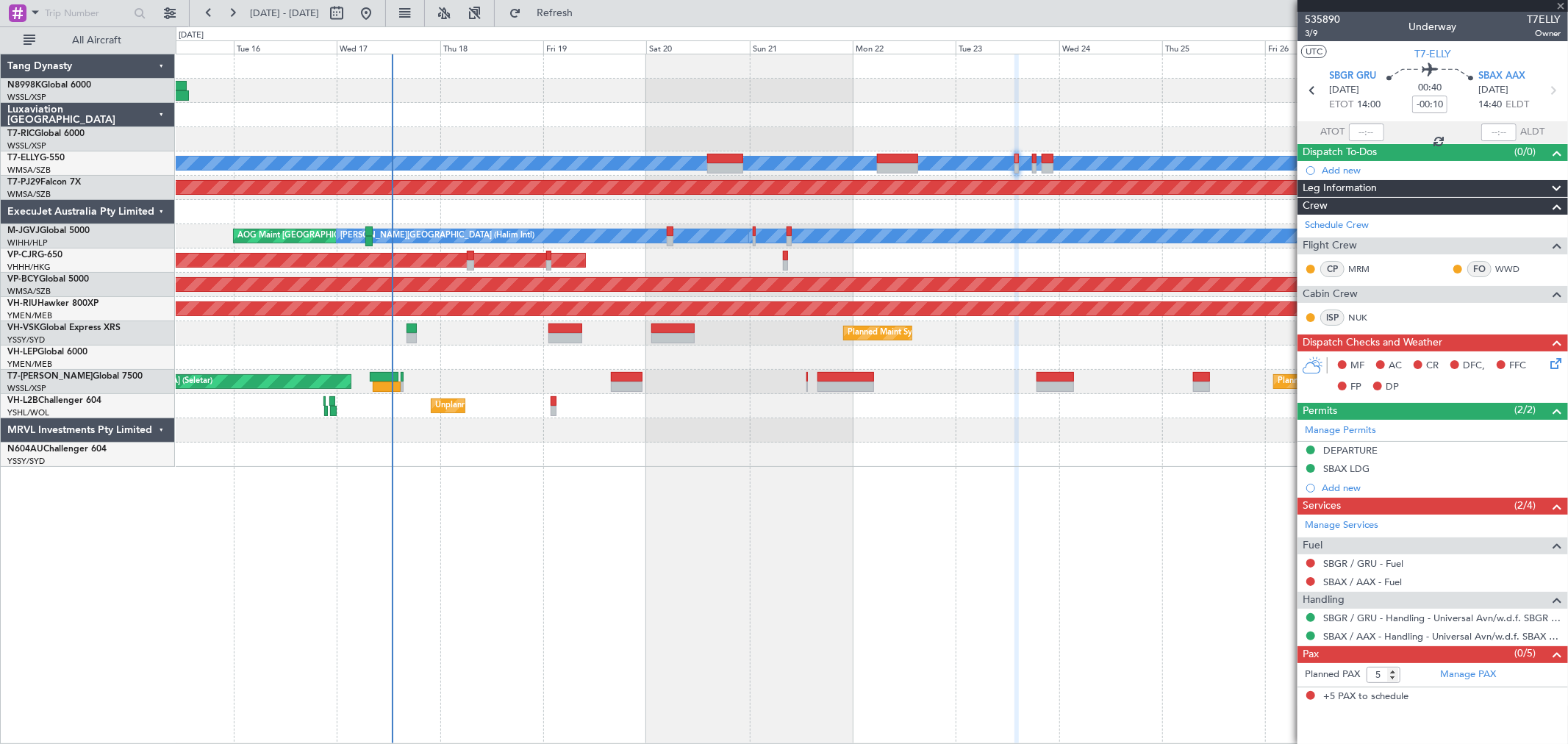
type input "+00:25"
type input "8"
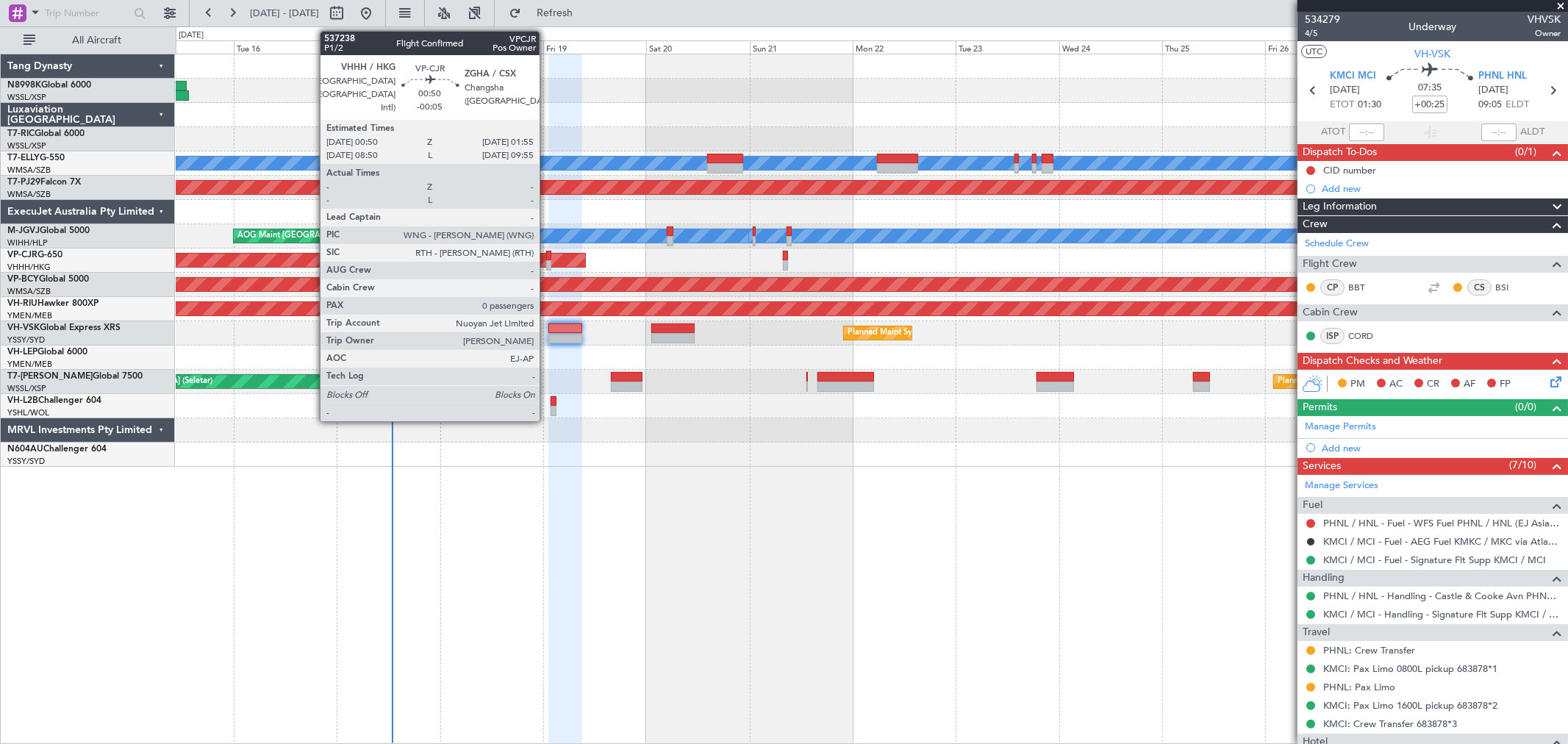
click at [547, 263] on div at bounding box center [549, 265] width 5 height 10
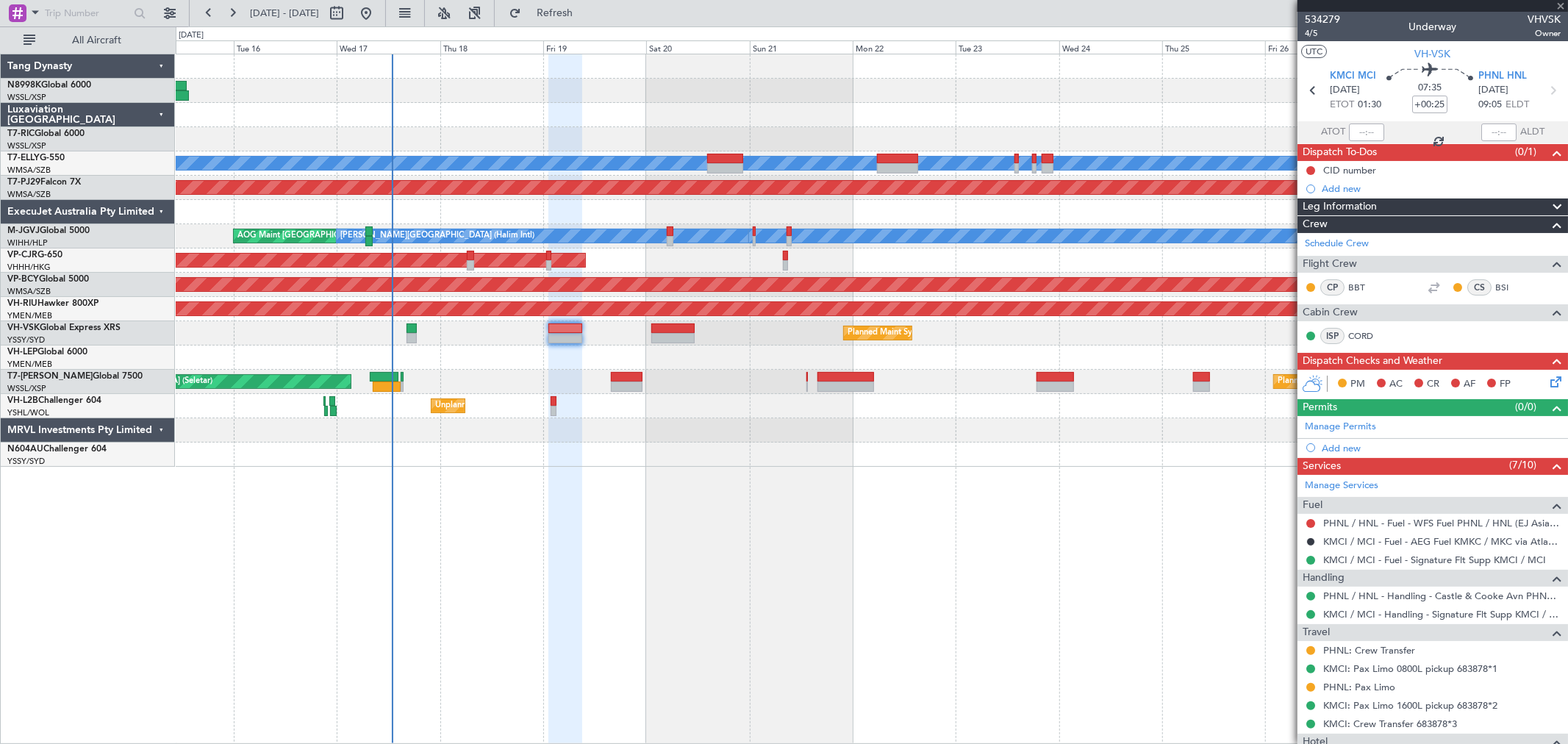
type input "-00:05"
type input "0"
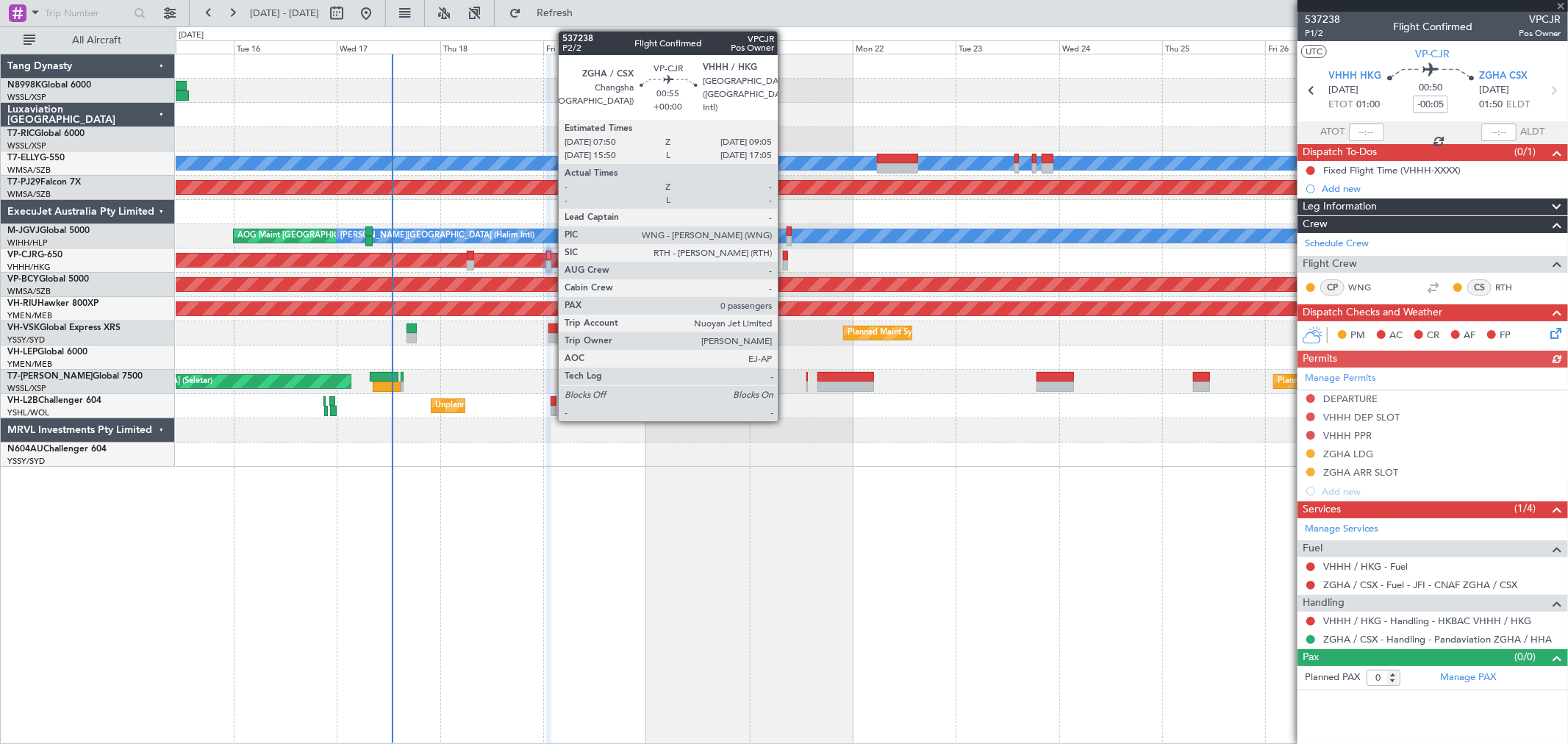
click at [785, 260] on div at bounding box center [785, 265] width 6 height 10
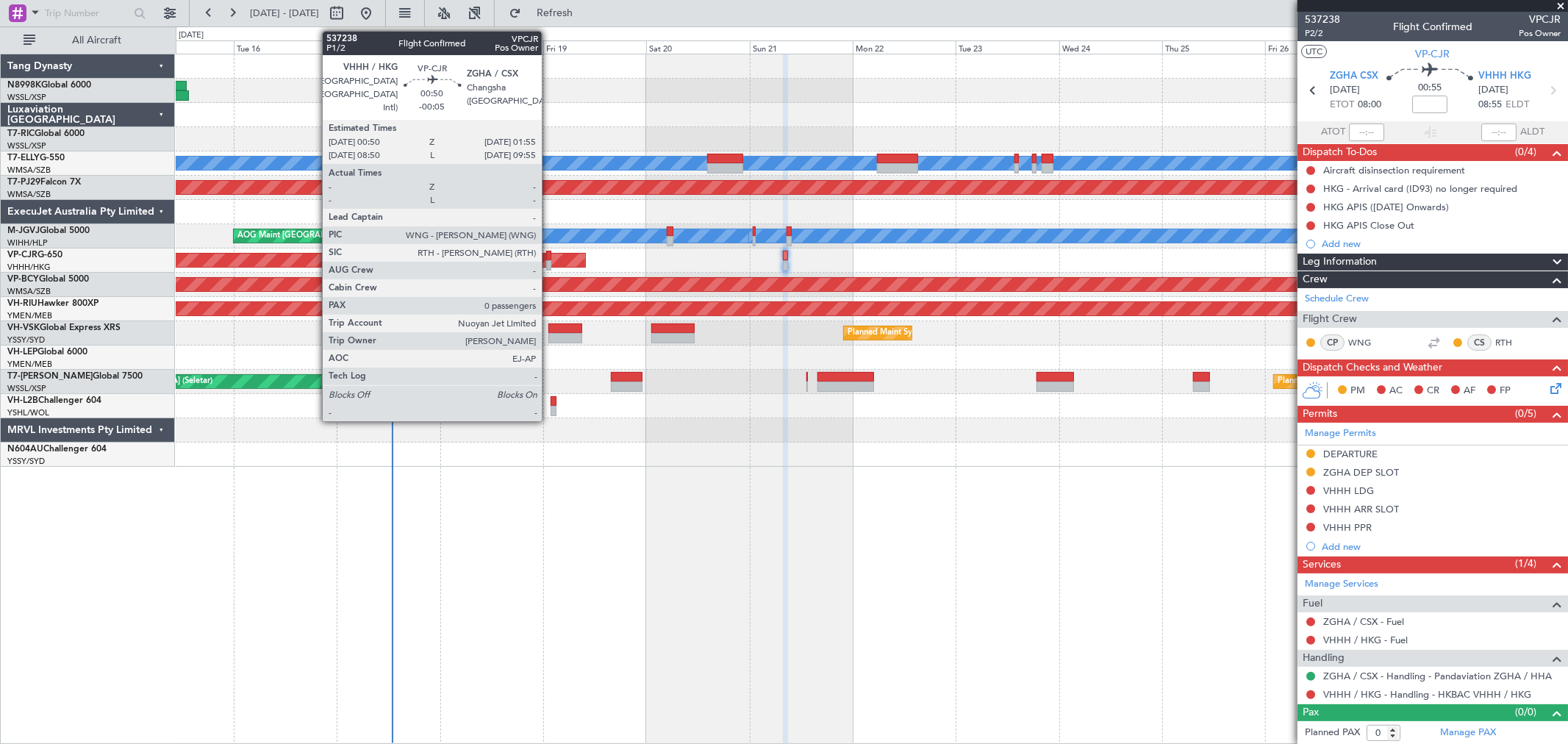
click at [549, 260] on div at bounding box center [549, 265] width 5 height 10
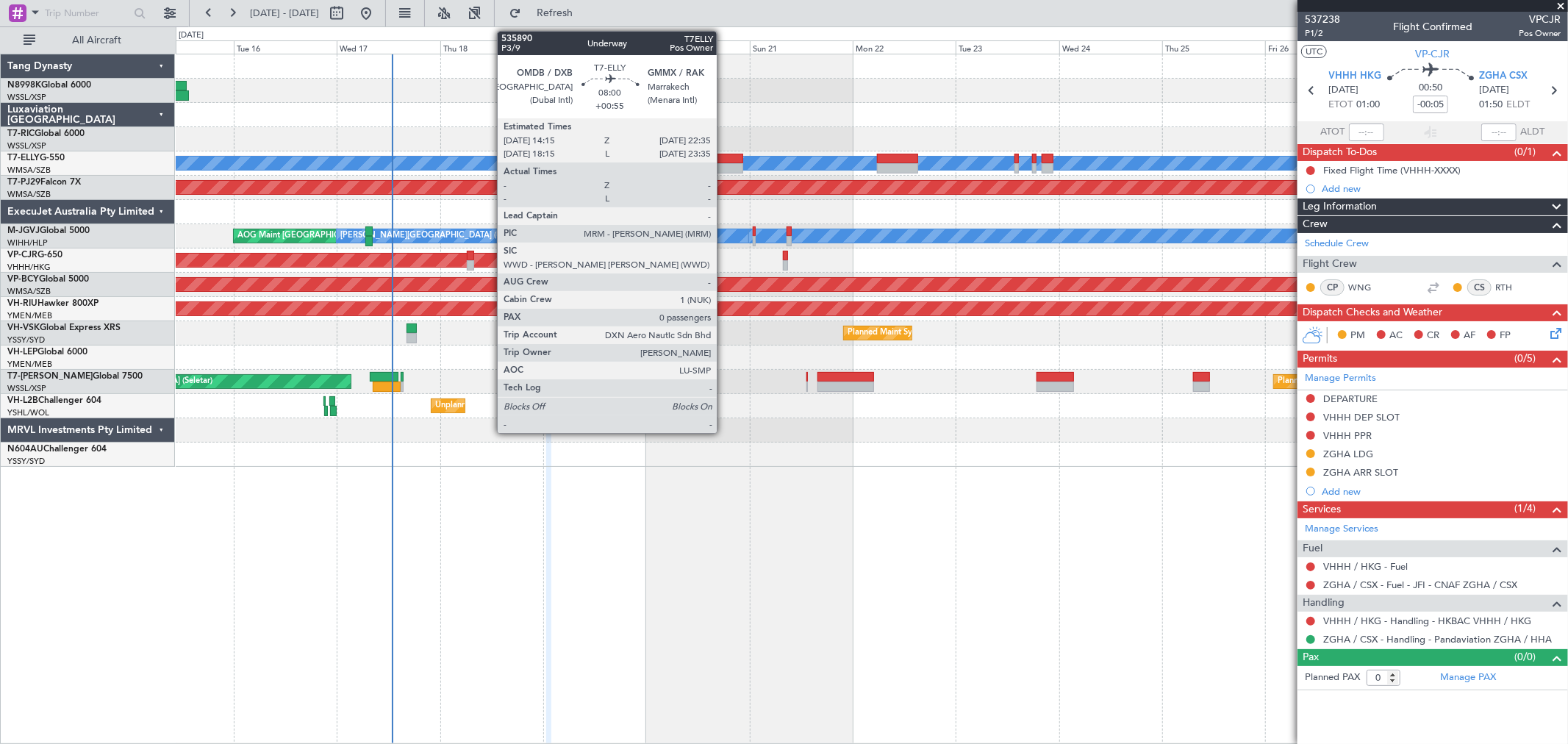
click at [724, 165] on div at bounding box center [724, 168] width 36 height 10
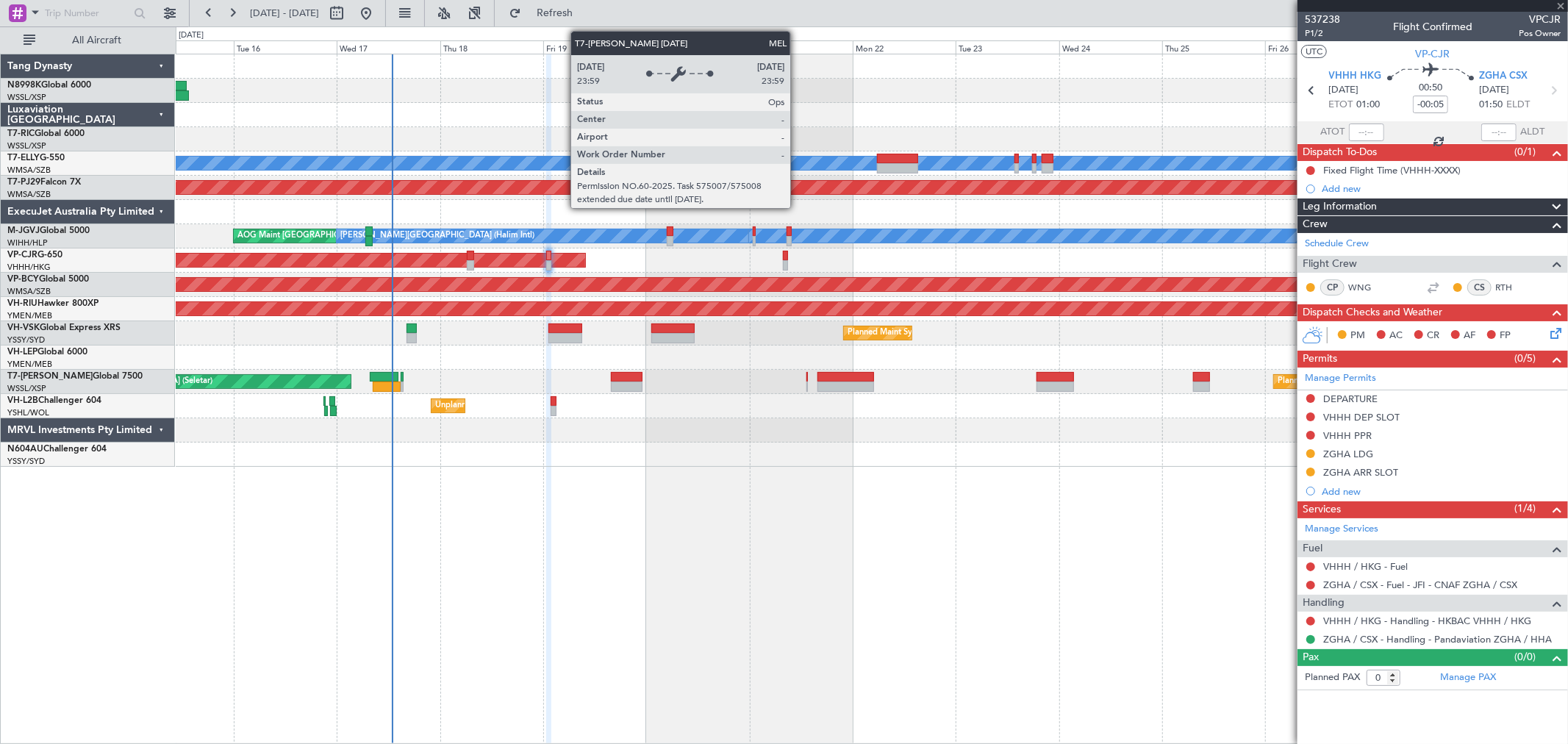
type input "+00:55"
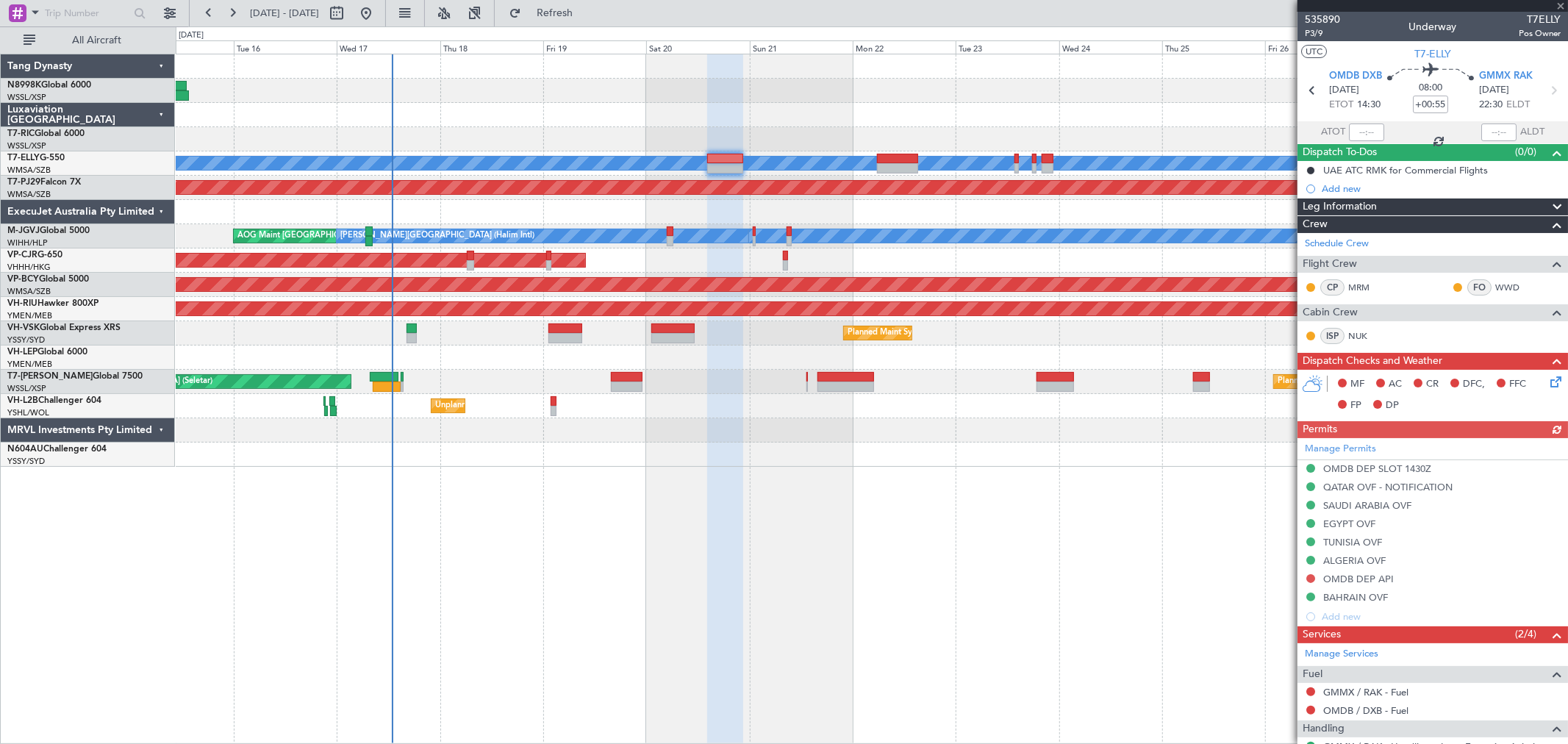
scroll to position [71, 0]
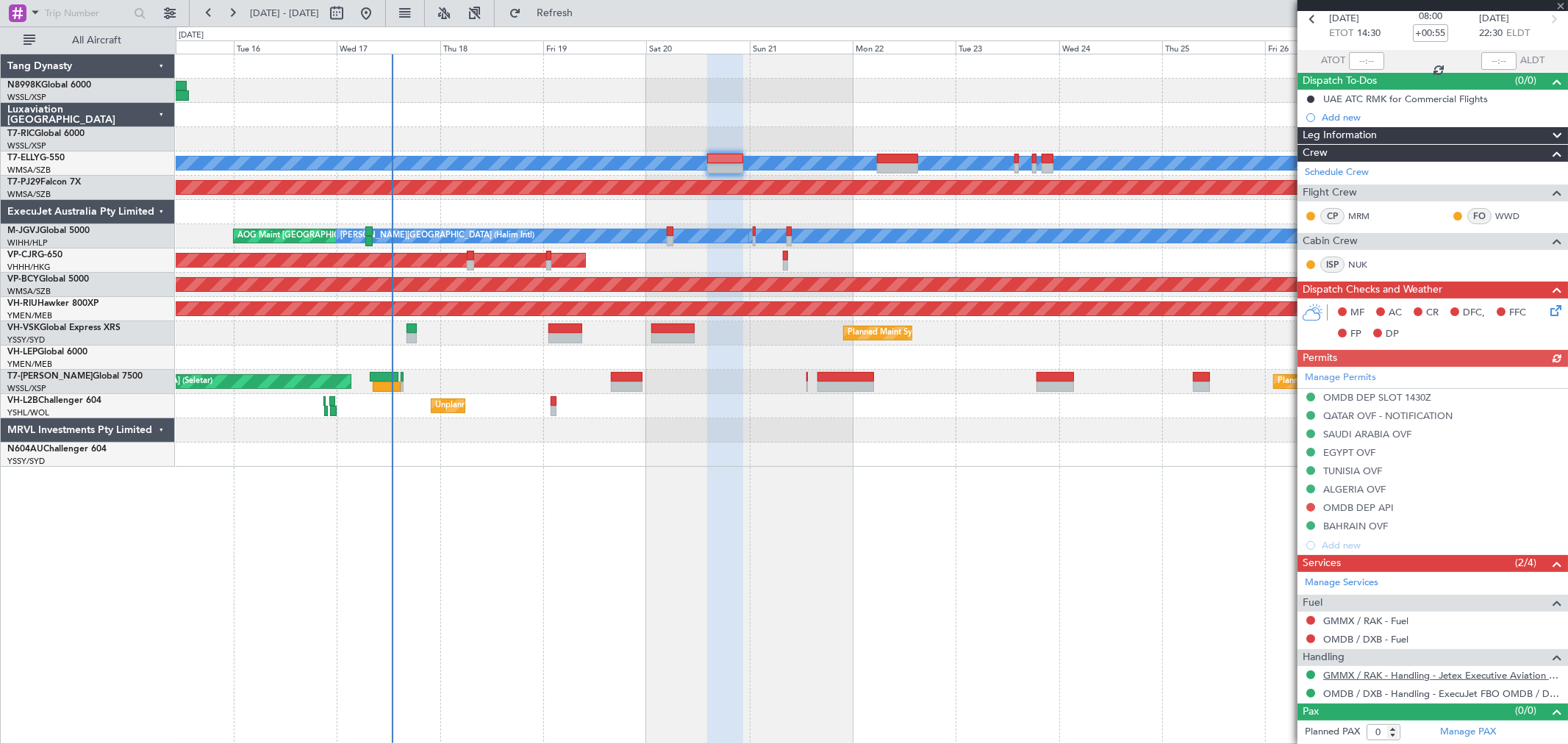
click at [1397, 669] on link "GMMX / RAK - Handling - Jetex Executive Aviation GMMX / RAK" at bounding box center [1442, 674] width 238 height 12
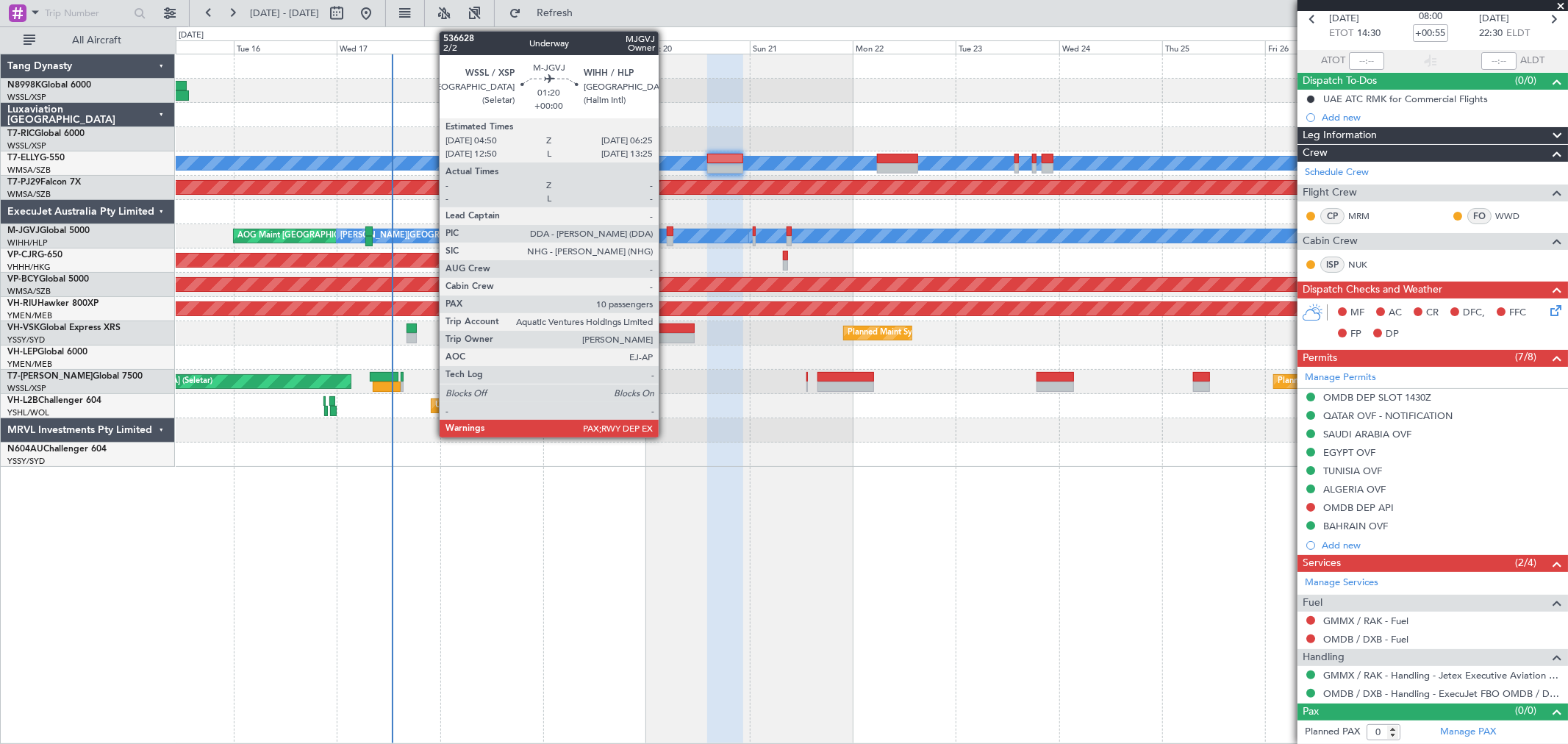
click at [667, 234] on div at bounding box center [670, 231] width 7 height 10
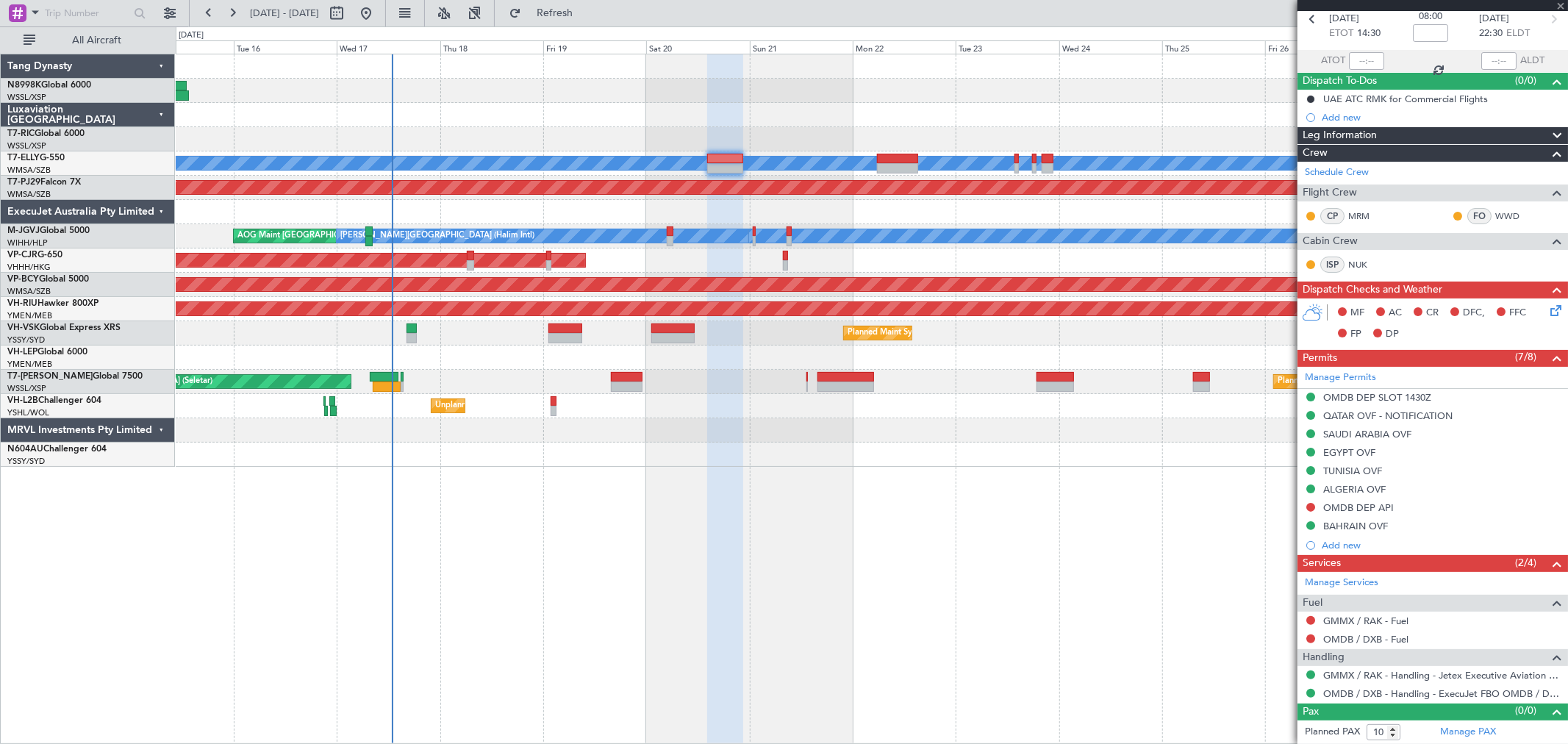
scroll to position [0, 0]
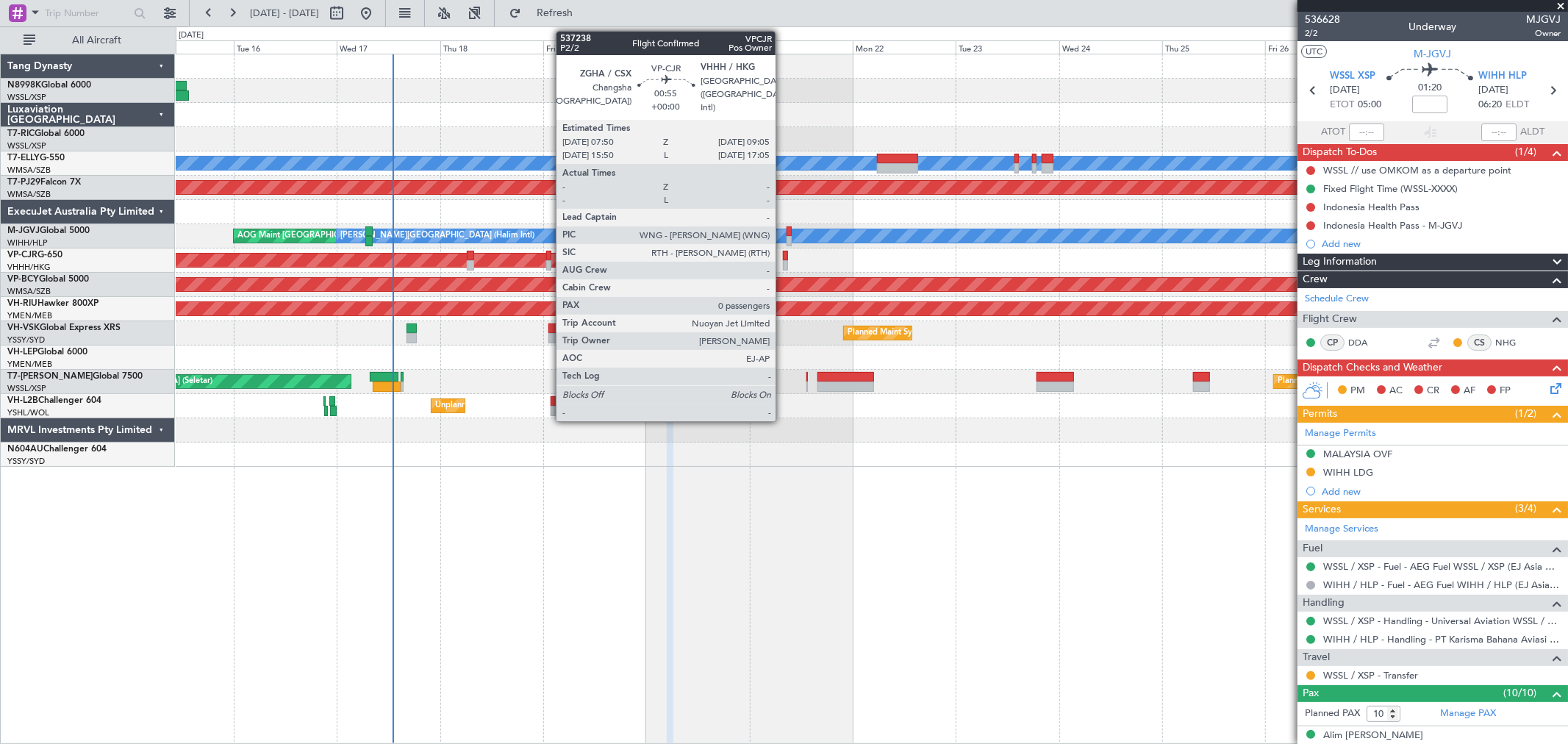
click at [782, 261] on div at bounding box center [785, 265] width 6 height 10
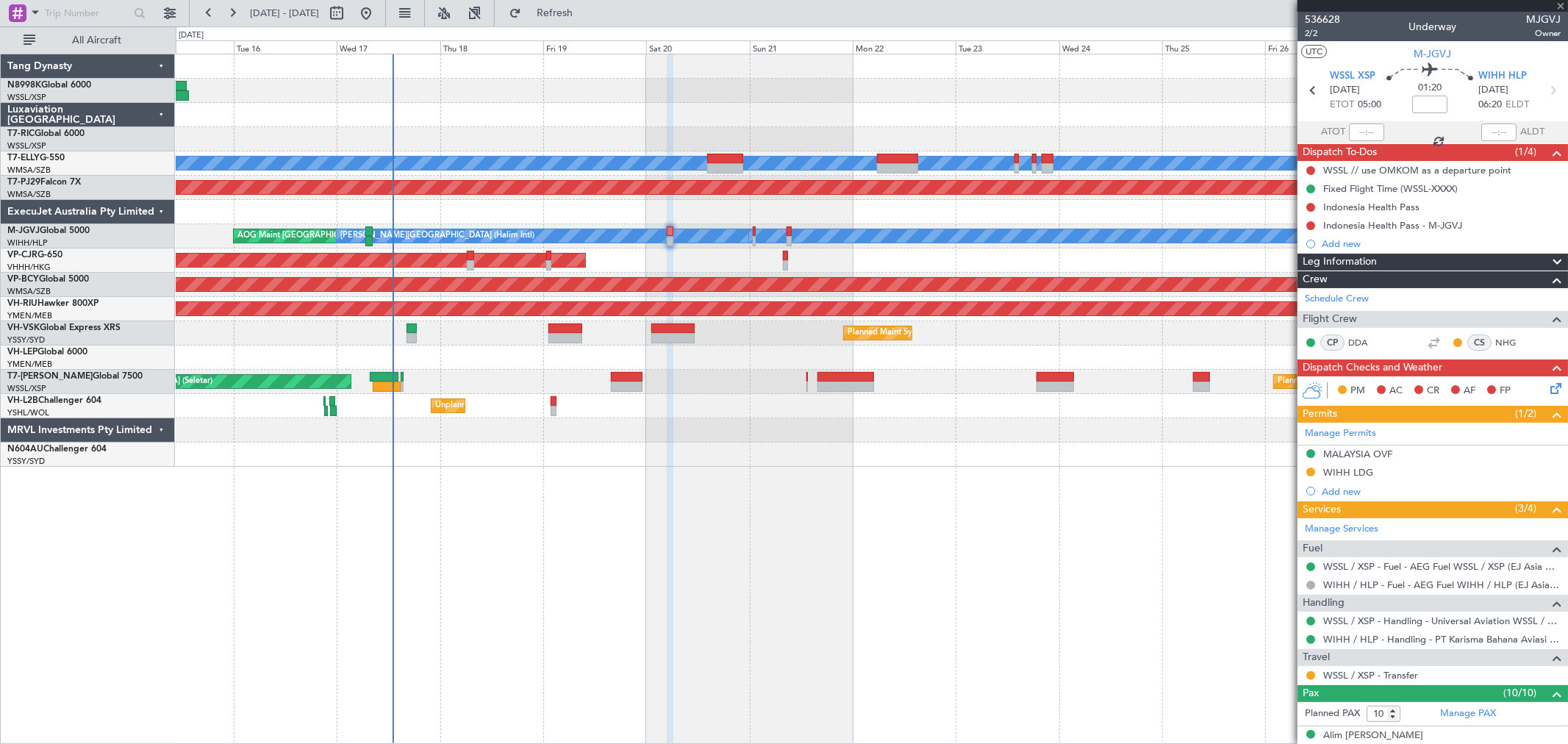
type input "0"
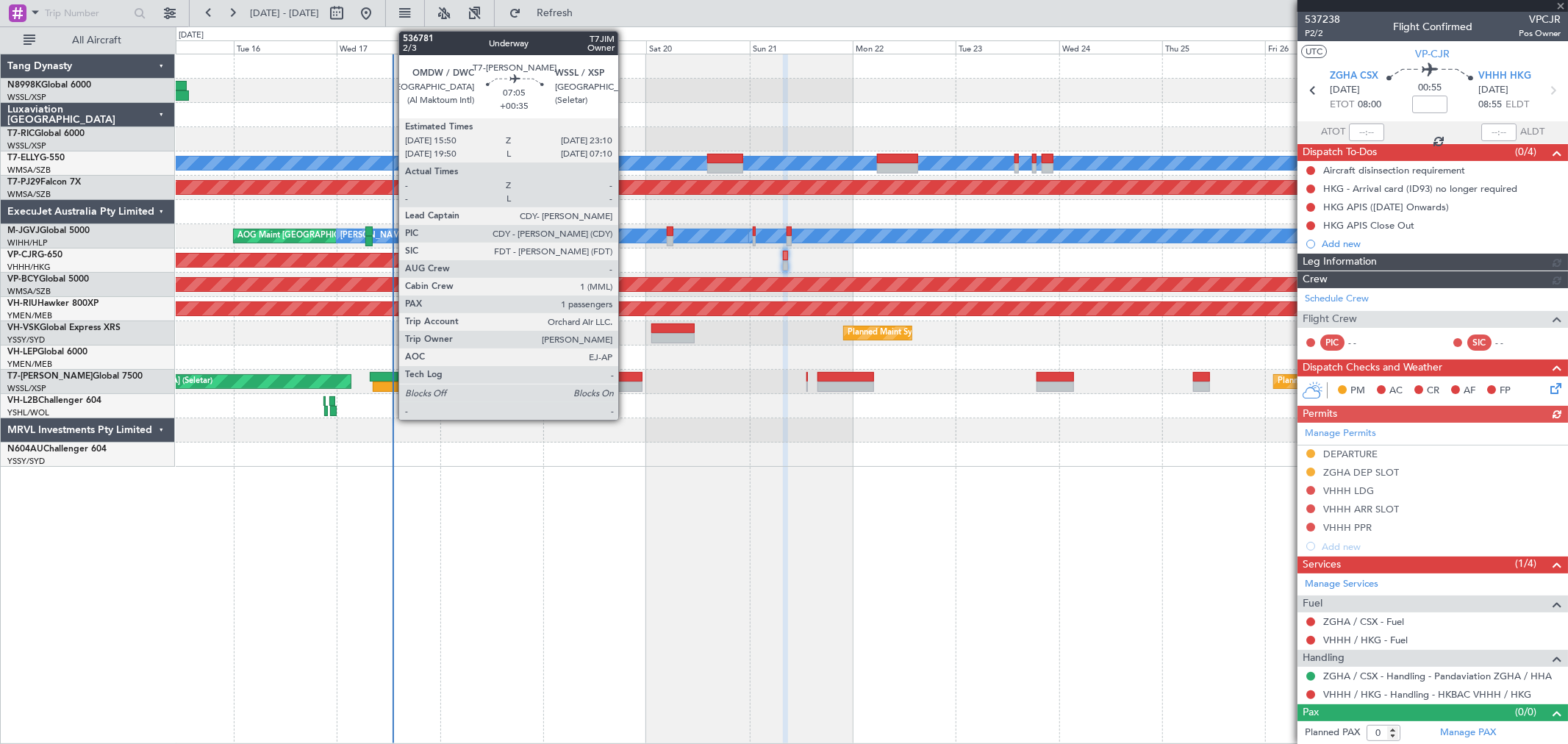
click at [622, 382] on div at bounding box center [627, 387] width 32 height 10
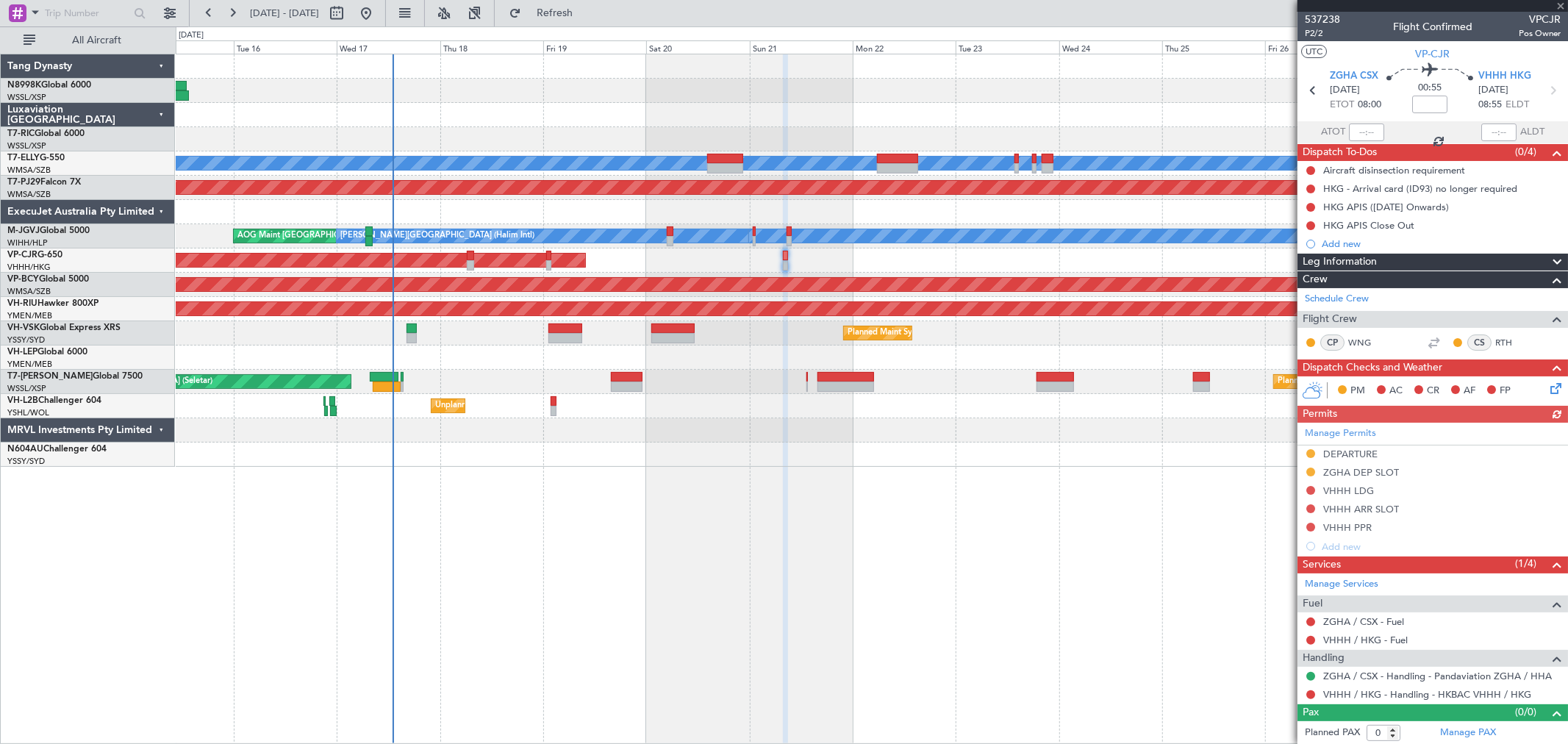
type input "+00:35"
type input "1"
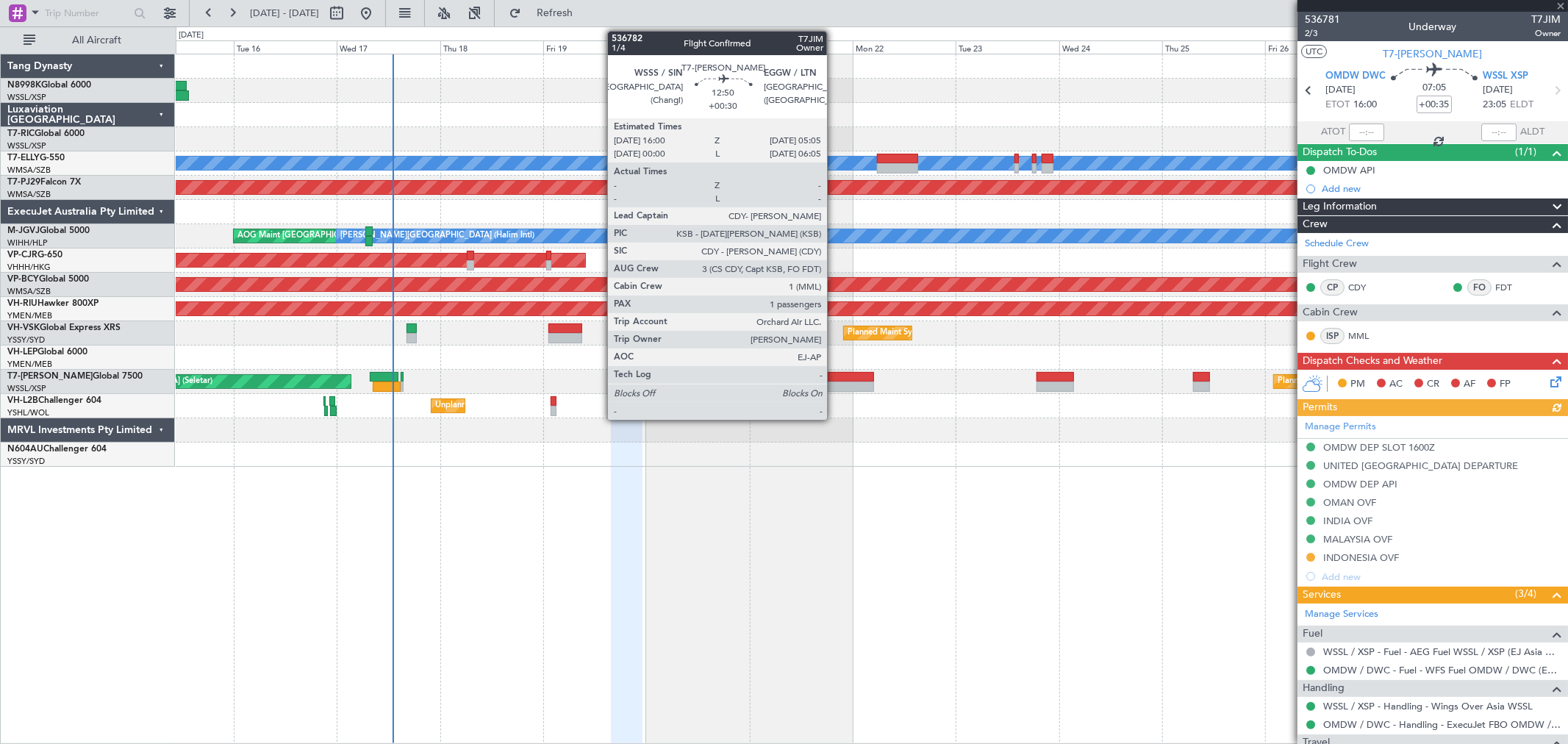
click at [834, 377] on div at bounding box center [846, 377] width 57 height 10
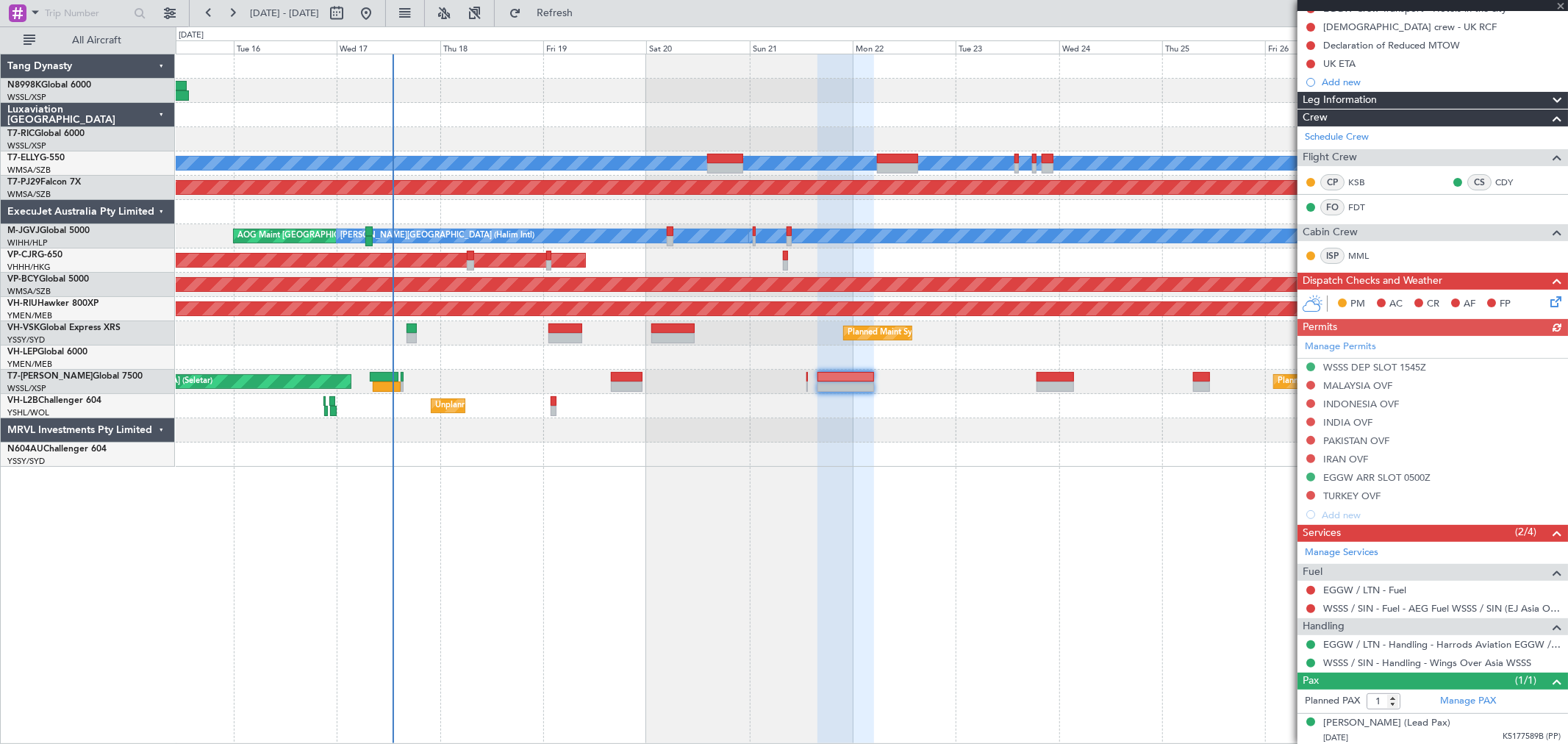
scroll to position [182, 0]
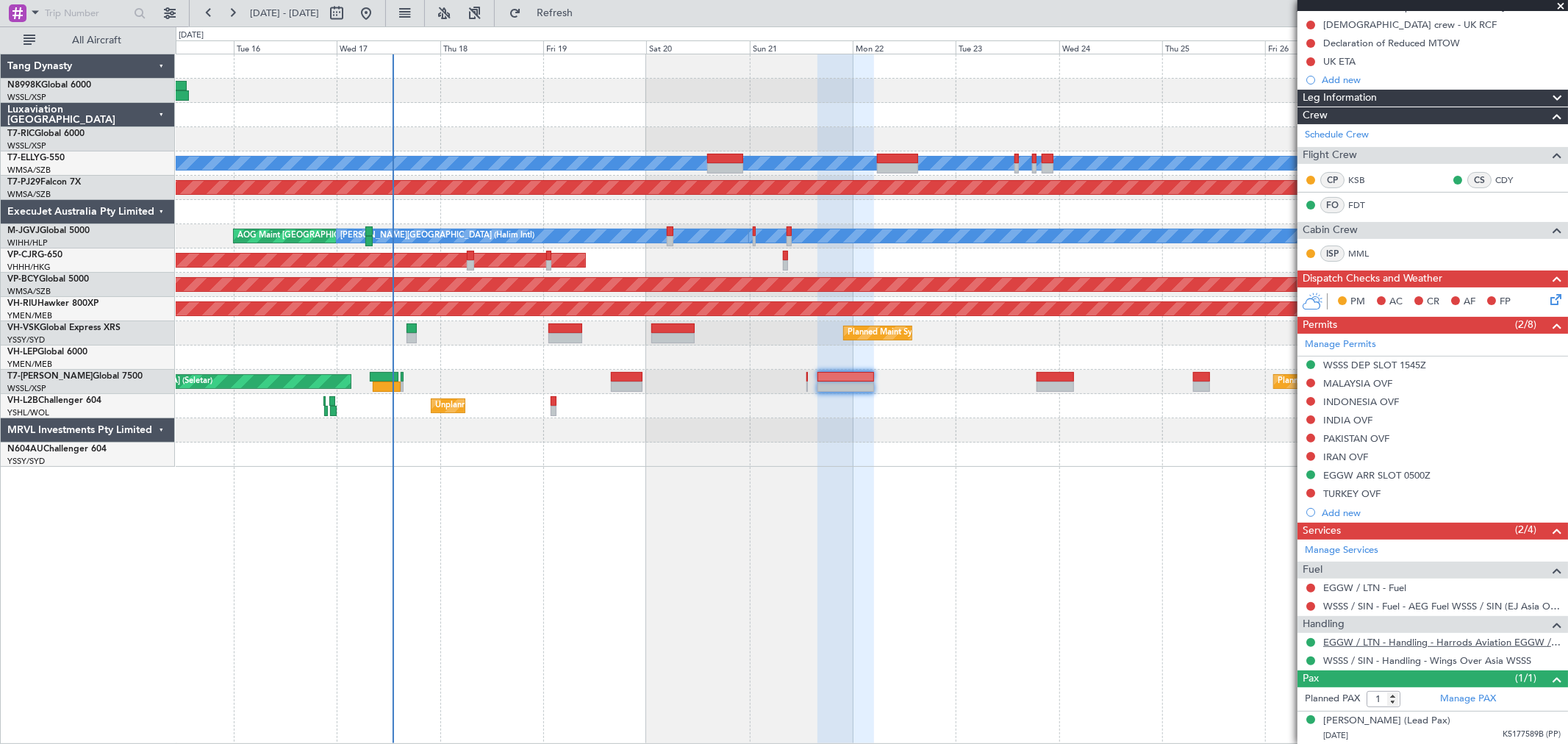
click at [1393, 641] on link "EGGW / LTN - Handling - Harrods Aviation EGGW / LTN" at bounding box center [1442, 642] width 238 height 12
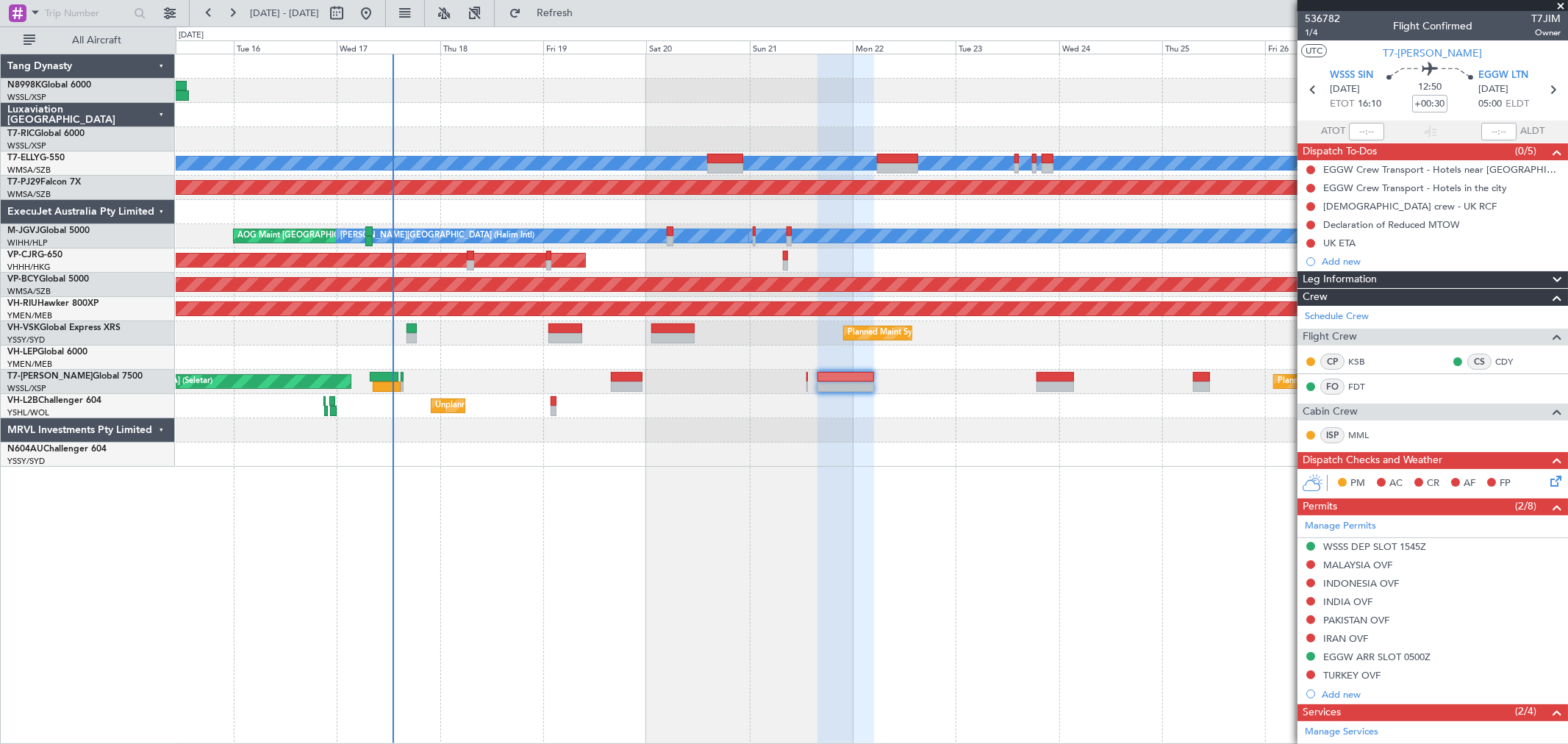
scroll to position [0, 0]
click at [1309, 35] on span "1/4" at bounding box center [1322, 33] width 35 height 12
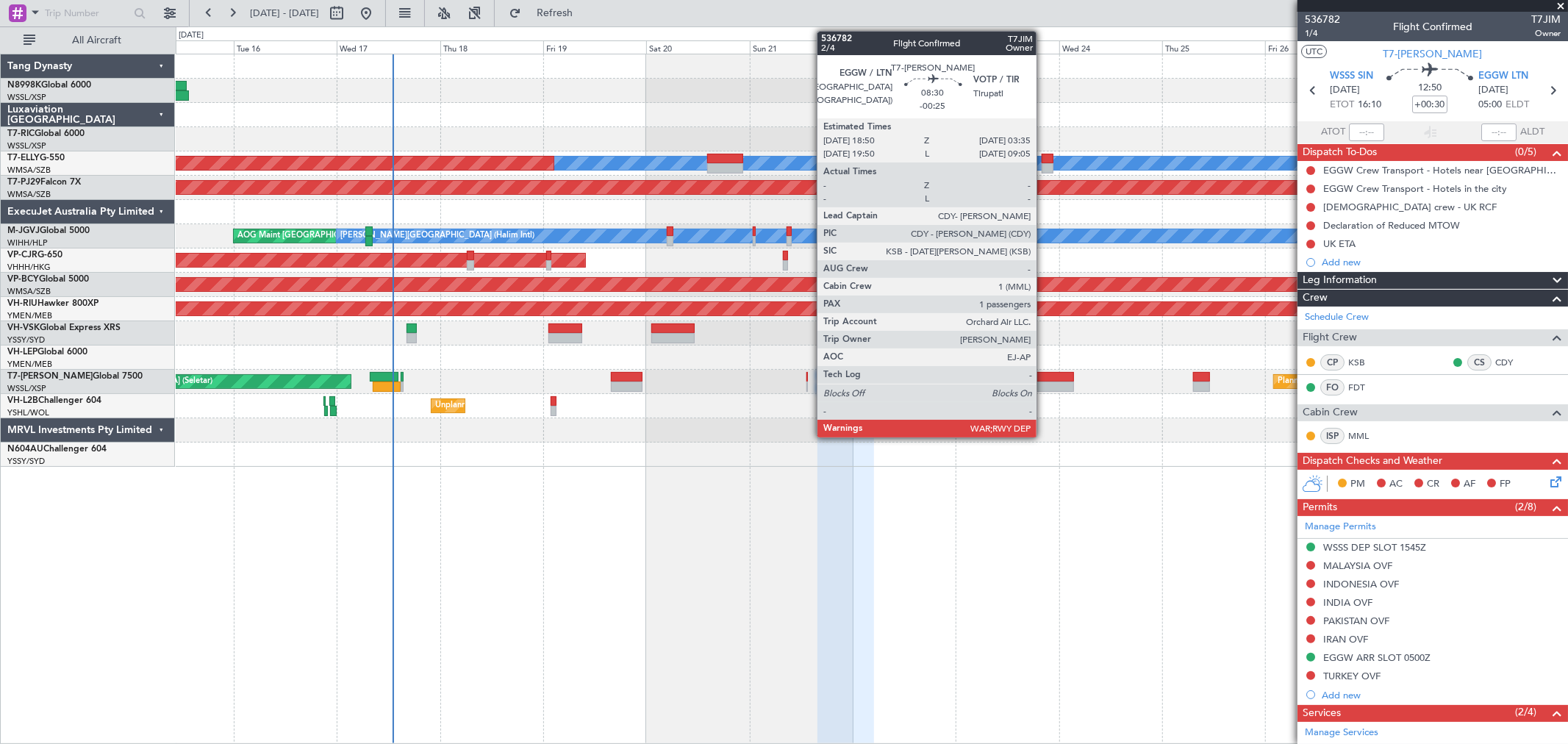
click at [1043, 373] on div at bounding box center [1055, 377] width 38 height 10
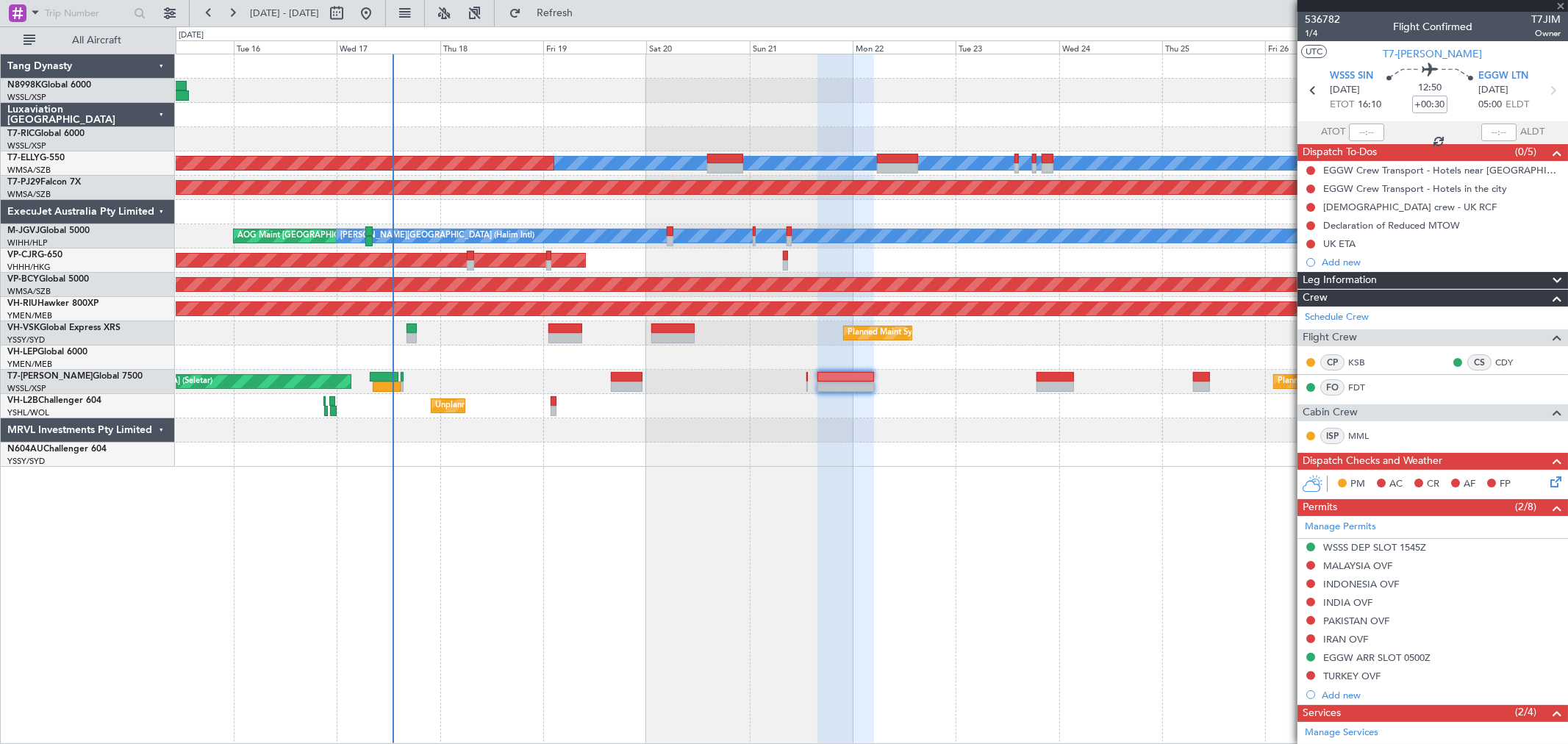
type input "-00:25"
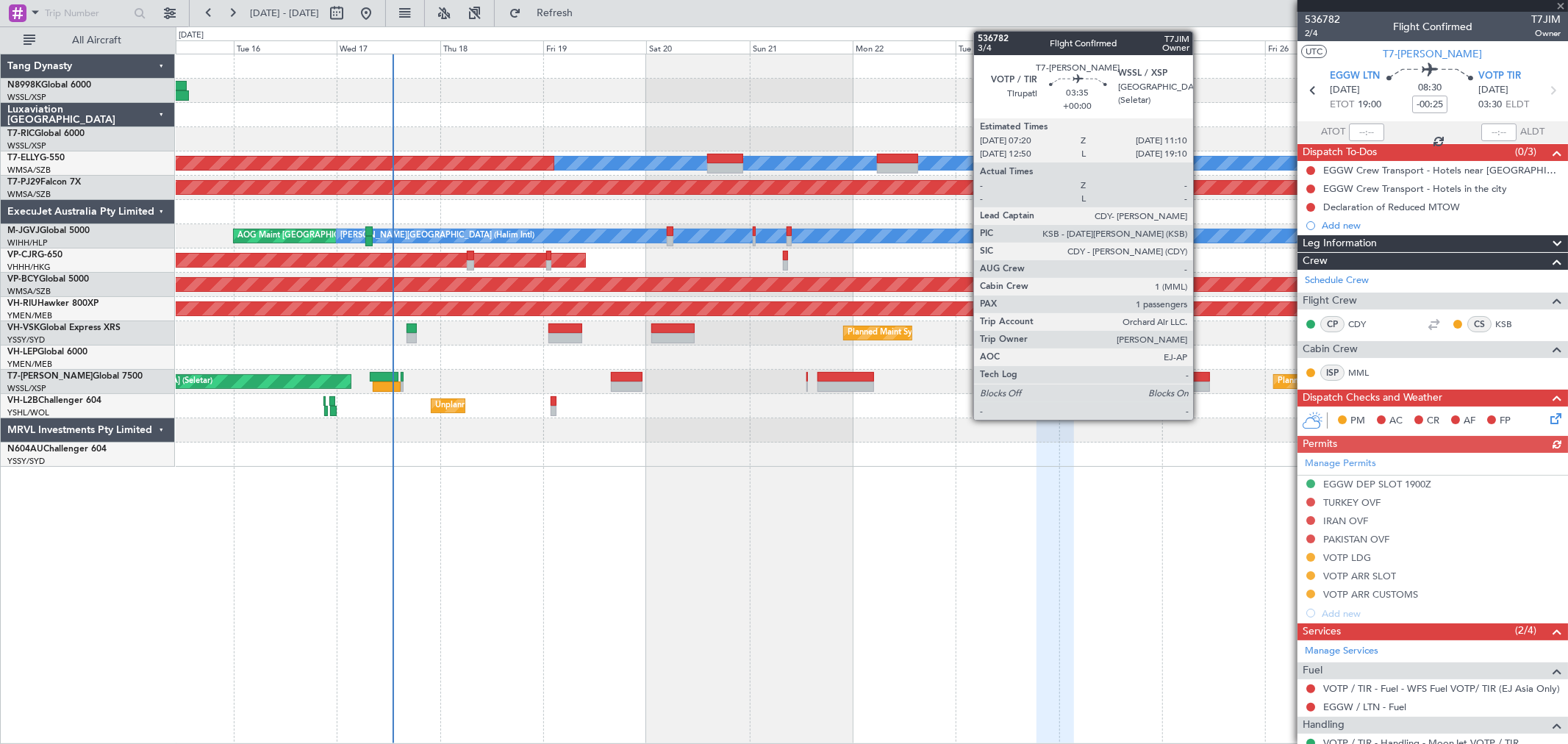
click at [1201, 383] on div at bounding box center [1201, 387] width 17 height 10
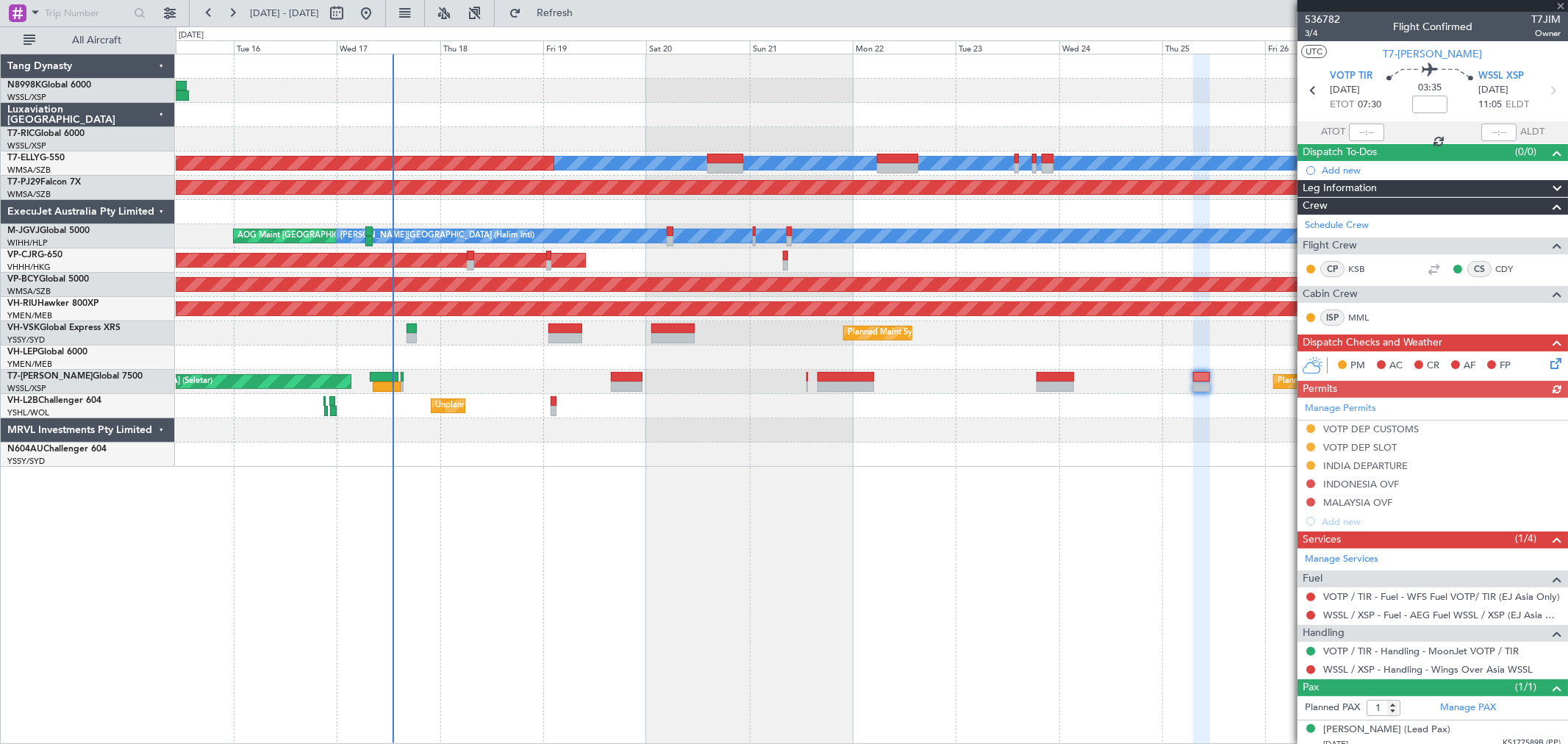
click at [774, 461] on div at bounding box center [870, 454] width 1391 height 24
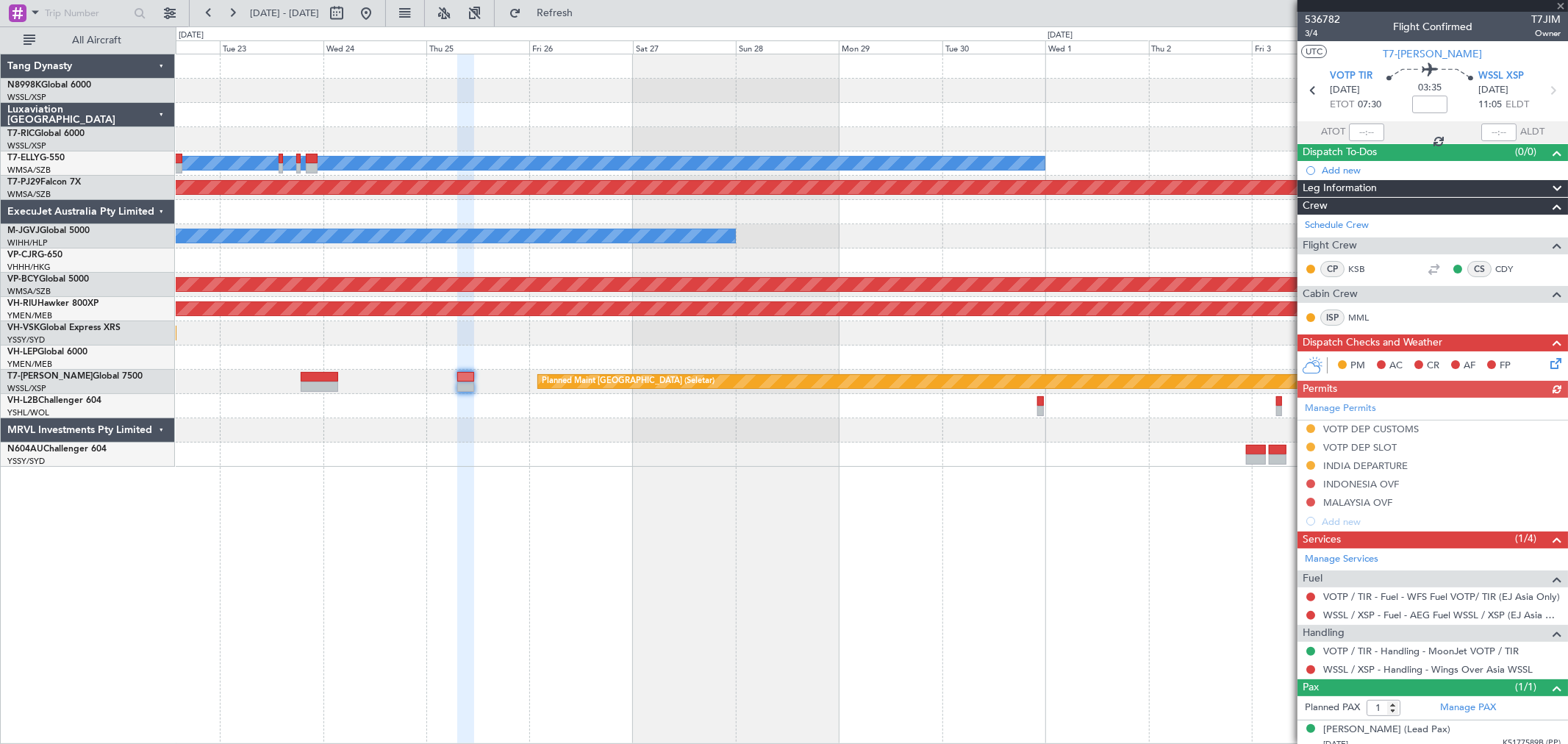
click at [574, 434] on div at bounding box center [870, 430] width 1391 height 24
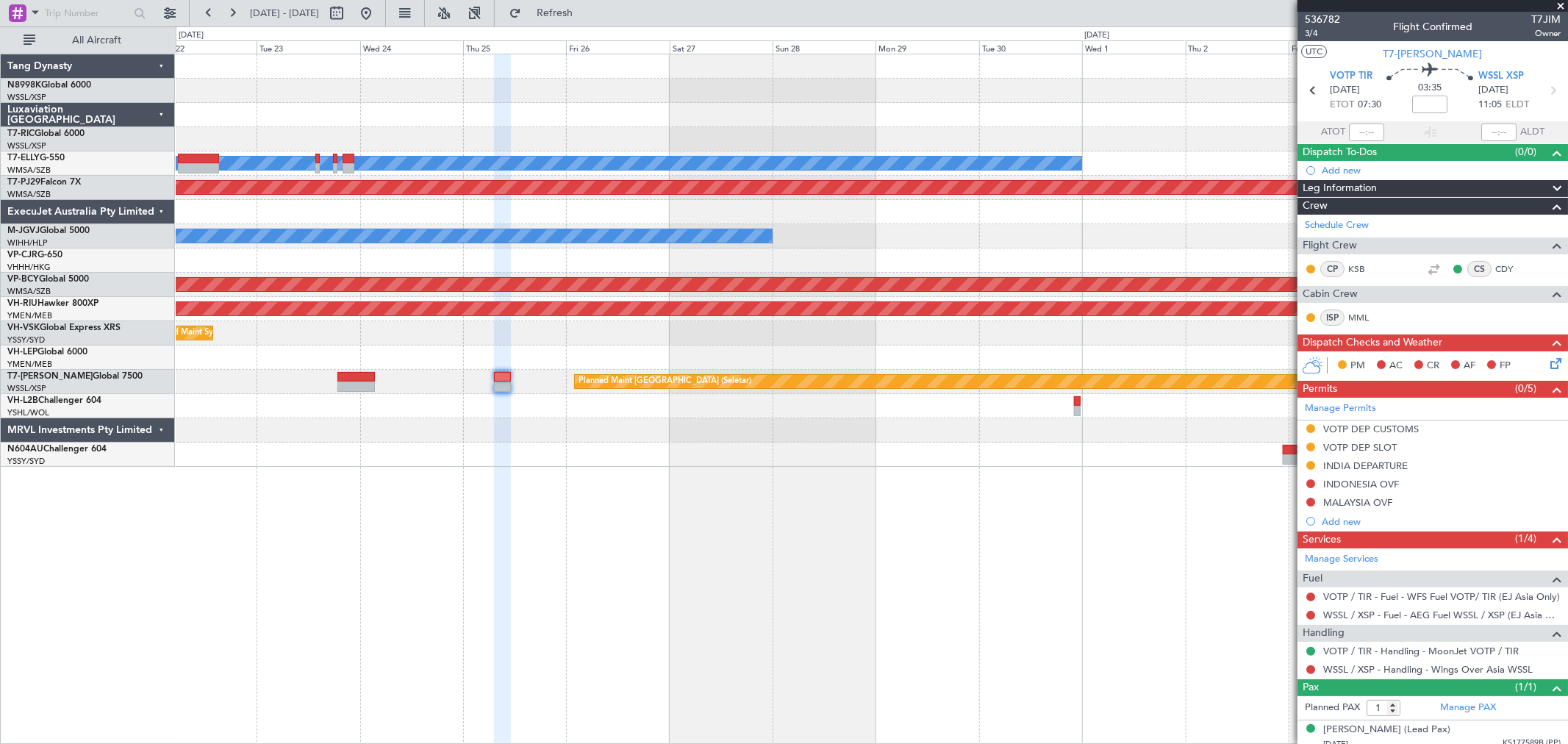
click at [1039, 419] on div "MEL Planned Maint Dubai (Dubai Intl) Planned Maint Kuala Lumpur (Sultan Abdul A…" at bounding box center [870, 260] width 1391 height 412
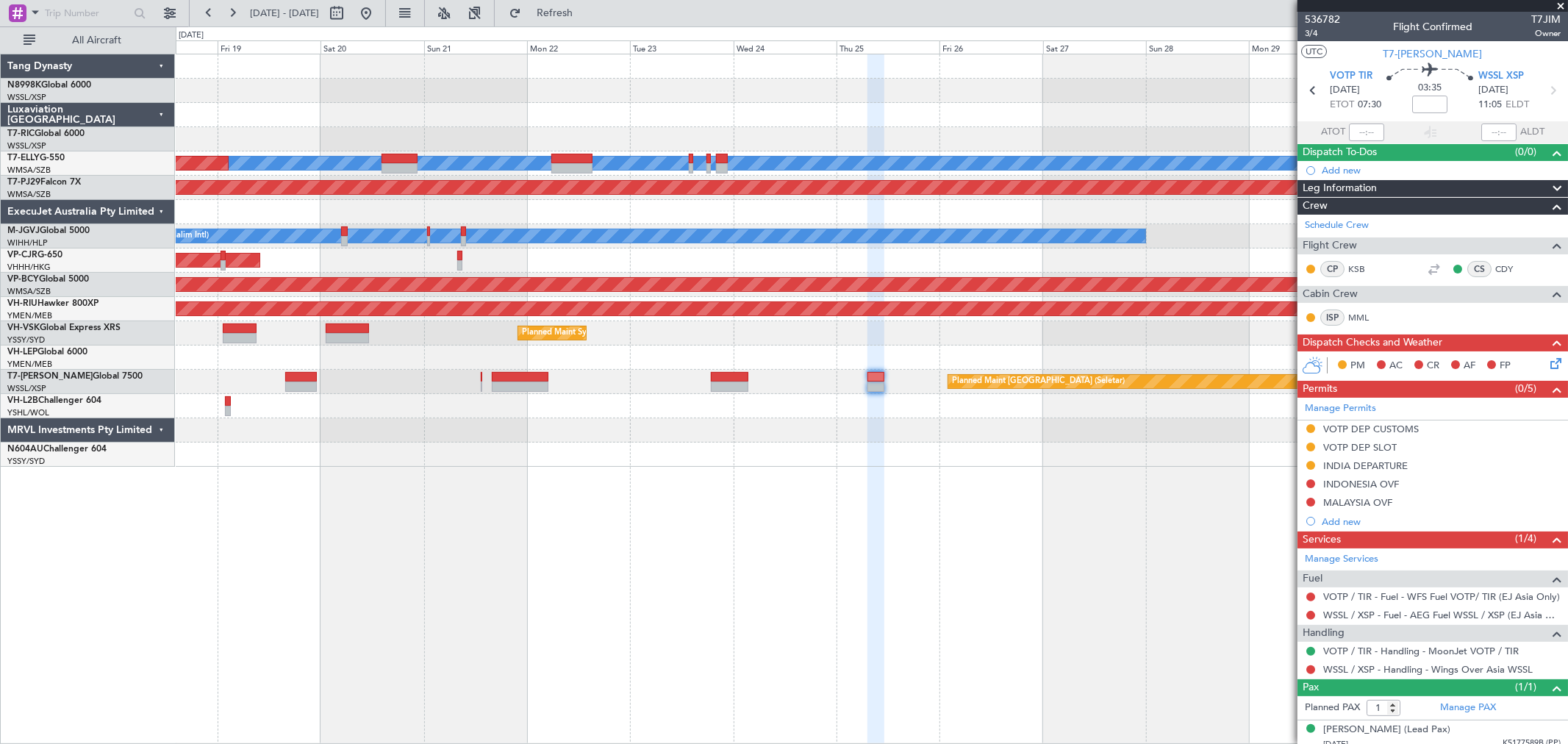
click at [972, 422] on div at bounding box center [870, 430] width 1391 height 24
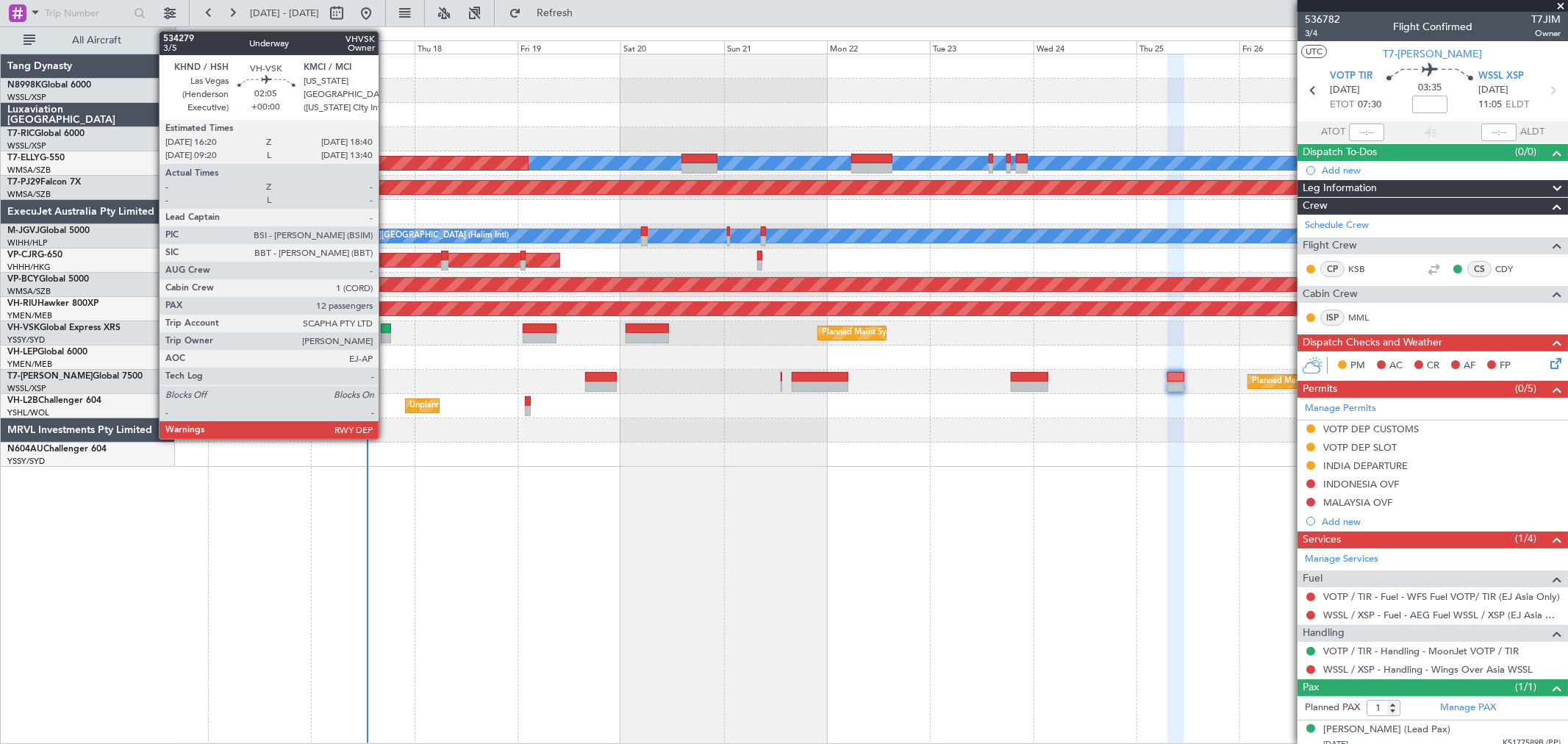
click at [386, 331] on div at bounding box center [386, 328] width 10 height 10
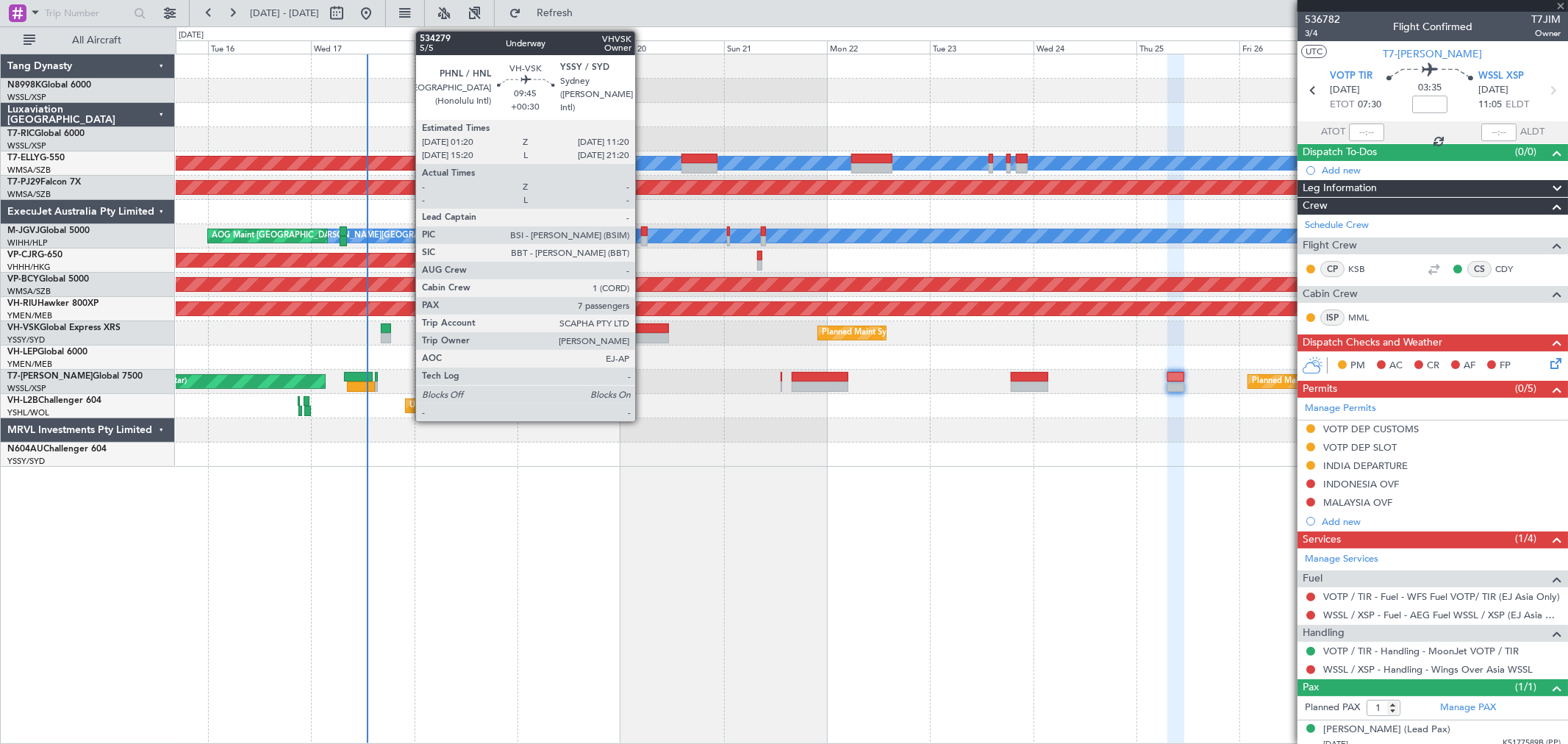
click at [643, 326] on div at bounding box center [647, 328] width 43 height 10
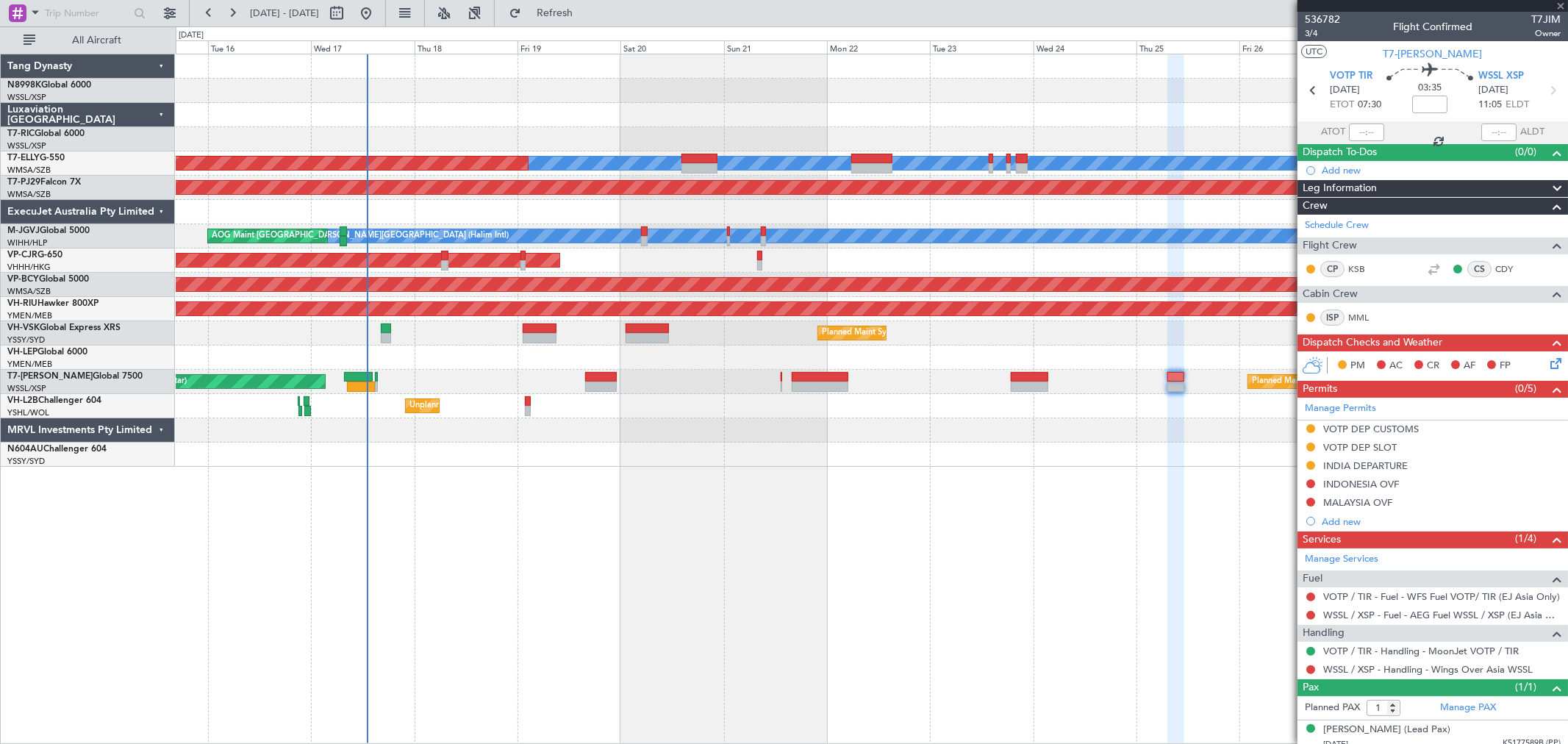
type input "+00:30"
type input "7"
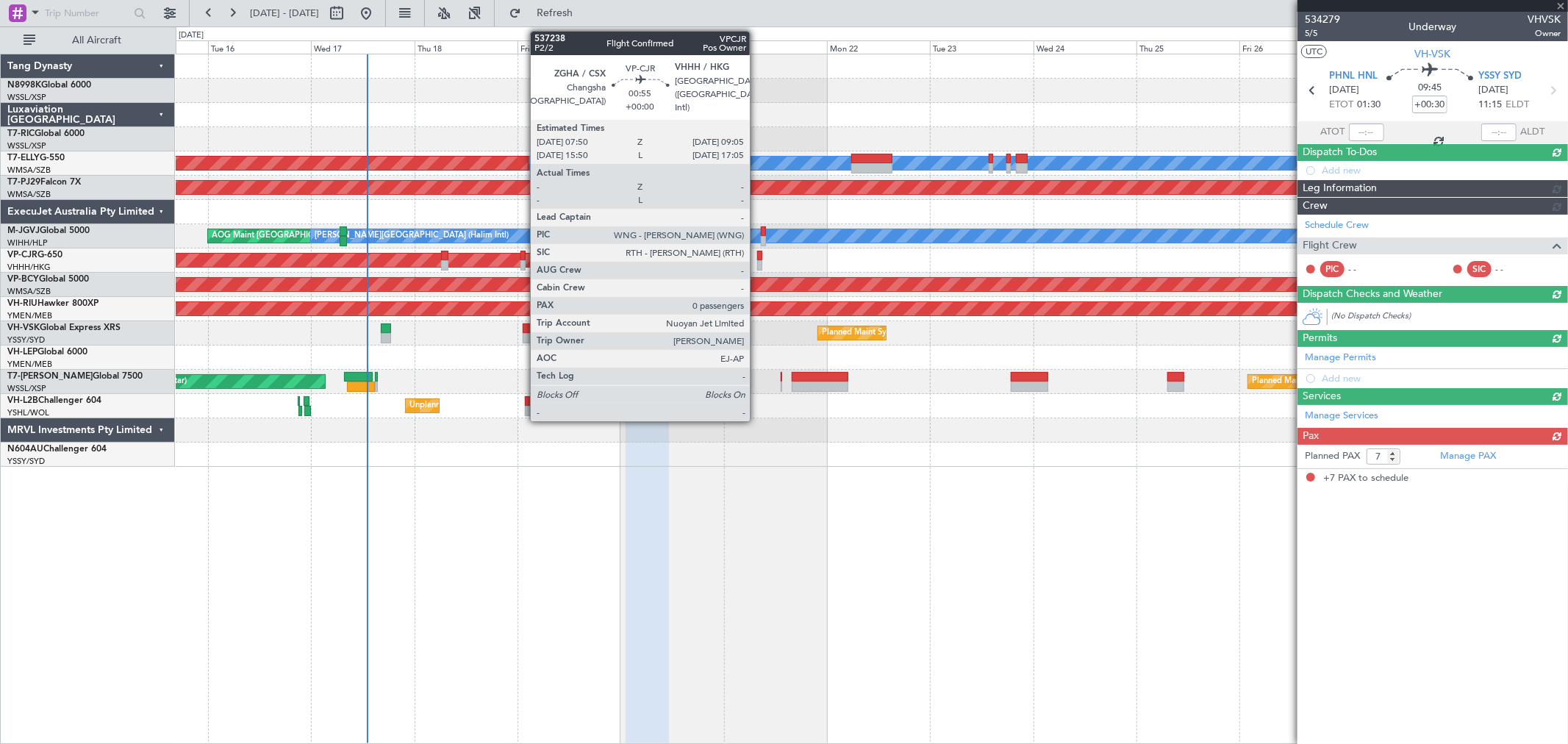
click at [758, 261] on div at bounding box center [760, 265] width 6 height 10
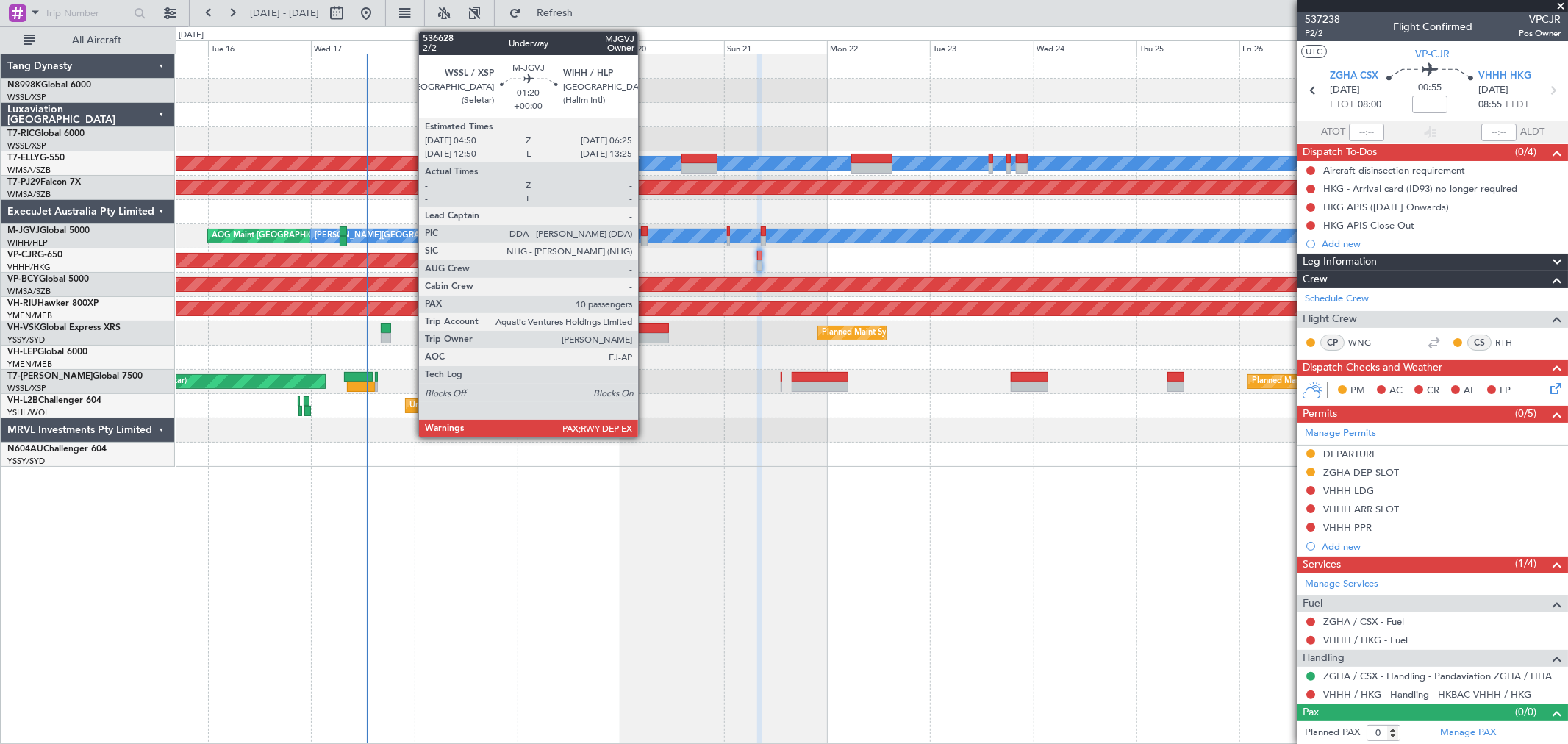
click at [645, 240] on div at bounding box center [644, 241] width 7 height 10
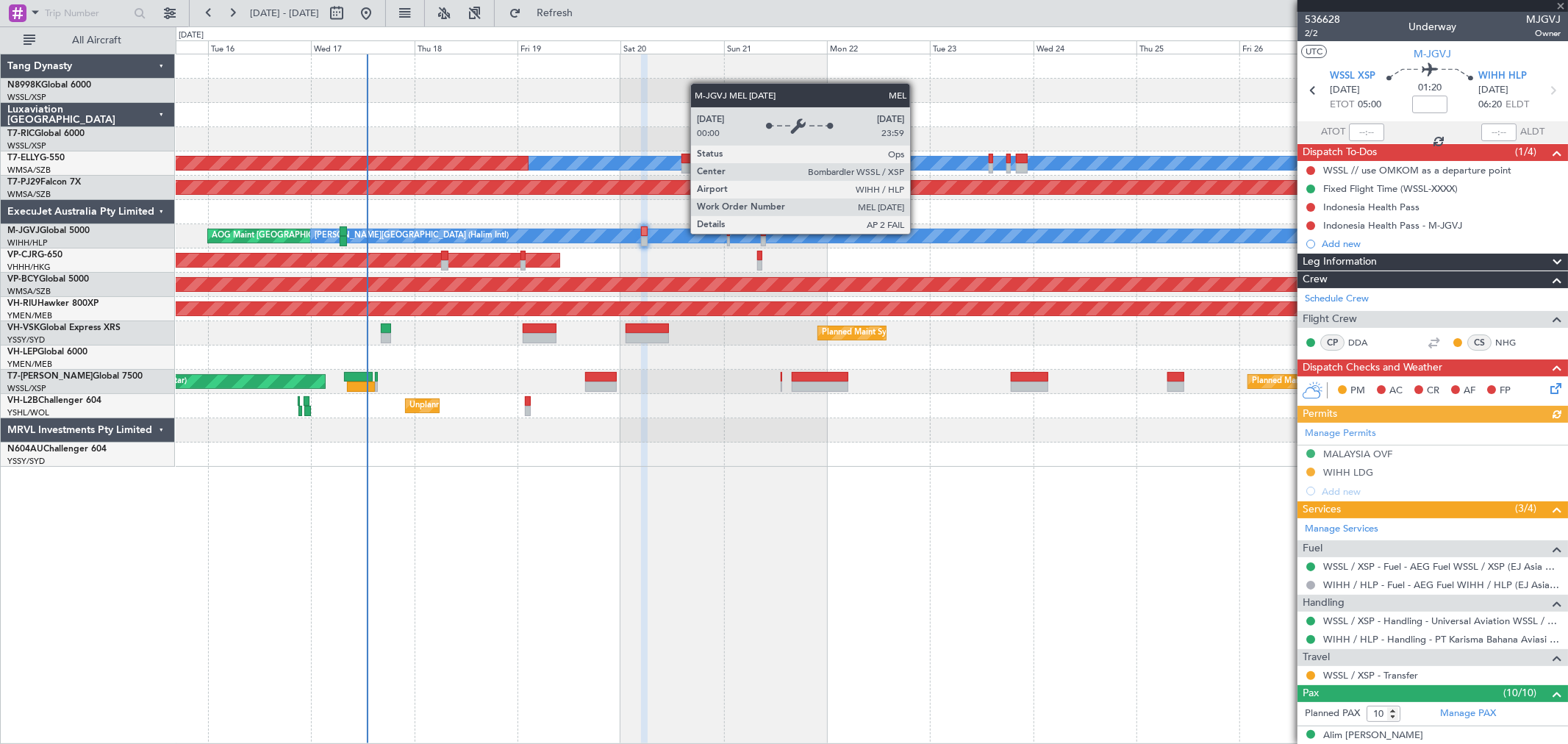
click at [839, 244] on div "AOG Maint Jakarta (Halim Intl) MEL Jakarta (Halim Intl) MEL Jakarta (Halim Intl…" at bounding box center [870, 236] width 1391 height 24
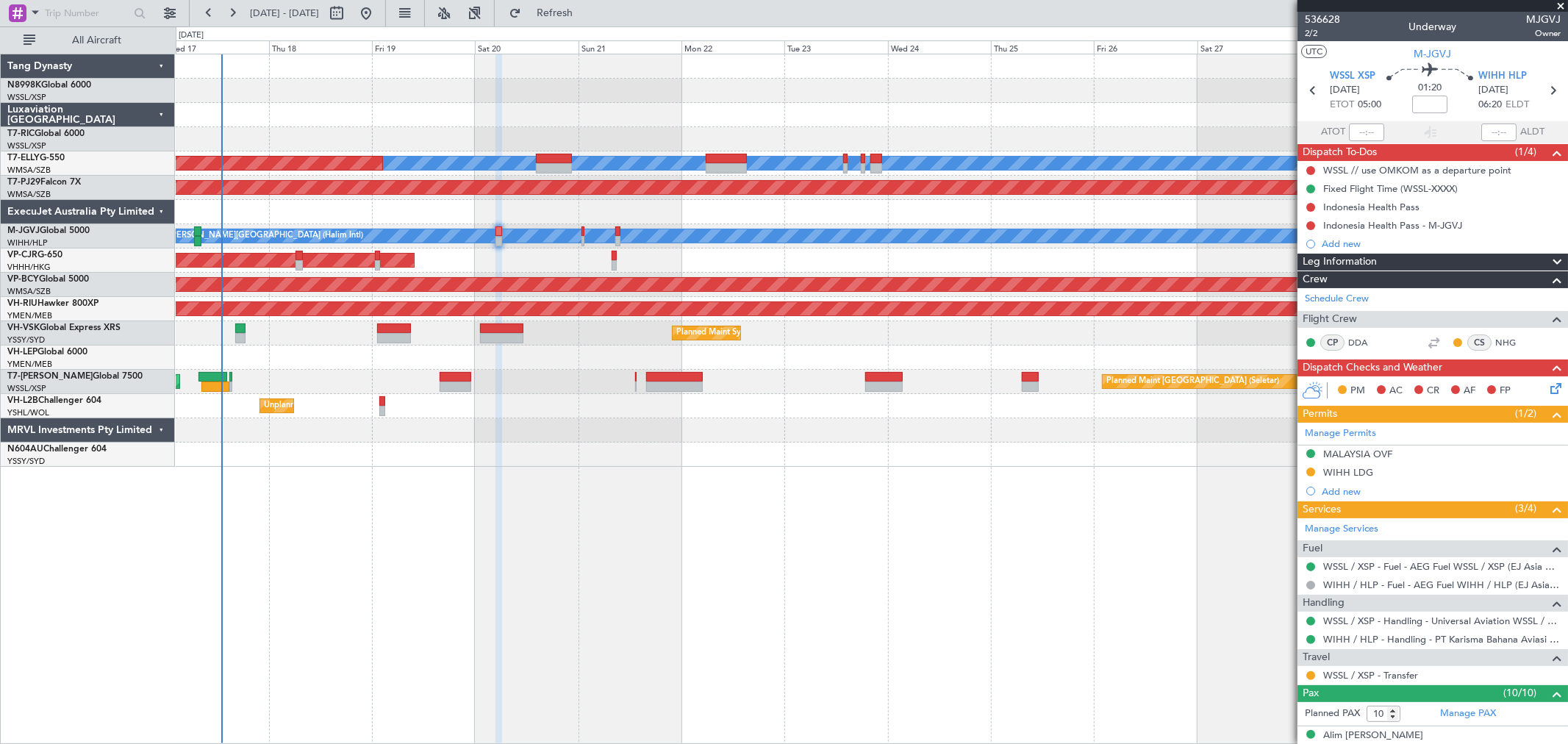
click at [867, 358] on div "MEL Planned Maint Dubai (Dubai Intl) Planned Maint Kuala Lumpur (Sultan Abdul A…" at bounding box center [870, 260] width 1391 height 412
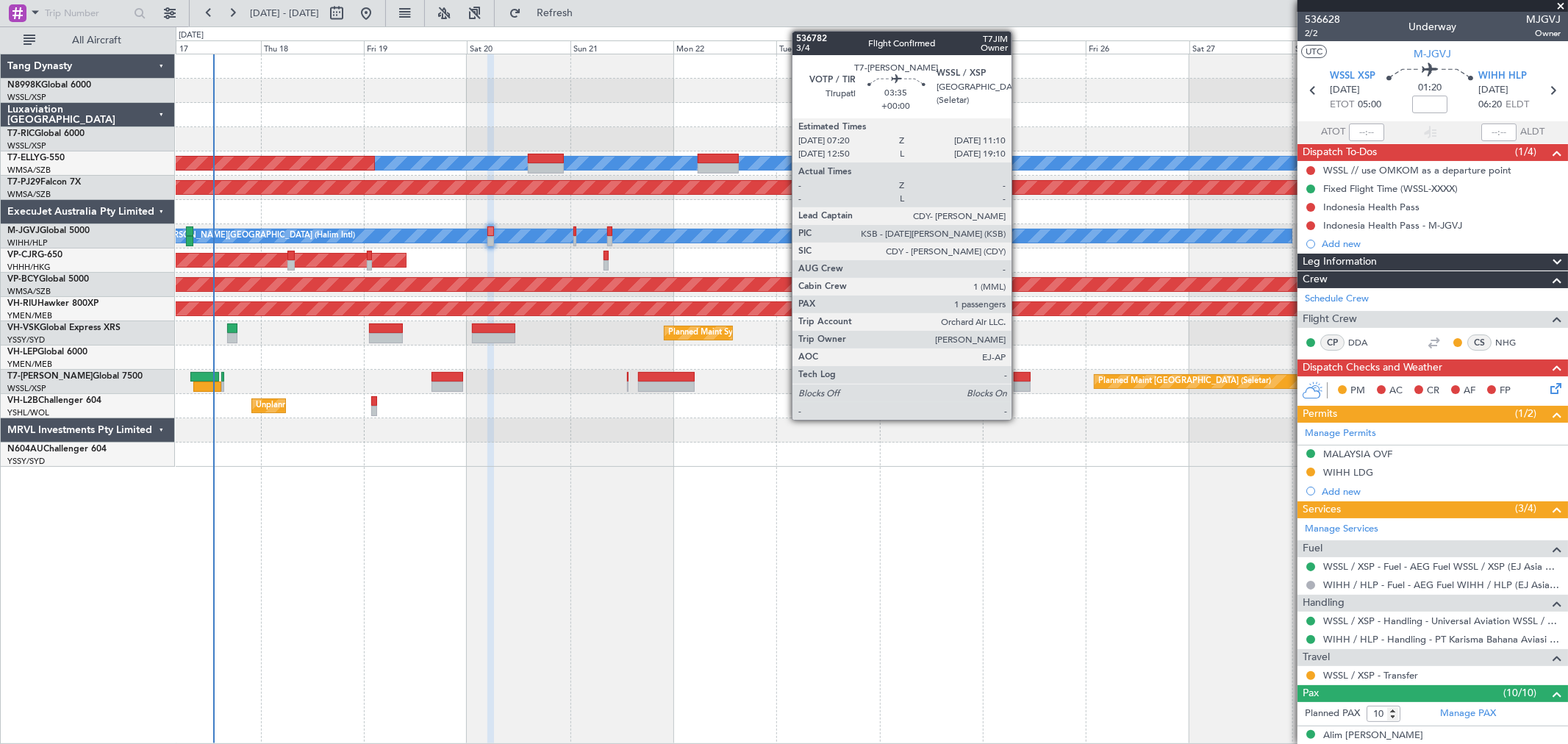
click at [1018, 373] on div at bounding box center [1022, 377] width 17 height 10
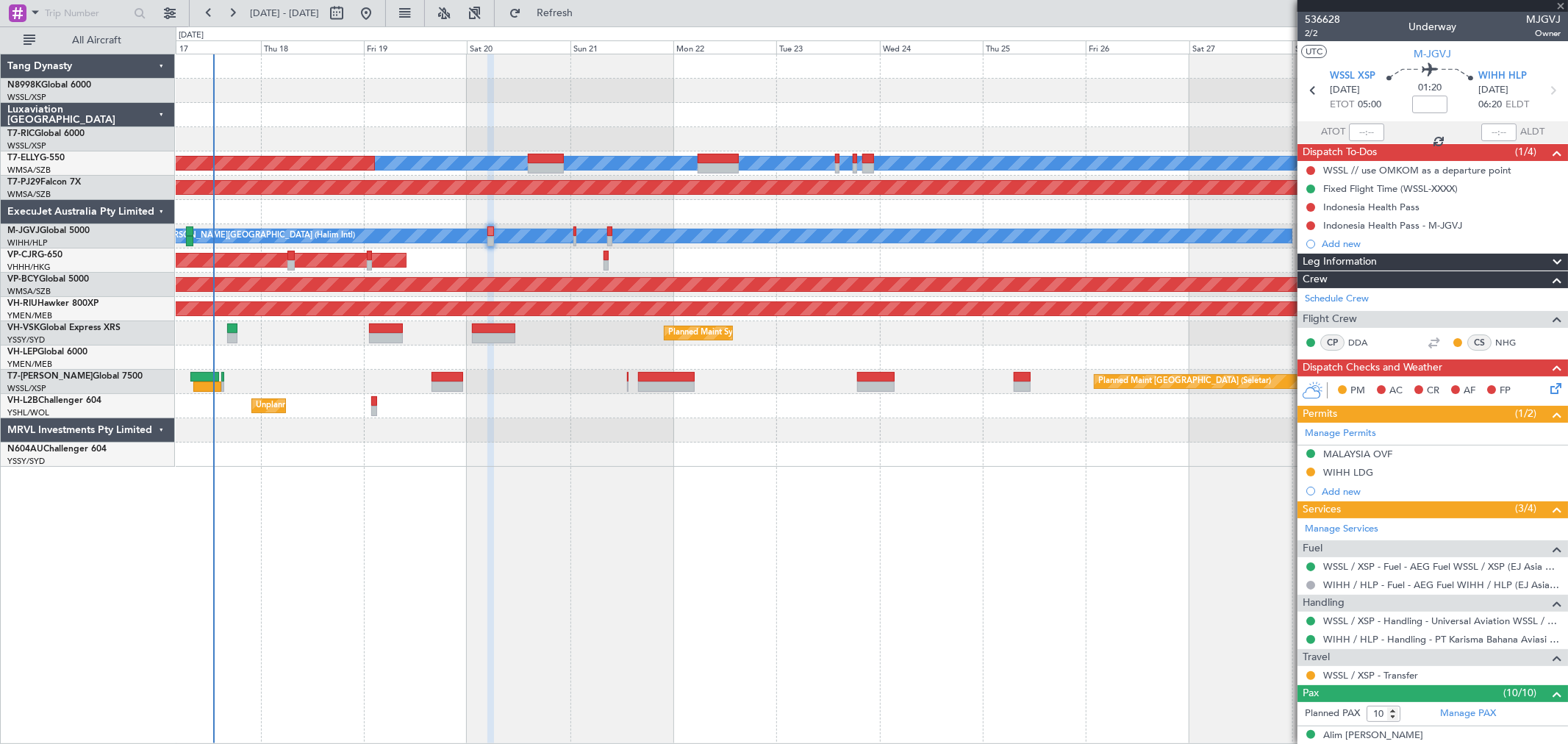
type input "1"
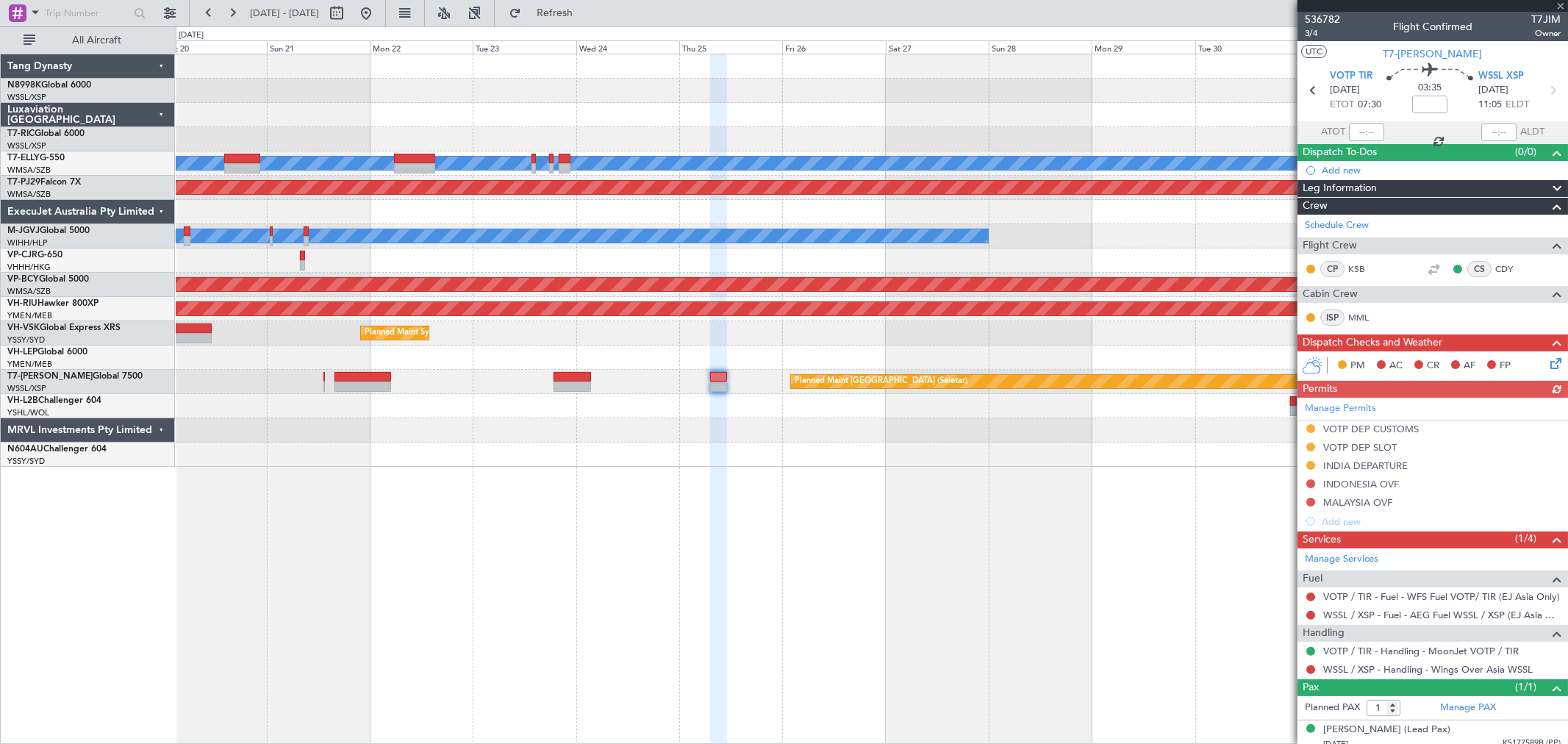
click at [782, 347] on div "MEL Planned Maint Dubai (Dubai Intl) Planned Maint Kuala Lumpur (Sultan Abdul A…" at bounding box center [870, 260] width 1391 height 412
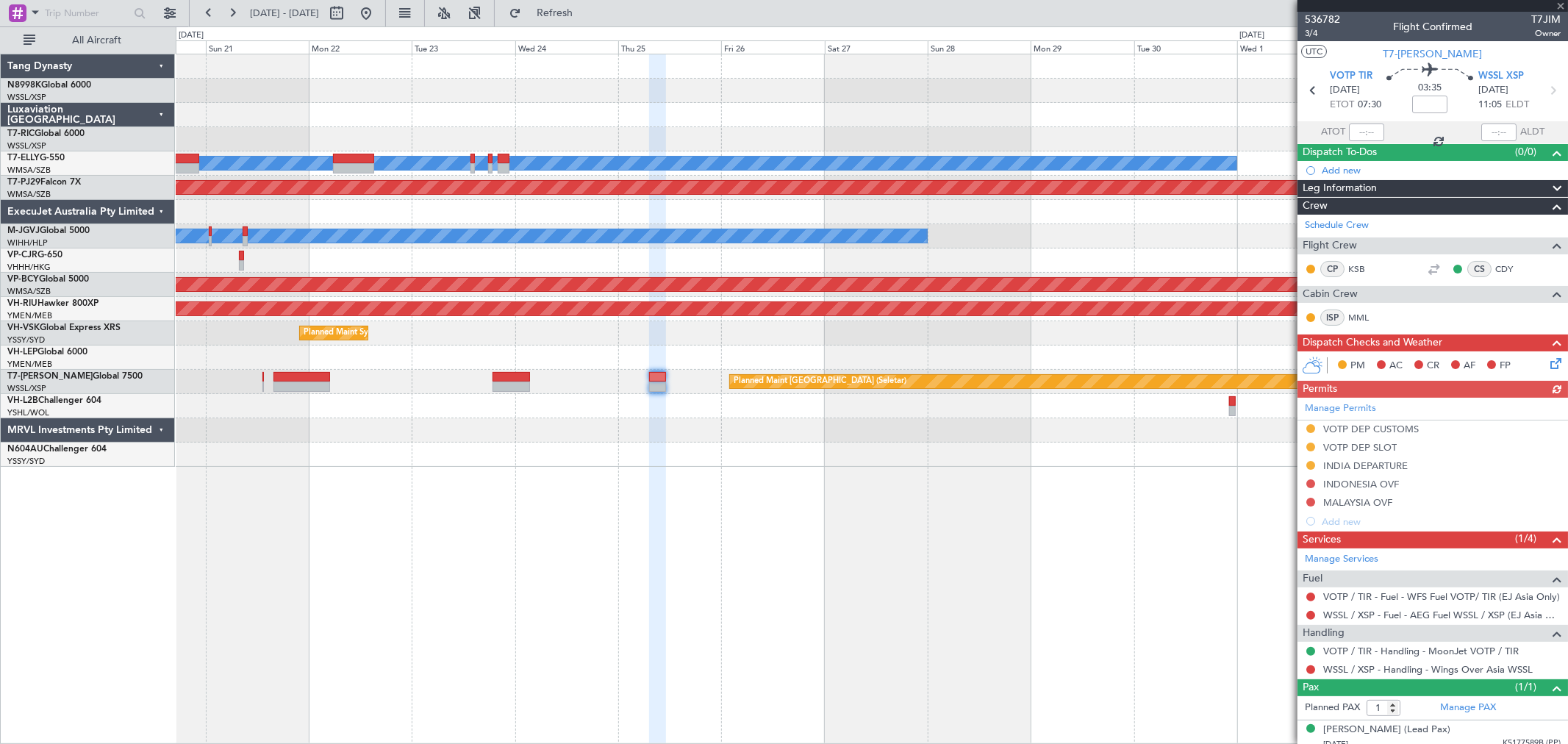
click at [797, 346] on div at bounding box center [870, 357] width 1391 height 24
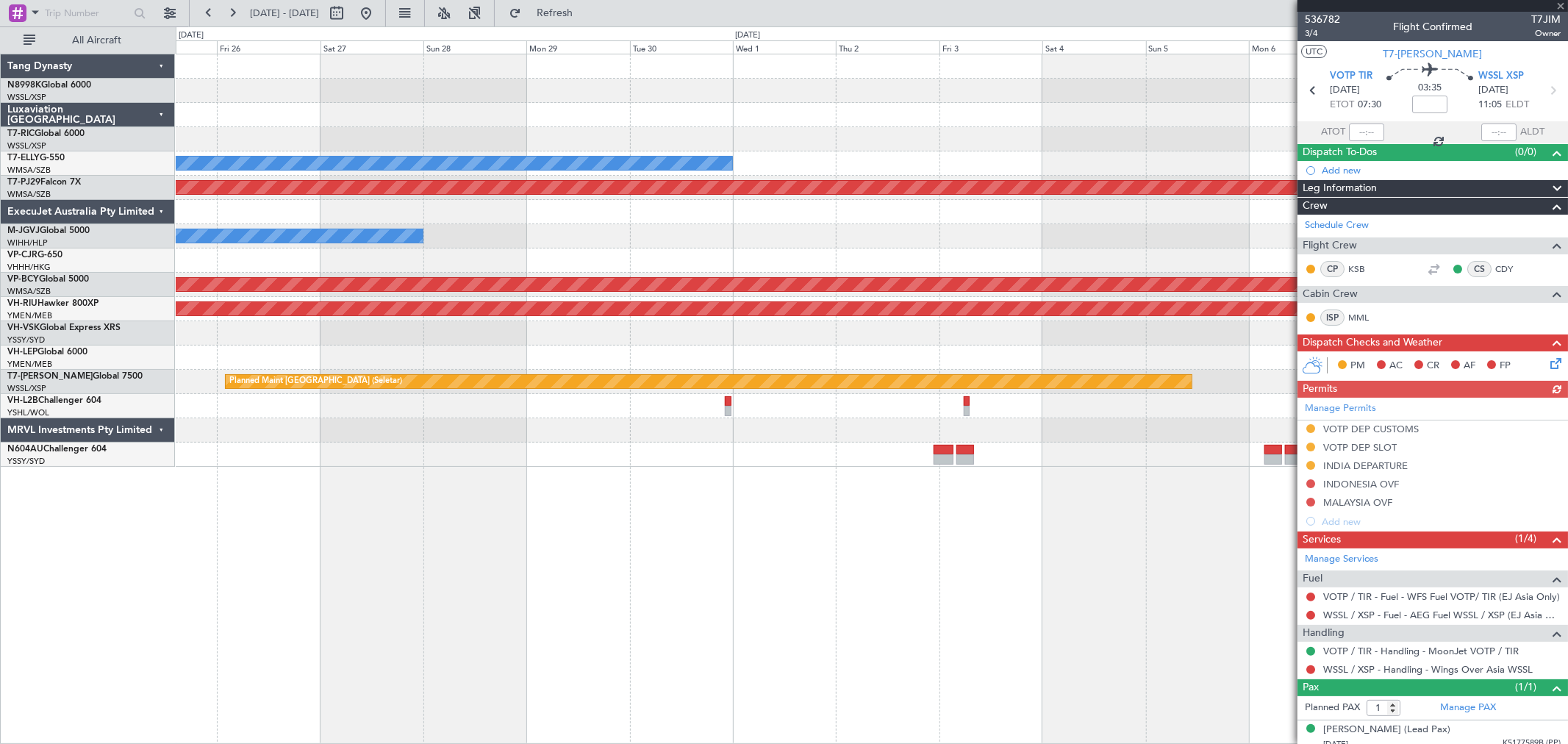
click at [824, 357] on div "MEL Planned Maint Kuala Lumpur (Sultan Abdul Aziz Shah - Subang) MEL Jakarta (H…" at bounding box center [870, 260] width 1391 height 412
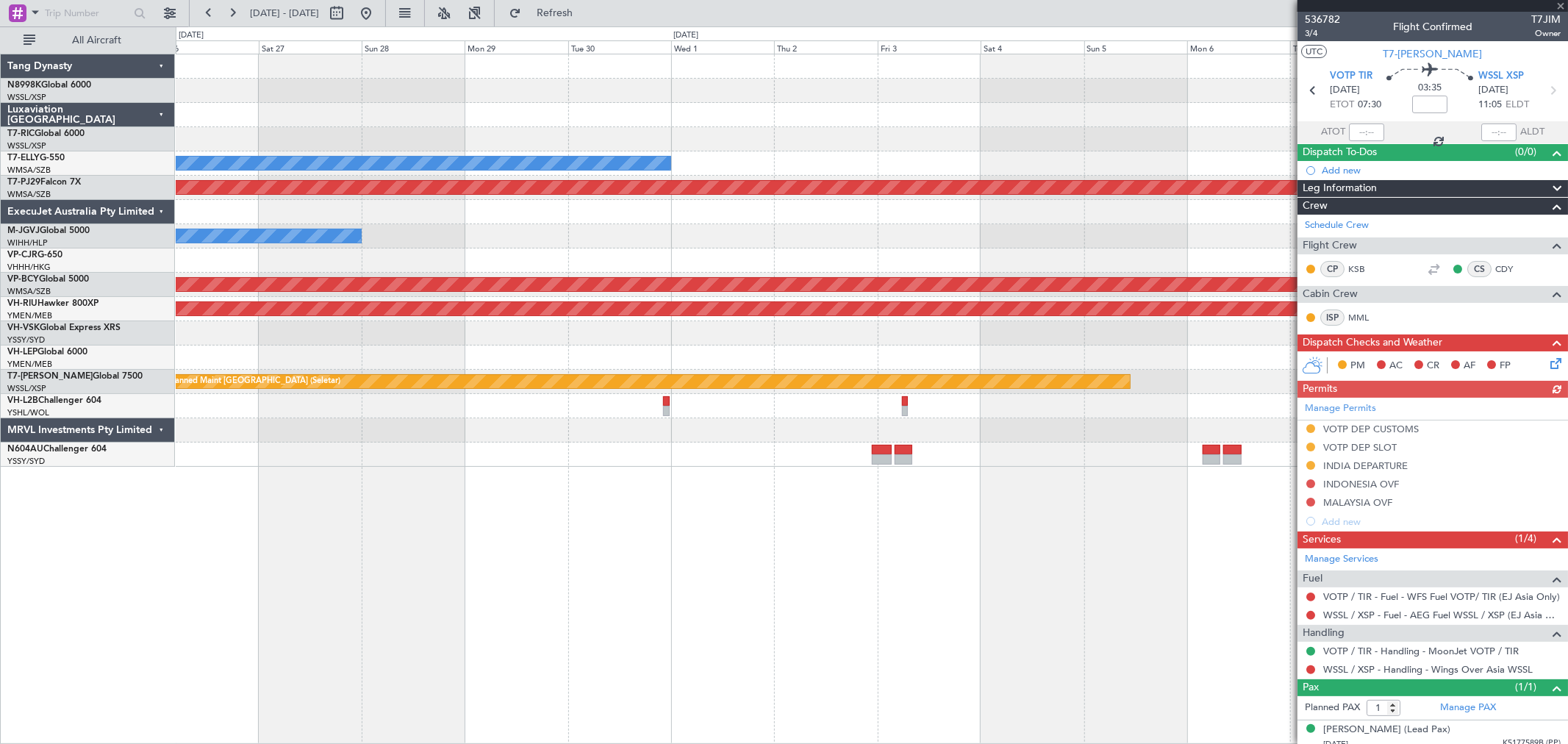
click at [826, 357] on div at bounding box center [870, 357] width 1391 height 24
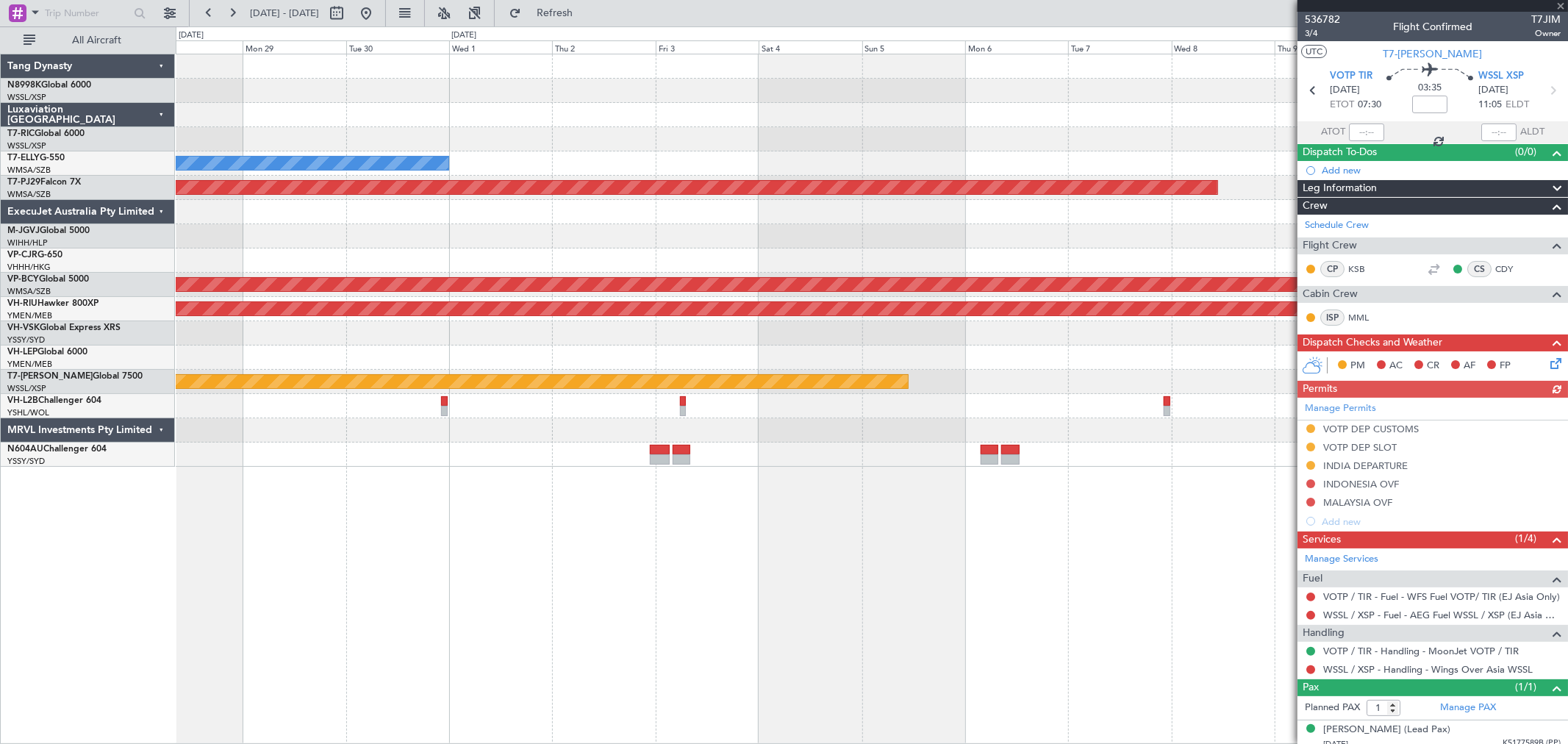
click at [1144, 353] on div at bounding box center [870, 357] width 1391 height 24
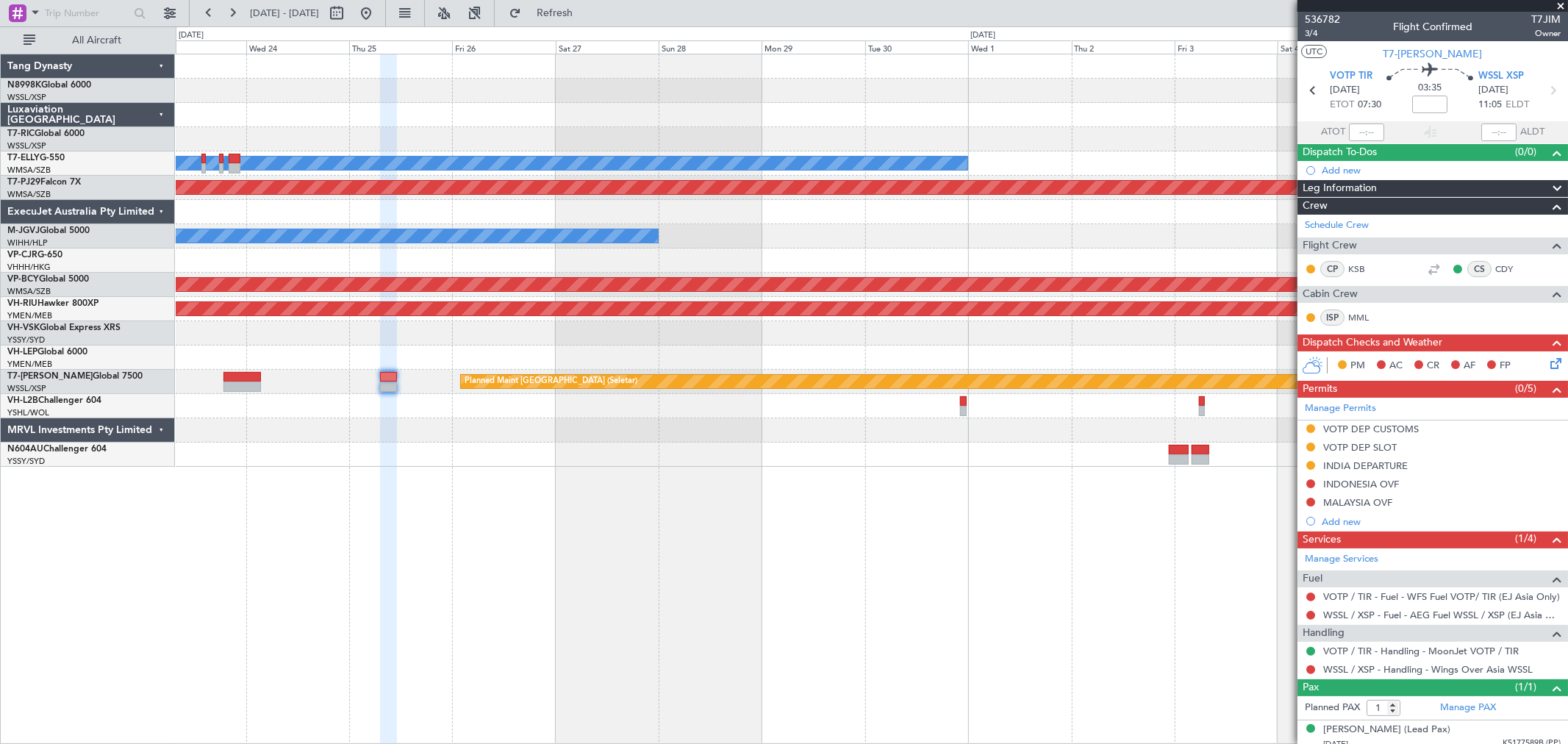
click at [1339, 357] on fb-app "17 Sep 2025 - 30 Sep 2025 Refresh Quick Links All Aircraft MEL Planned Maint Ku…" at bounding box center [784, 377] width 1568 height 732
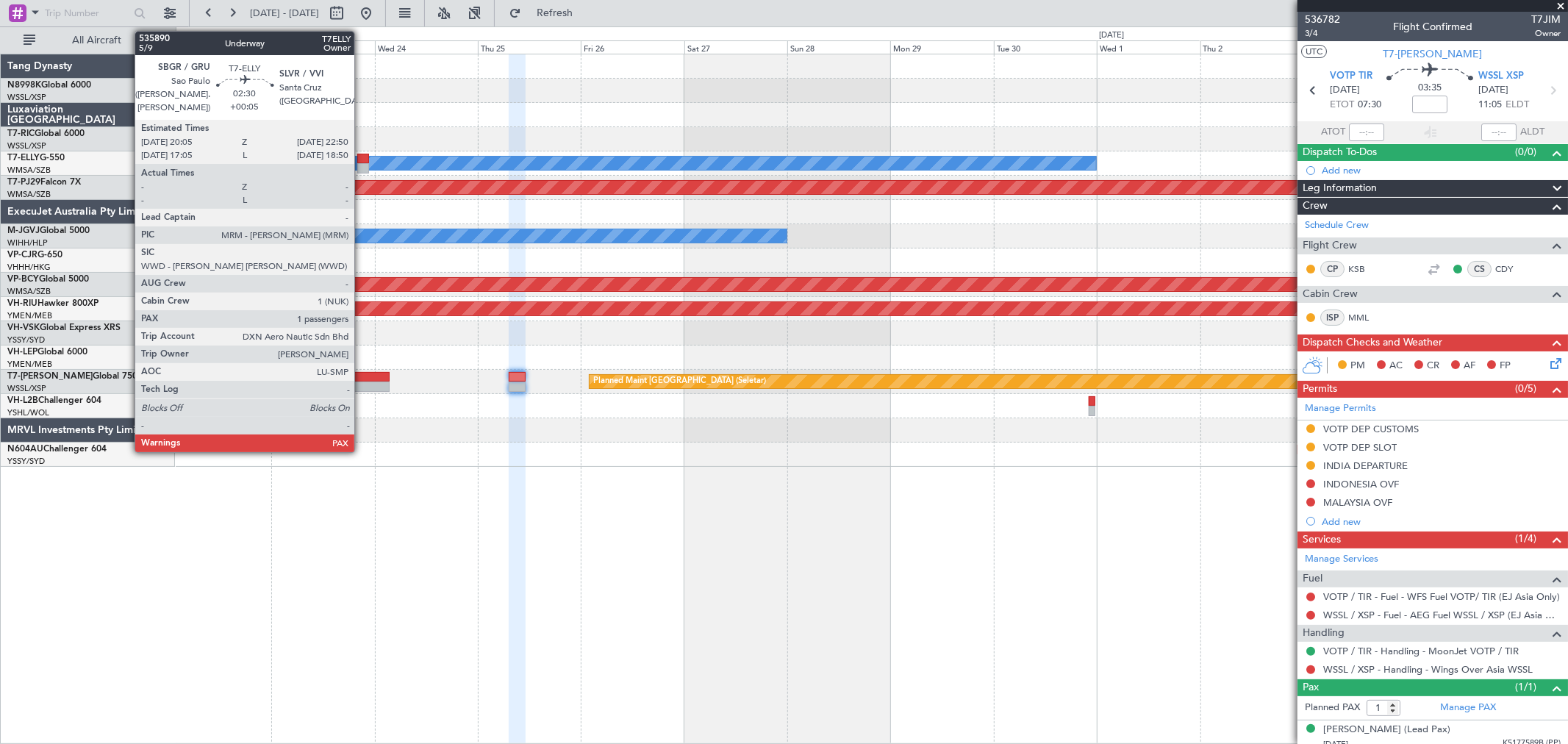
click at [362, 160] on div at bounding box center [363, 159] width 12 height 10
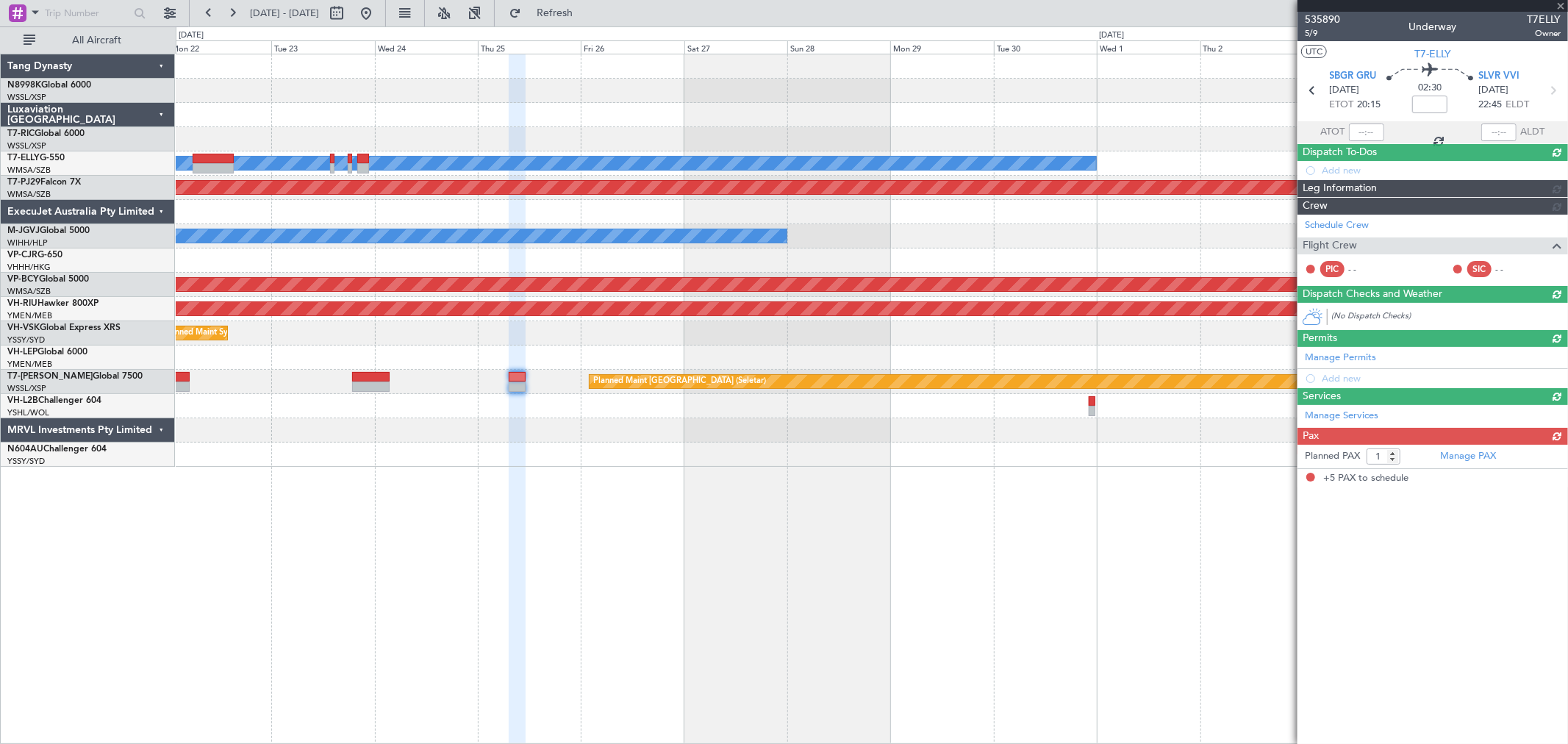
type input "+00:05"
type input "5"
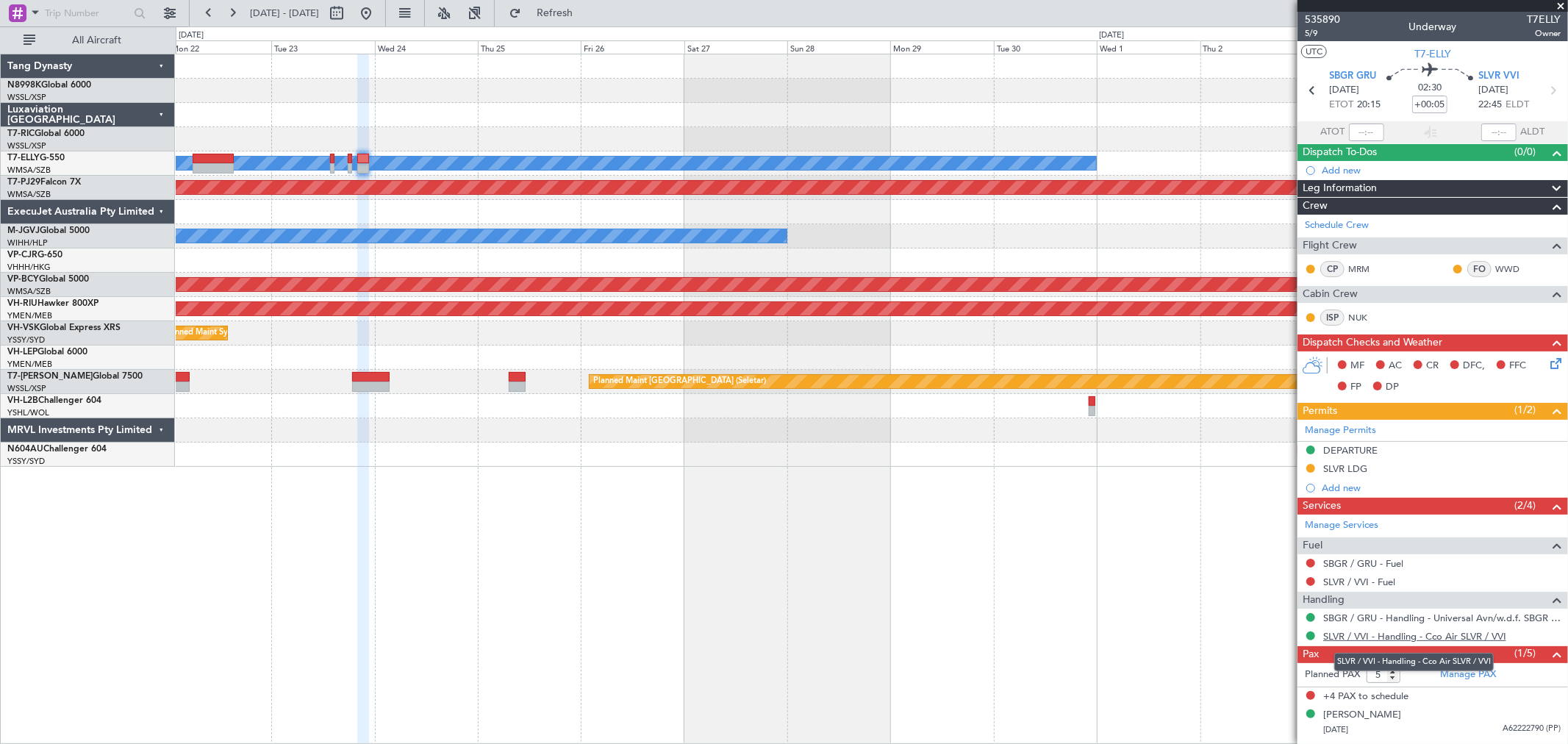
click at [1416, 634] on link "SLVR / VVI - Handling - Cco Air SLVR / VVI" at bounding box center [1414, 636] width 183 height 12
click at [1003, 169] on div "MEL Planned Maint Dubai (Dubai Intl) Planned Maint Kuala Lumpur (Sultan Abdul A…" at bounding box center [870, 260] width 1391 height 412
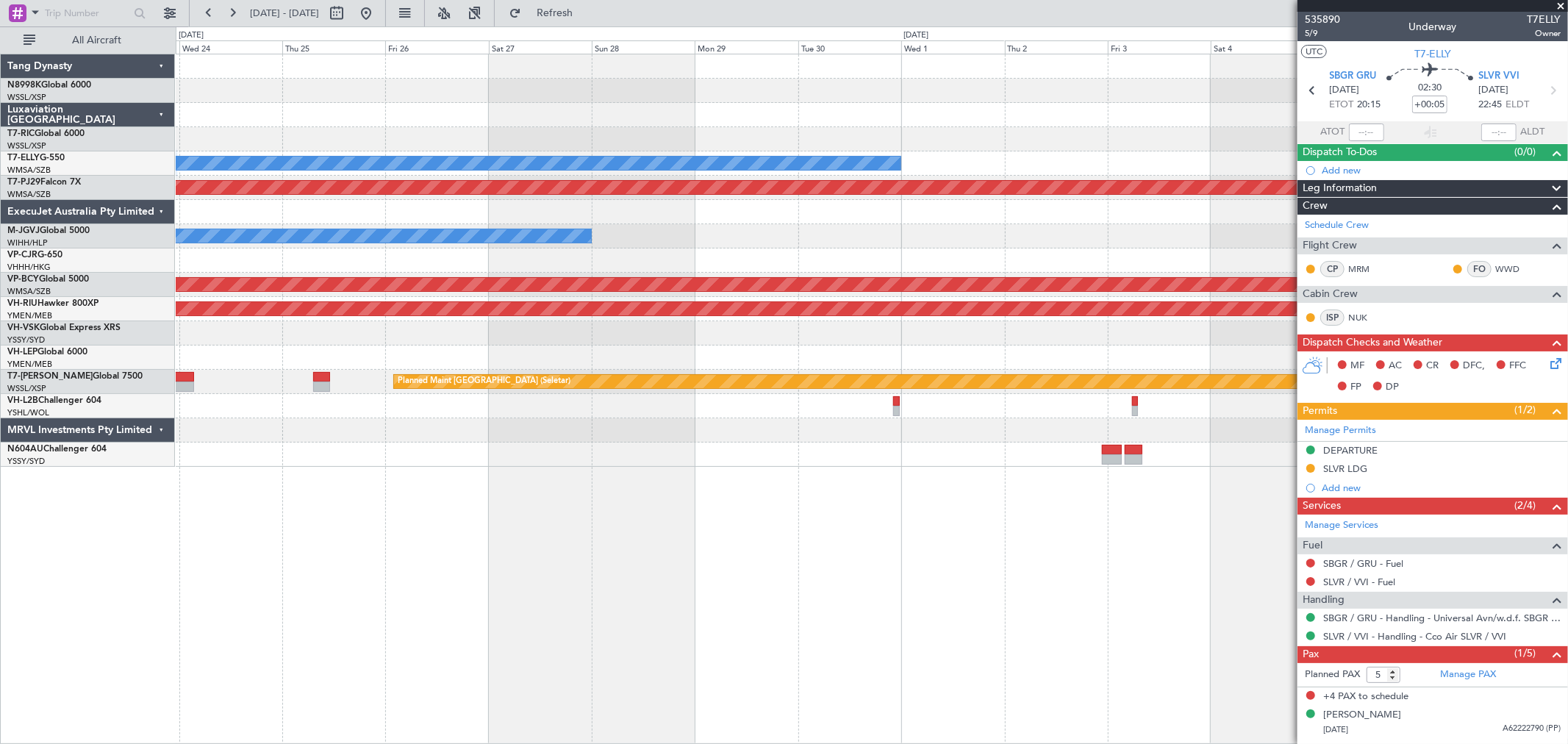
click at [1014, 175] on div "MEL" at bounding box center [870, 163] width 1391 height 24
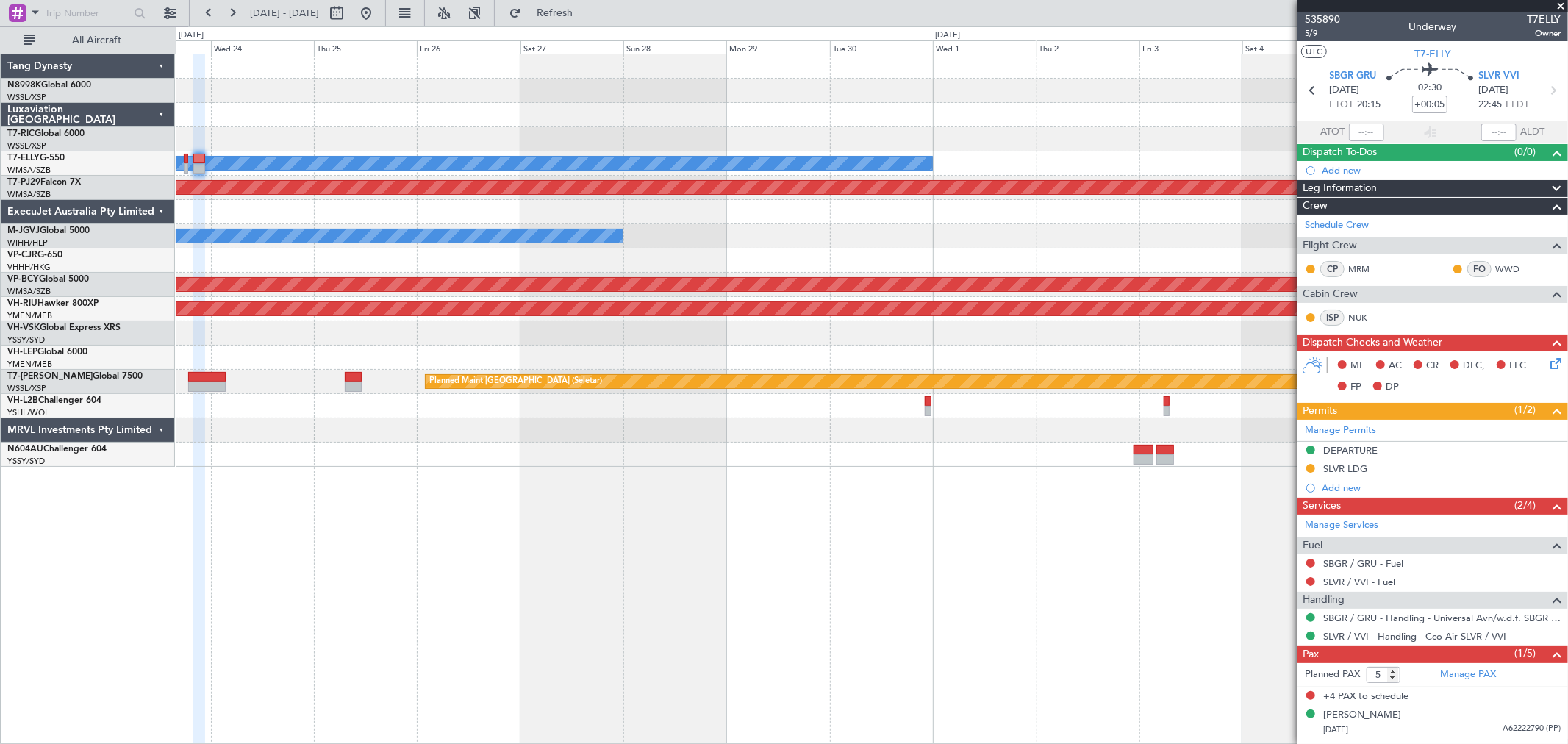
click at [1170, 160] on div "MEL" at bounding box center [870, 163] width 1391 height 24
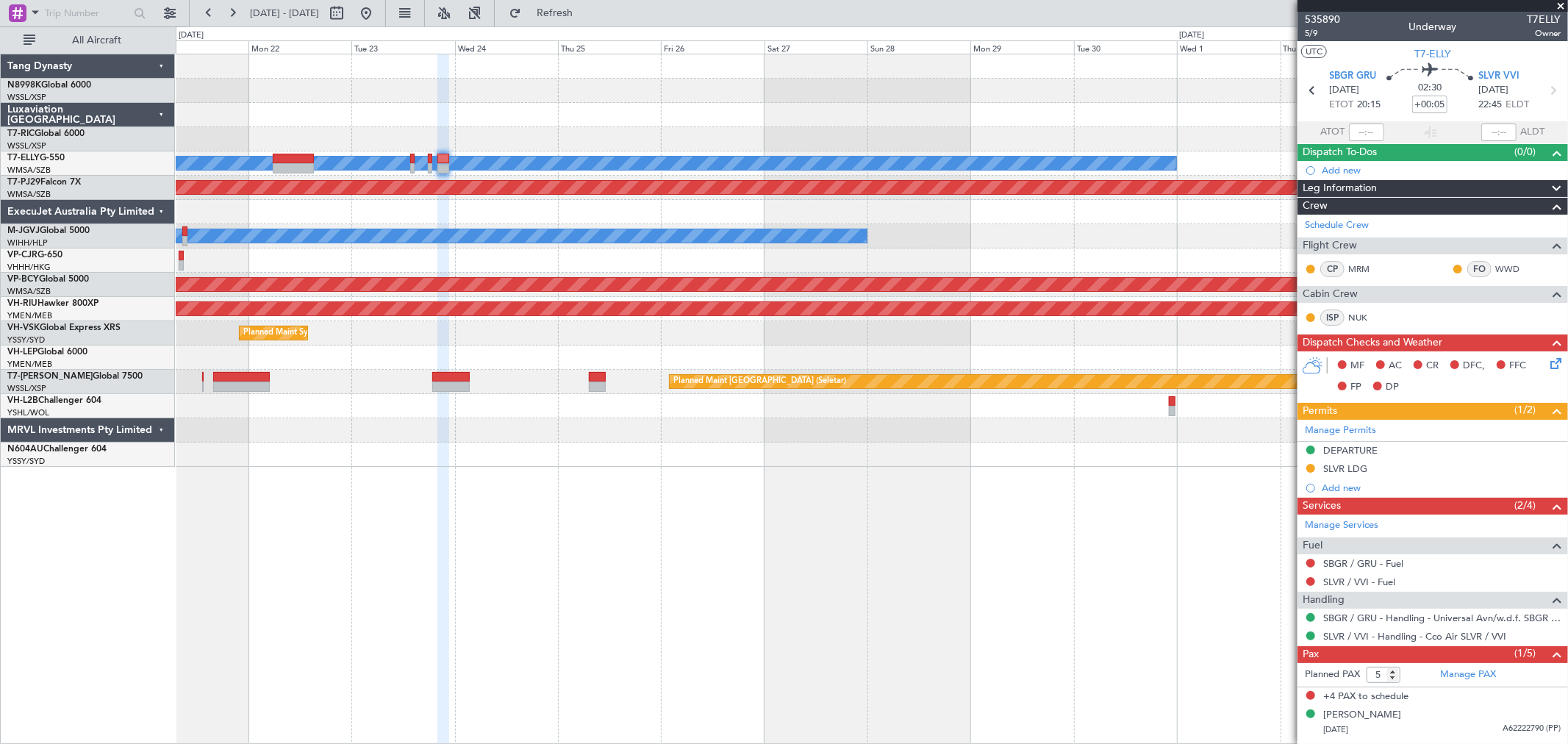
click at [562, 114] on div "MEL Planned Maint Dubai (Dubai Intl) Planned Maint Kuala Lumpur (Sultan Abdul A…" at bounding box center [870, 260] width 1391 height 412
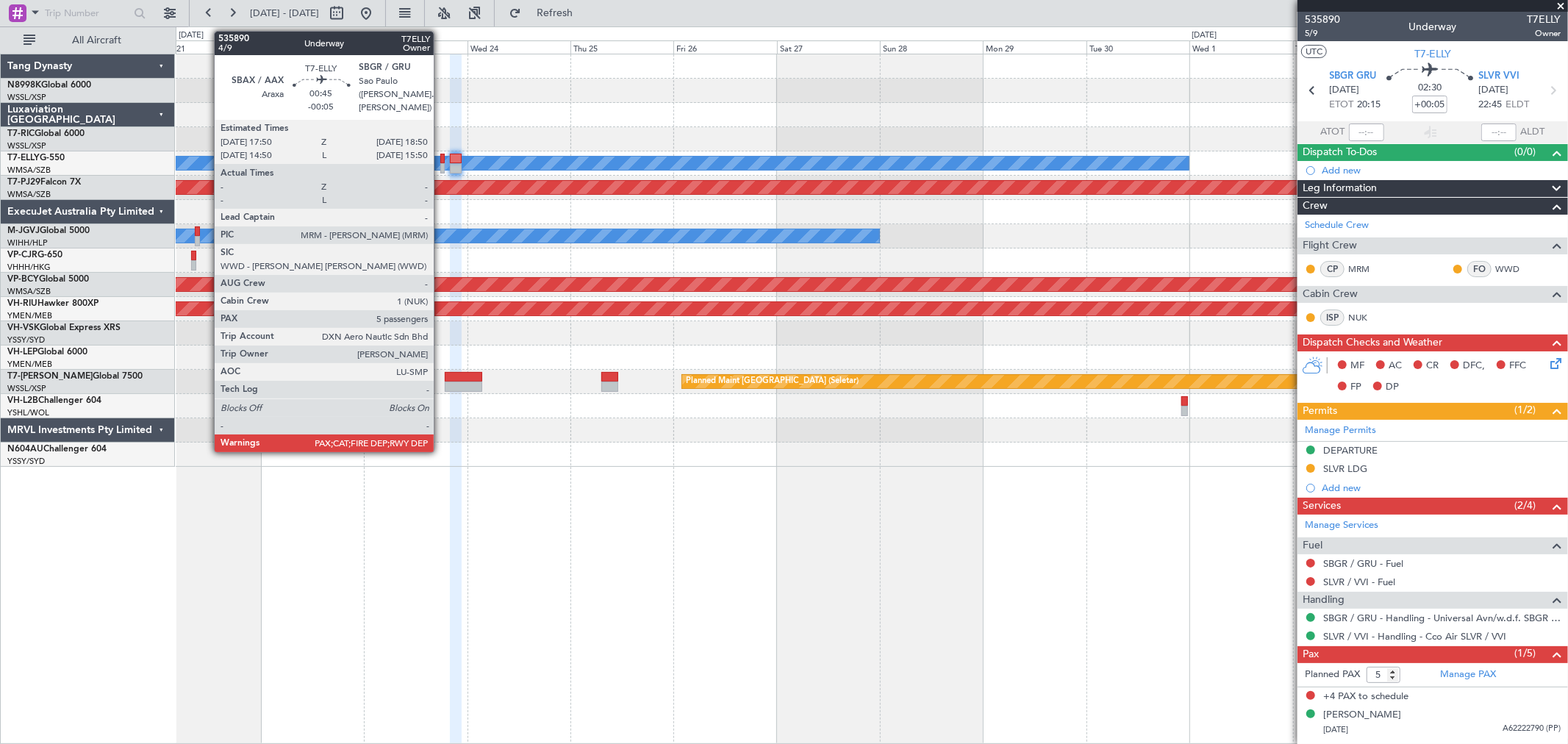
click at [441, 168] on div at bounding box center [442, 168] width 4 height 10
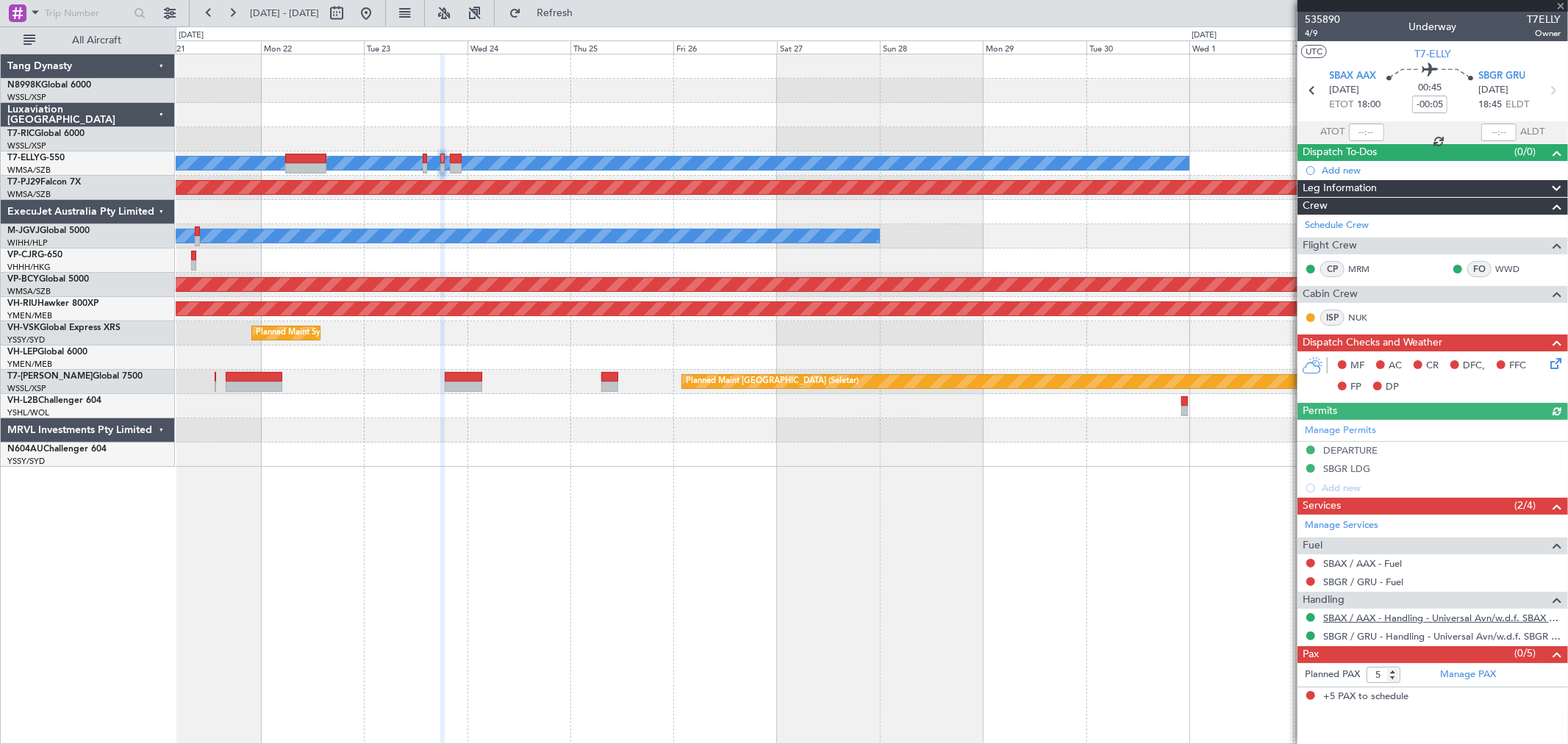
click at [1370, 616] on link "SBAX / AAX - Handling - Universal Avn/w.d.f. SBAX / AAX" at bounding box center [1442, 617] width 238 height 12
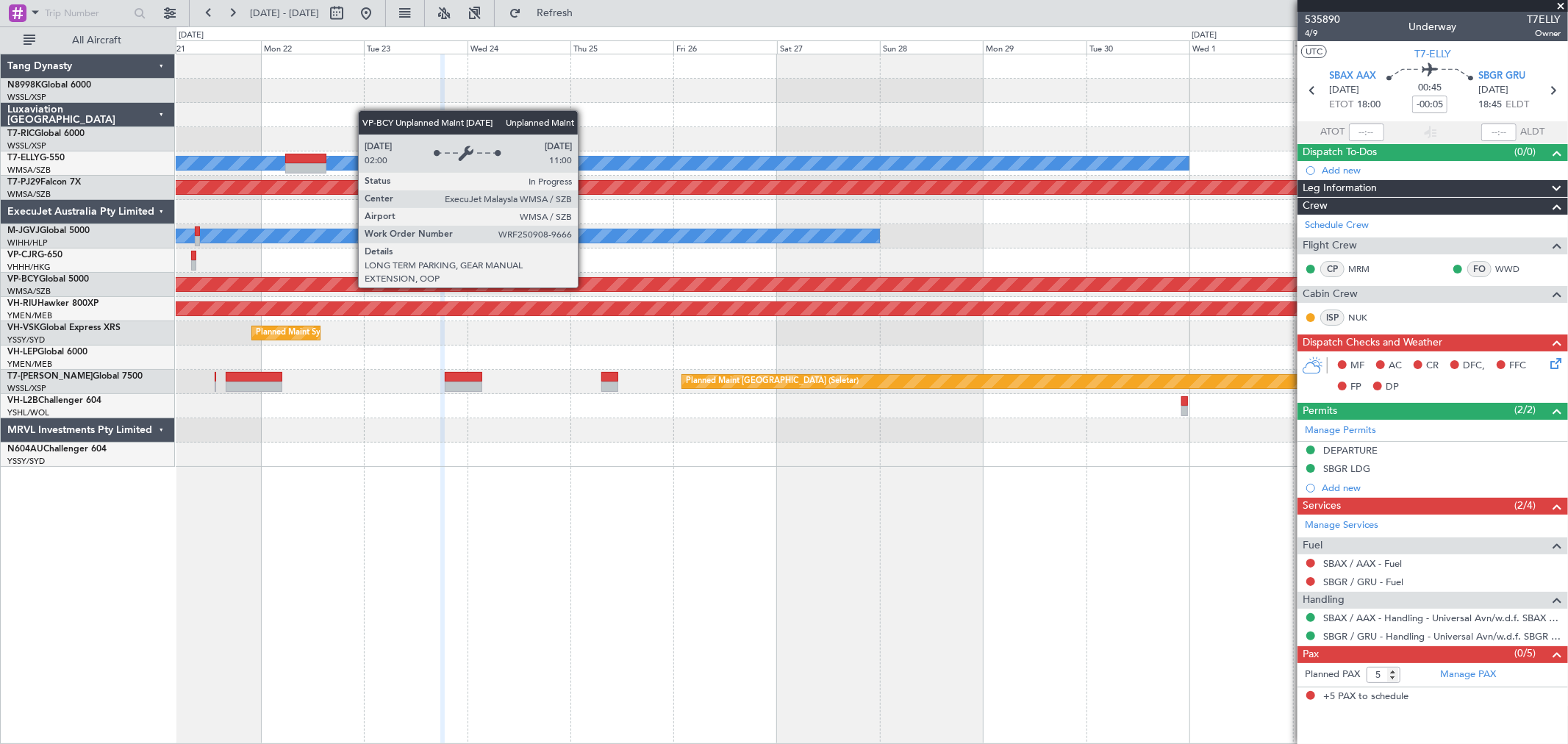
click at [842, 238] on div "MEL Planned Maint Dubai (Dubai Intl) Planned Maint Kuala Lumpur (Sultan Abdul A…" at bounding box center [870, 260] width 1391 height 412
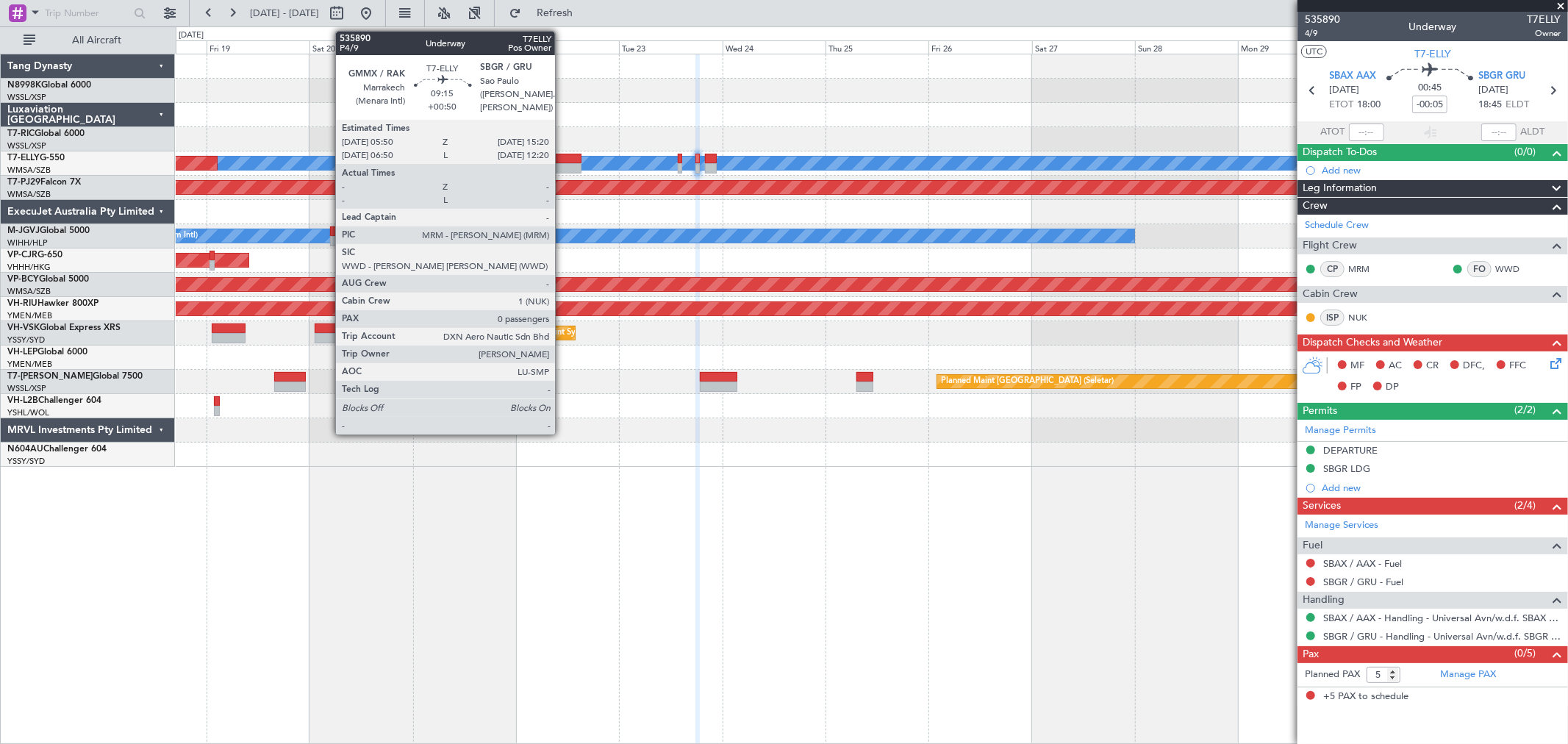
click at [561, 163] on div at bounding box center [561, 168] width 42 height 10
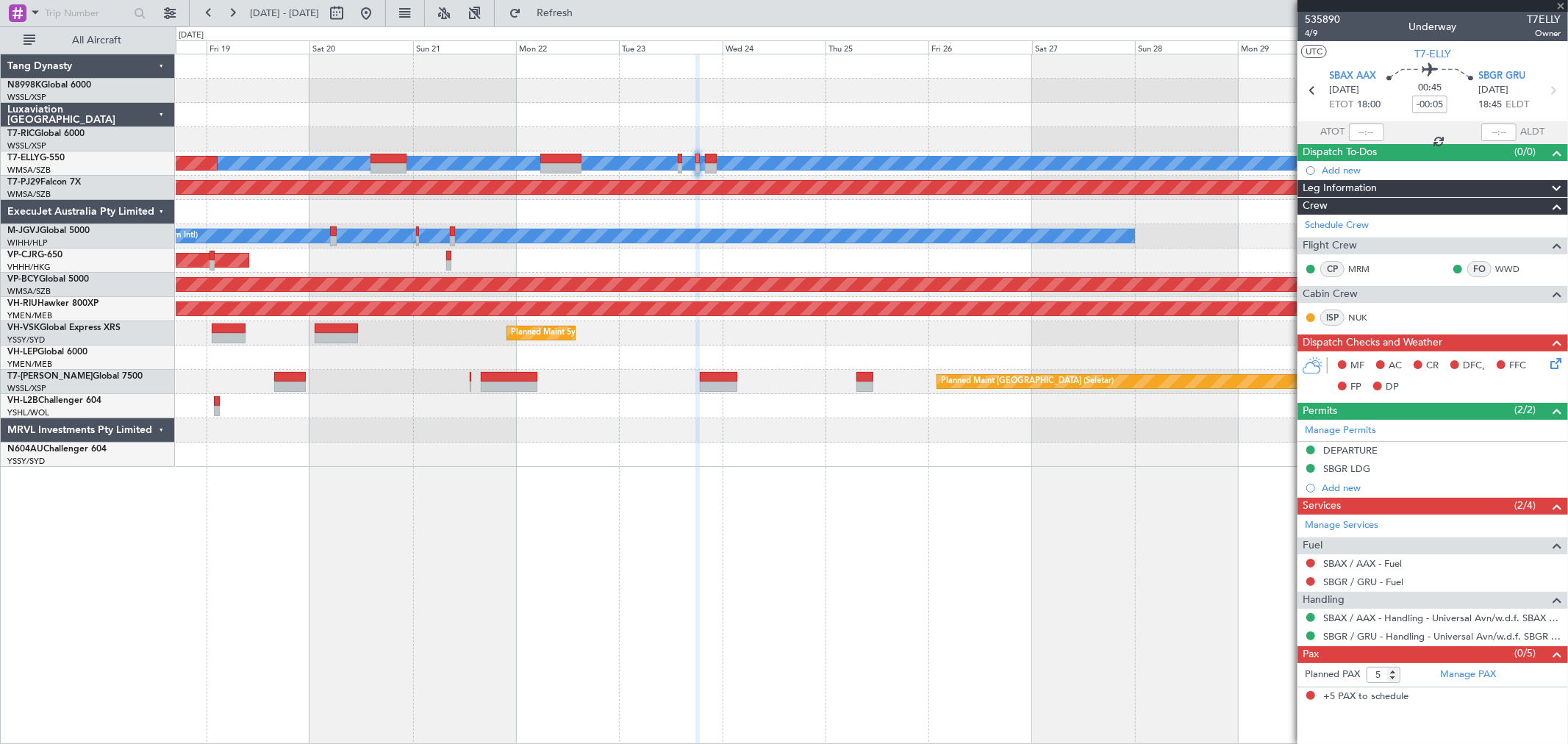
type input "+00:50"
type input "0"
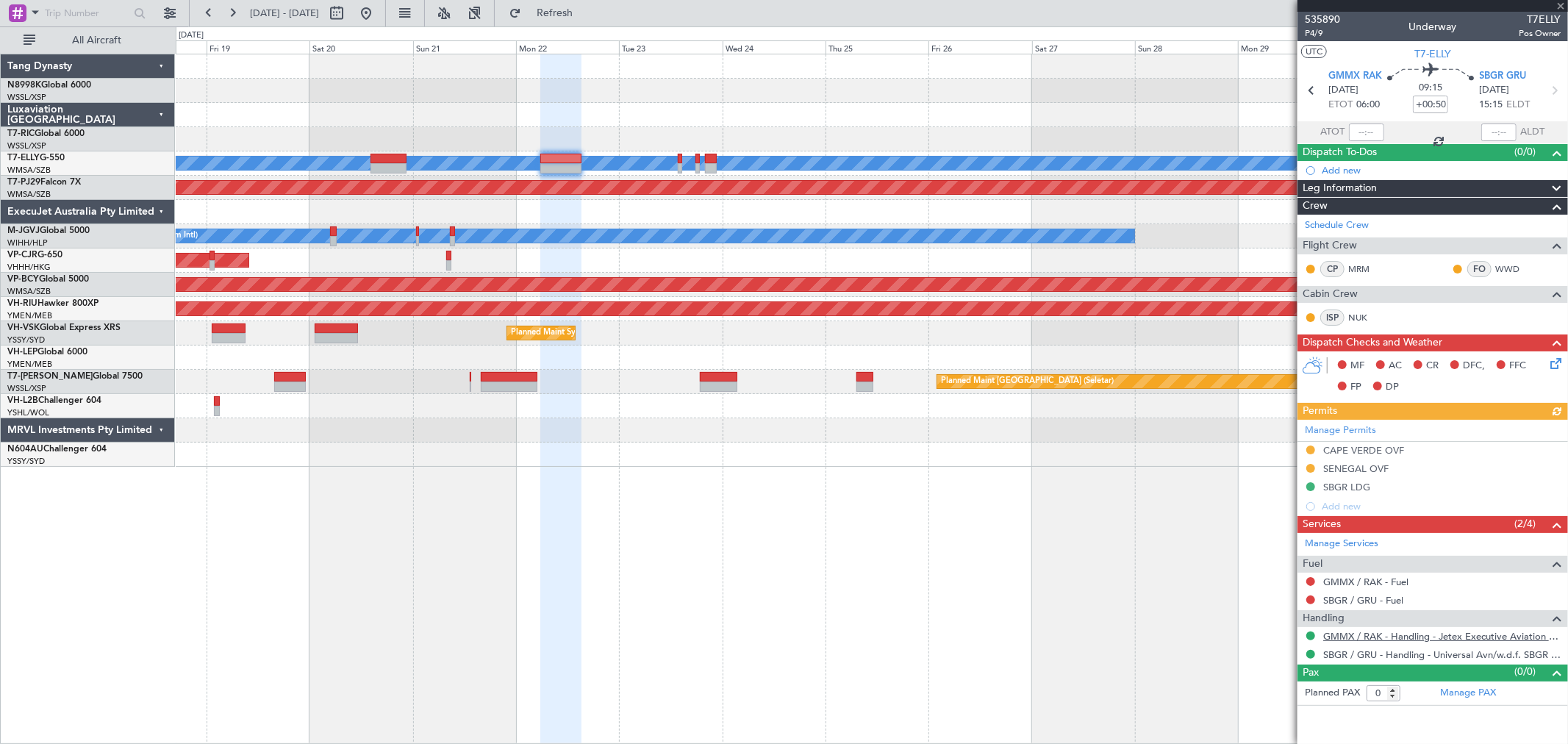
click at [1358, 634] on link "GMMX / RAK - Handling - Jetex Executive Aviation GMMX / RAK" at bounding box center [1442, 636] width 238 height 12
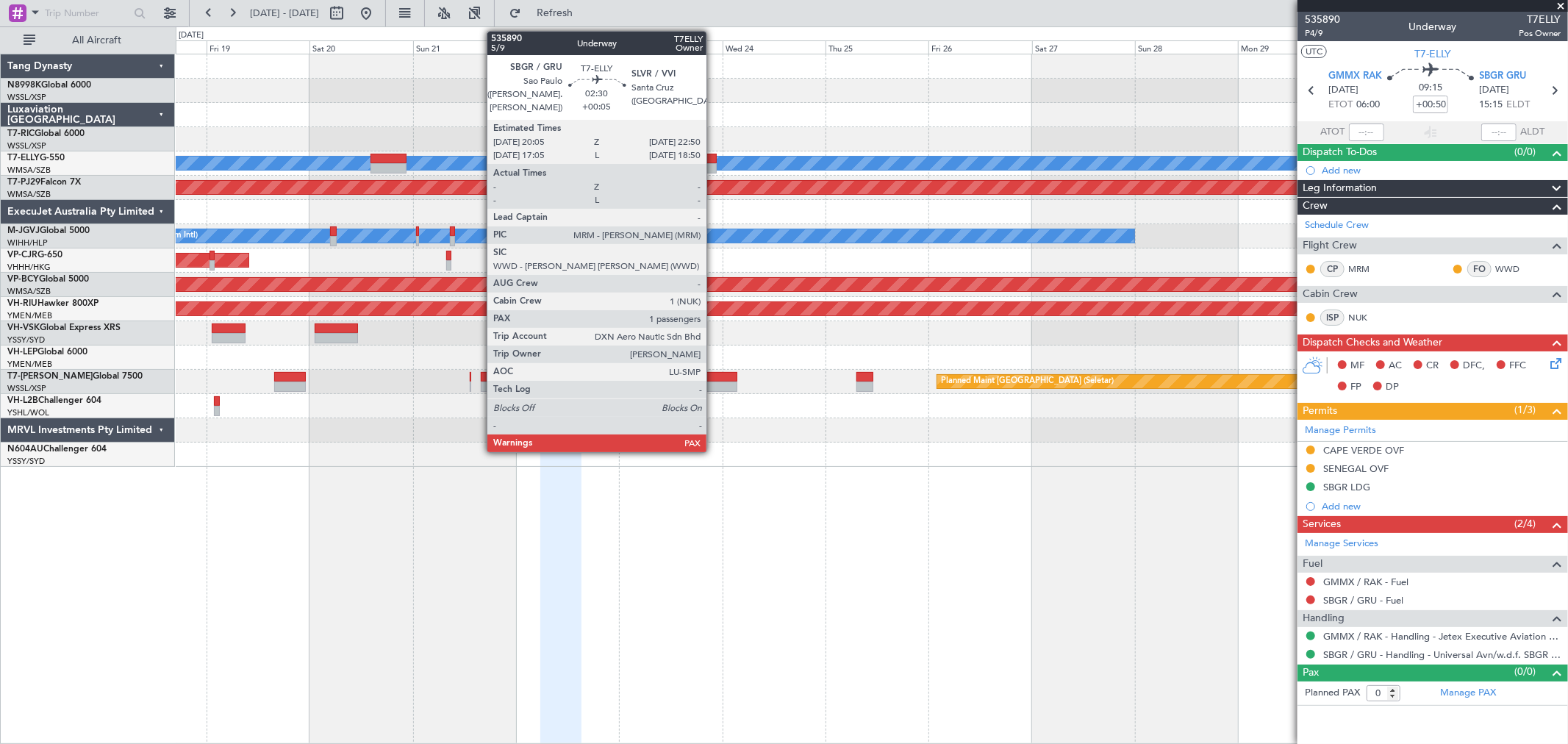
click at [713, 165] on div at bounding box center [711, 168] width 12 height 10
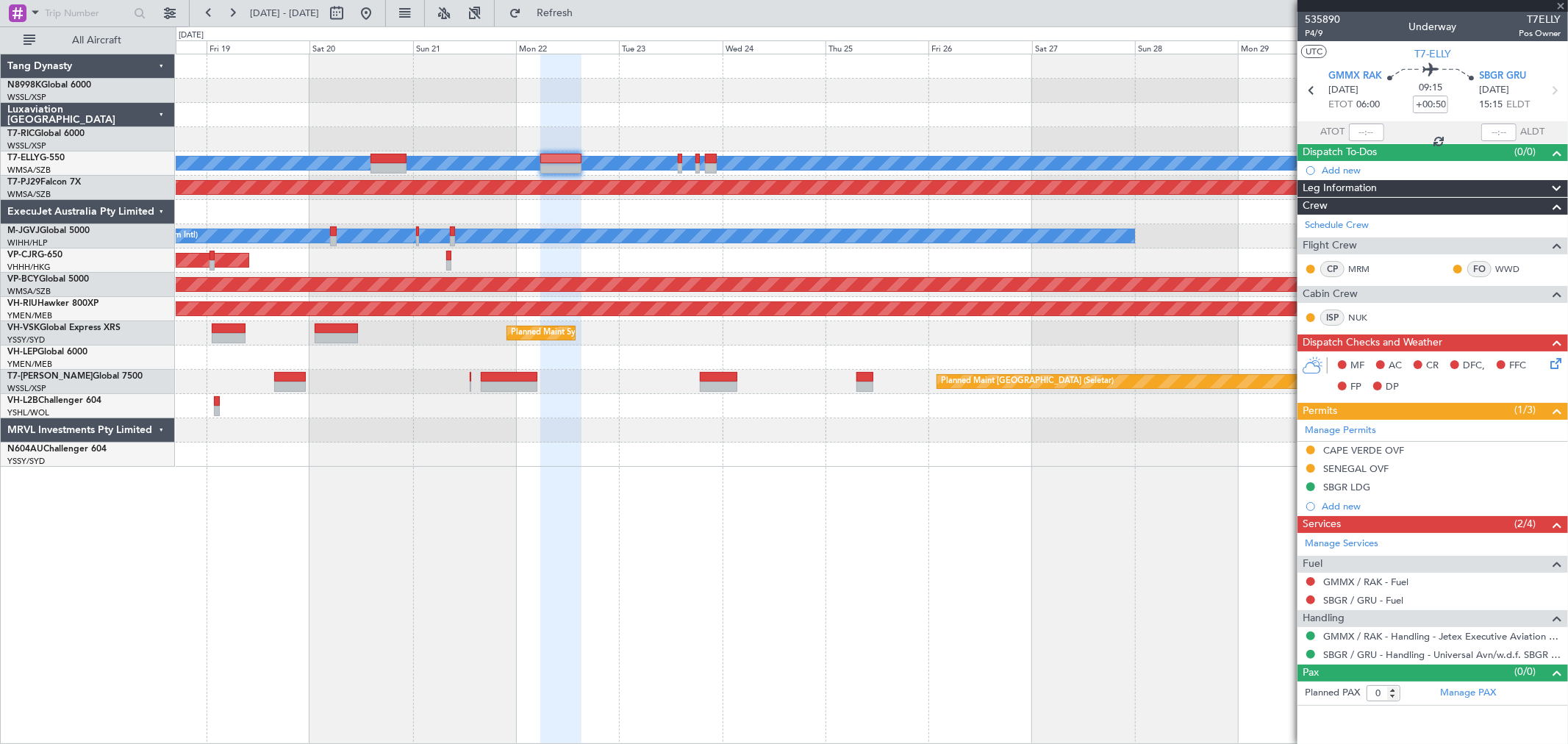
type input "+00:05"
type input "5"
